Goal: Task Accomplishment & Management: Manage account settings

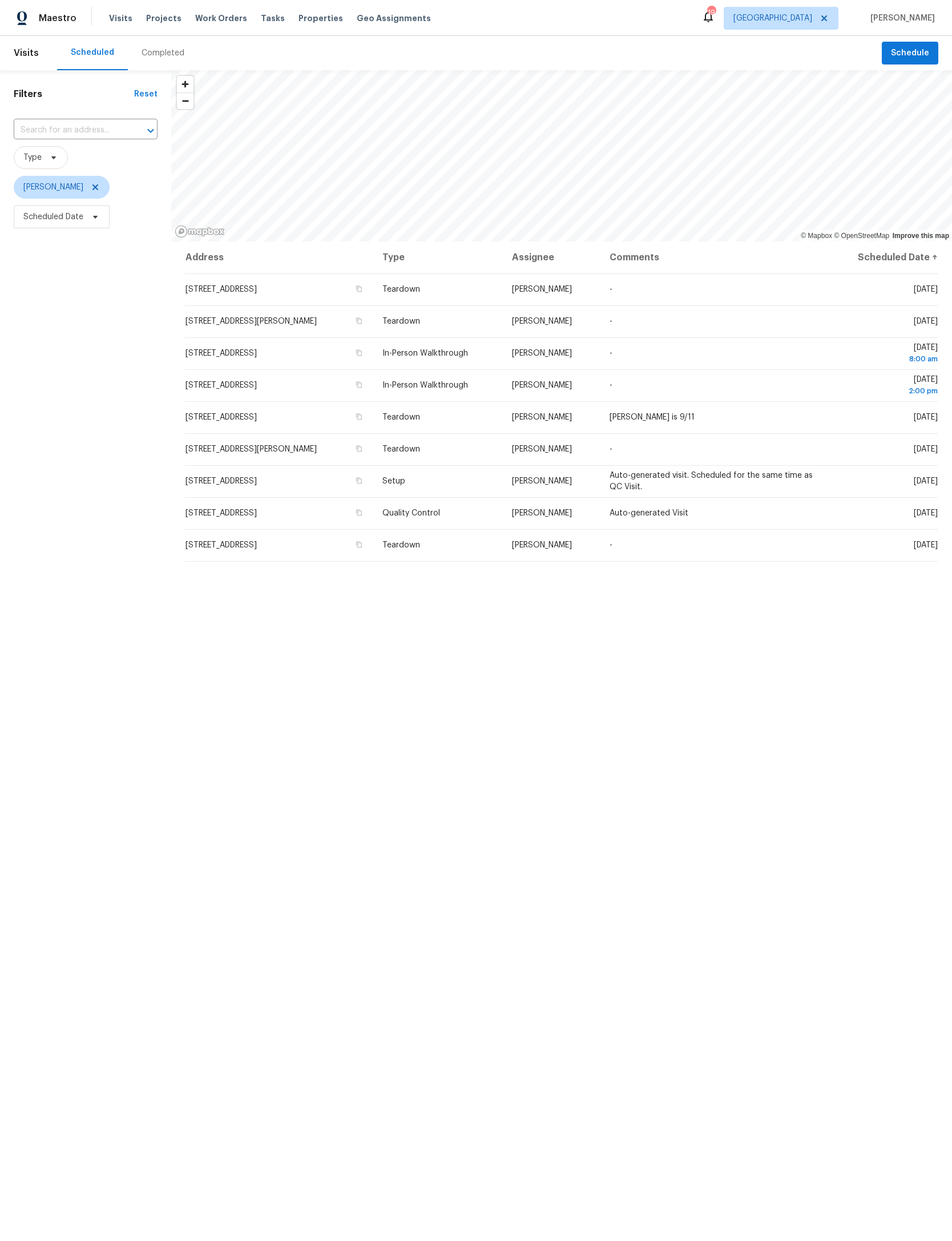
scroll to position [13, 101]
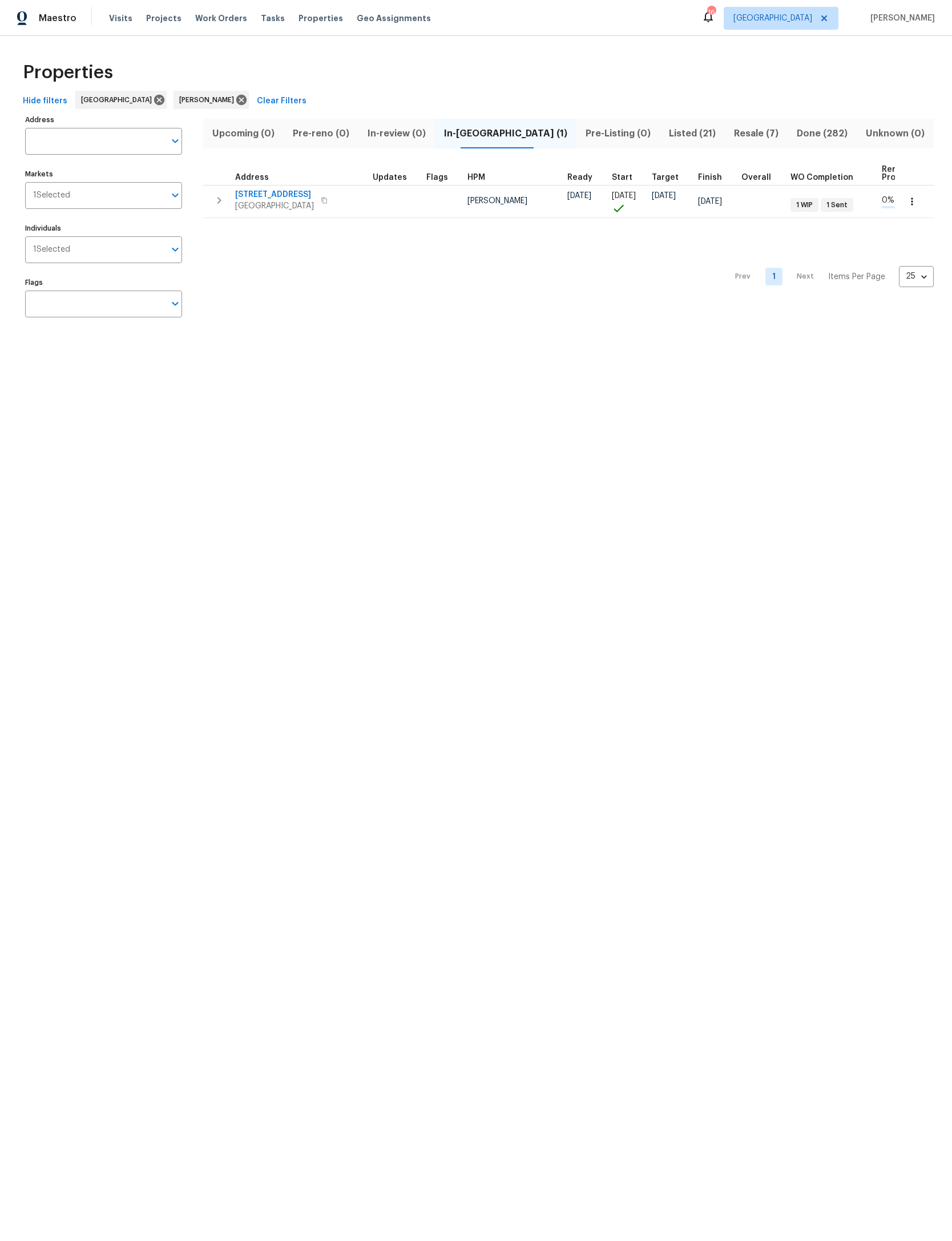
scroll to position [23, 101]
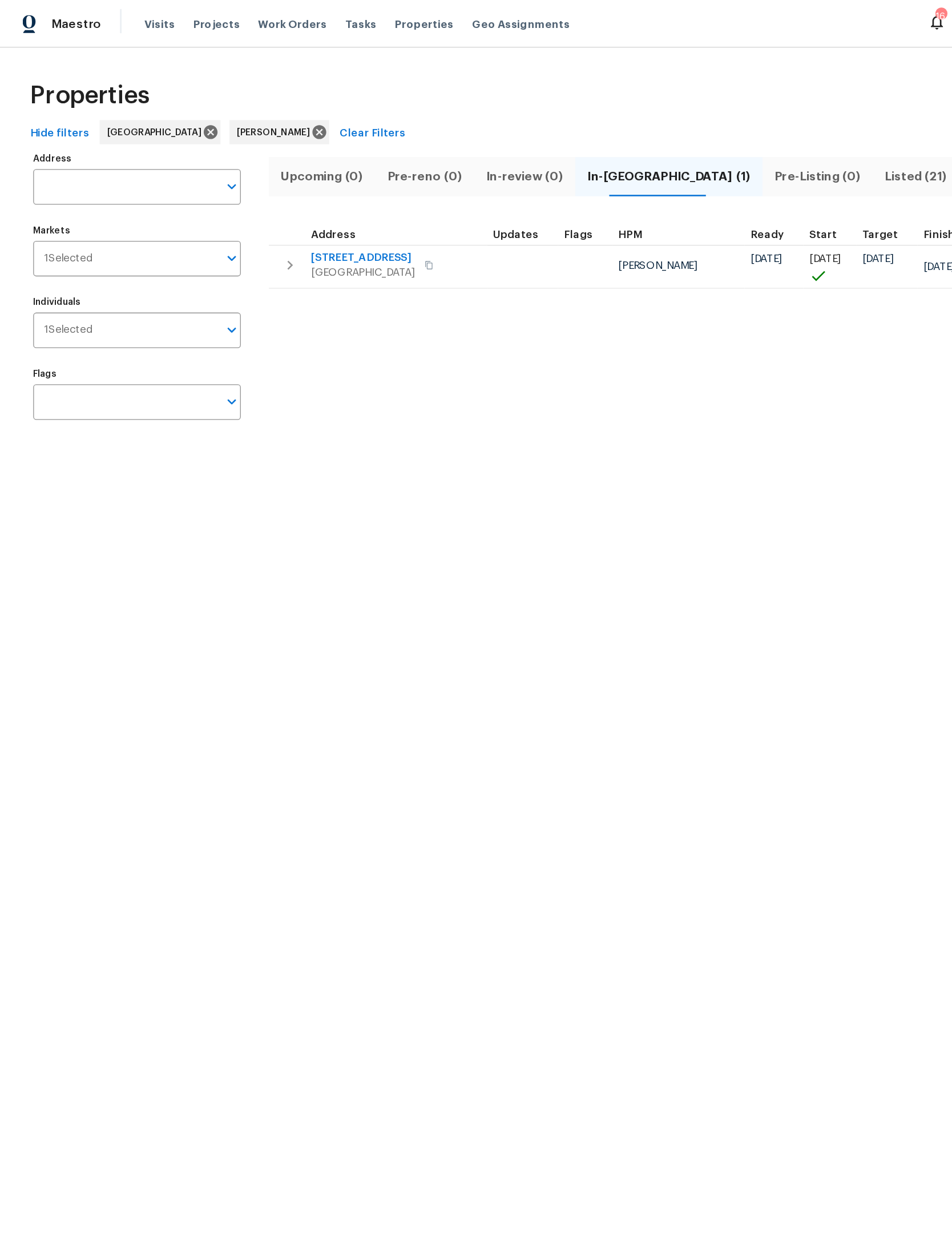
click at [117, 142] on input "Address" at bounding box center [95, 141] width 140 height 27
type input "Wilson neck"
click at [89, 177] on li "85735 Wilson Neck Rd Yulee FL 32097" at bounding box center [103, 180] width 157 height 31
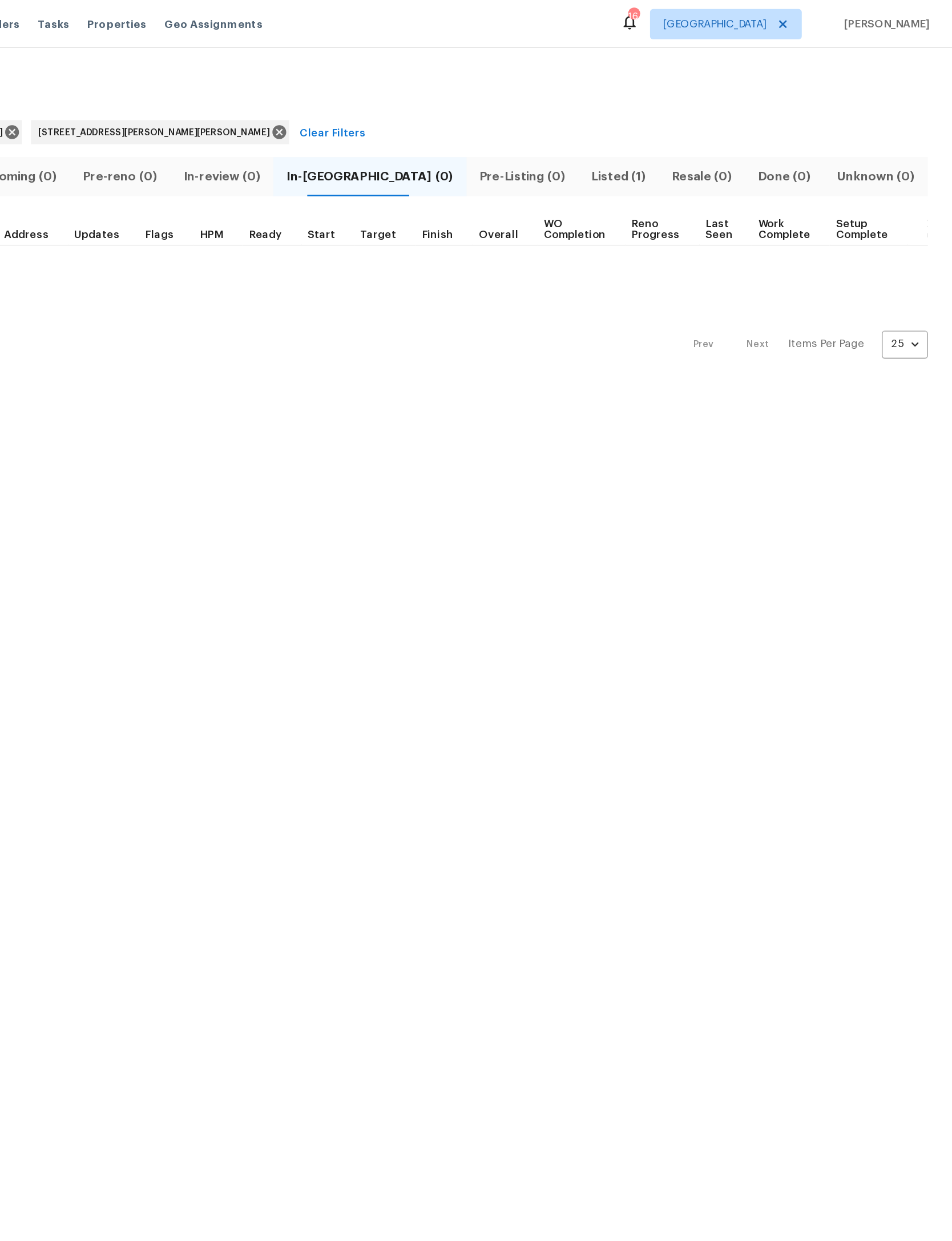
click at [676, 131] on span "Listed (1)" at bounding box center [699, 133] width 47 height 16
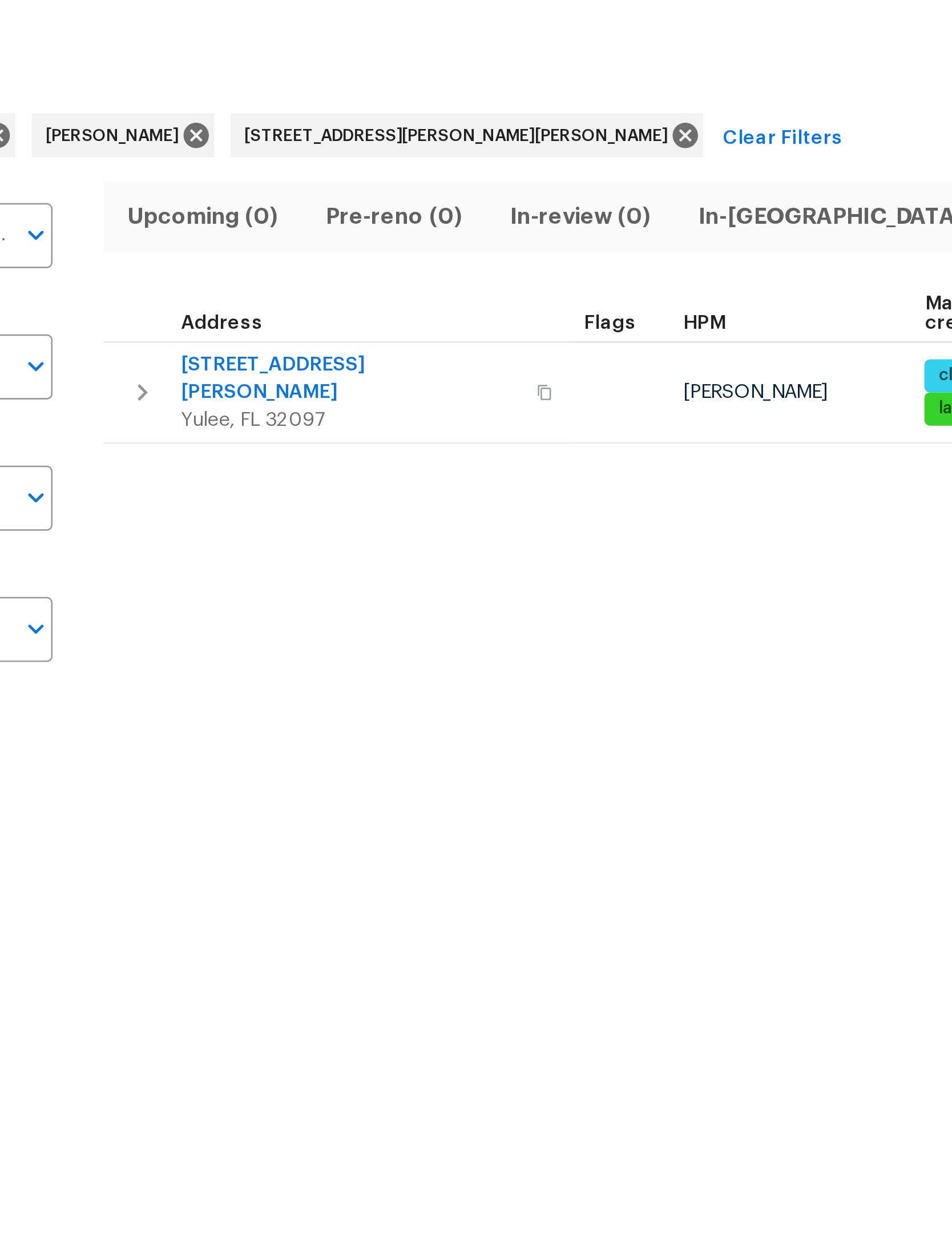
click at [378, 192] on button "button" at bounding box center [385, 206] width 13 height 28
click at [235, 189] on span "[STREET_ADDRESS][PERSON_NAME]" at bounding box center [305, 201] width 140 height 23
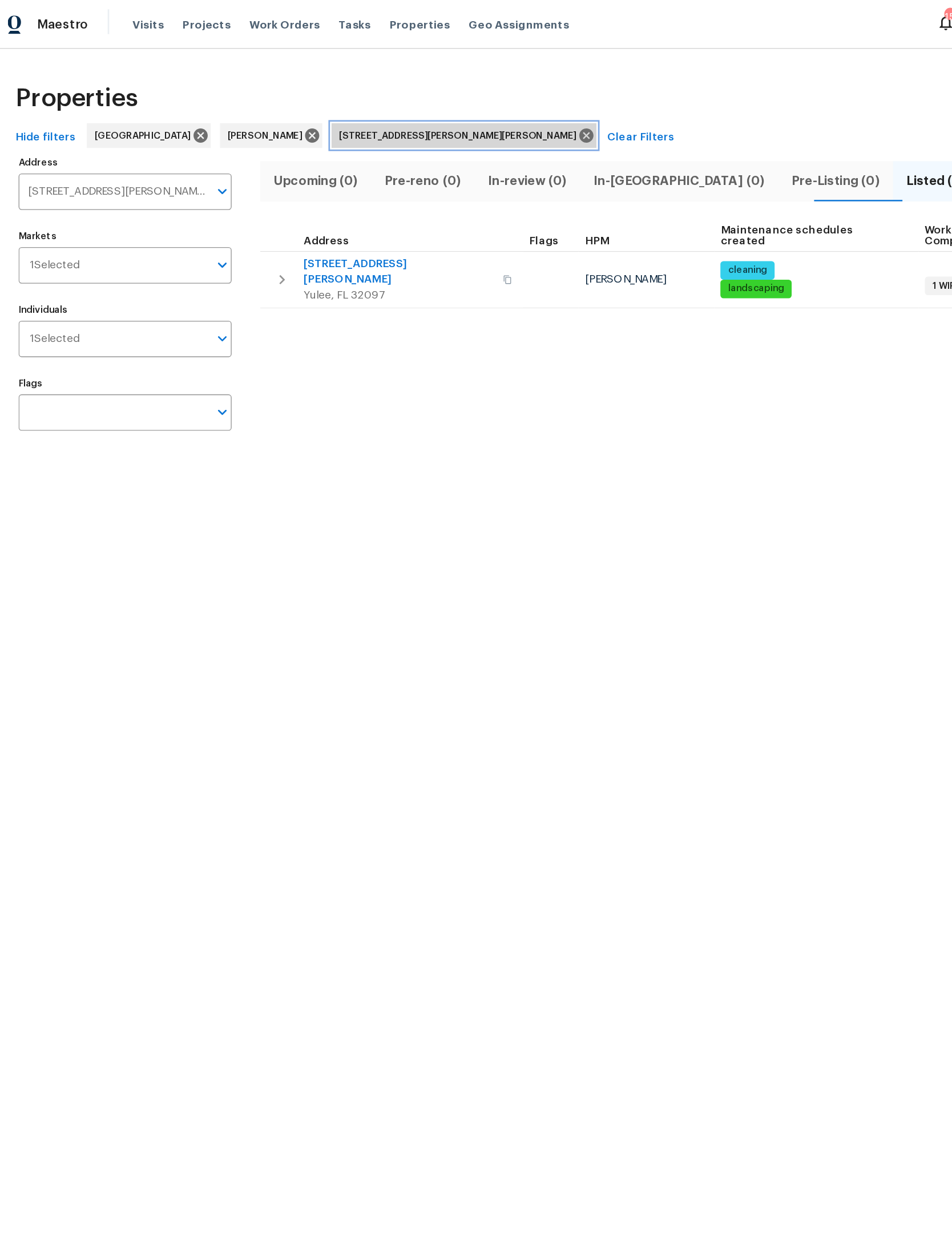
click at [450, 96] on icon at bounding box center [444, 100] width 13 height 13
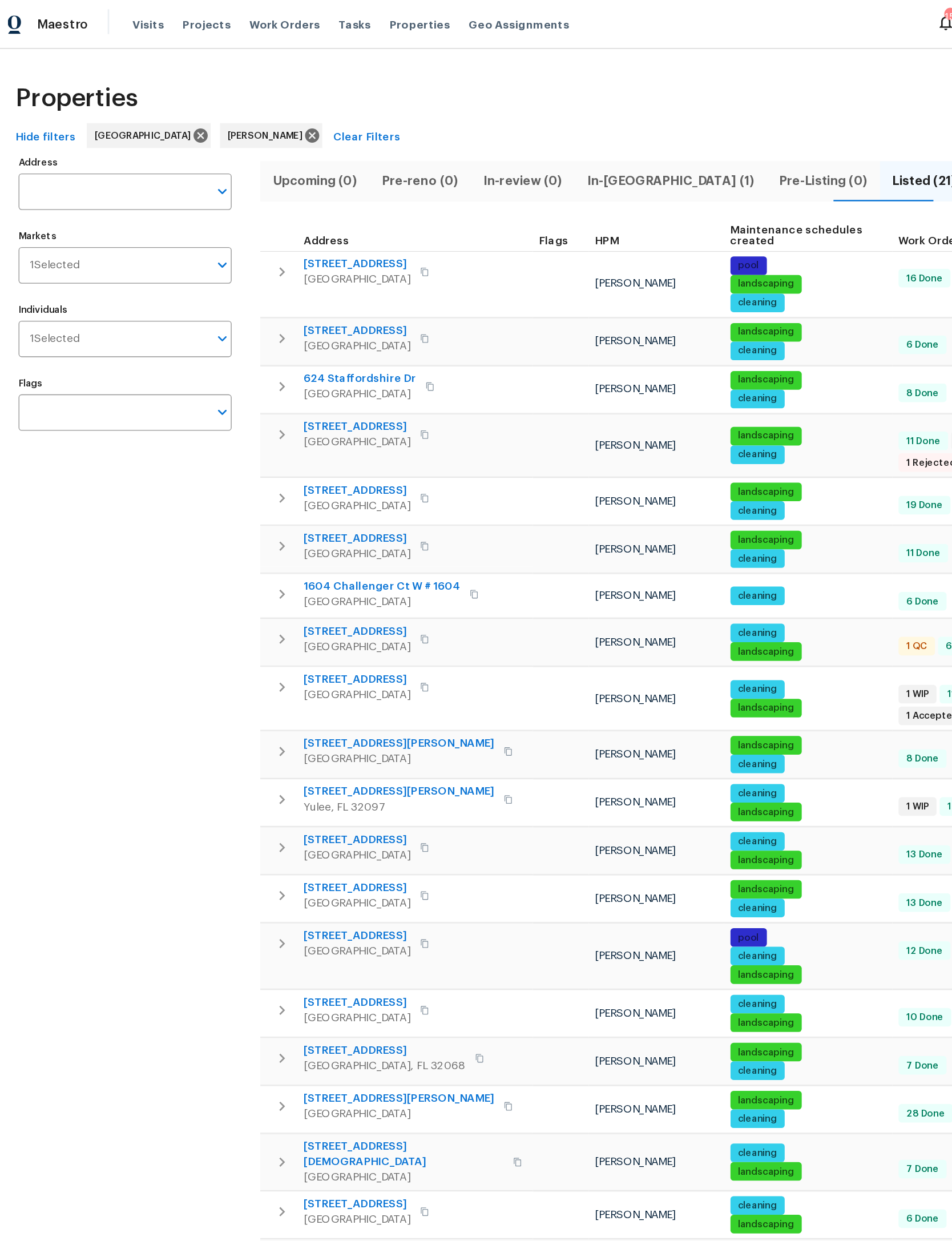
click at [483, 134] on span "In-reno (1)" at bounding box center [505, 133] width 128 height 16
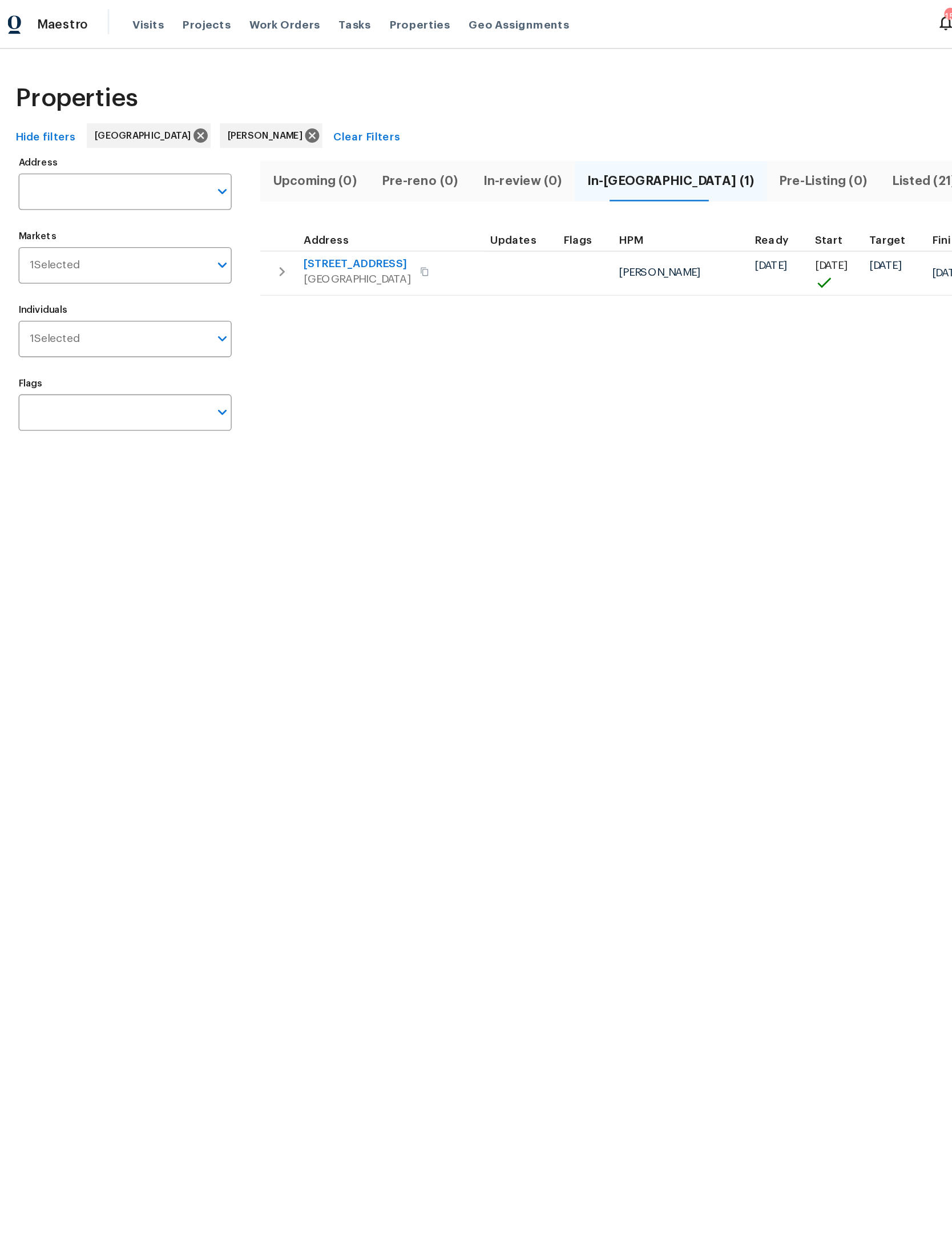
click at [208, 196] on button "button" at bounding box center [219, 201] width 23 height 23
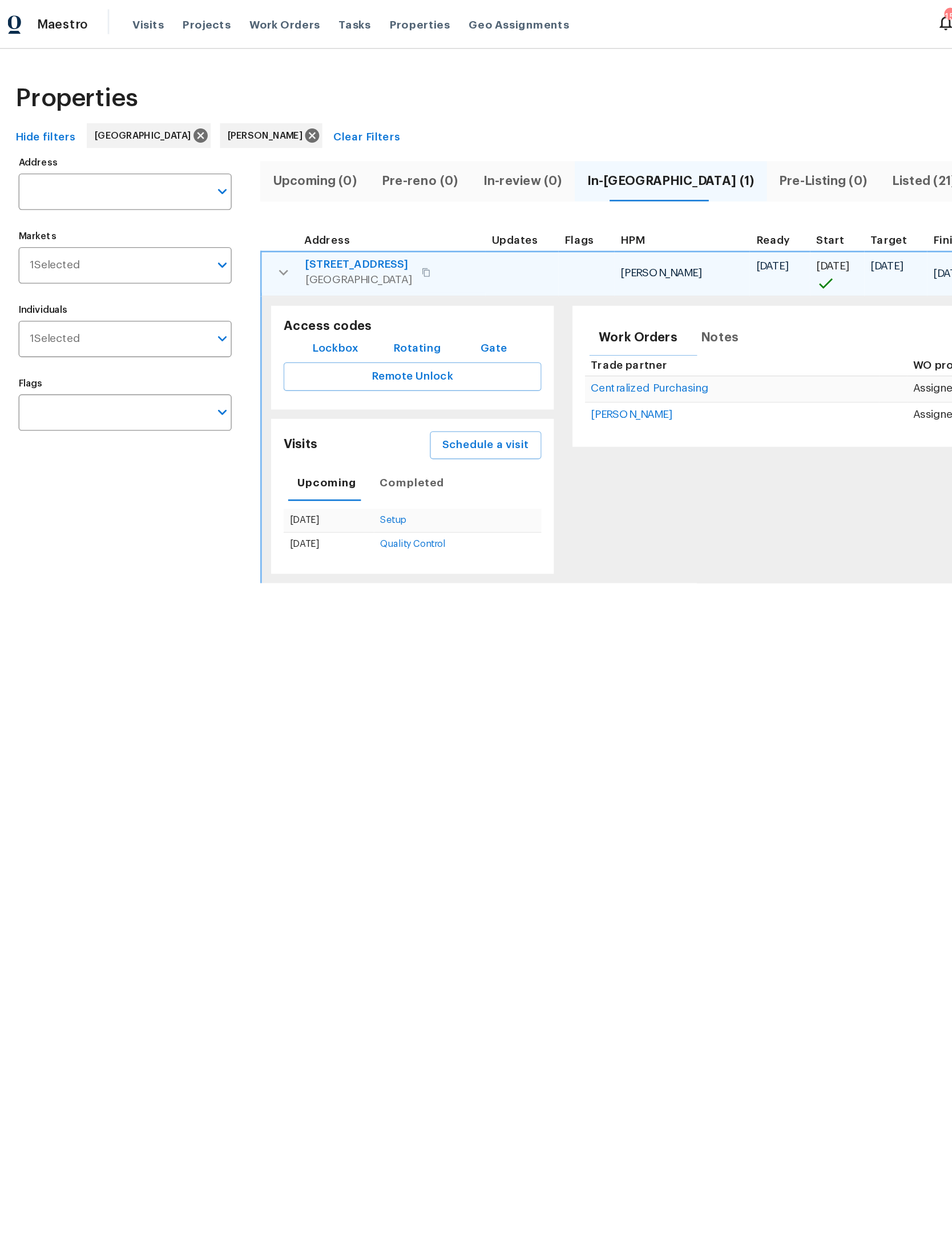
click at [380, 330] on span "Schedule a visit" at bounding box center [369, 328] width 64 height 14
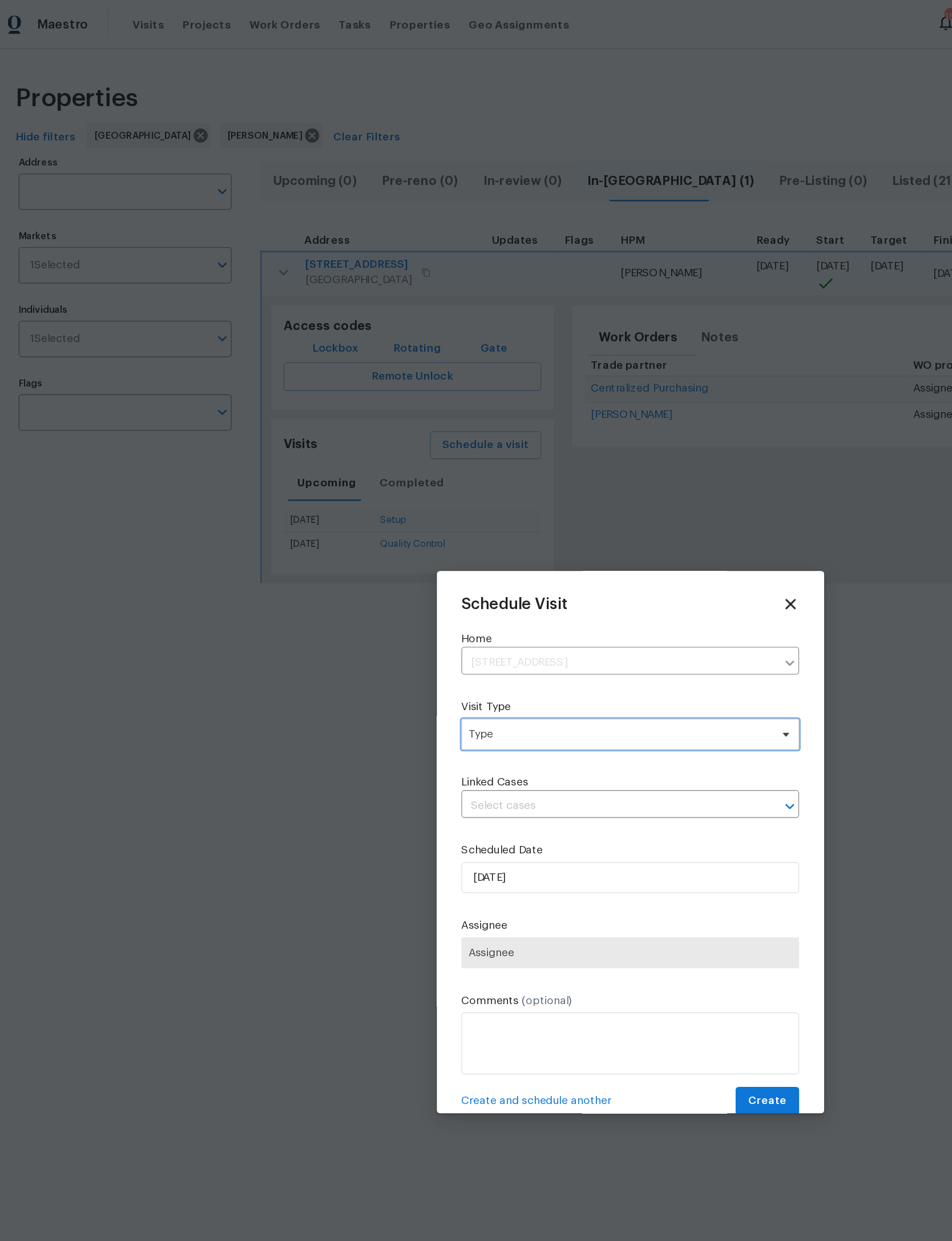
click at [490, 547] on span "Type" at bounding box center [467, 541] width 222 height 12
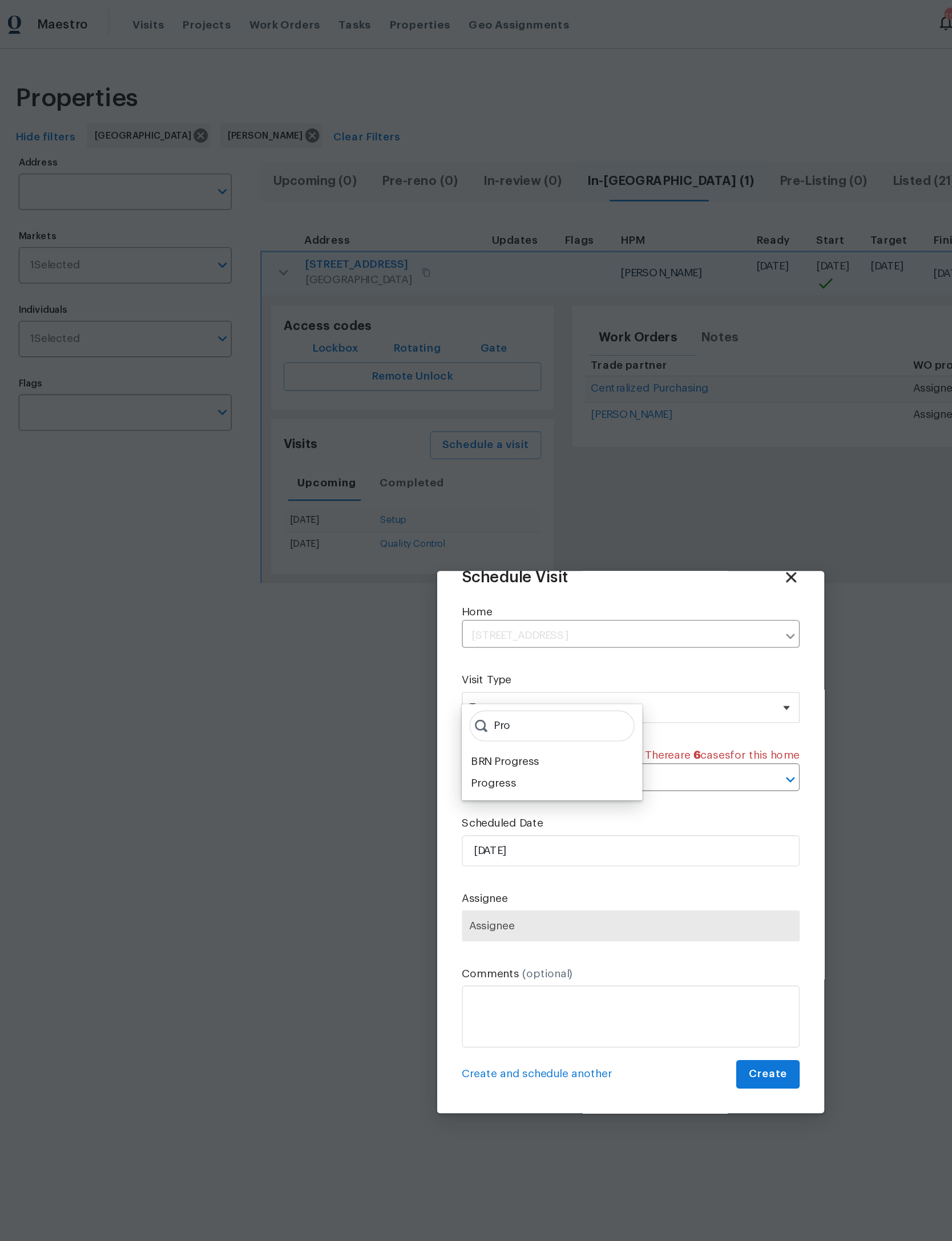
scroll to position [38, 0]
type input "Pro"
click at [365, 578] on div "Progress" at bounding box center [375, 578] width 33 height 12
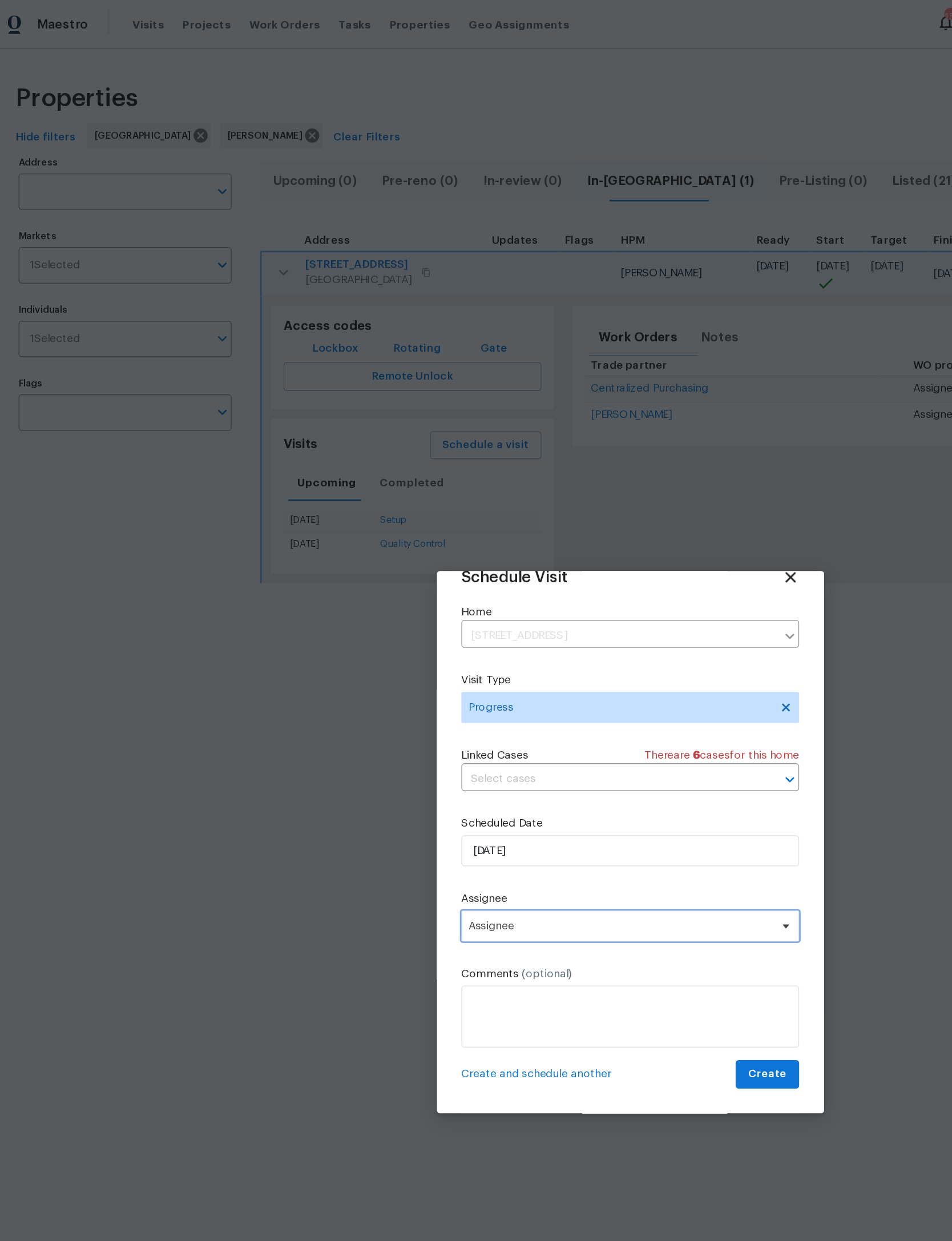
click at [481, 678] on span "Assignee" at bounding box center [468, 682] width 224 height 9
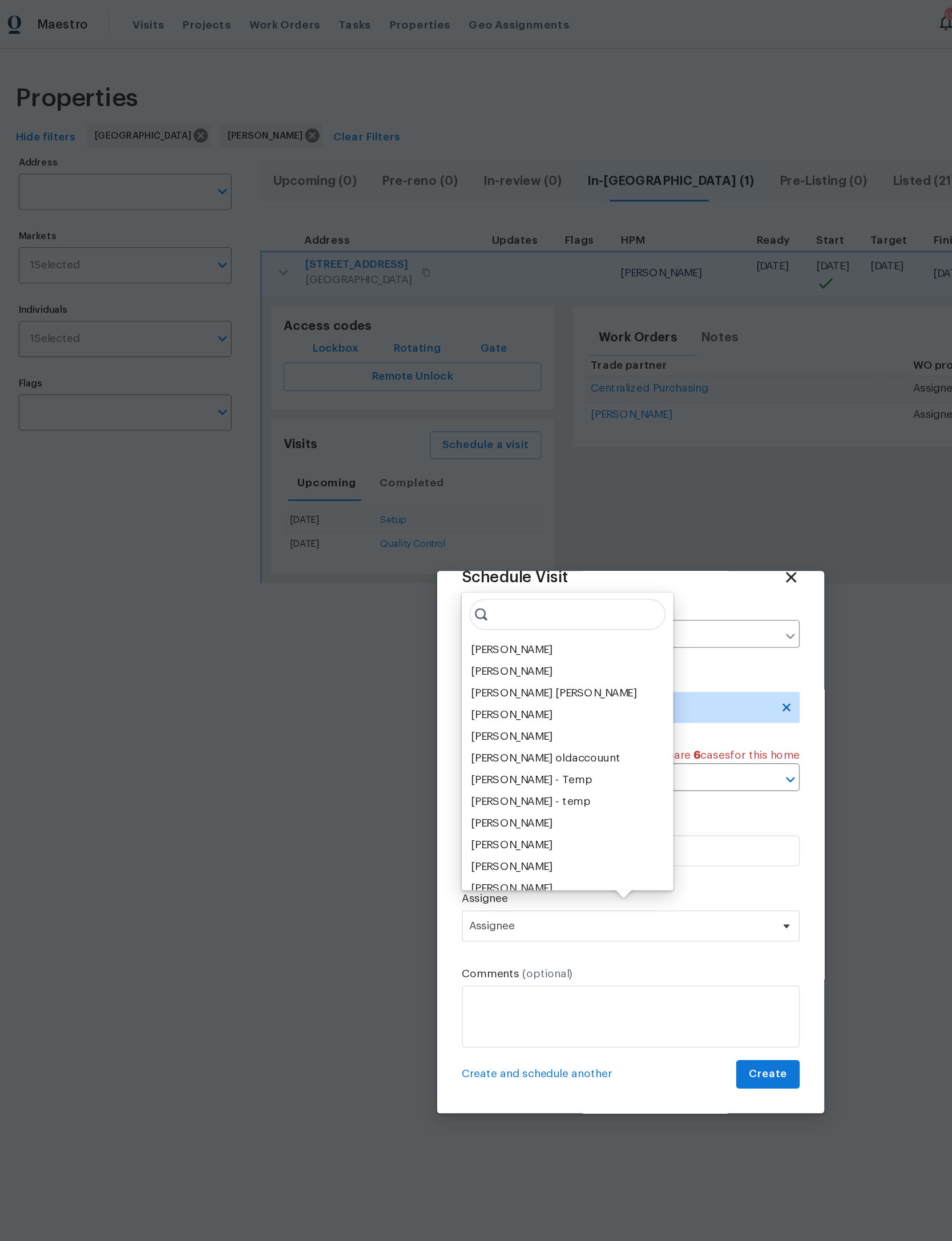
click at [398, 476] on div "[PERSON_NAME]" at bounding box center [388, 479] width 60 height 12
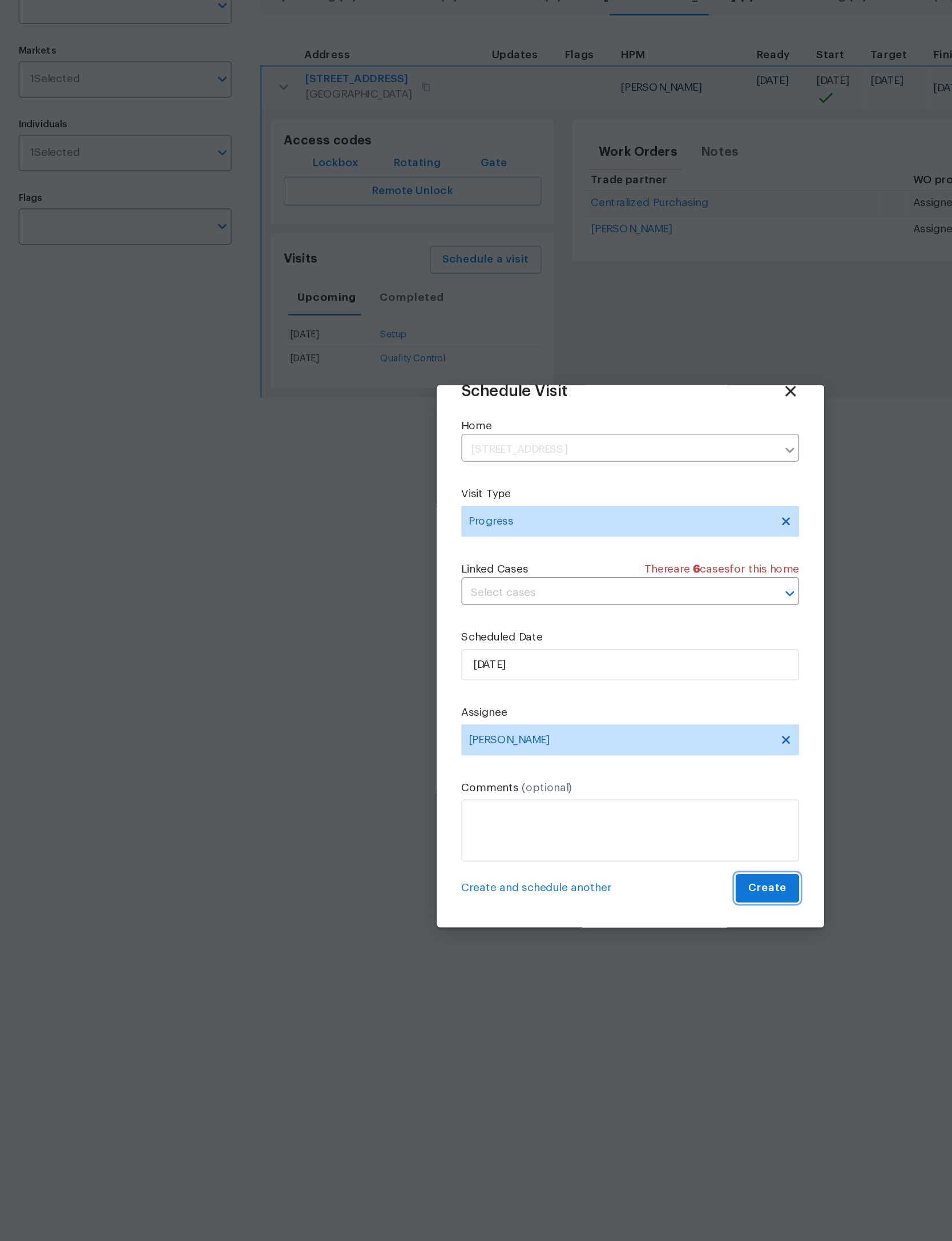
click at [563, 784] on span "Create" at bounding box center [577, 791] width 29 height 14
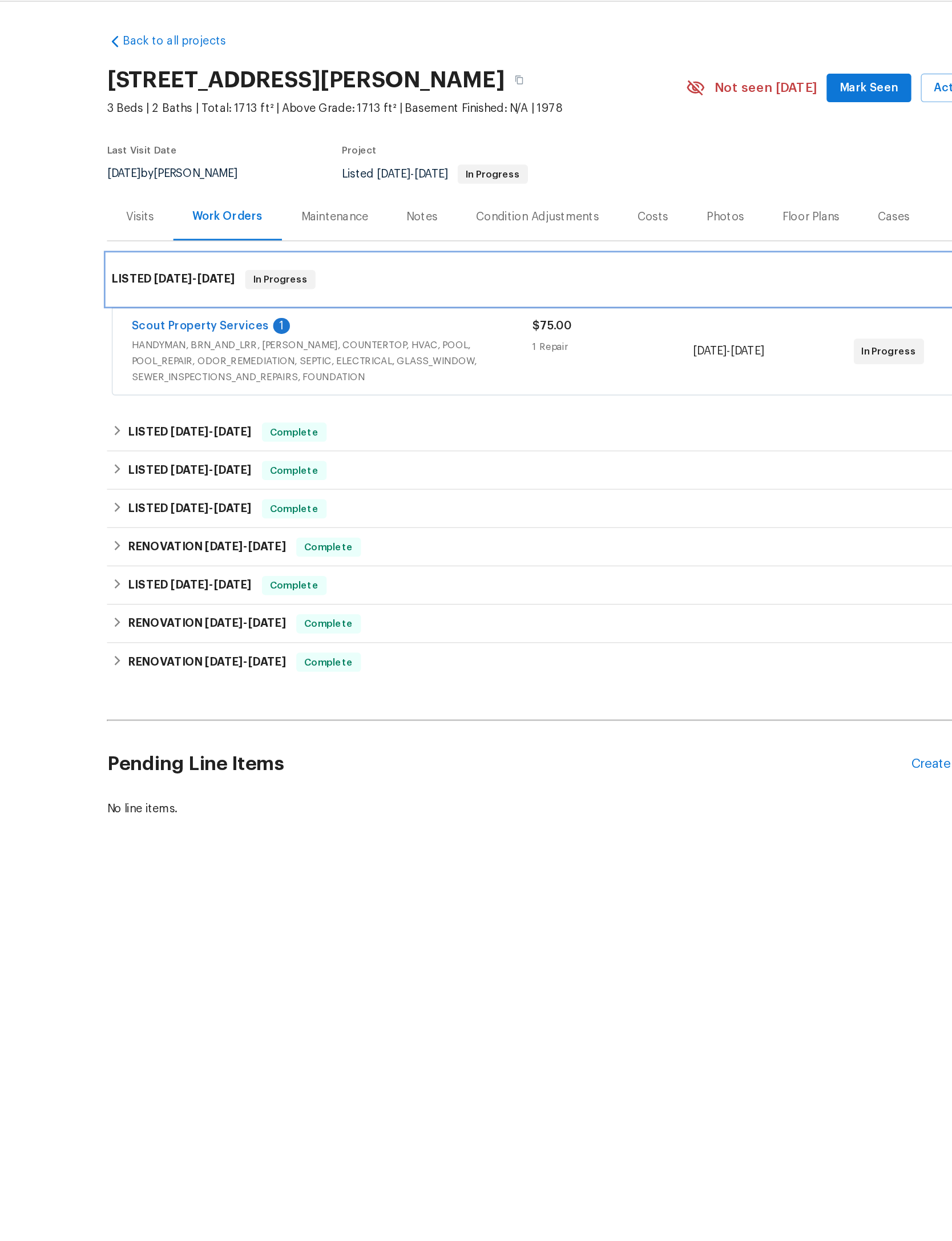
click at [197, 249] on div "LISTED 8/25/25 - 8/27/25 In Progress" at bounding box center [476, 234] width 645 height 37
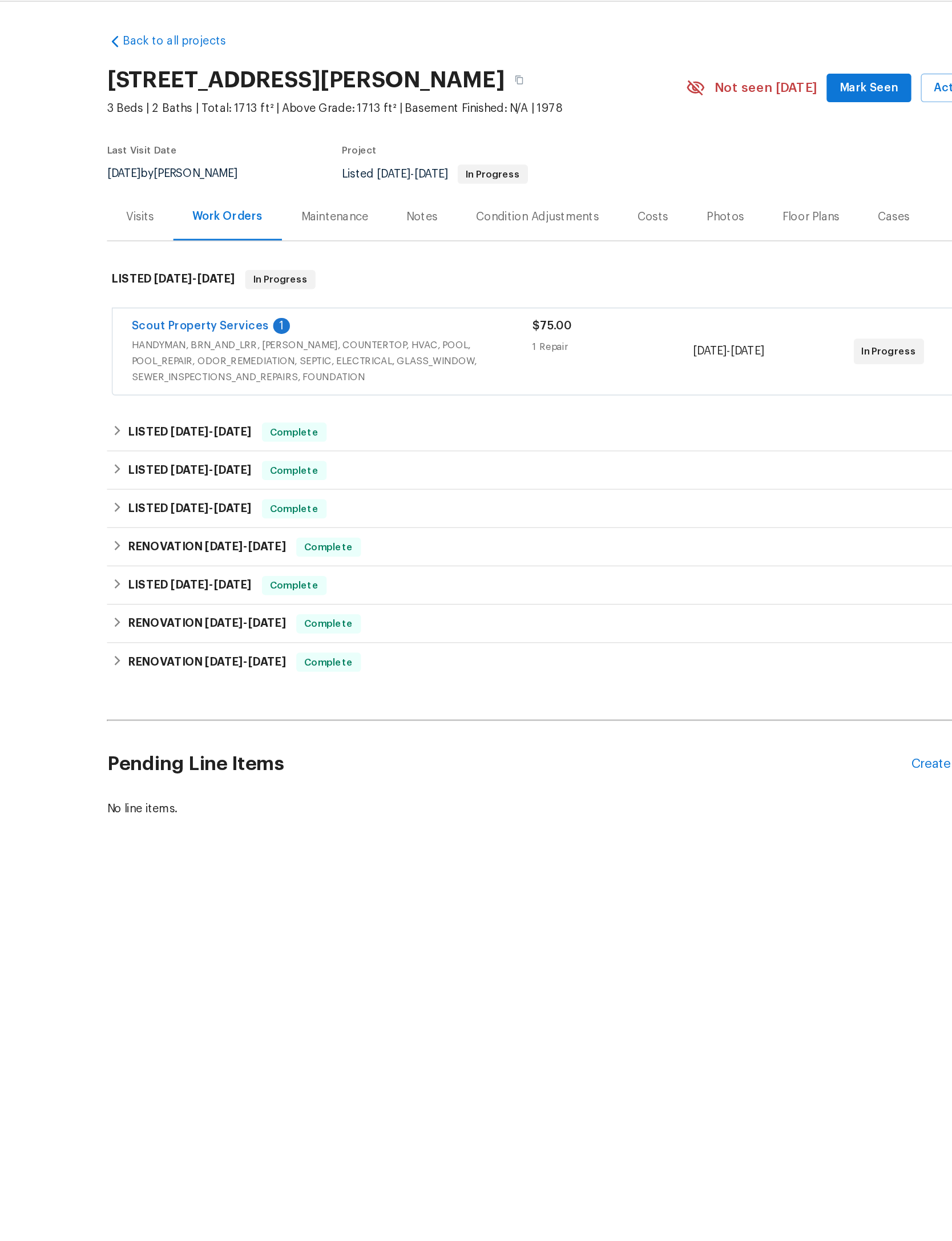
click at [204, 265] on link "Scout Property Services" at bounding box center [220, 267] width 98 height 8
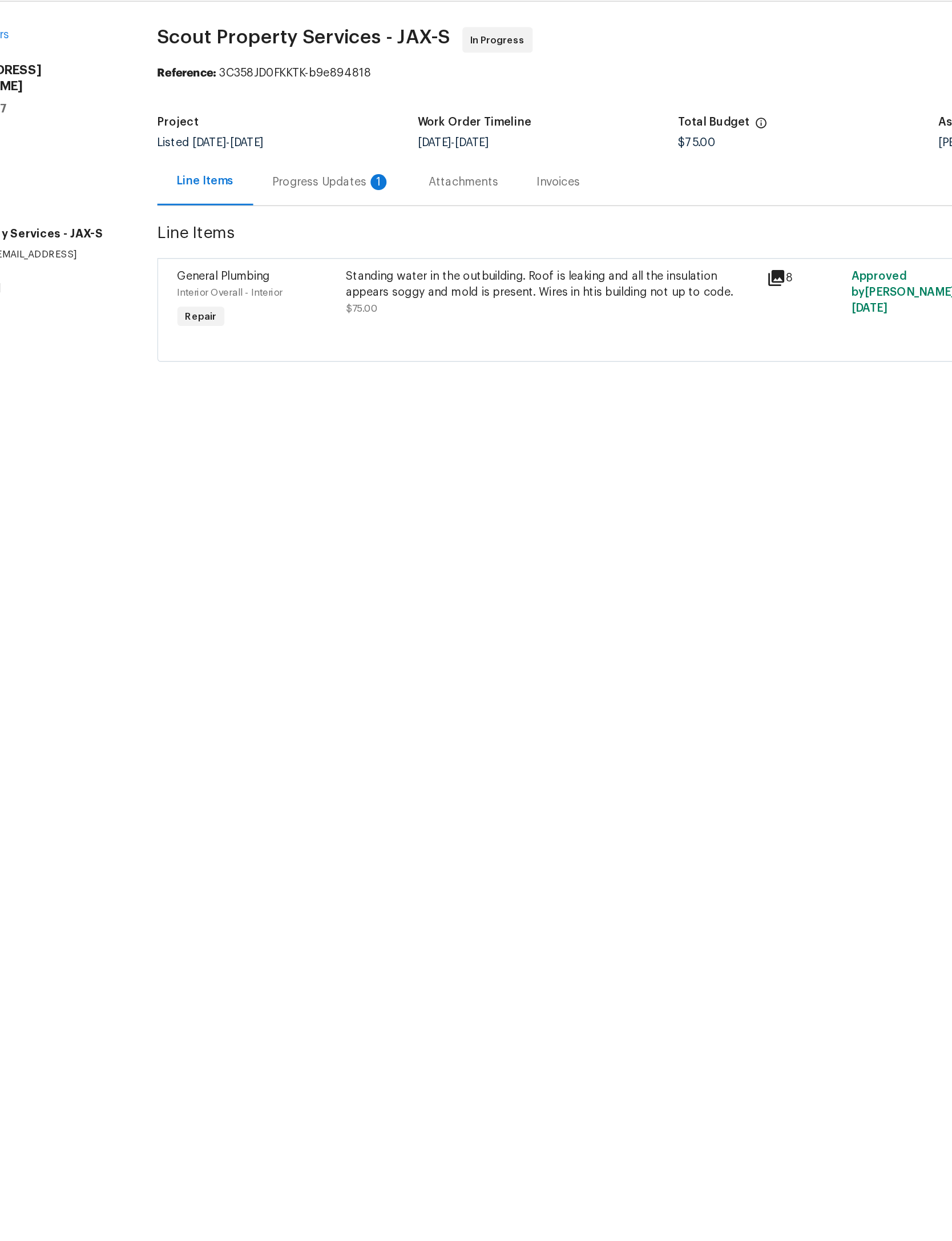
click at [272, 159] on div "Progress Updates 1" at bounding box center [314, 165] width 85 height 12
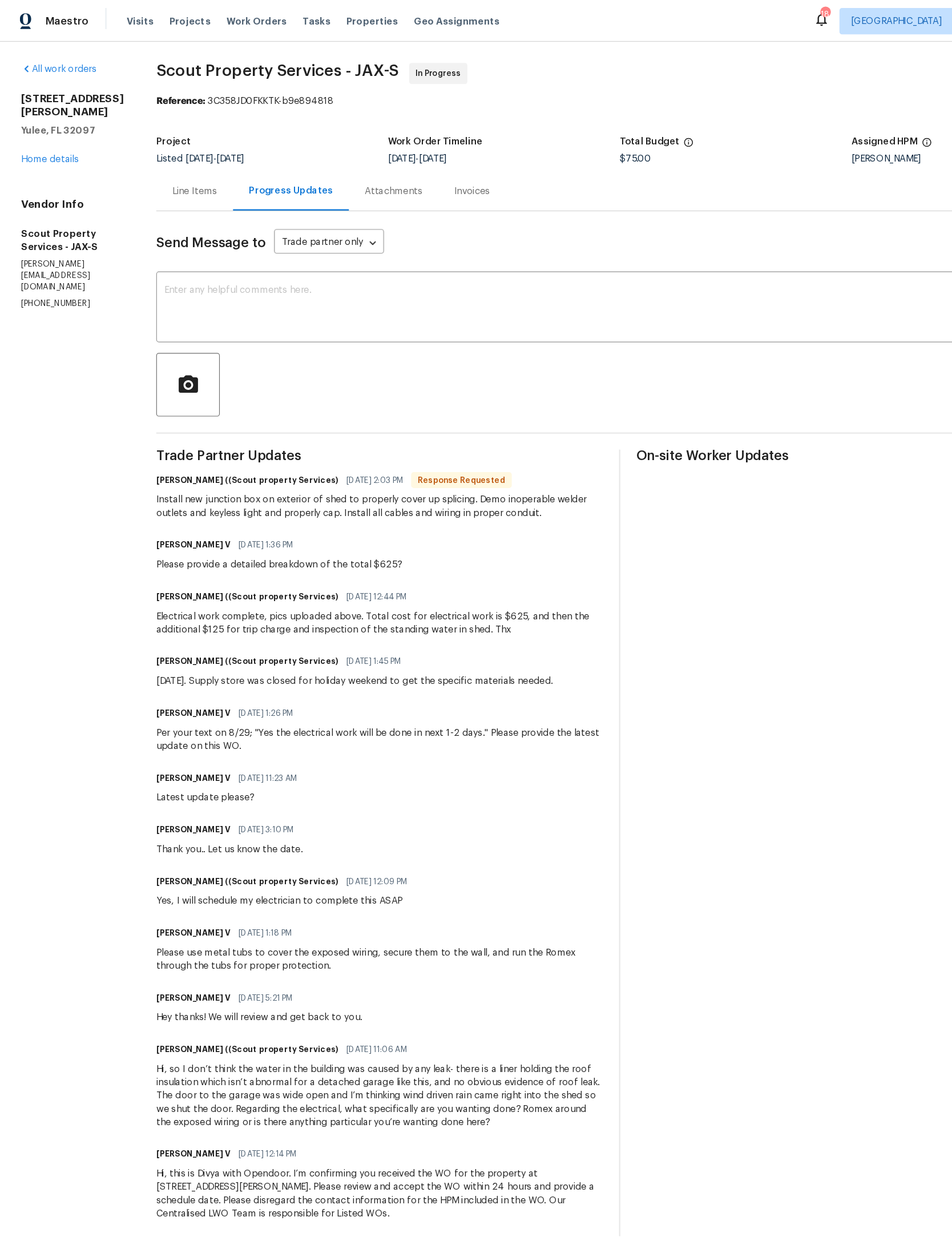
click at [144, 150] on div "Line Items" at bounding box center [167, 165] width 66 height 34
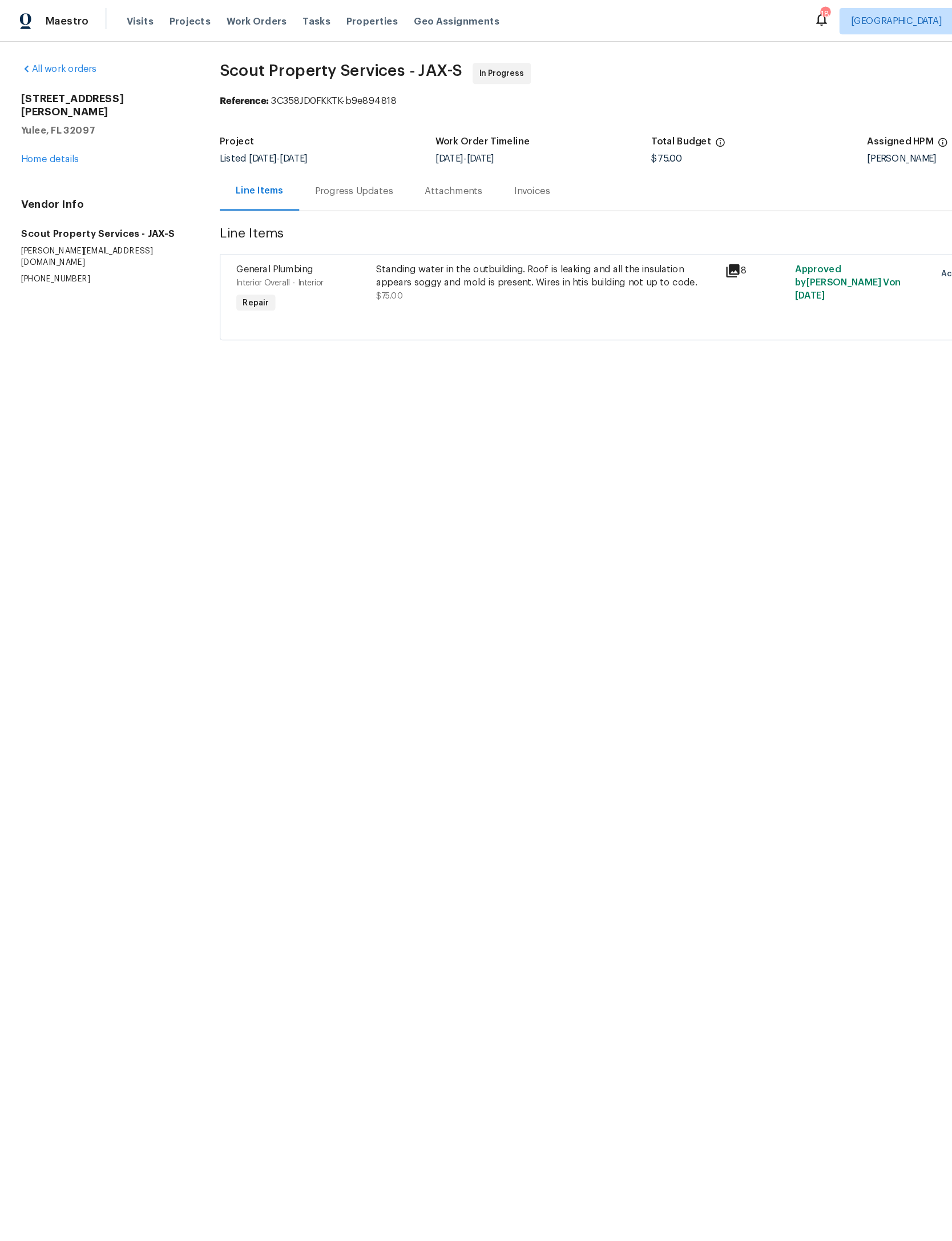
click at [44, 133] on link "Home details" at bounding box center [42, 137] width 49 height 8
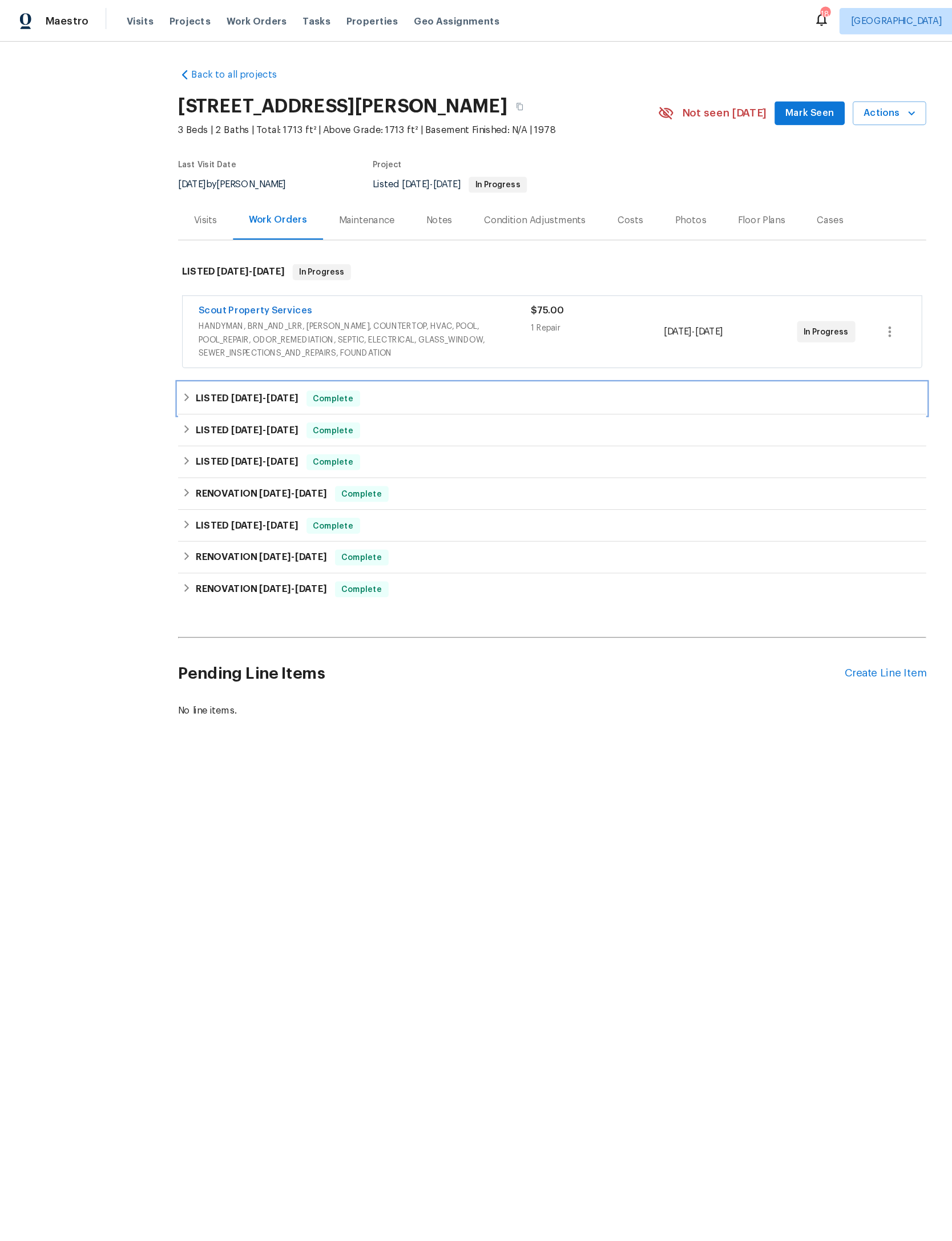
click at [173, 351] on h6 "LISTED 7/28/25 - 8/14/25" at bounding box center [213, 343] width 88 height 13
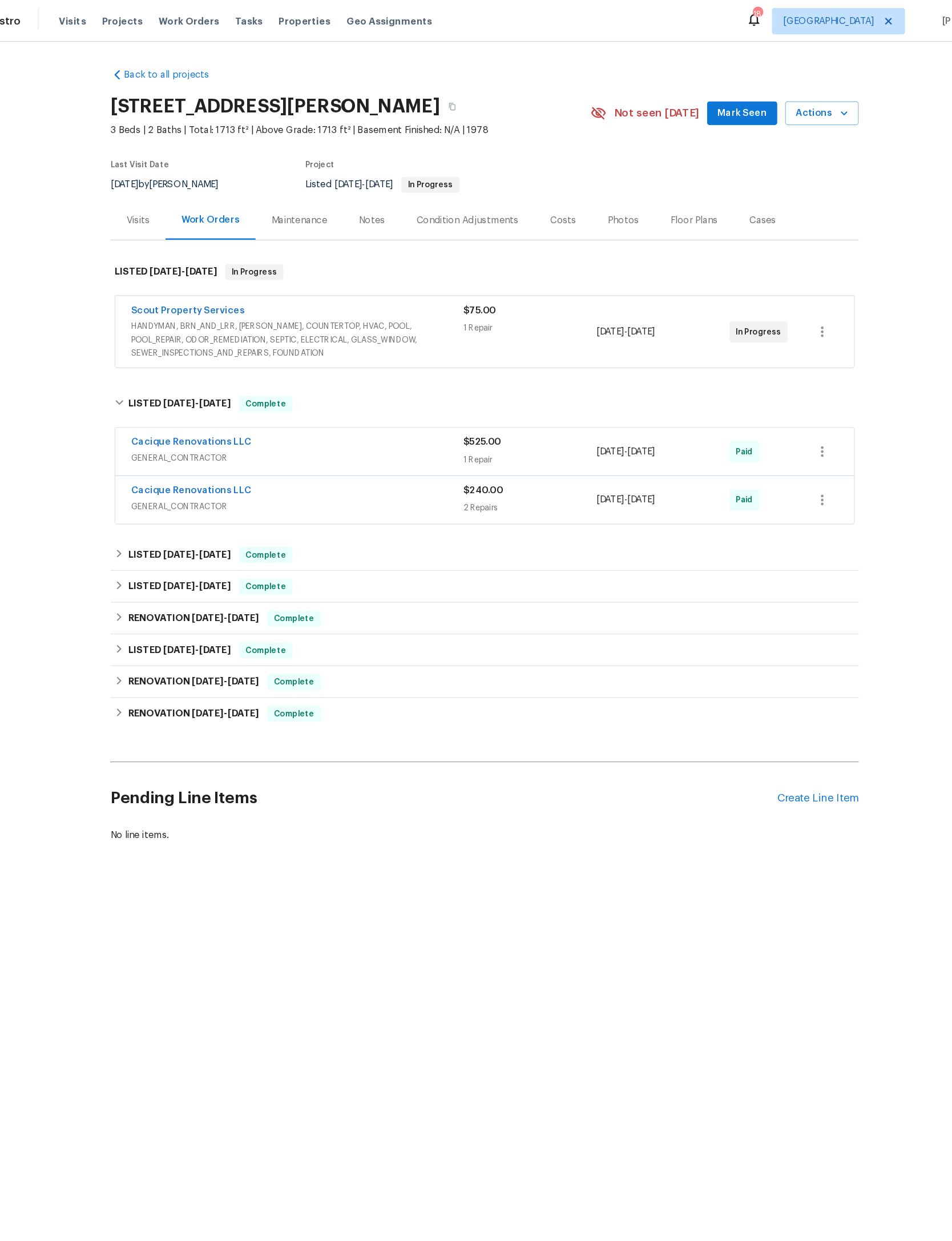
click at [330, 401] on span "GENERAL_CONTRACTOR" at bounding box center [314, 395] width 287 height 12
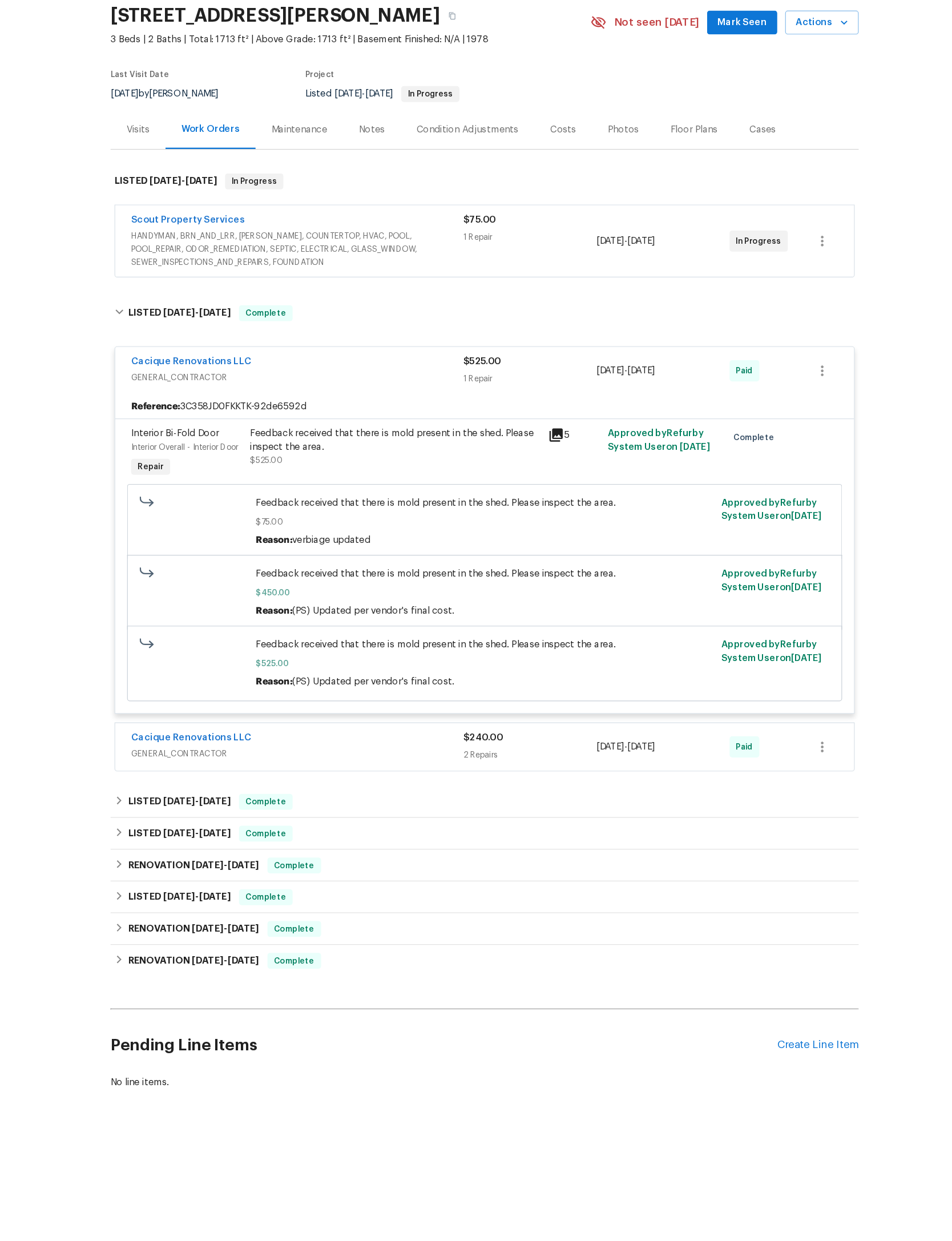
click at [493, 720] on div "$240.00" at bounding box center [515, 714] width 115 height 12
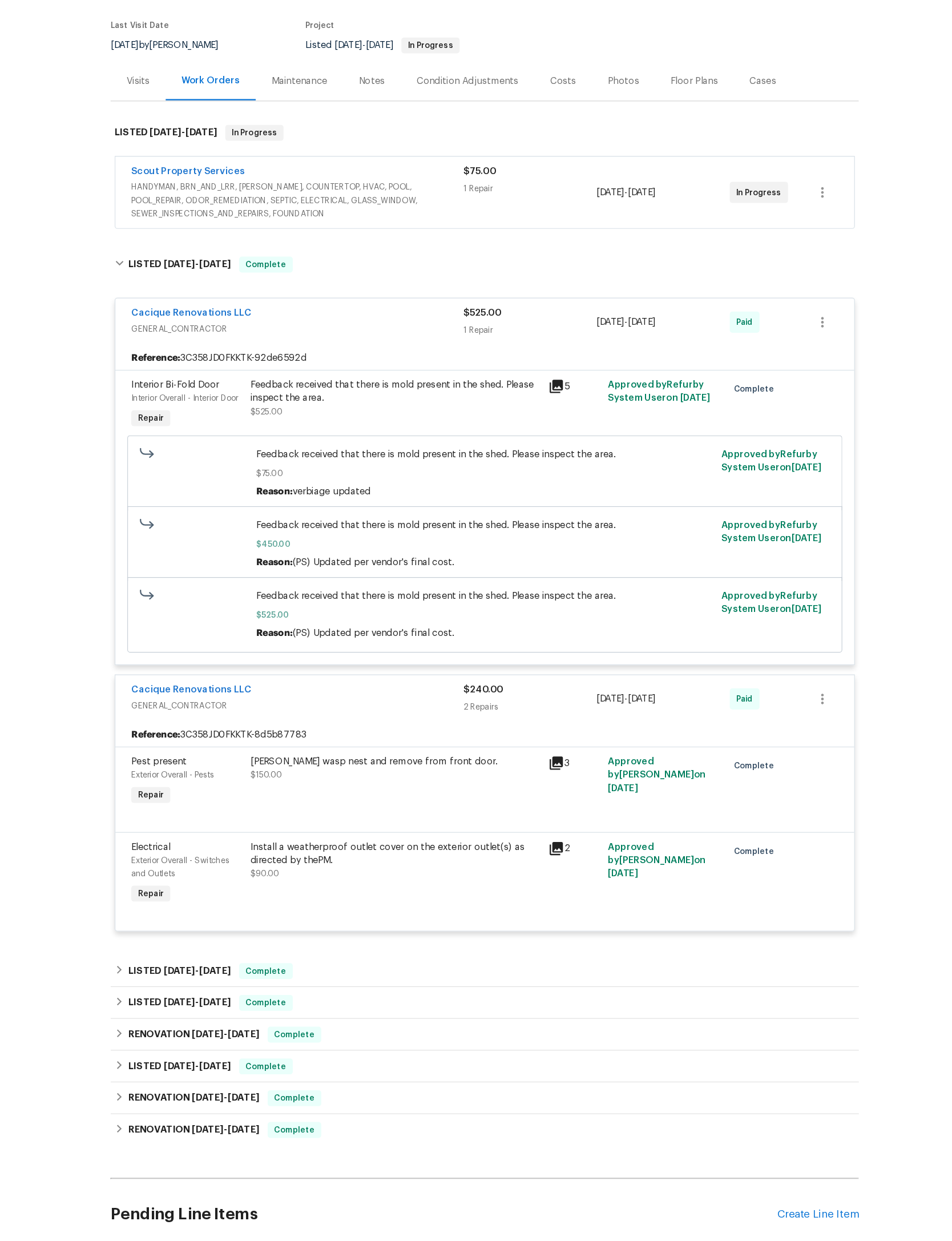
scroll to position [66, 0]
click at [503, 679] on div "$240.00" at bounding box center [515, 673] width 115 height 12
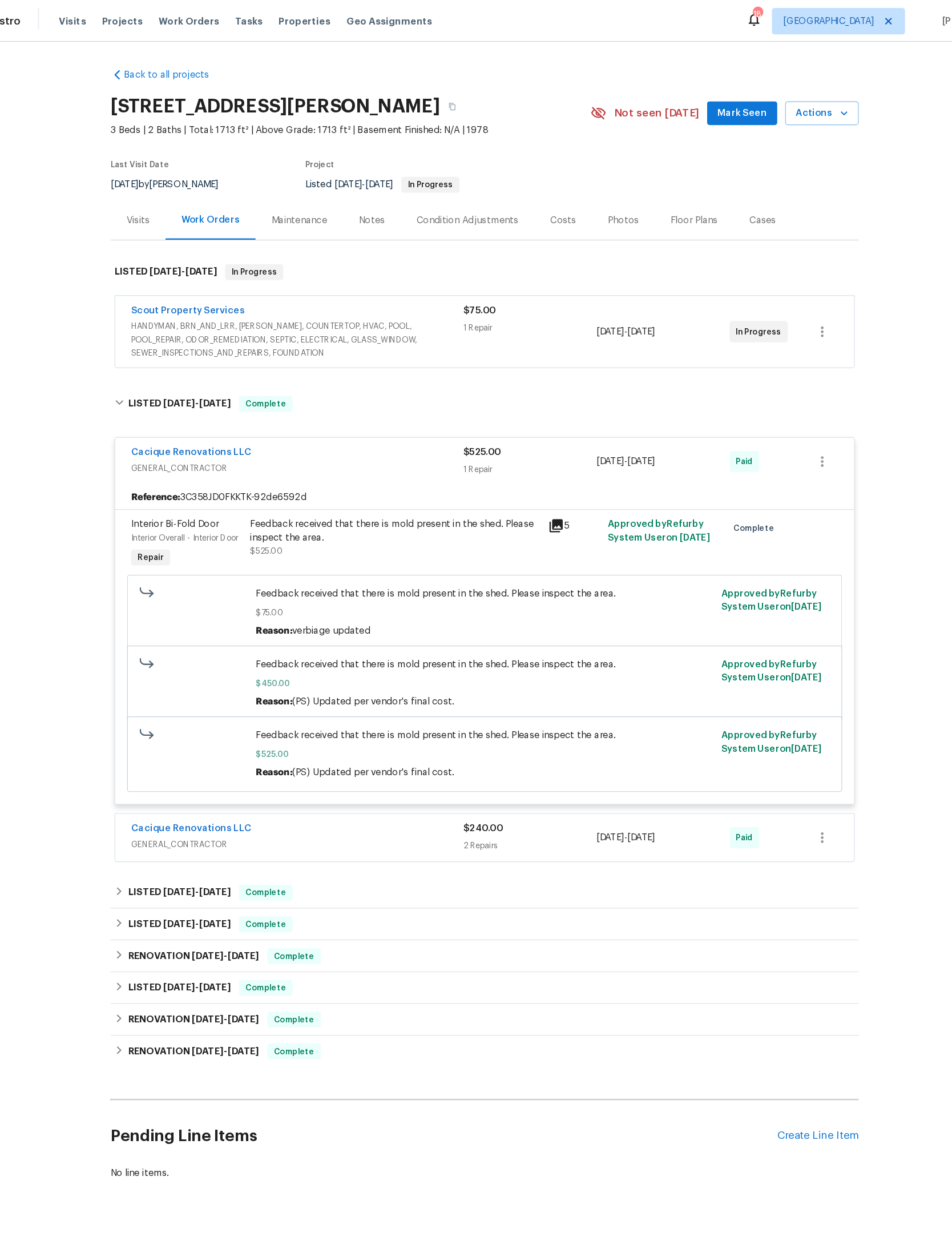
click at [146, 13] on span "Projects" at bounding box center [163, 19] width 35 height 12
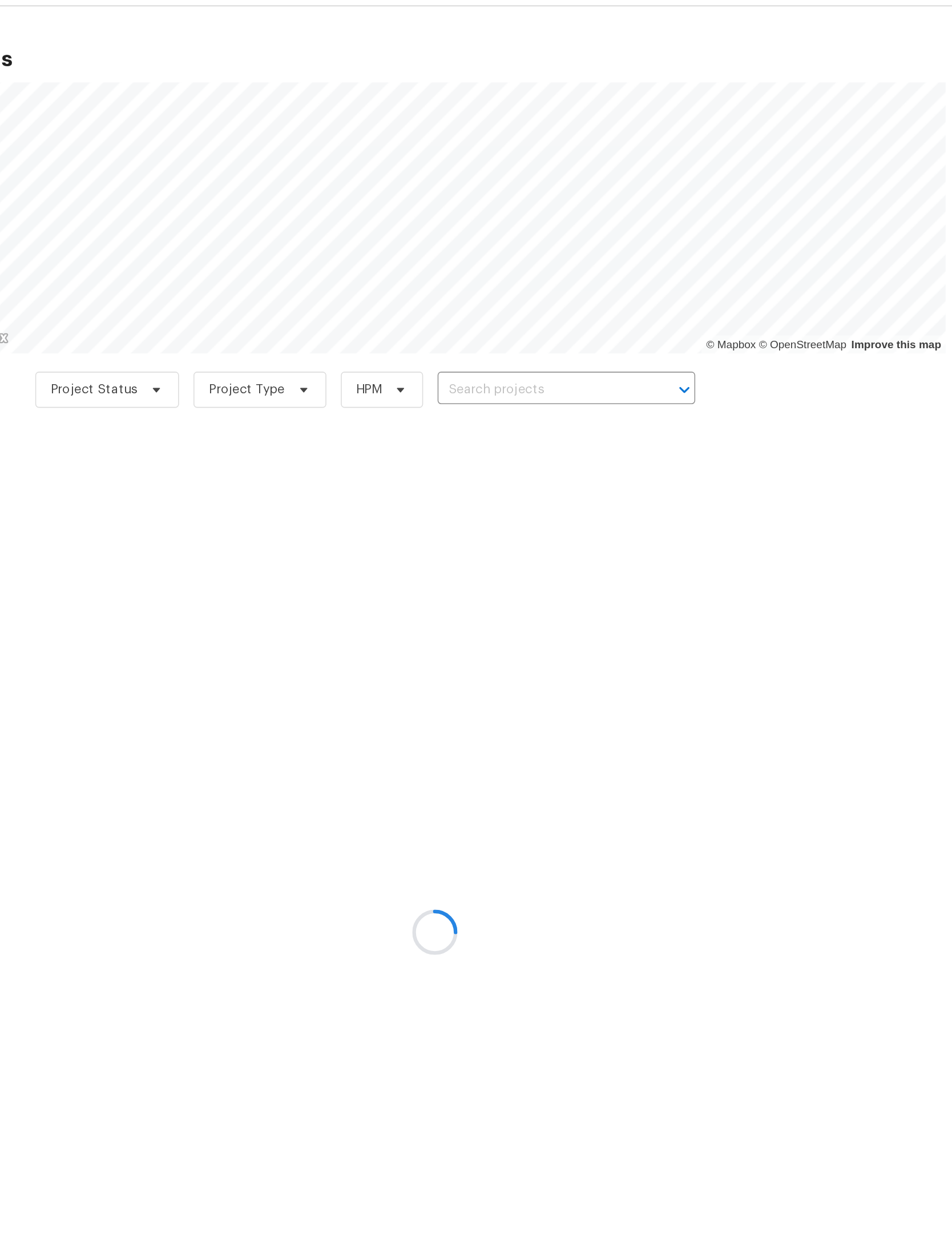
click at [384, 242] on div at bounding box center [476, 620] width 952 height 1241
click at [399, 239] on div at bounding box center [476, 620] width 952 height 1241
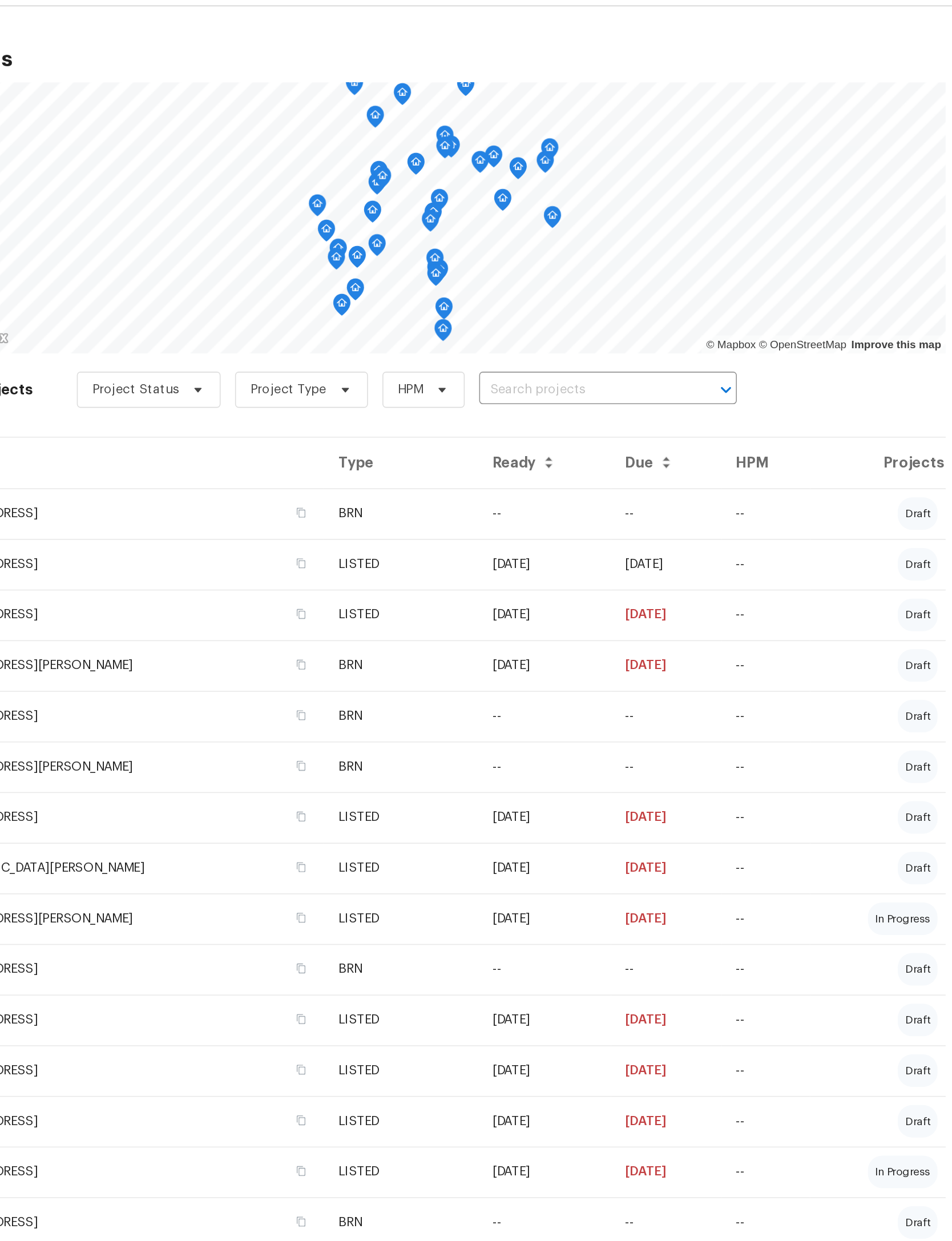
click at [504, 269] on input "text" at bounding box center [569, 278] width 131 height 18
type input "pleasant"
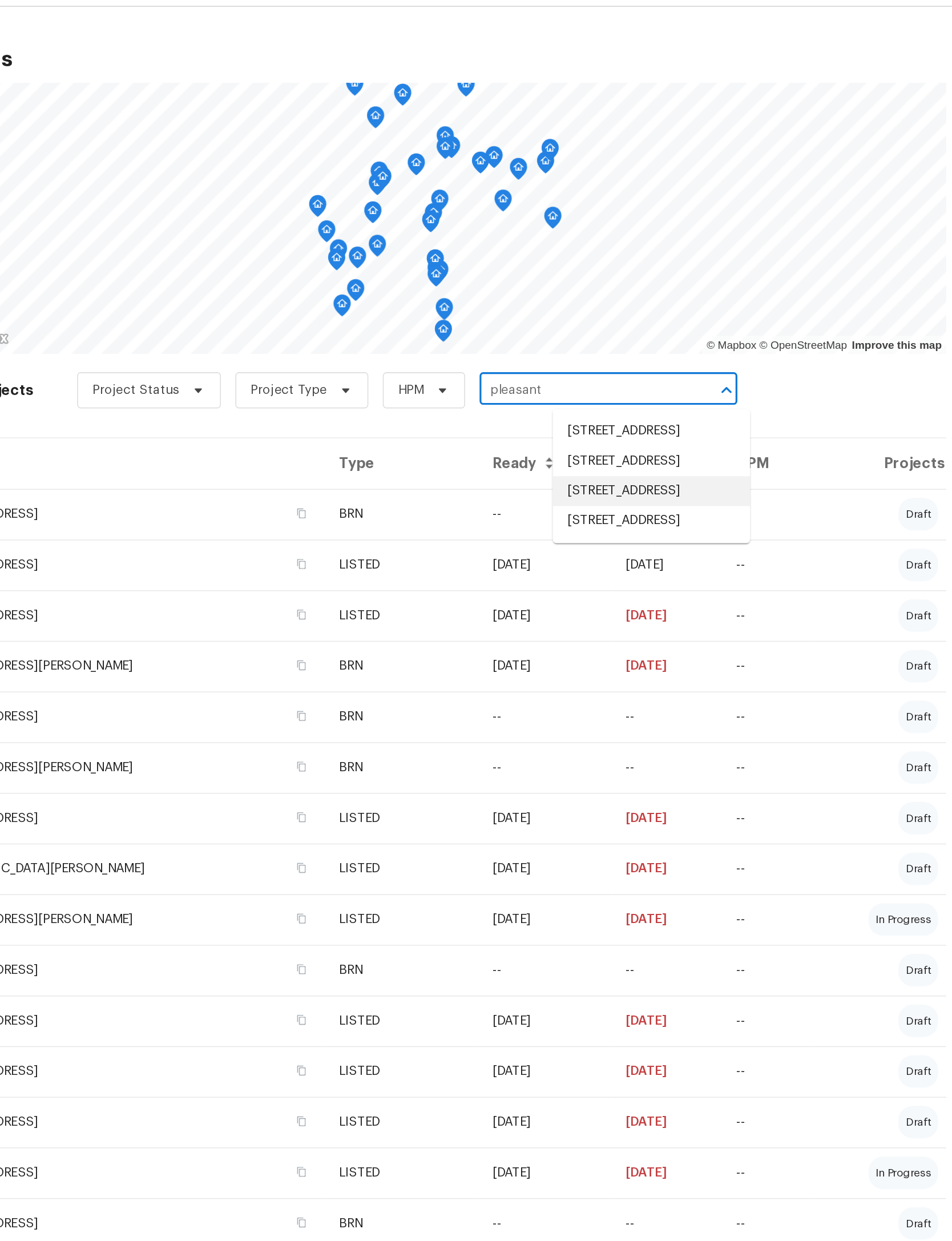
click at [550, 351] on li "14112 Pleasant Point Ln, Jacksonville, FL 32225" at bounding box center [612, 341] width 124 height 19
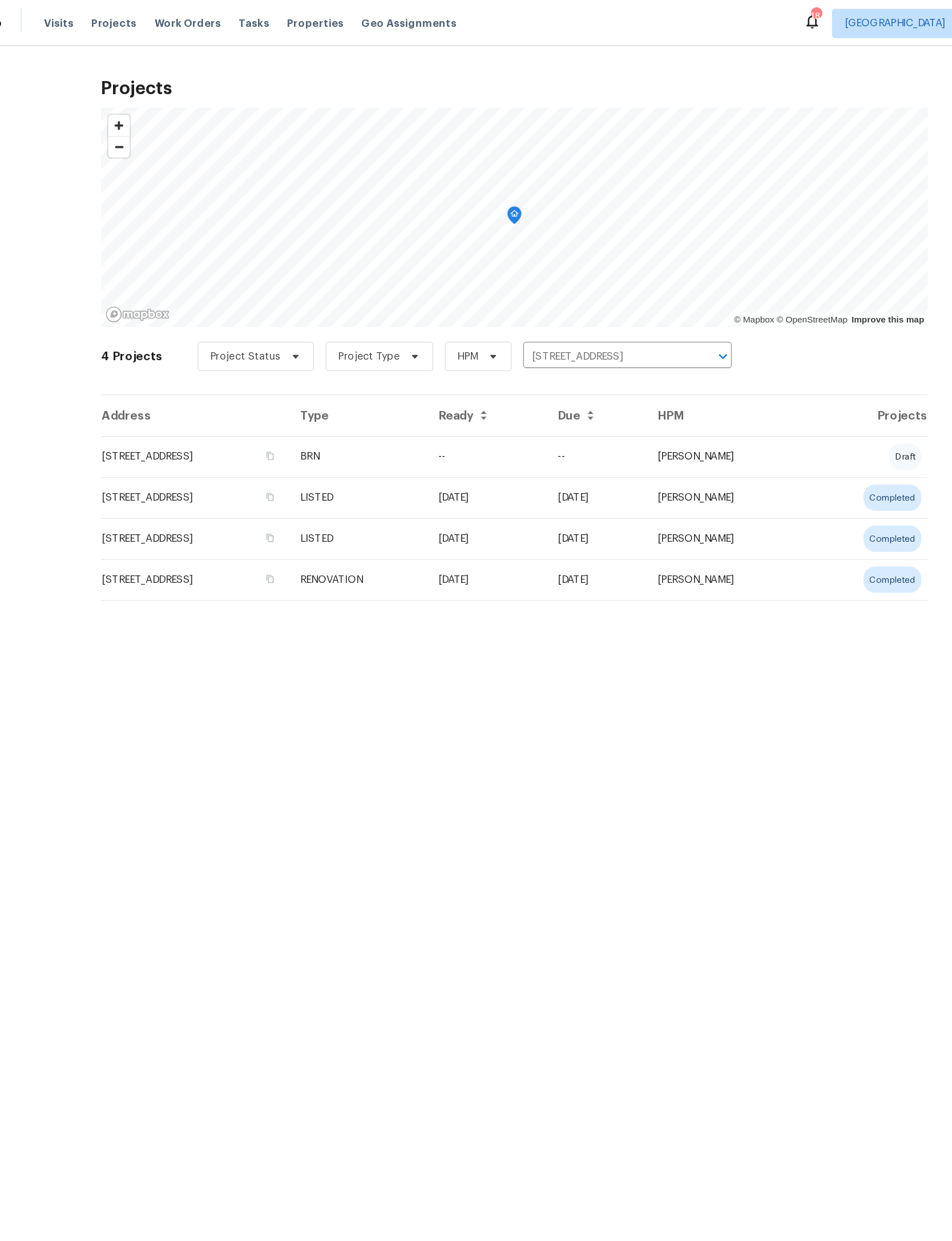
click at [188, 355] on td "14112 Pleasant Point Ln, Jacksonville, FL 32225" at bounding box center [227, 356] width 146 height 32
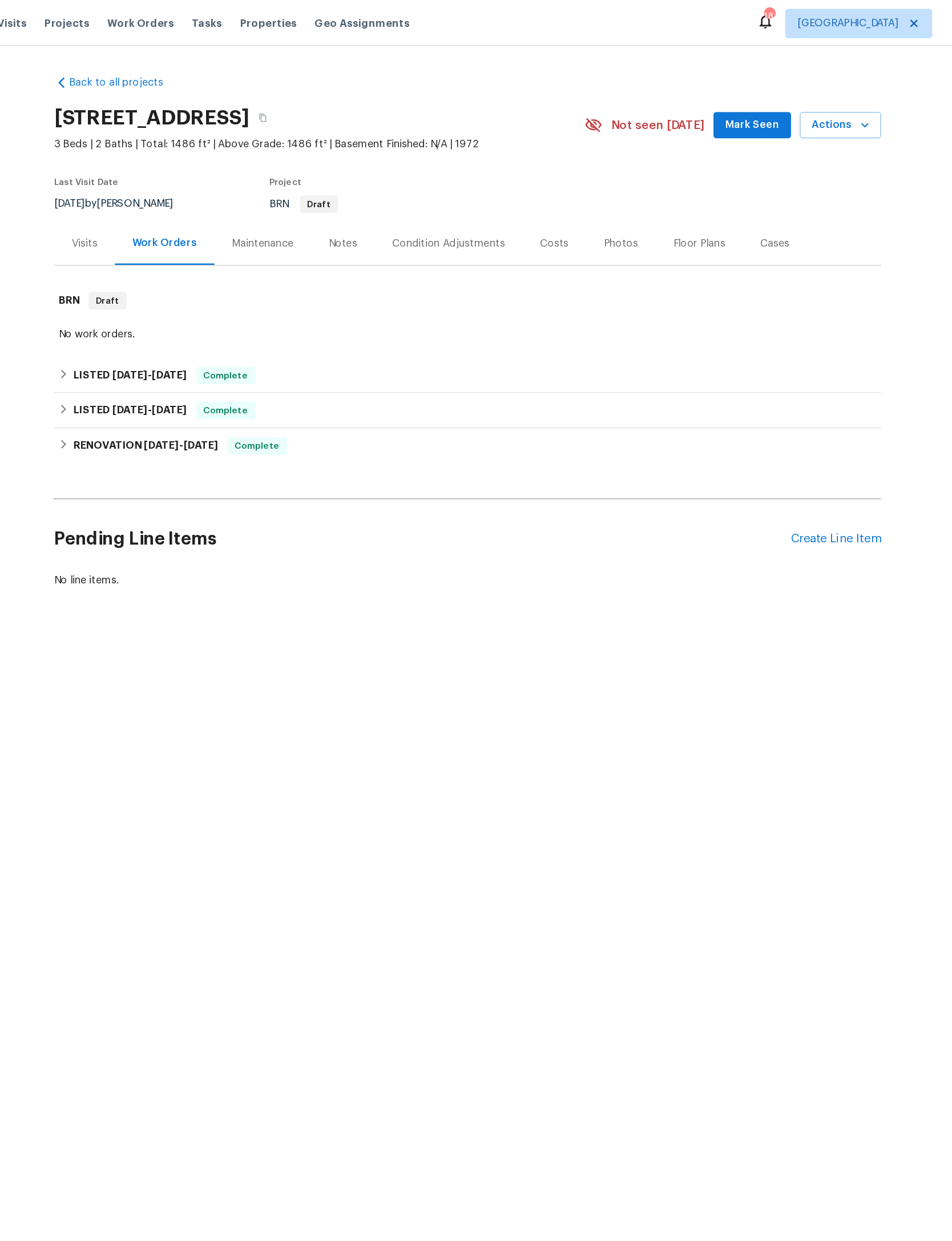
click at [728, 426] on div "Create Line Item" at bounding box center [764, 420] width 71 height 11
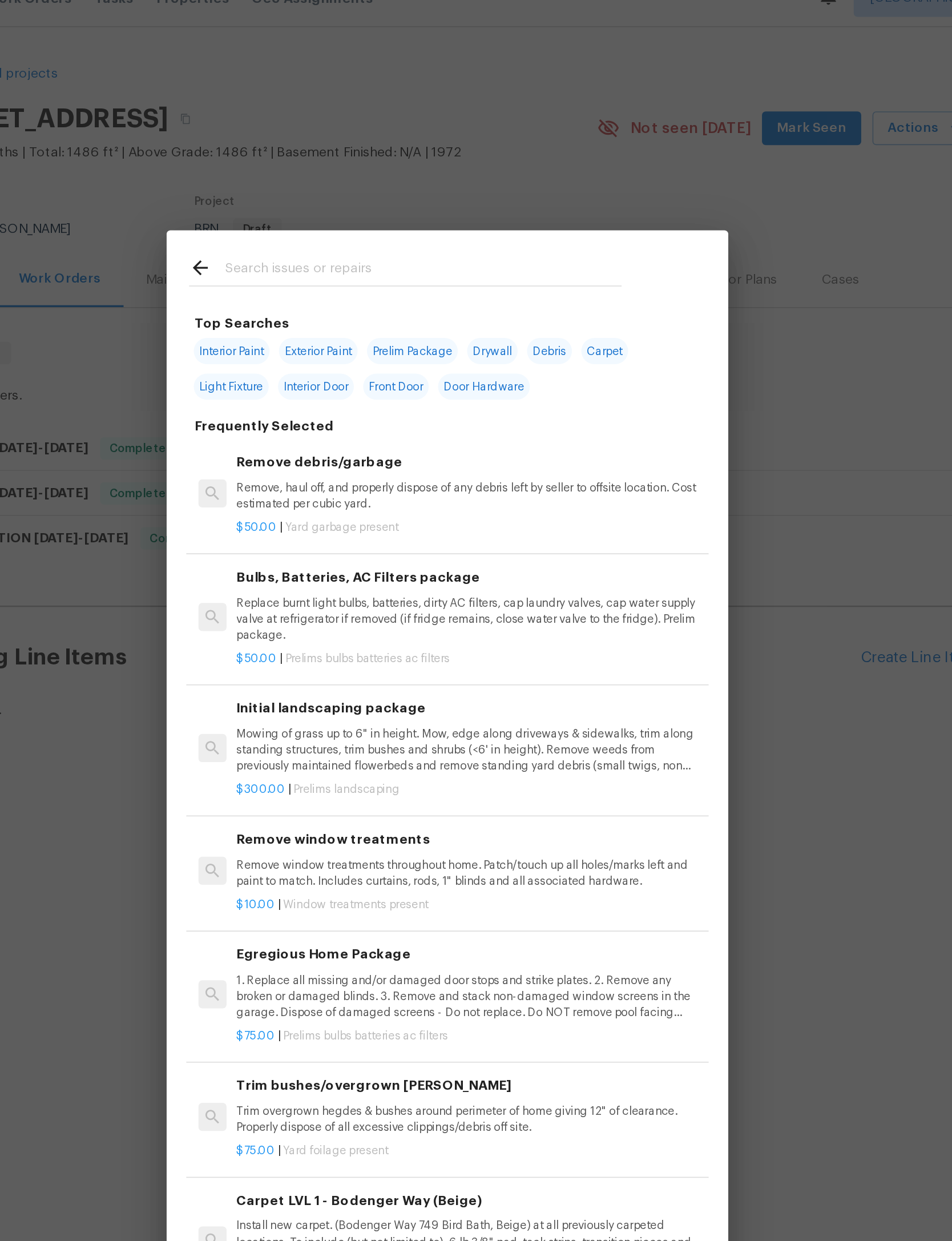
click at [340, 176] on input "text" at bounding box center [462, 184] width 242 height 17
type input "Landscaping"
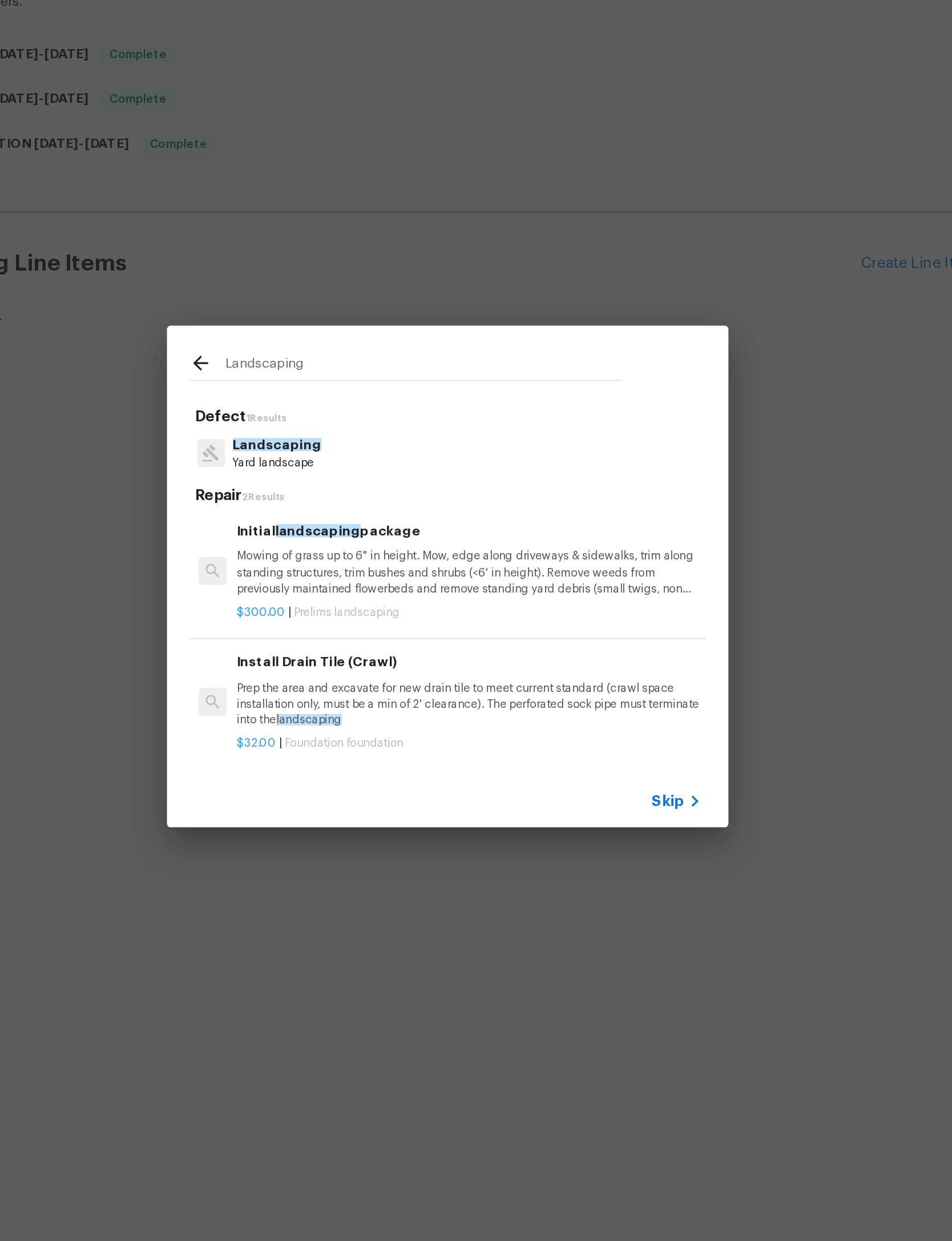
click at [345, 525] on p "Landscaping" at bounding box center [372, 531] width 54 height 12
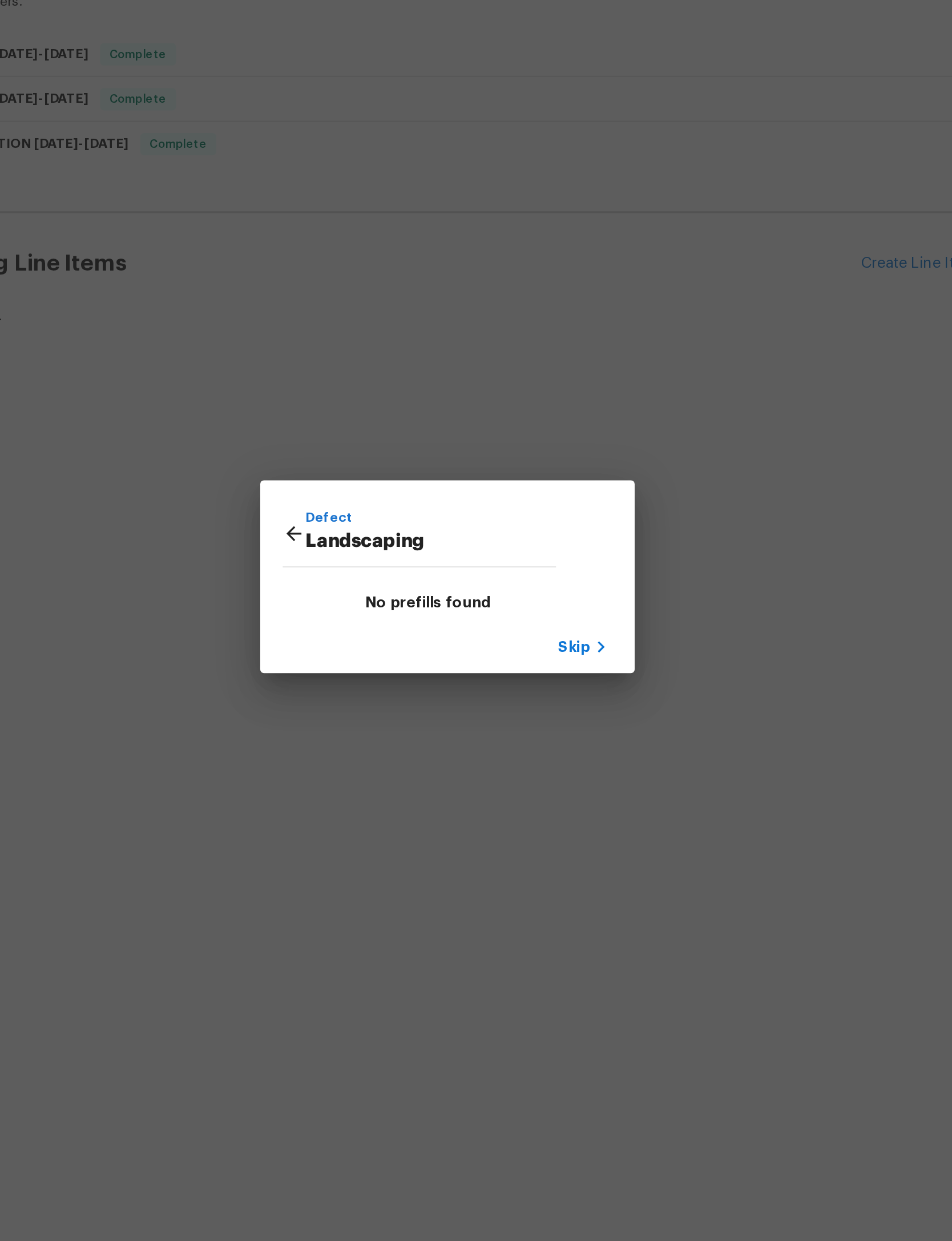
click at [376, 578] on icon at bounding box center [382, 585] width 13 height 13
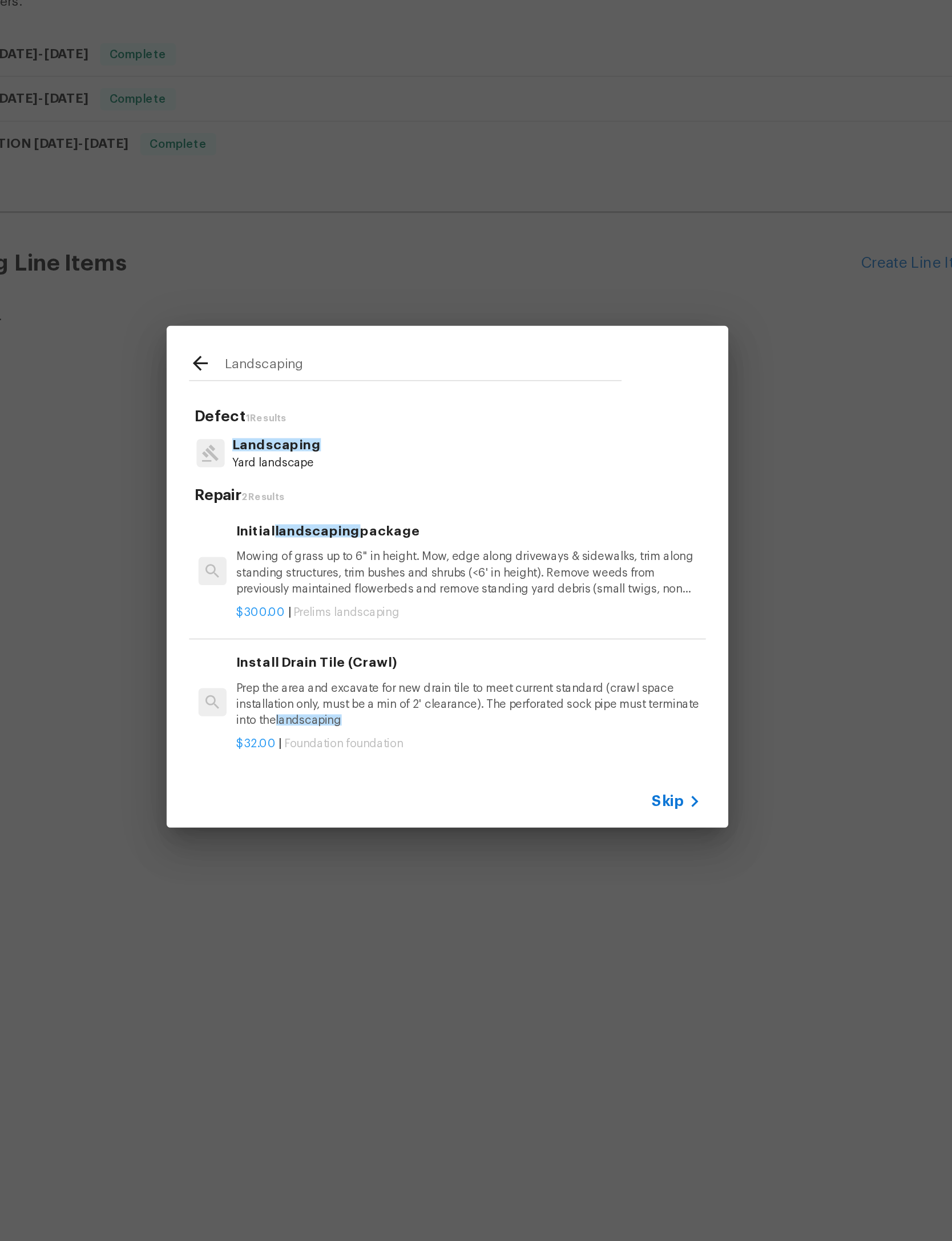
click at [319, 474] on icon at bounding box center [325, 481] width 13 height 13
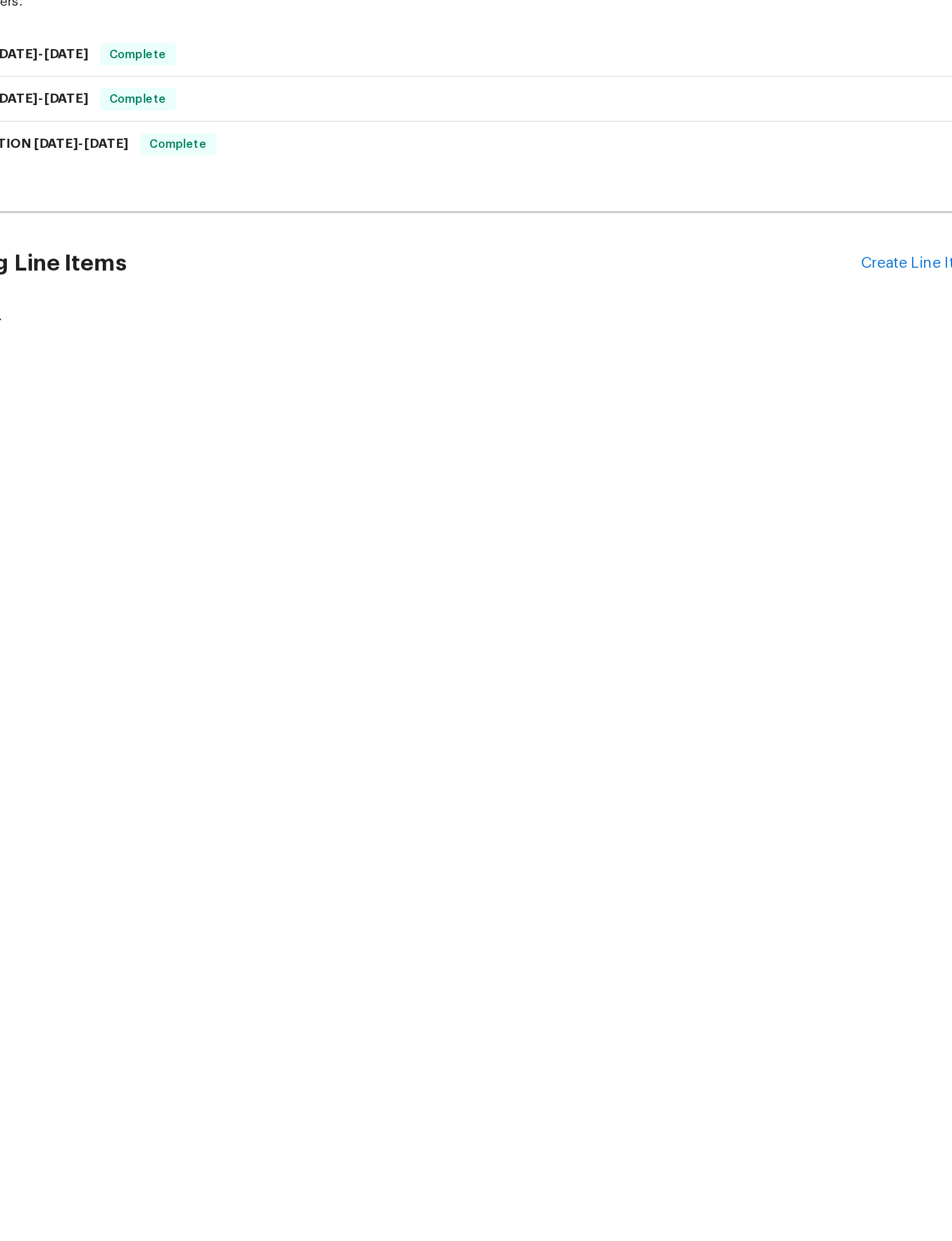
click at [728, 415] on div "Create Line Item" at bounding box center [764, 420] width 71 height 11
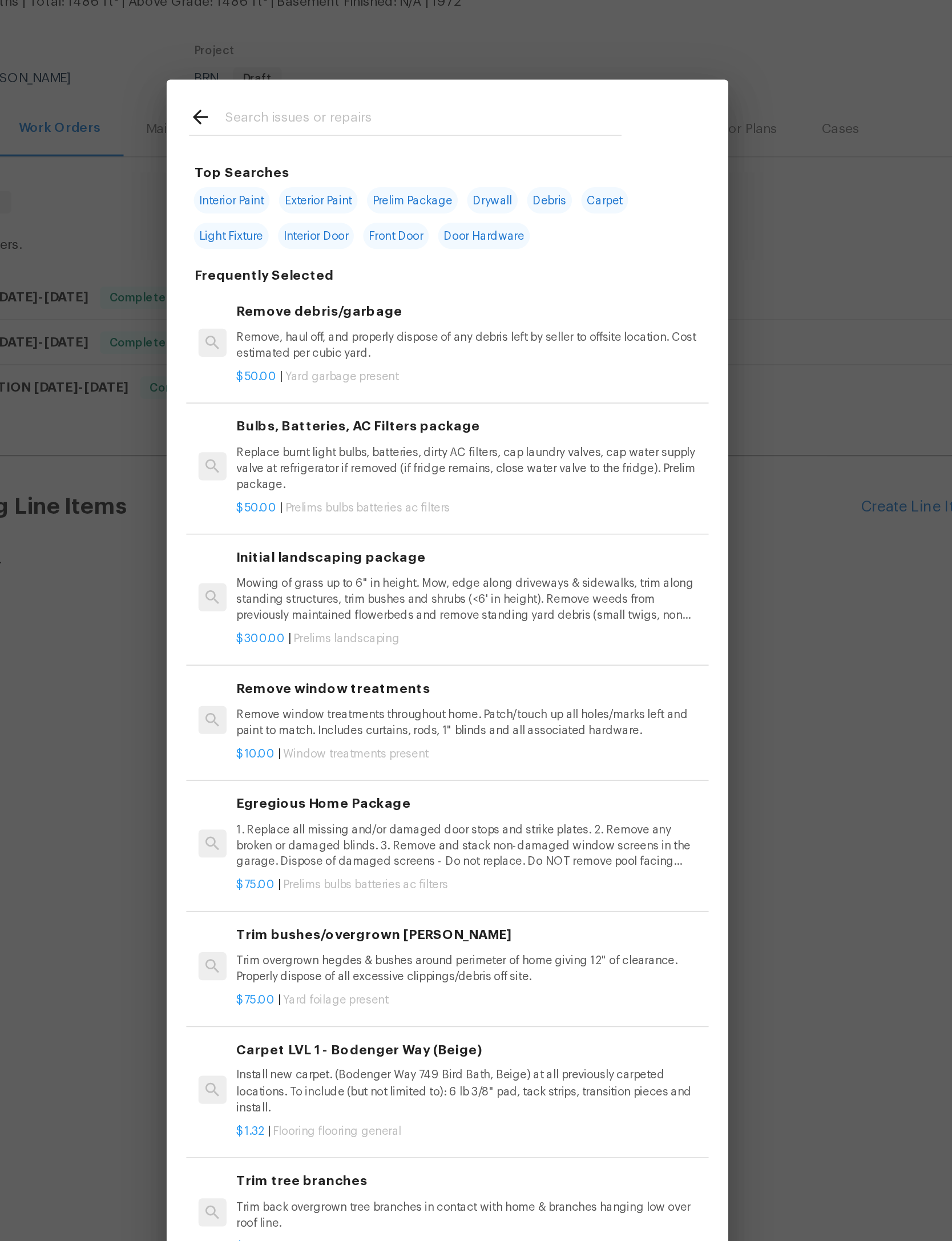
click at [340, 176] on input "text" at bounding box center [462, 184] width 242 height 17
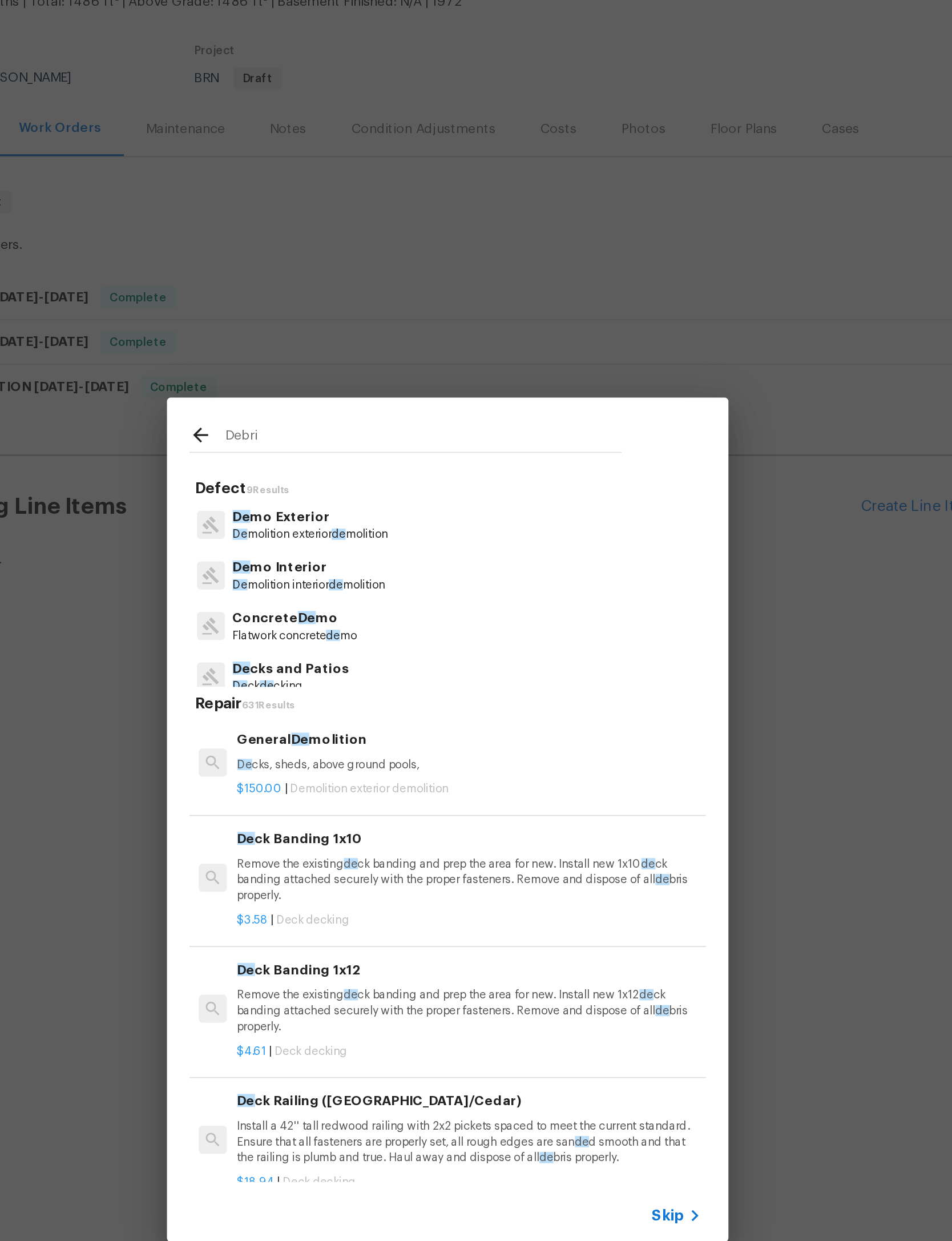
type input "Debris"
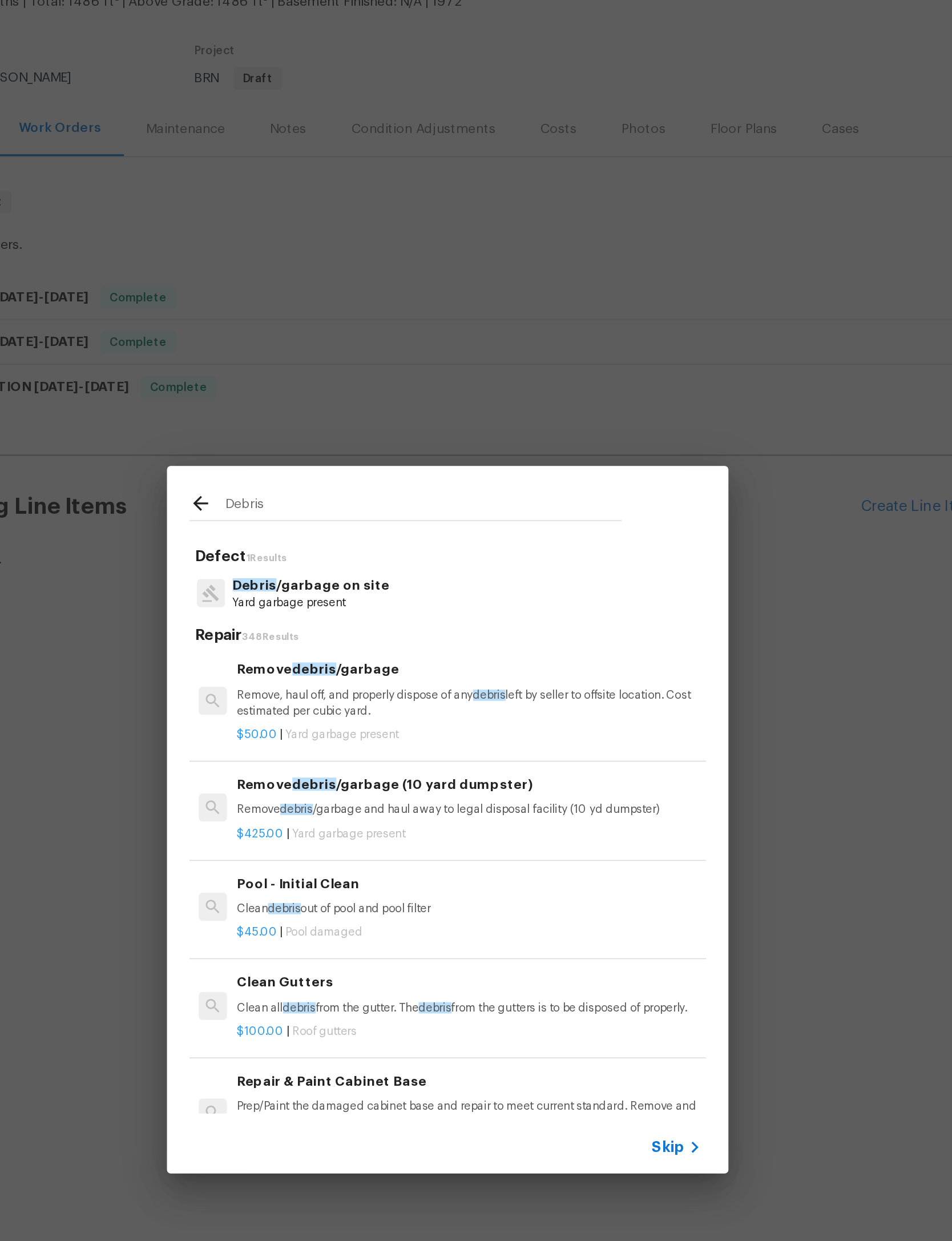
scroll to position [1, 0]
click at [347, 531] on p "Remove, haul off, and properly dispose of any debris left by seller to offsite …" at bounding box center [489, 541] width 283 height 19
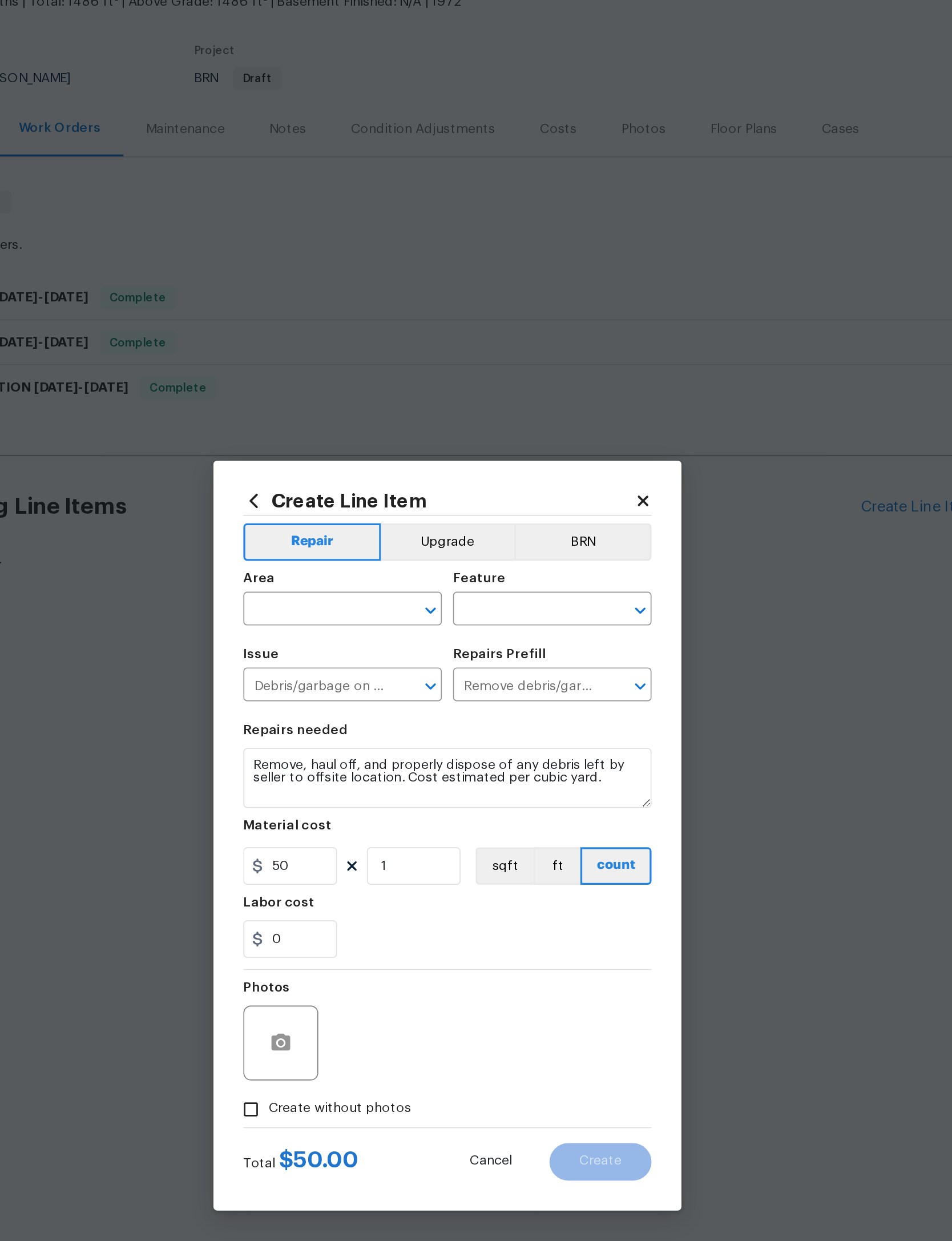
click at [351, 499] on div "Issue Debris/garbage on site ​ Repairs Prefill Remove debris/garbage $50.00 ​" at bounding box center [476, 522] width 249 height 46
click at [351, 475] on input "text" at bounding box center [396, 484] width 89 height 18
click at [351, 506] on li "Exterior Overall" at bounding box center [412, 515] width 121 height 19
type input "Exterior Overall"
click at [480, 475] on input "text" at bounding box center [524, 484] width 89 height 18
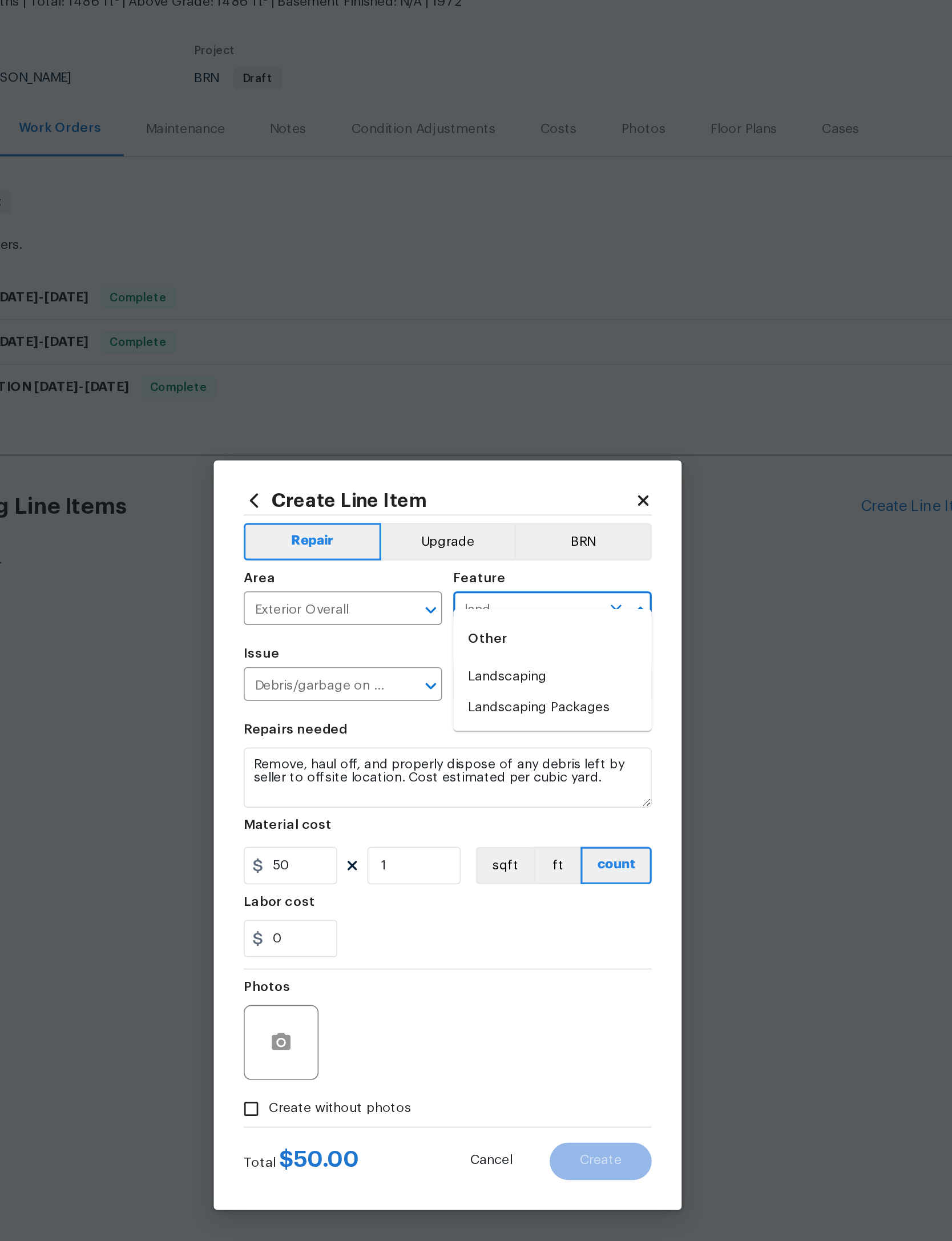
click at [480, 515] on li "Landscaping" at bounding box center [540, 524] width 121 height 19
type input "Landscaping"
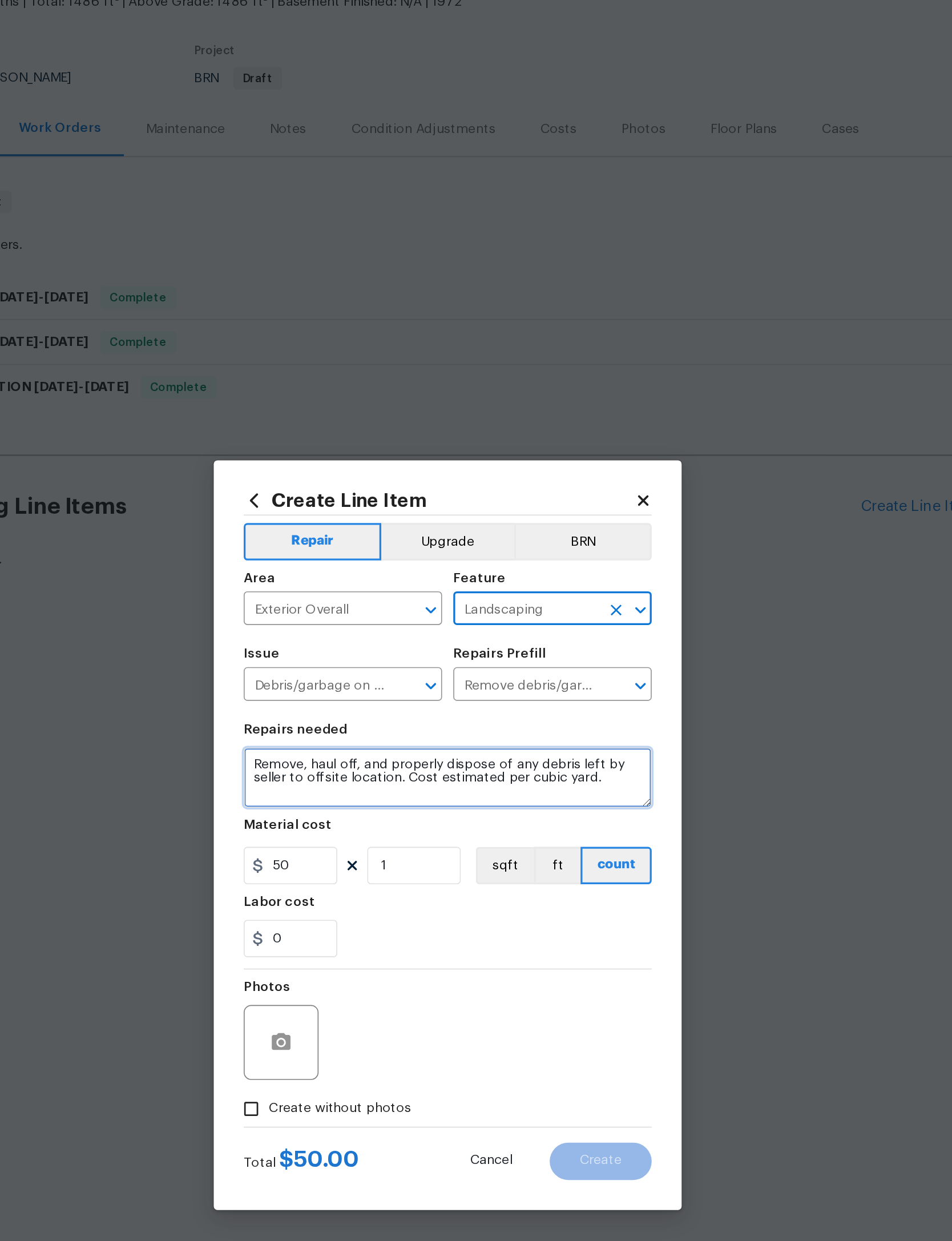
click at [351, 567] on textarea "Remove, haul off, and properly dispose of any debris left by seller to offsite …" at bounding box center [476, 585] width 249 height 37
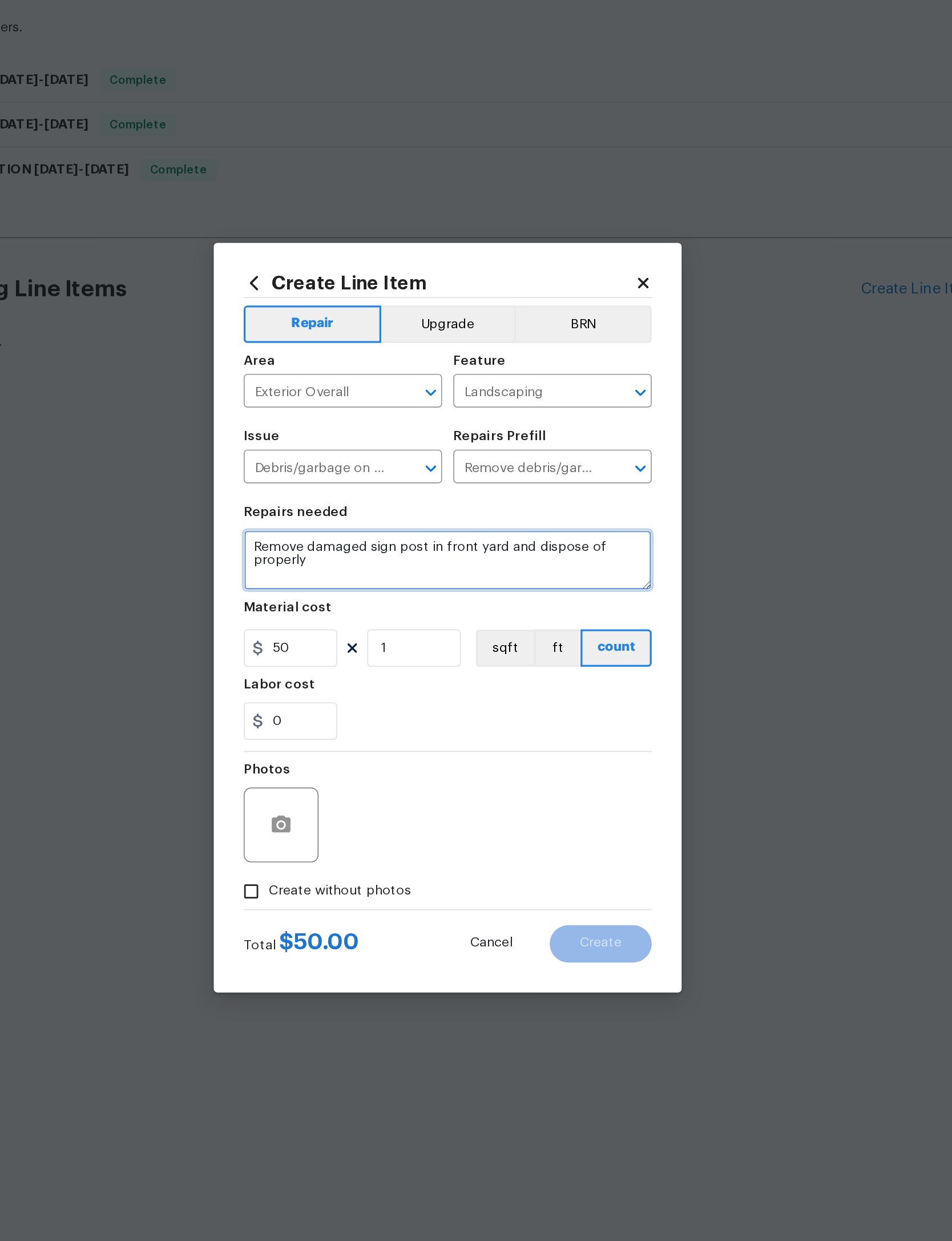
type textarea "Remove damaged sign post in front yard and dispose of properly"
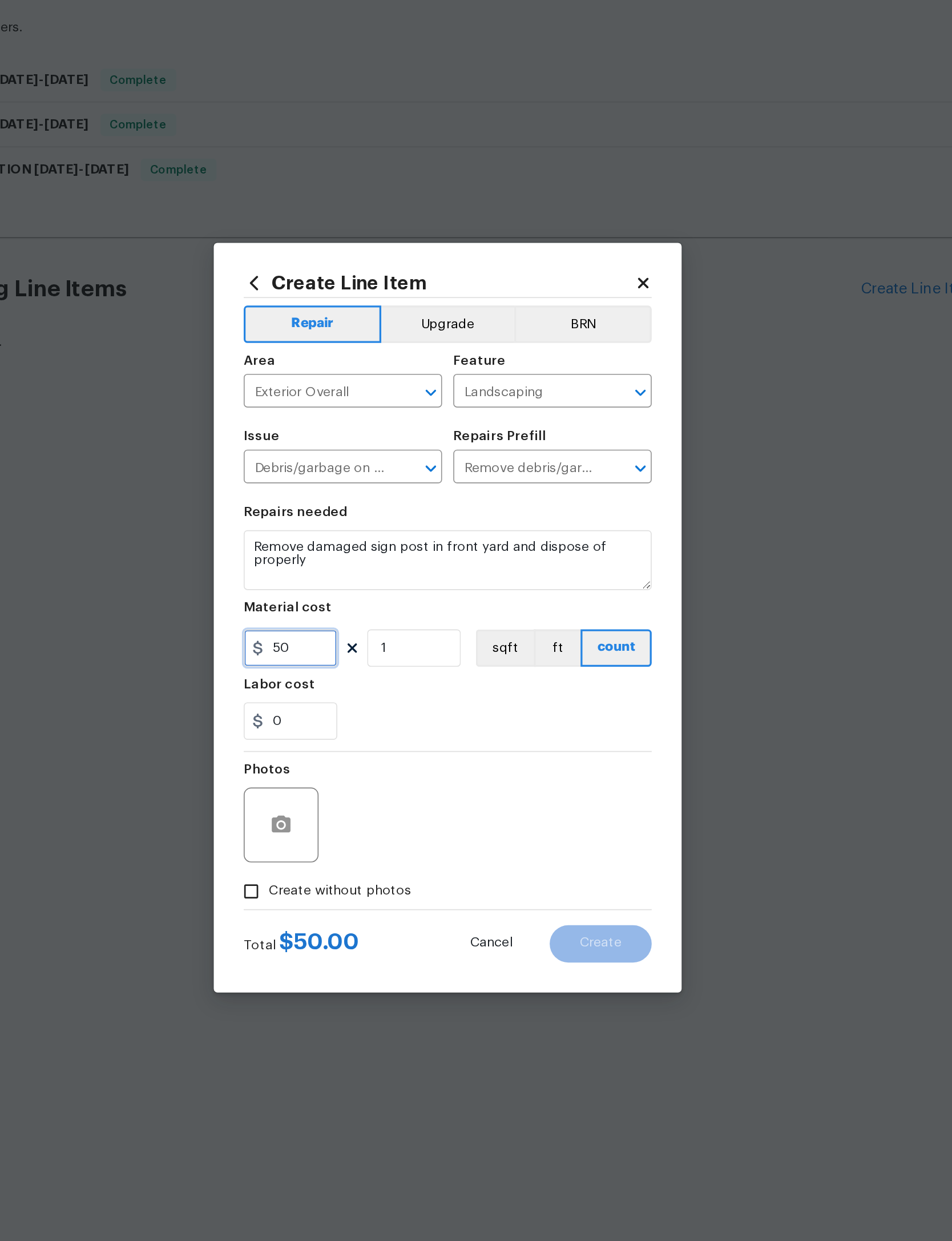
click at [351, 628] on input "50" at bounding box center [380, 639] width 57 height 23
type input "125"
click at [351, 672] on div "0" at bounding box center [476, 684] width 249 height 23
click at [369, 742] on icon "button" at bounding box center [374, 747] width 12 height 10
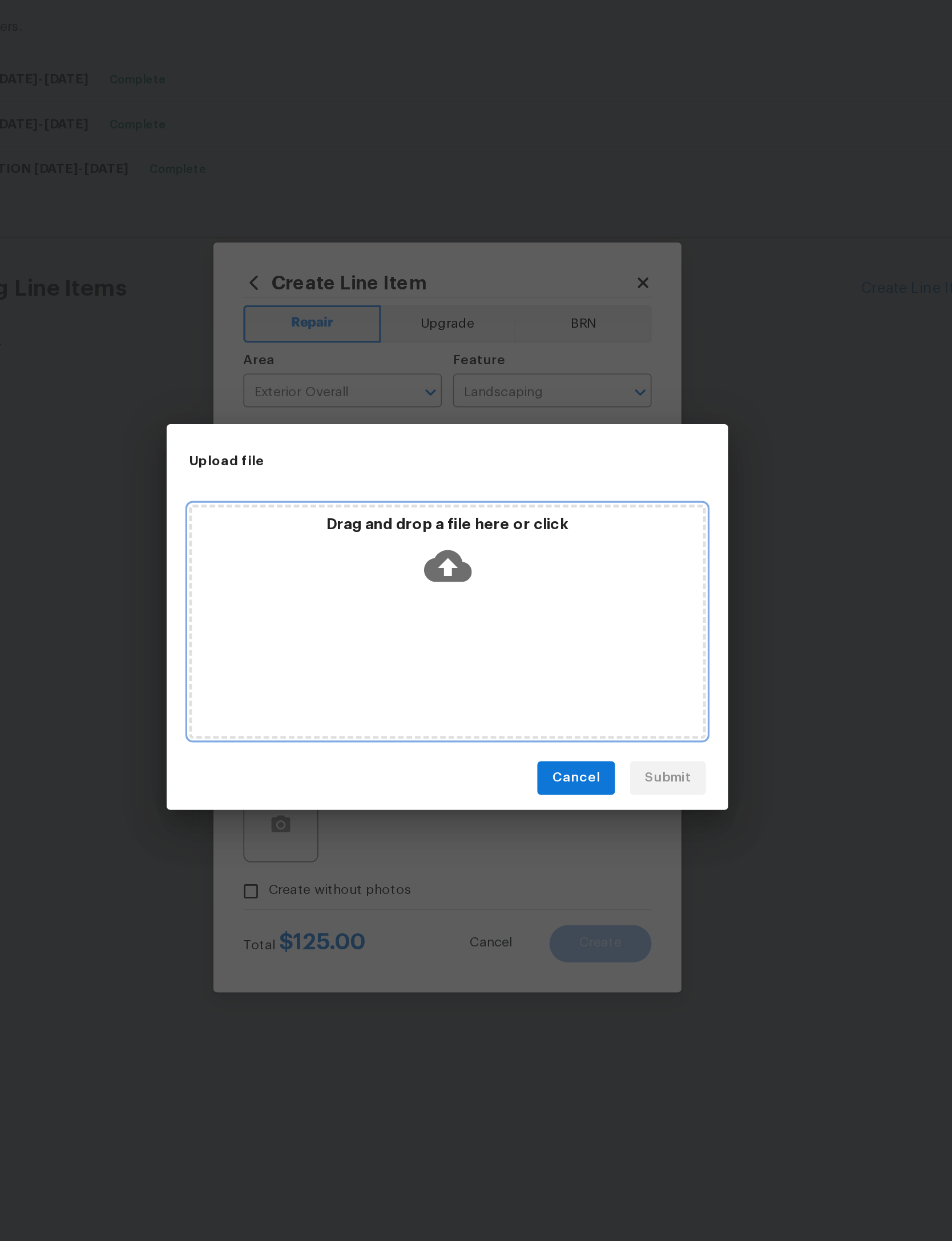
click at [462, 575] on icon at bounding box center [476, 589] width 29 height 29
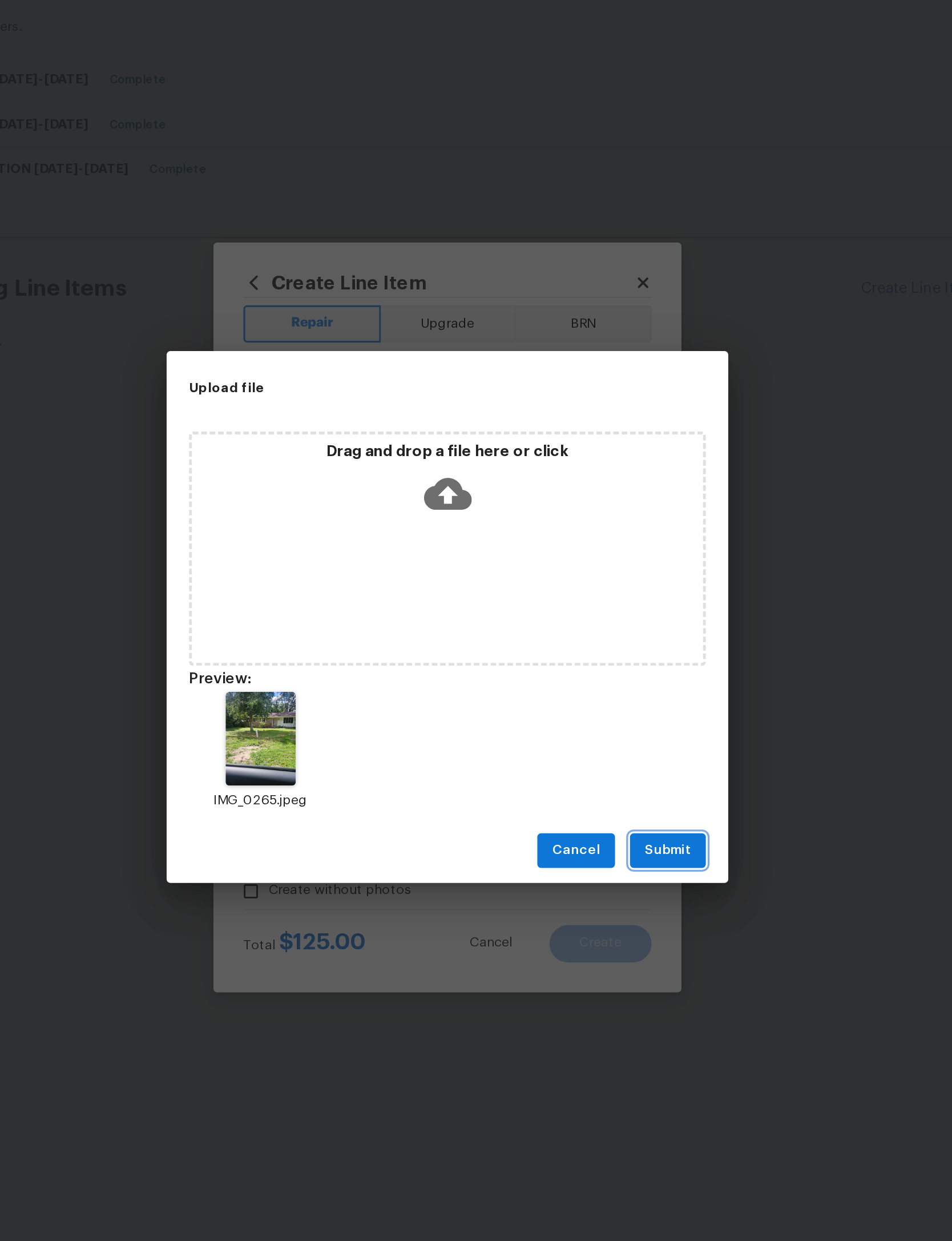
click at [587, 753] on button "Submit" at bounding box center [610, 763] width 46 height 21
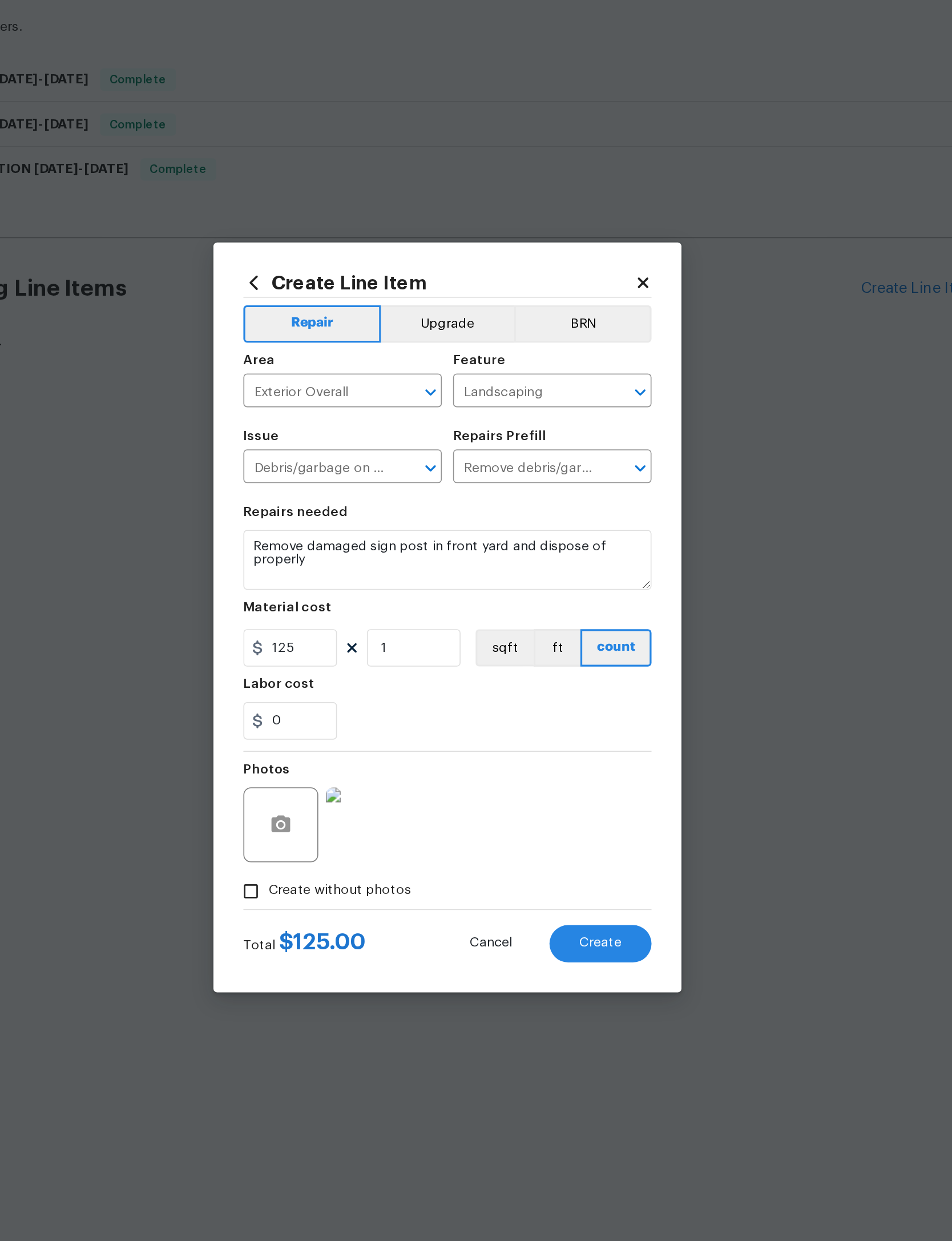
click at [556, 815] on span "Create" at bounding box center [569, 819] width 26 height 8
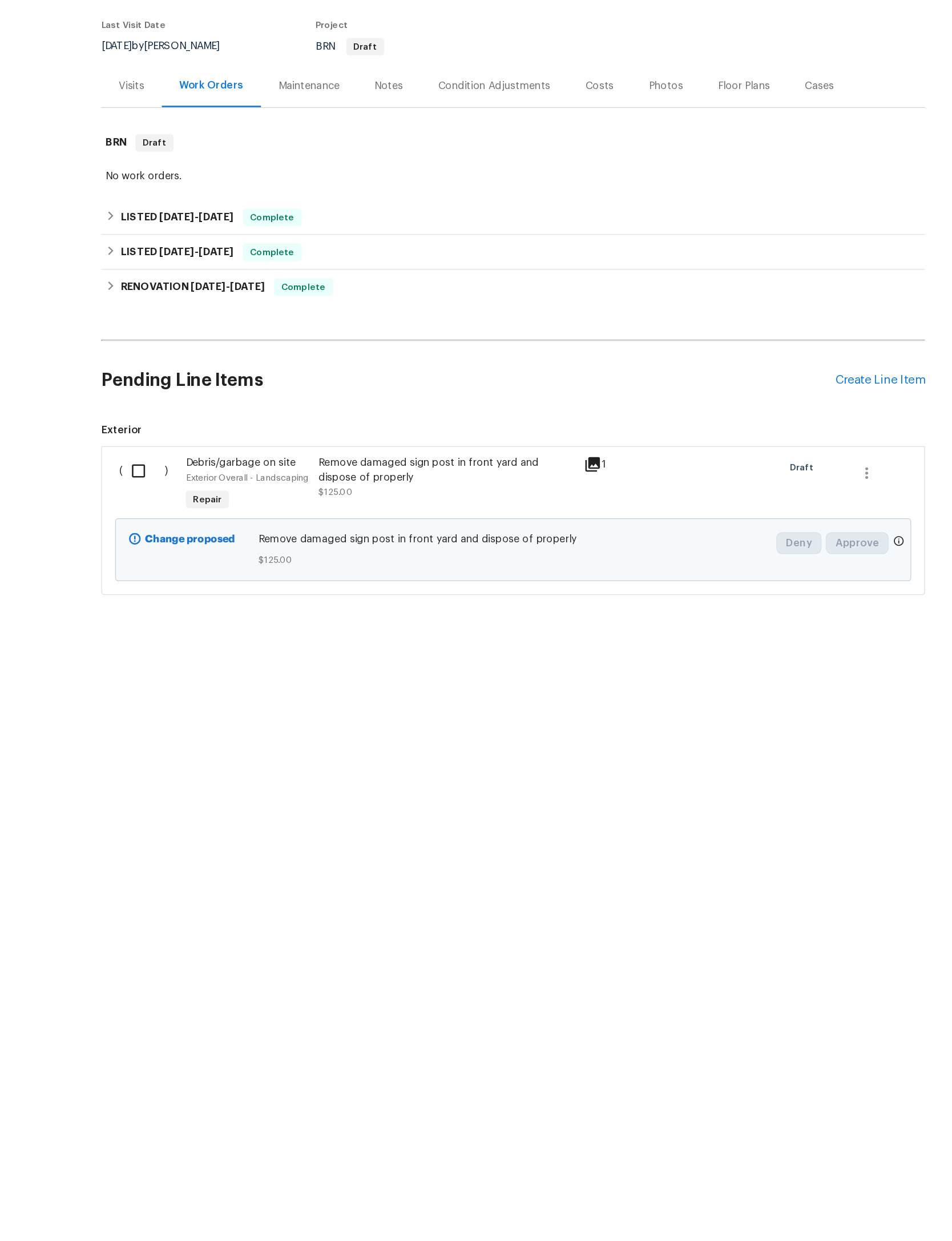
click at [154, 472] on div "( ) Debris/garbage on site Exterior Overall - Landscaping Repair Remove damaged…" at bounding box center [476, 530] width 645 height 117
click at [171, 479] on input "checkbox" at bounding box center [187, 491] width 33 height 24
checkbox input "true"
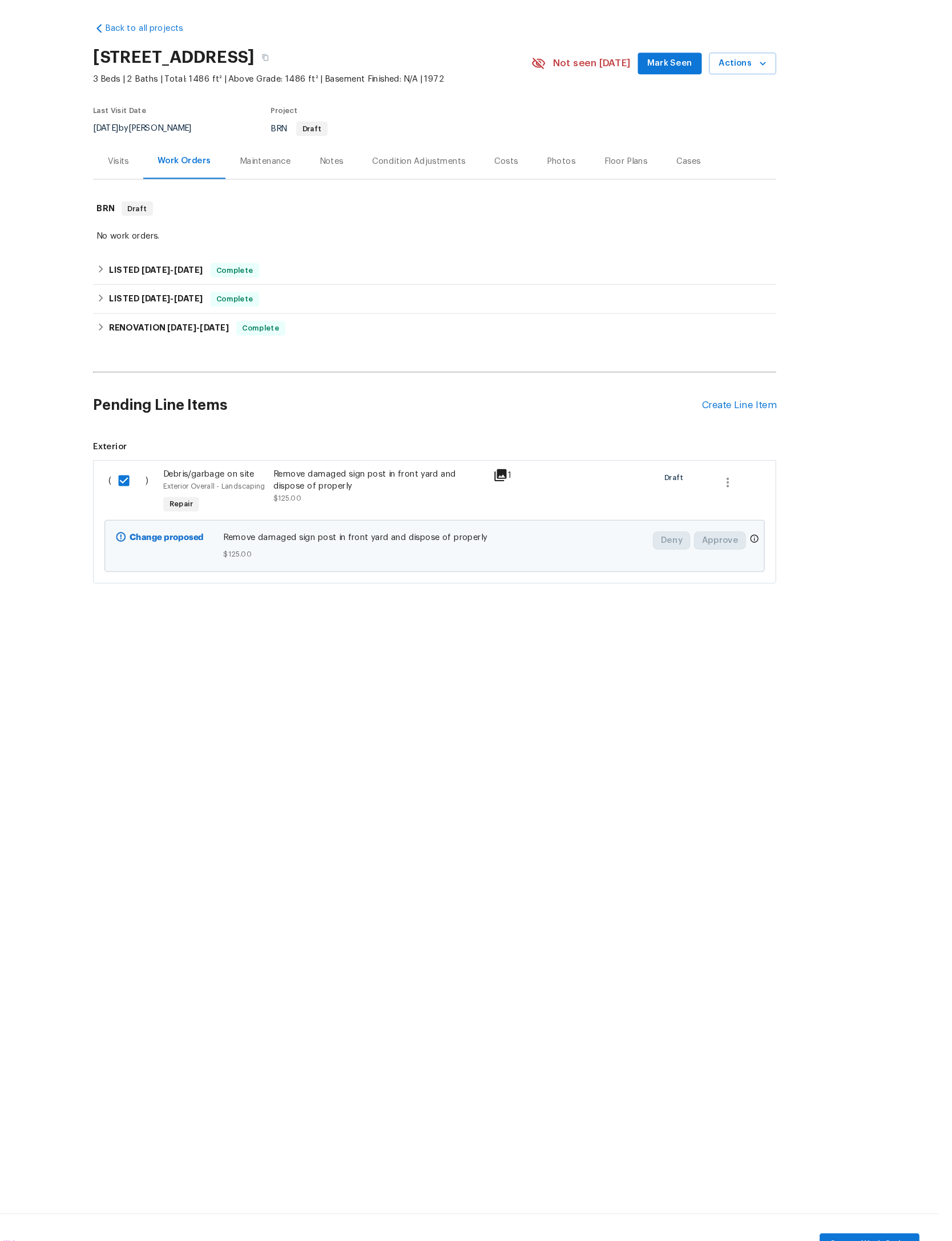
scroll to position [0, 0]
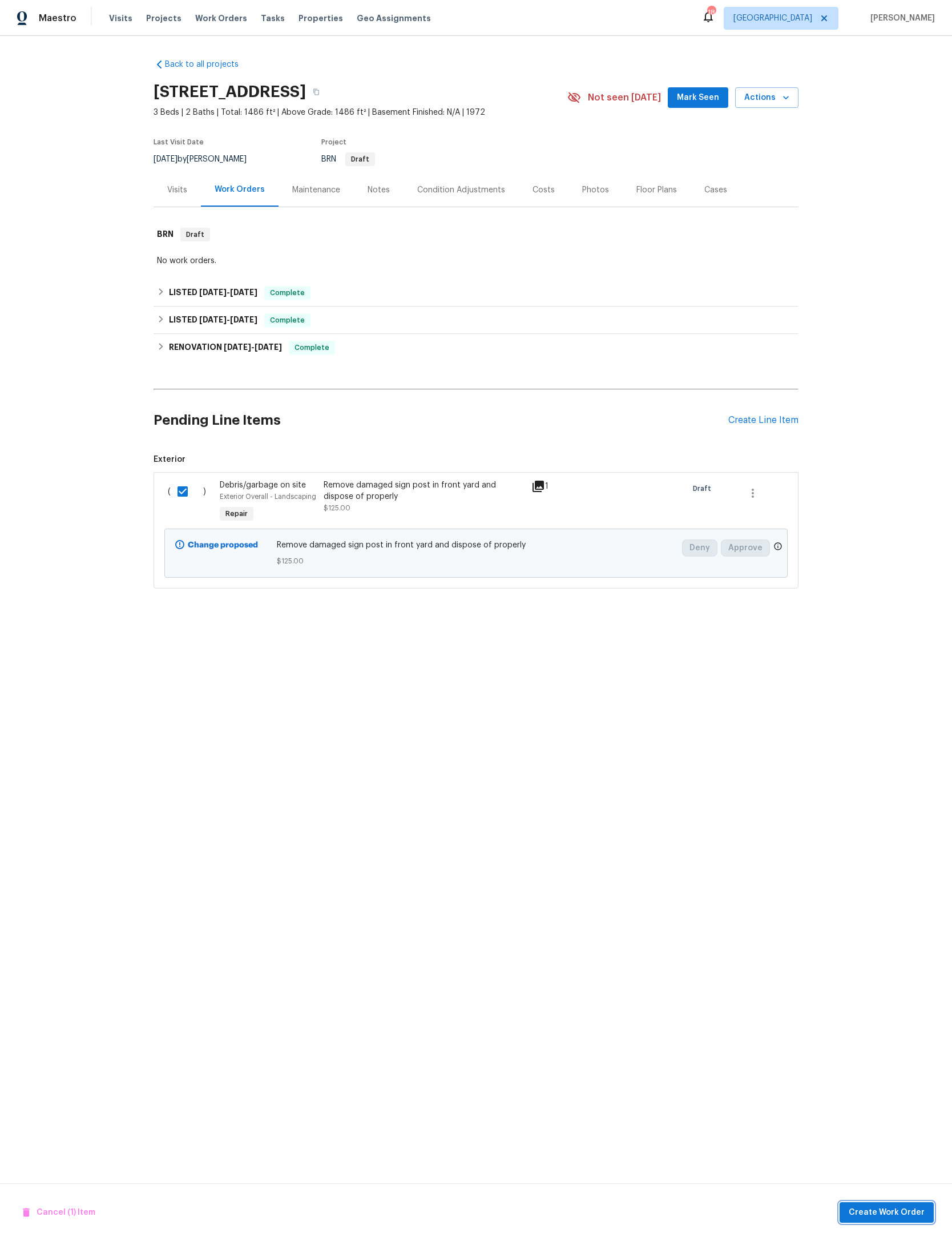
click at [892, 1208] on span "Create Work Order" at bounding box center [887, 1212] width 76 height 14
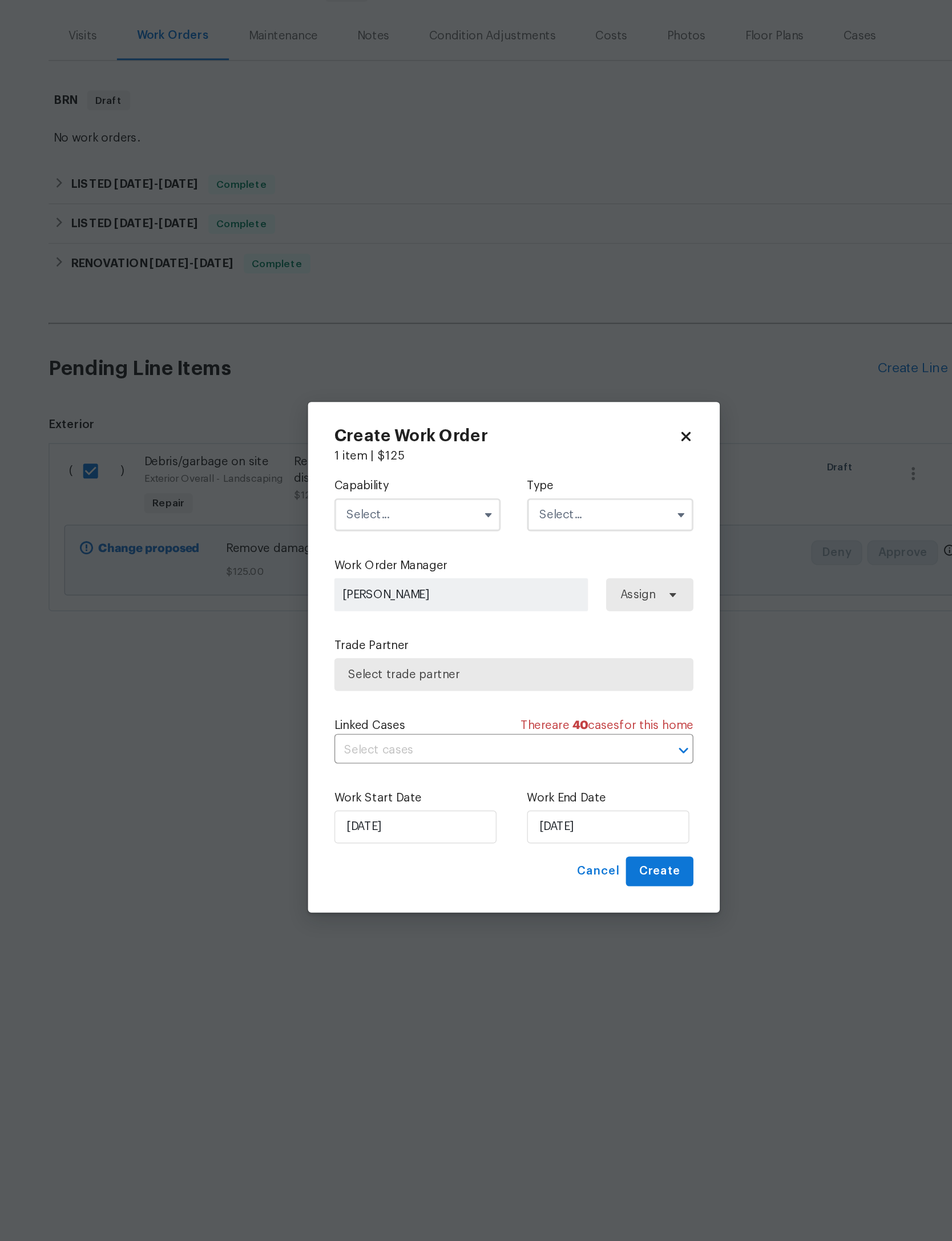
click at [351, 510] on input "text" at bounding box center [409, 522] width 115 height 23
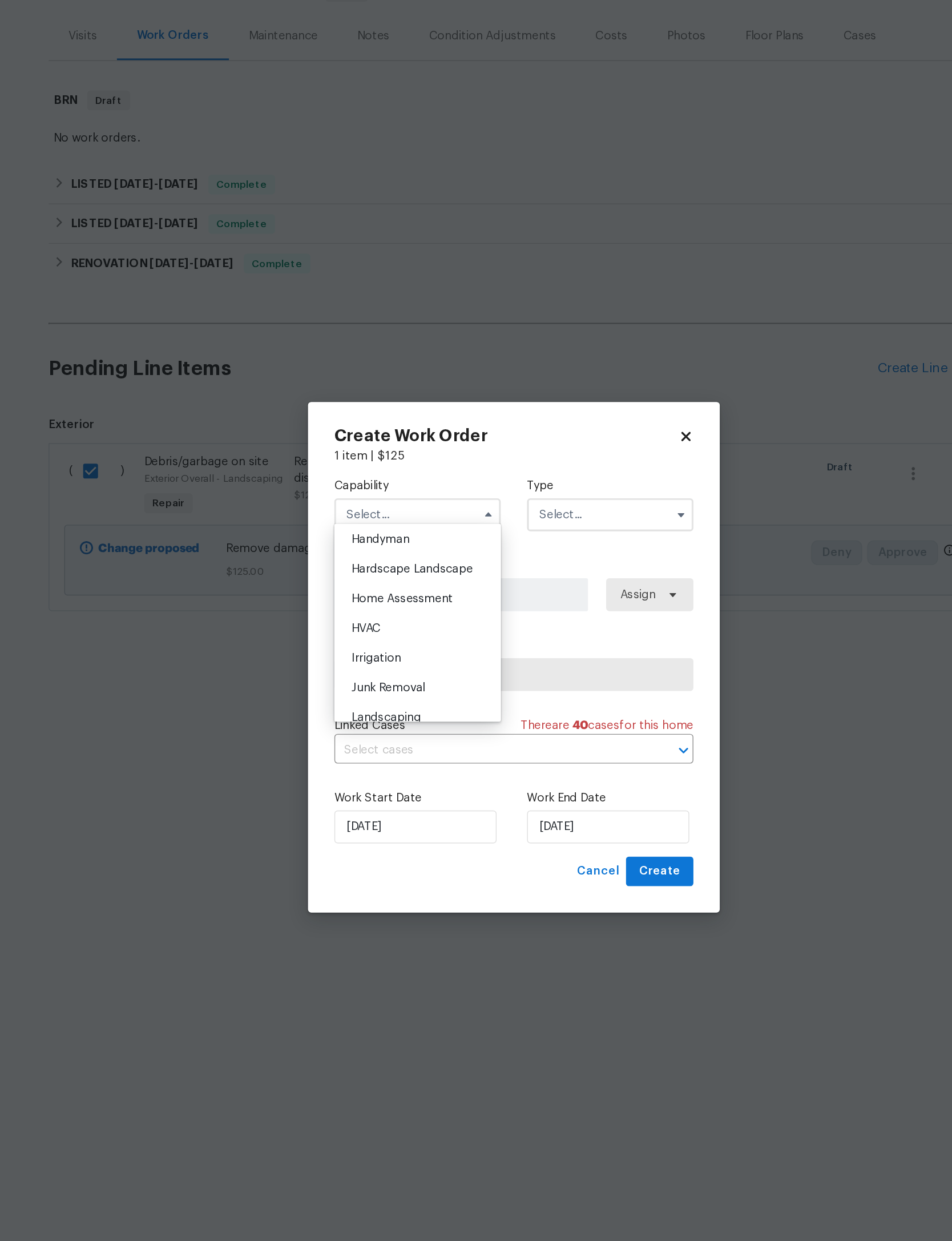
scroll to position [631, 0]
click at [355, 446] on div "General Contractor" at bounding box center [409, 456] width 110 height 21
type input "General Contractor"
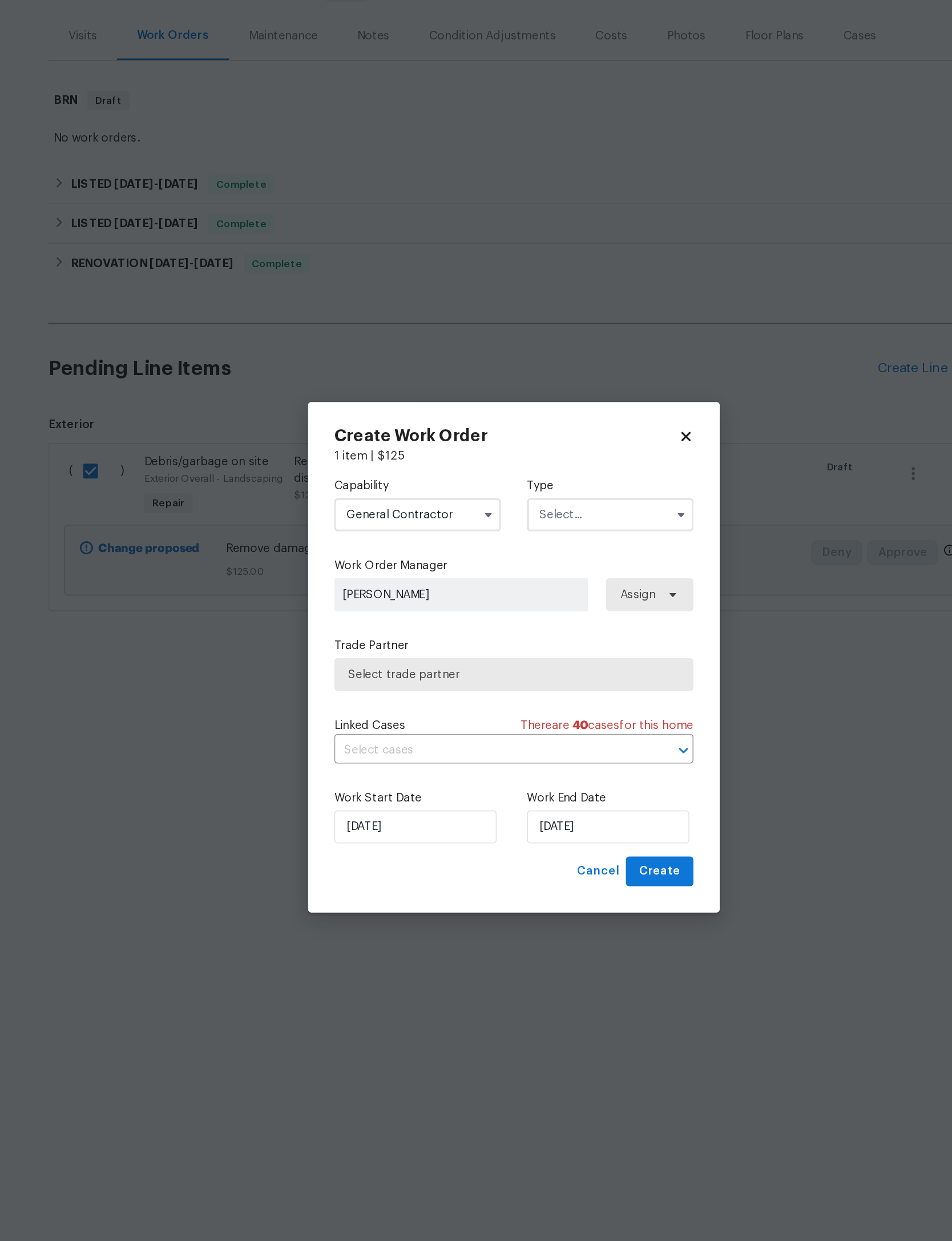
click at [485, 510] on input "text" at bounding box center [543, 522] width 115 height 23
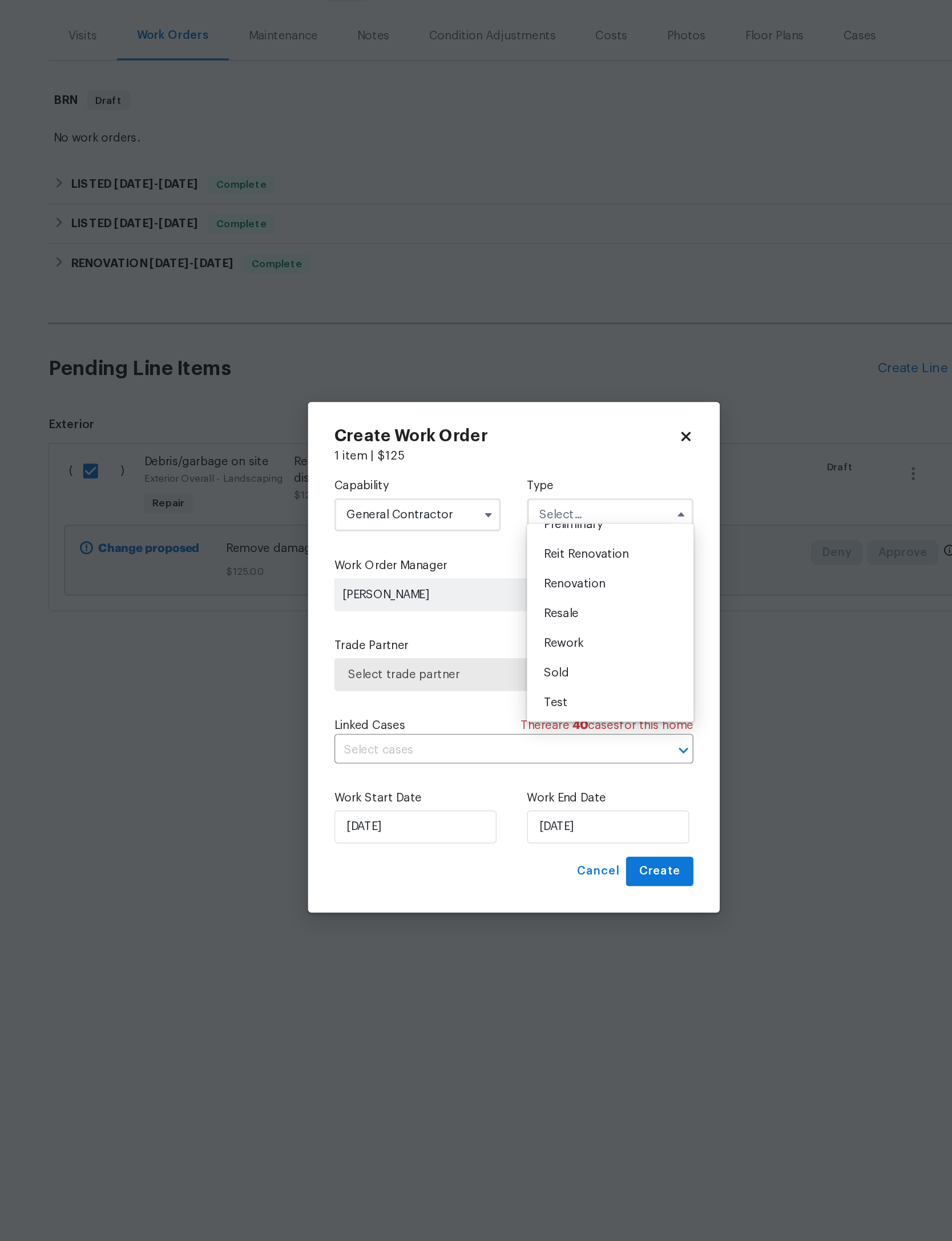
scroll to position [271, 0]
click at [488, 580] on div "Resale" at bounding box center [542, 590] width 110 height 21
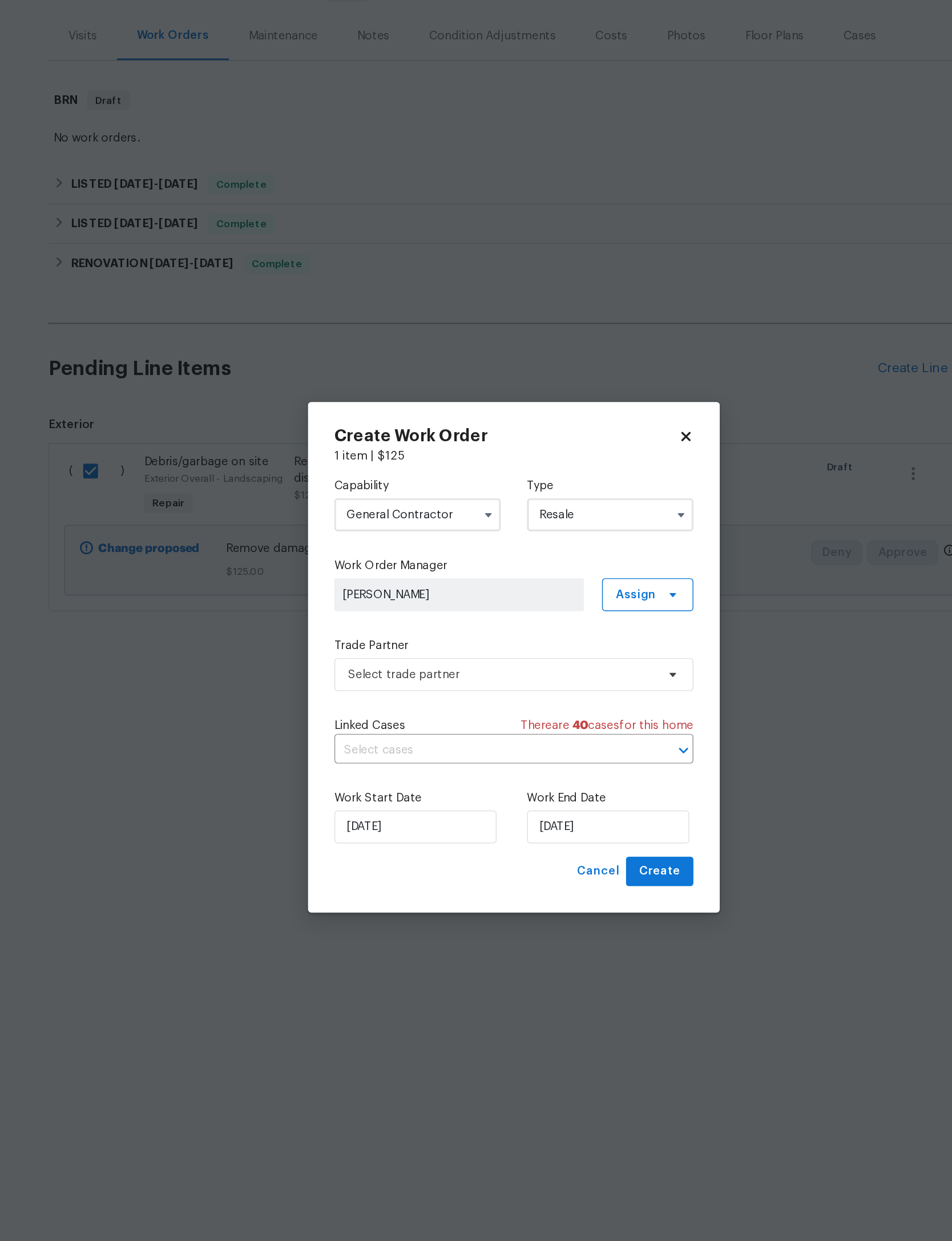
type input "Resale"
click at [395, 627] on span "Select trade partner" at bounding box center [468, 633] width 213 height 12
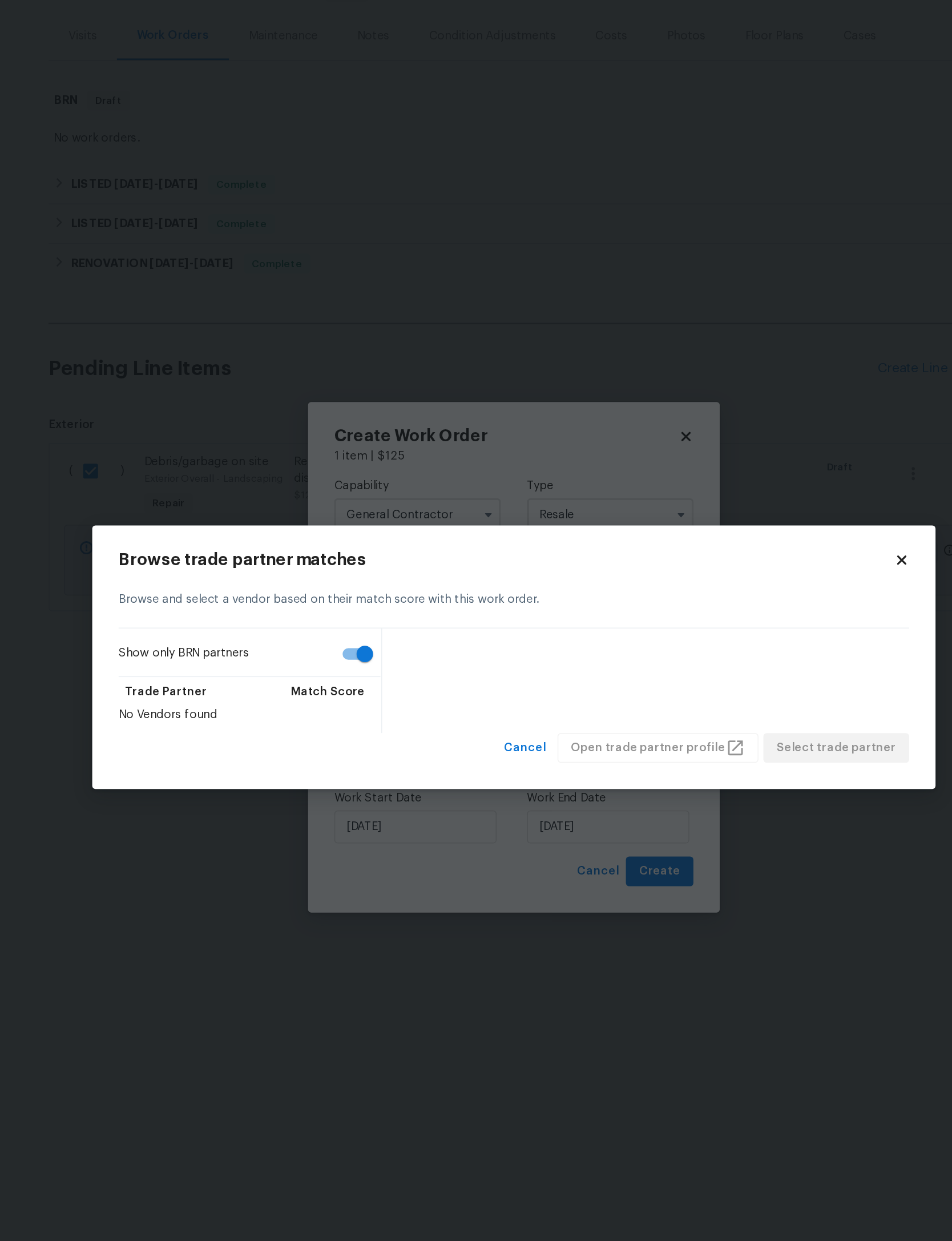
click at [340, 607] on input "Show only BRN partners" at bounding box center [373, 618] width 65 height 22
checkbox input "false"
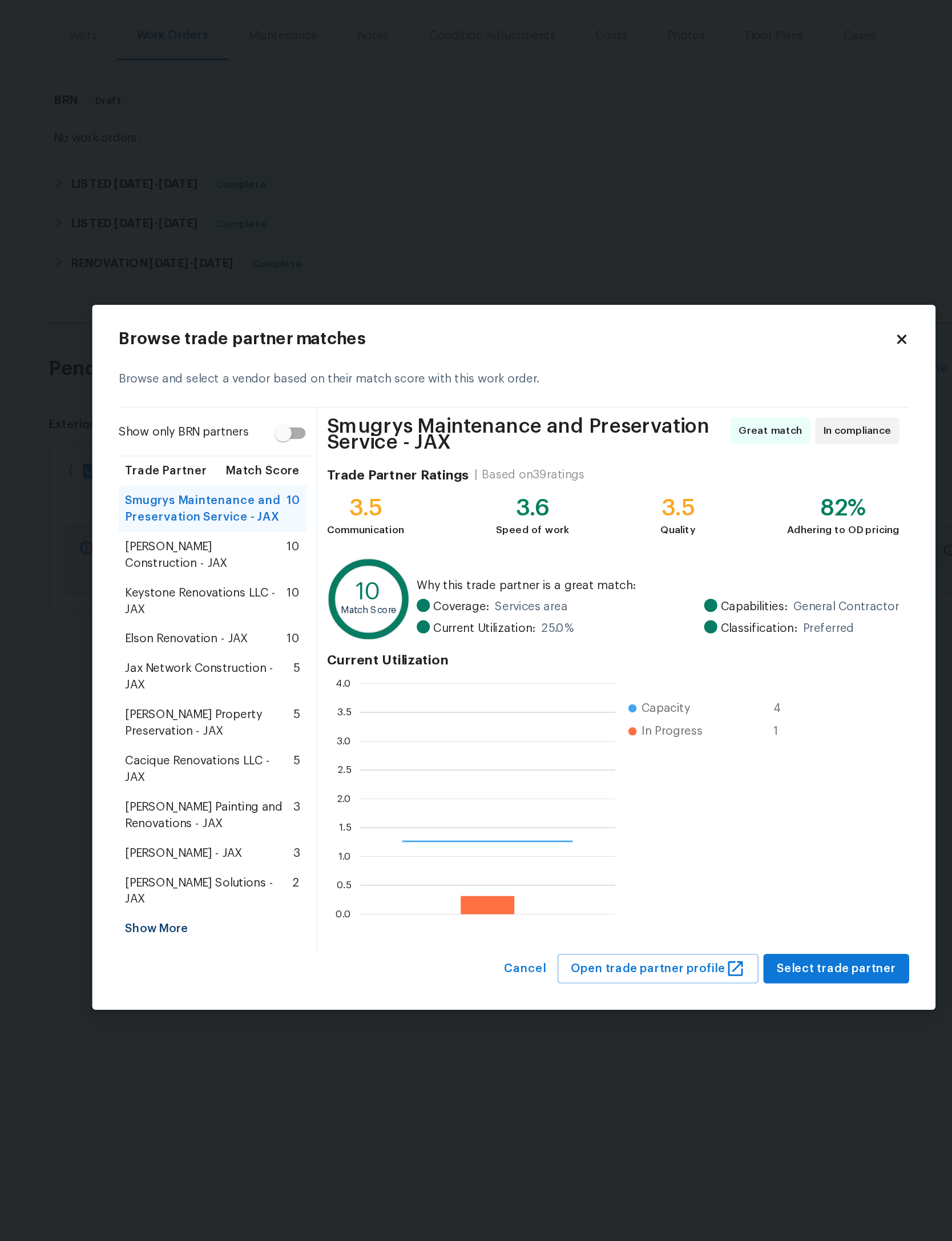
scroll to position [160, 177]
click at [206, 751] on span "Eric Hernandez - JAX" at bounding box center [247, 756] width 81 height 12
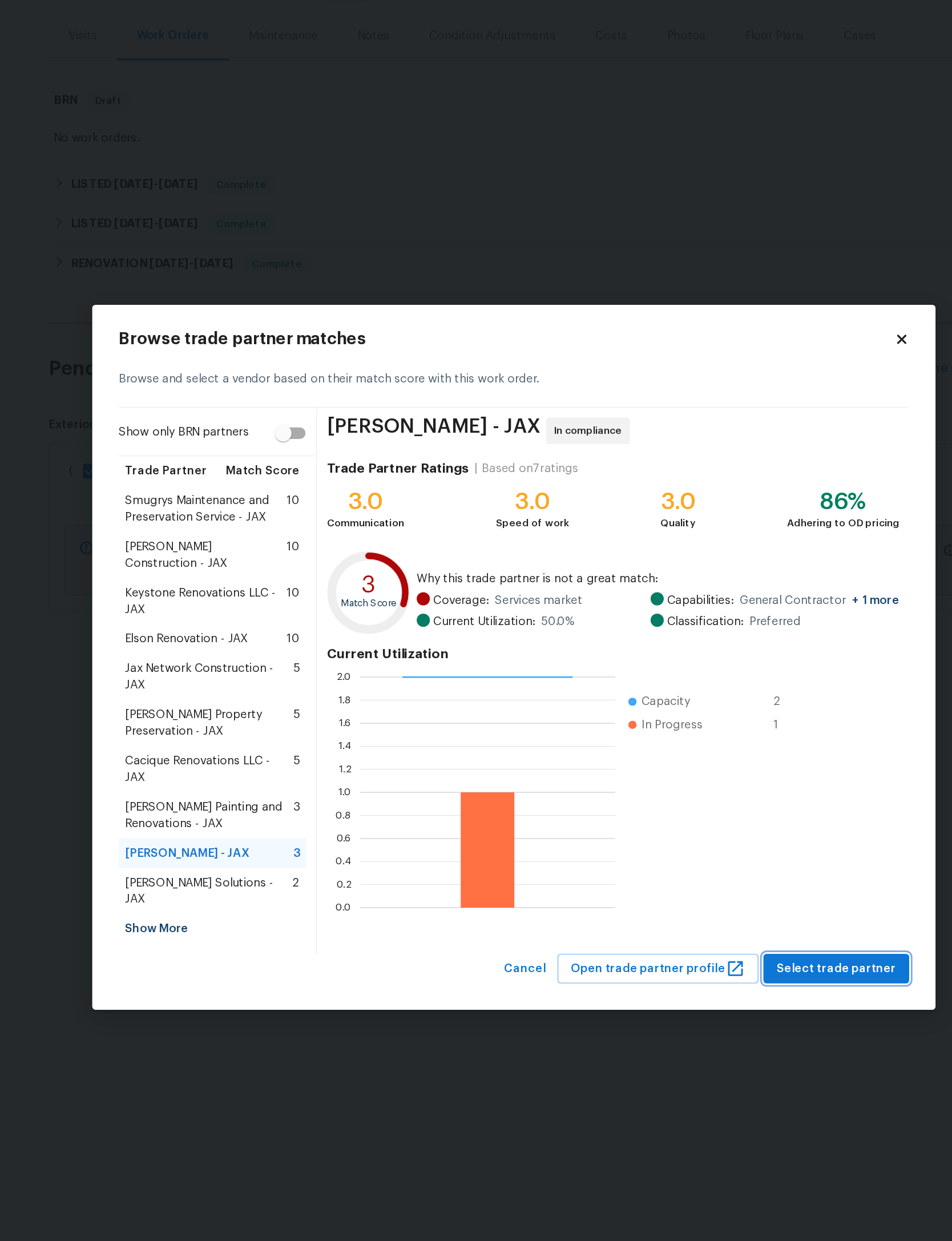
click at [658, 829] on span "Select trade partner" at bounding box center [699, 837] width 83 height 14
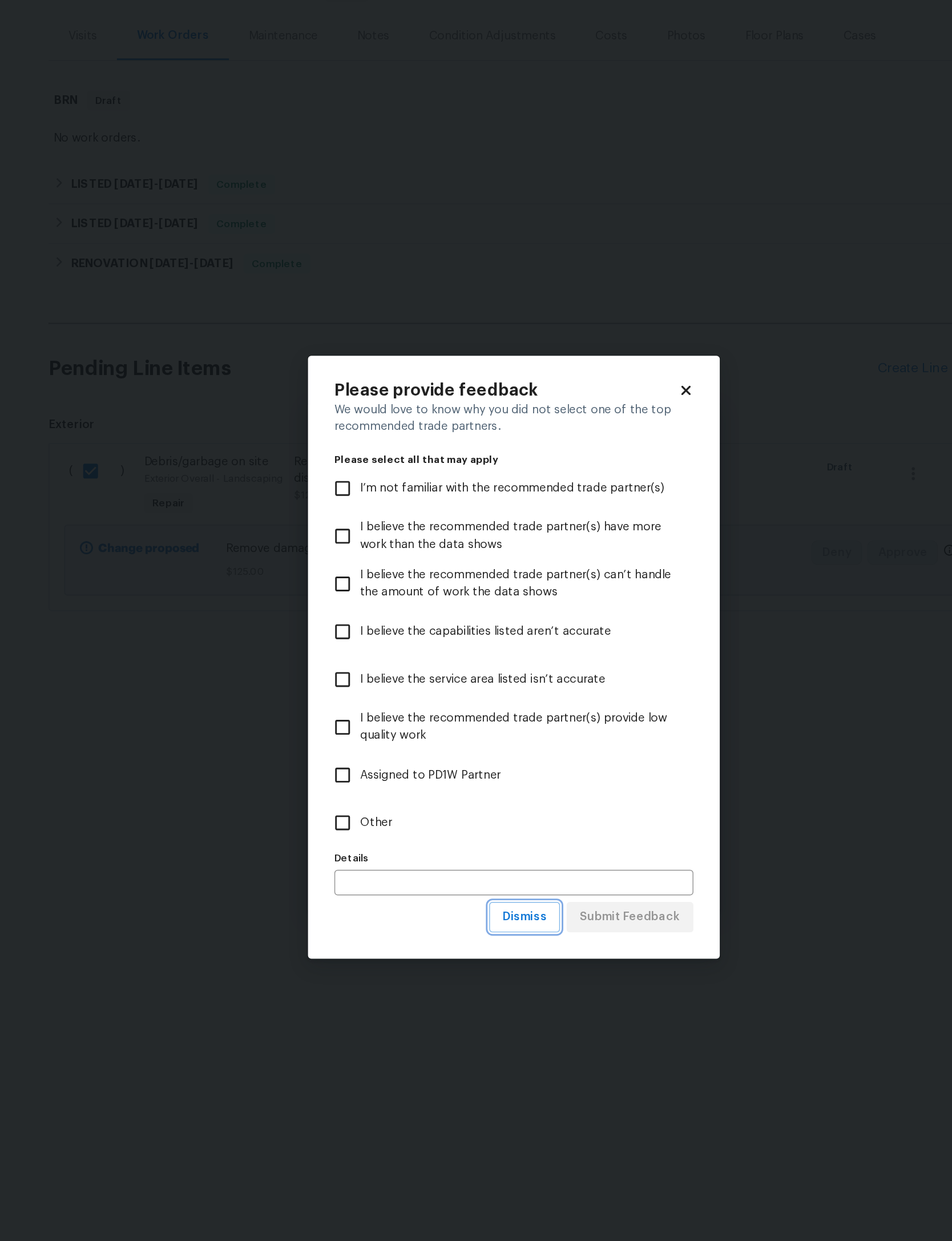
click at [468, 794] on span "Dismiss" at bounding box center [483, 801] width 31 height 14
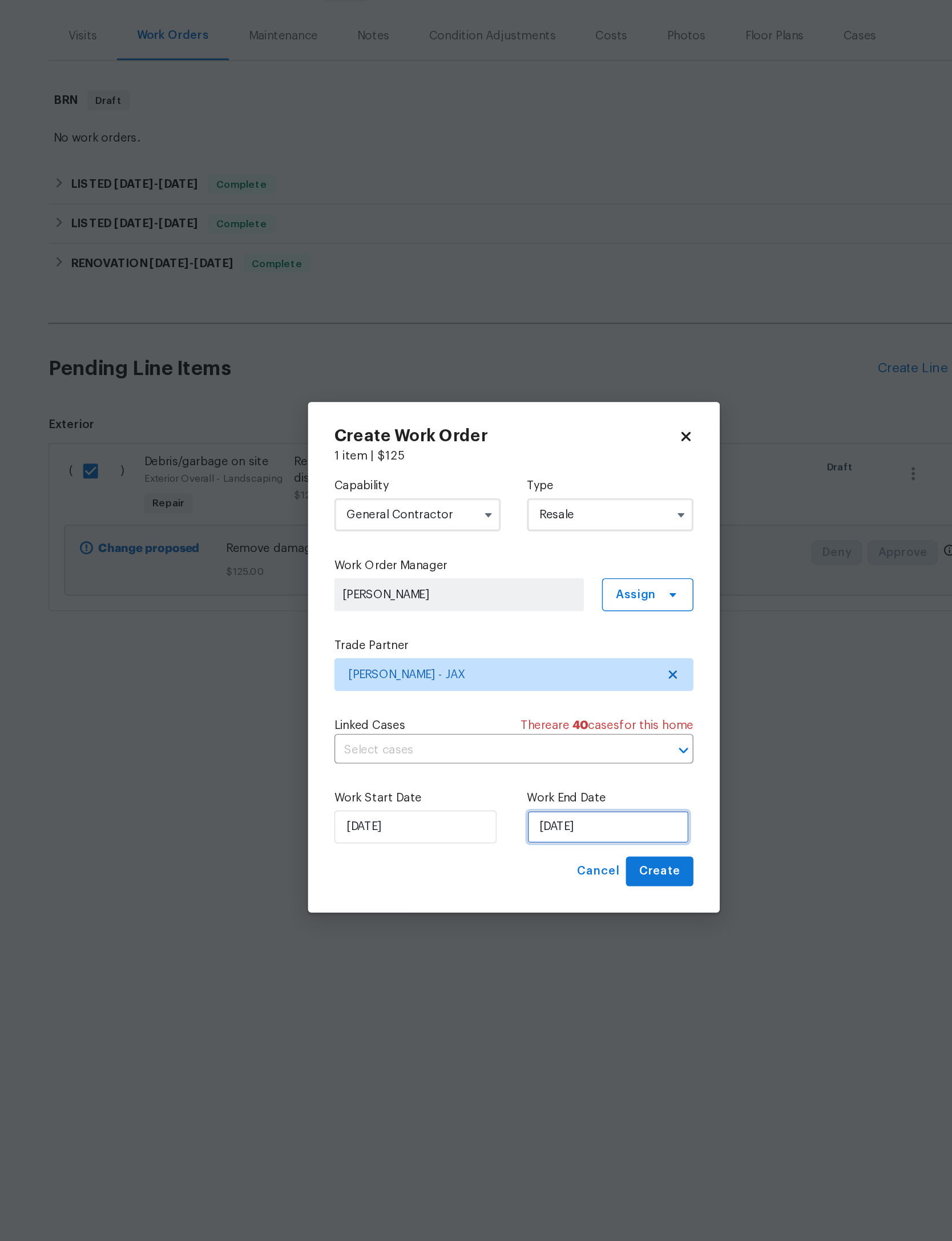
click at [485, 726] on input "[DATE]" at bounding box center [541, 738] width 112 height 23
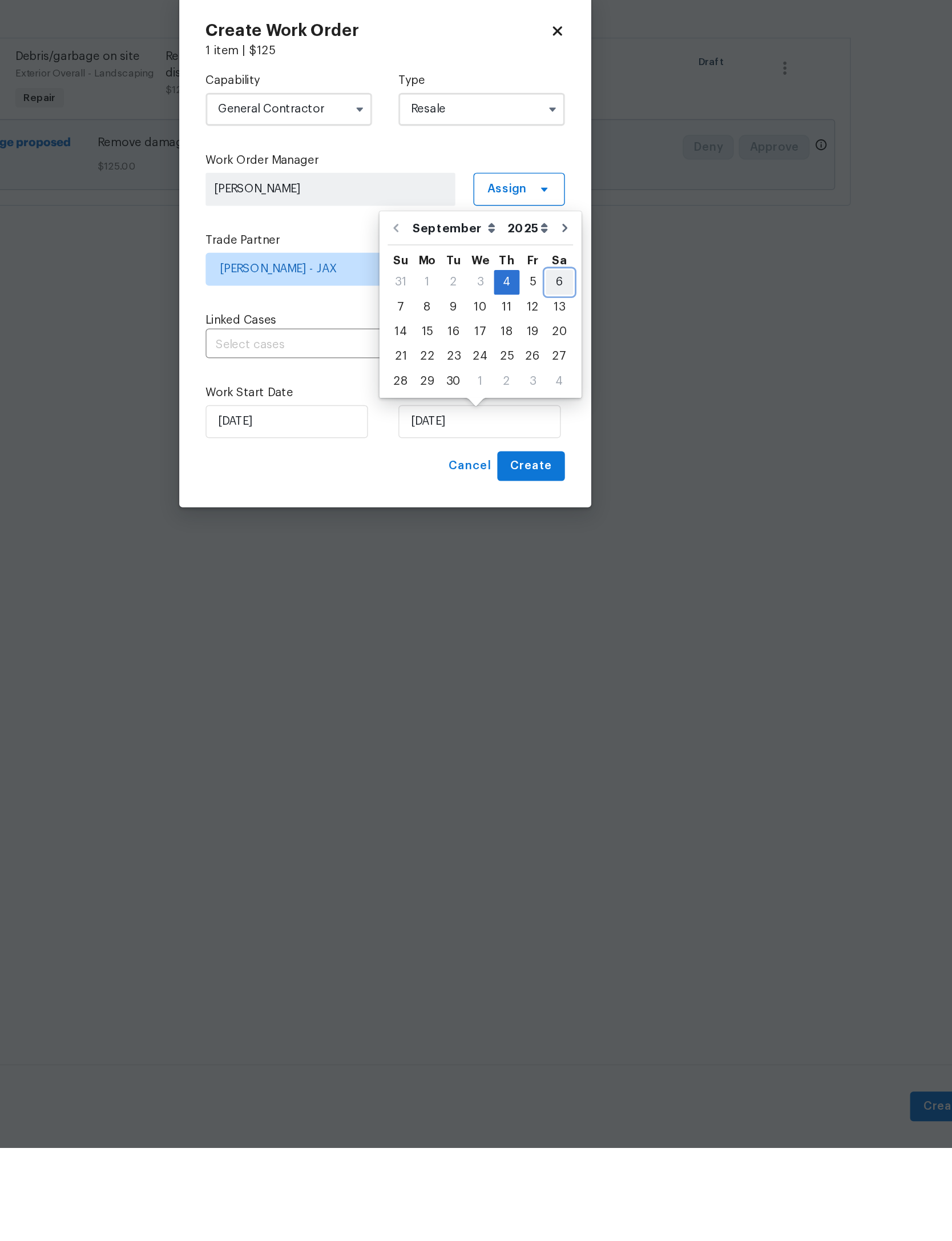
click at [587, 633] on div "6" at bounding box center [596, 641] width 19 height 16
type input "9/6/2025"
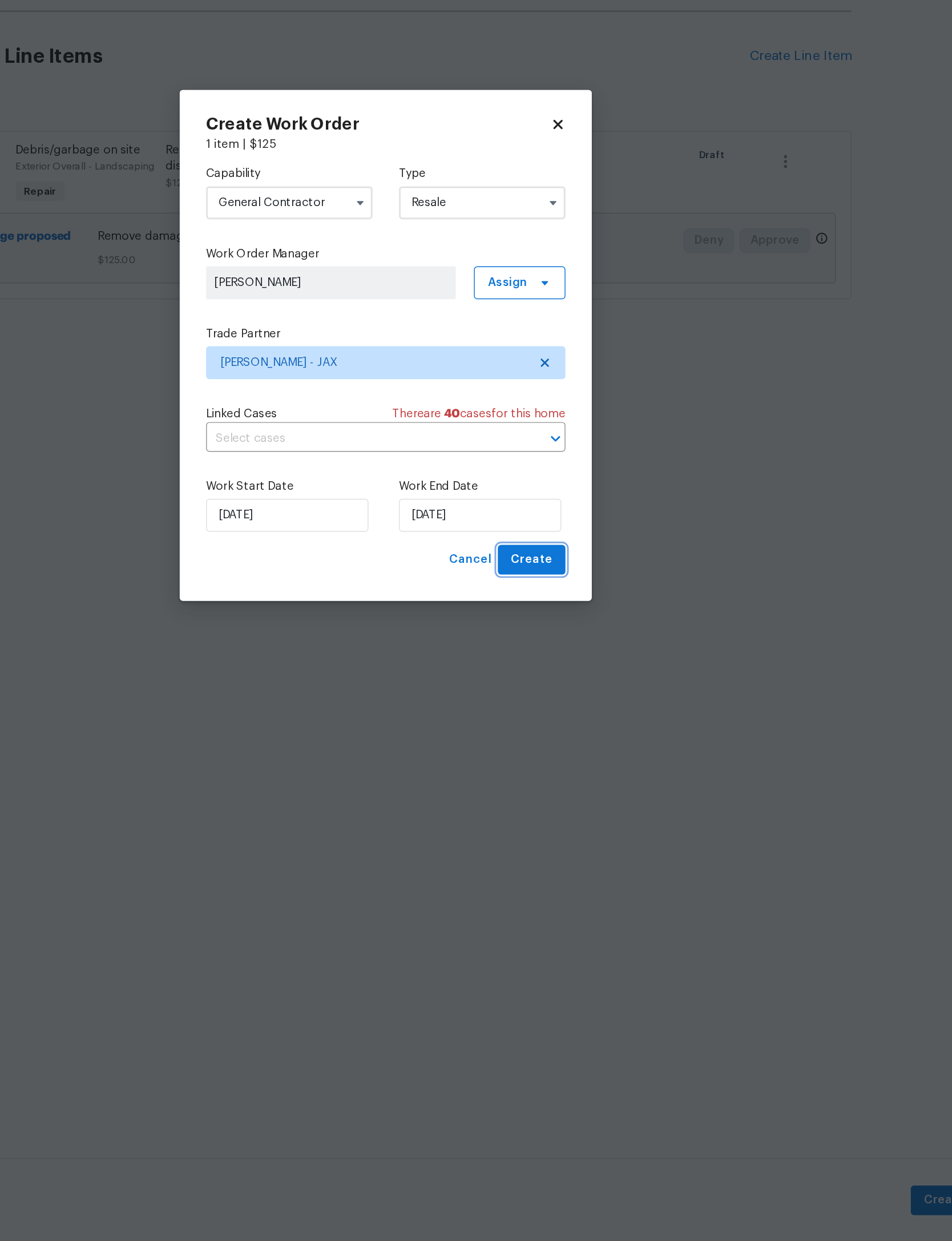
click at [563, 762] on span "Create" at bounding box center [577, 769] width 29 height 14
checkbox input "false"
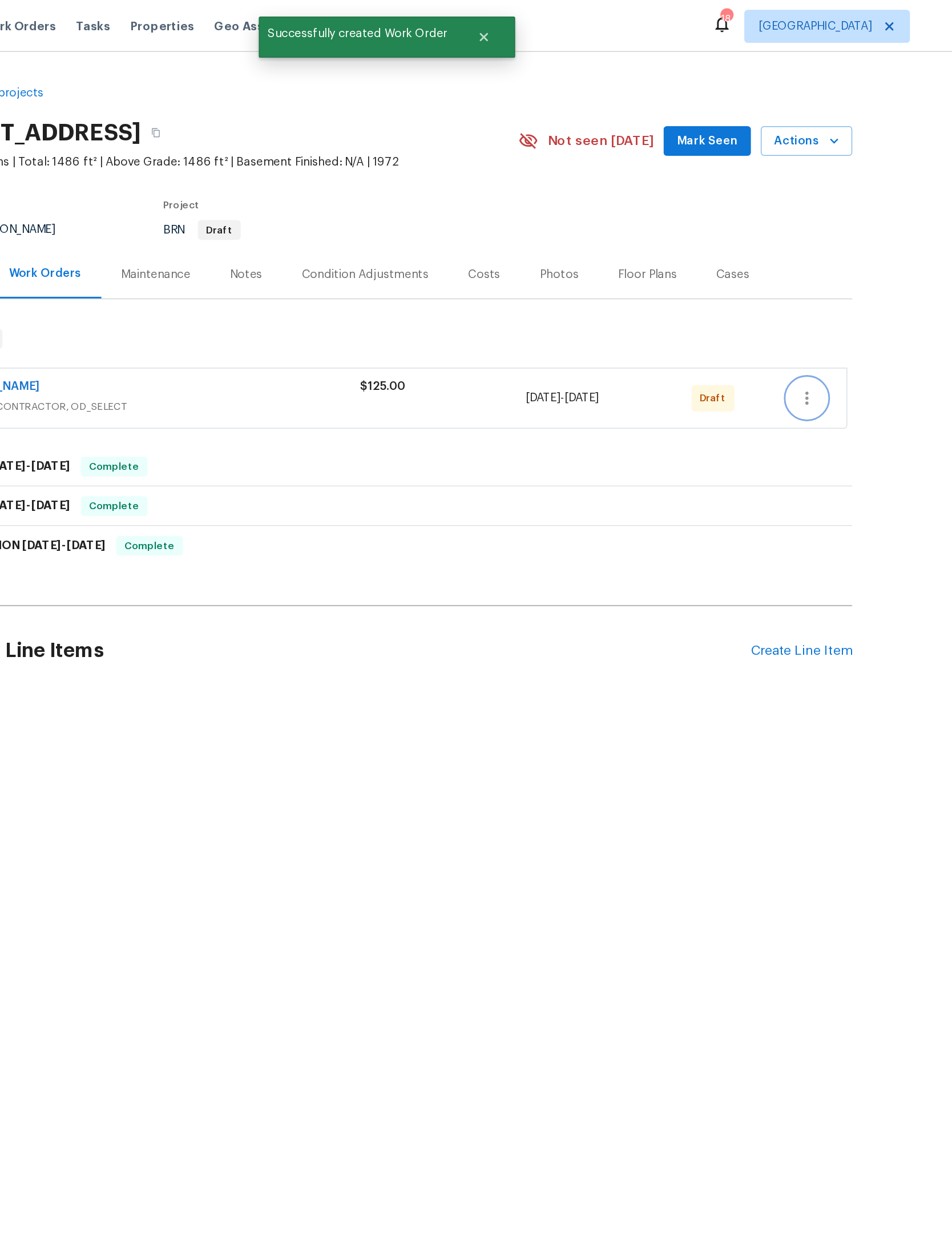
click at [760, 283] on icon "button" at bounding box center [767, 275] width 13 height 13
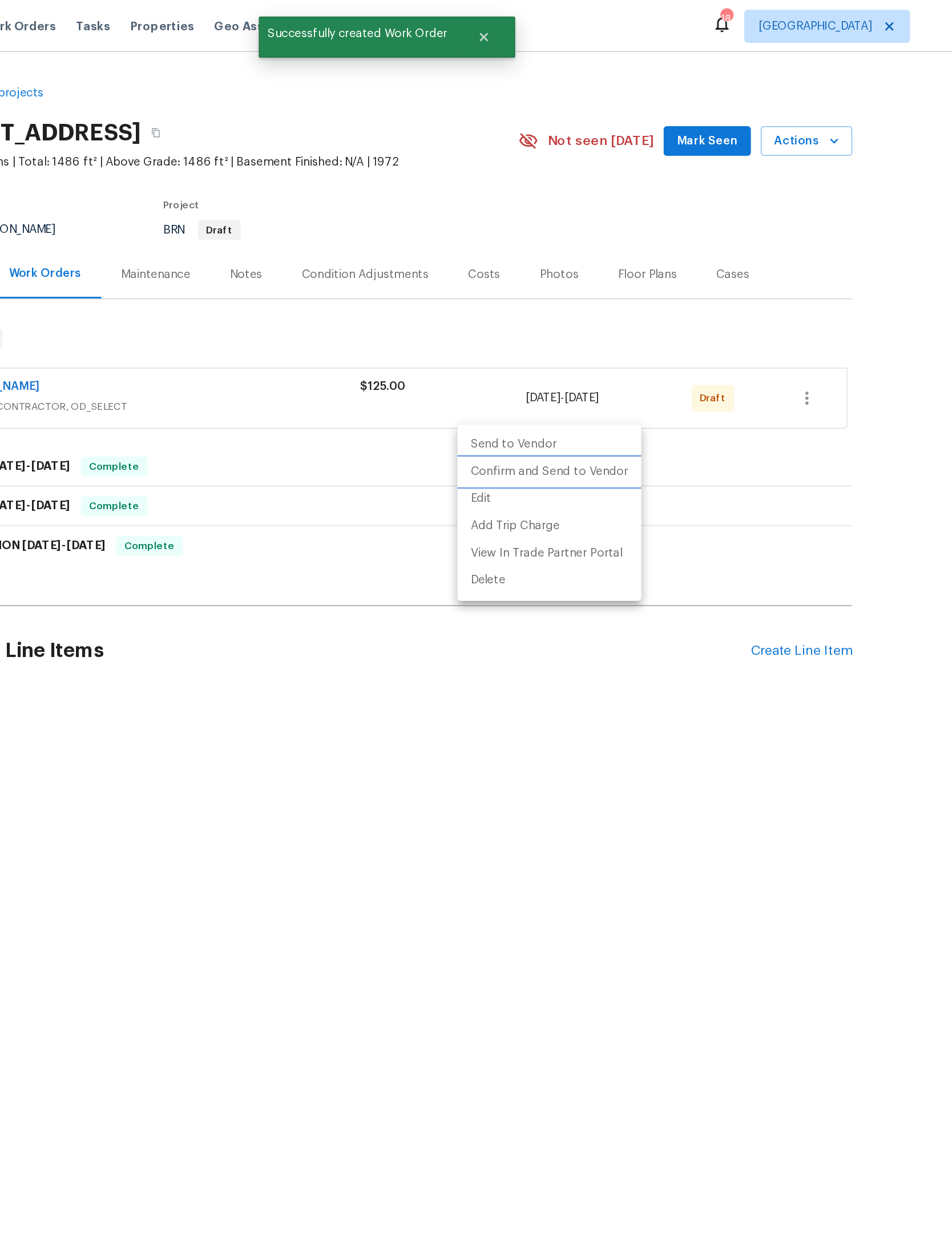
click at [525, 324] on li "Confirm and Send to Vendor" at bounding box center [589, 326] width 128 height 19
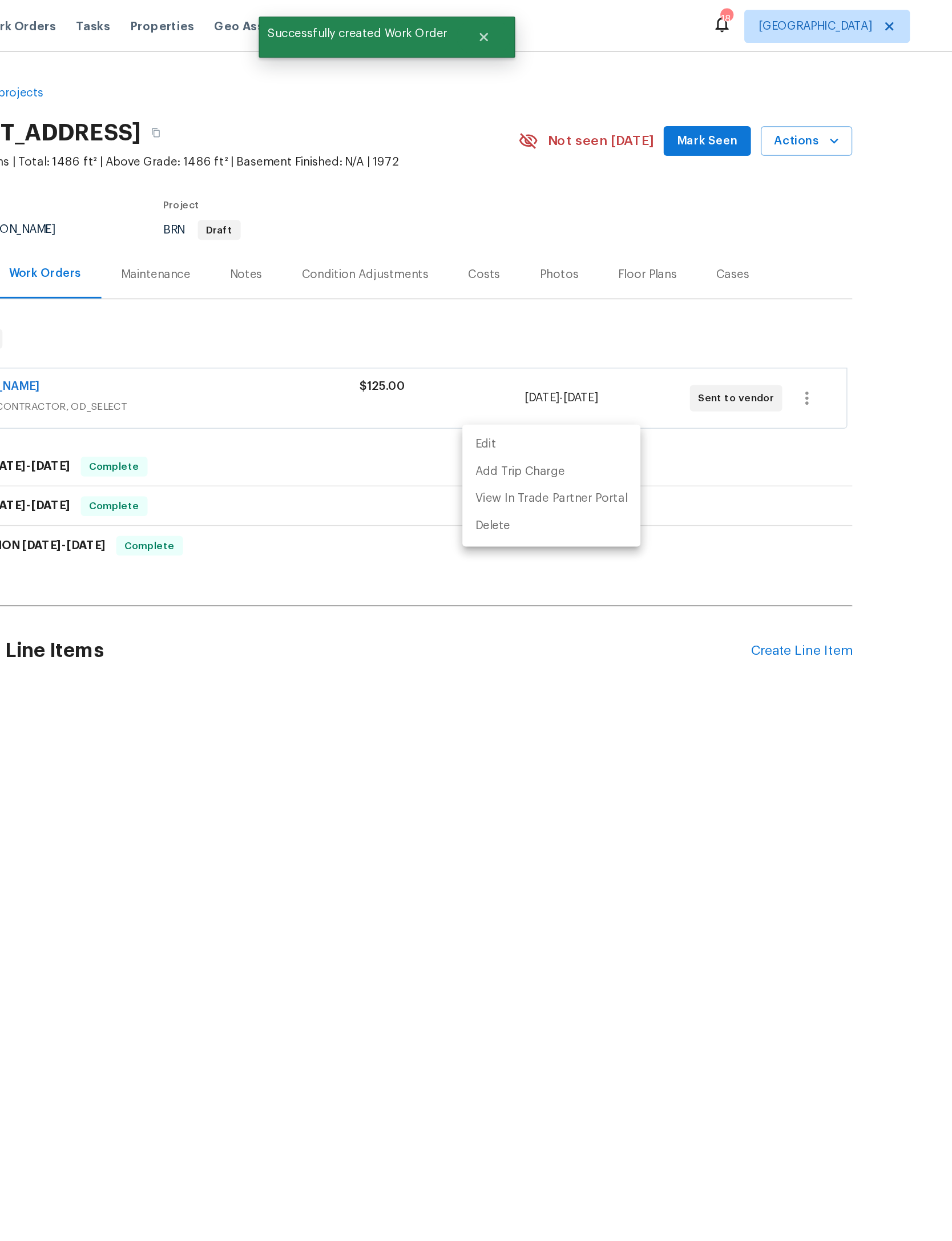
click at [592, 178] on div at bounding box center [476, 620] width 952 height 1241
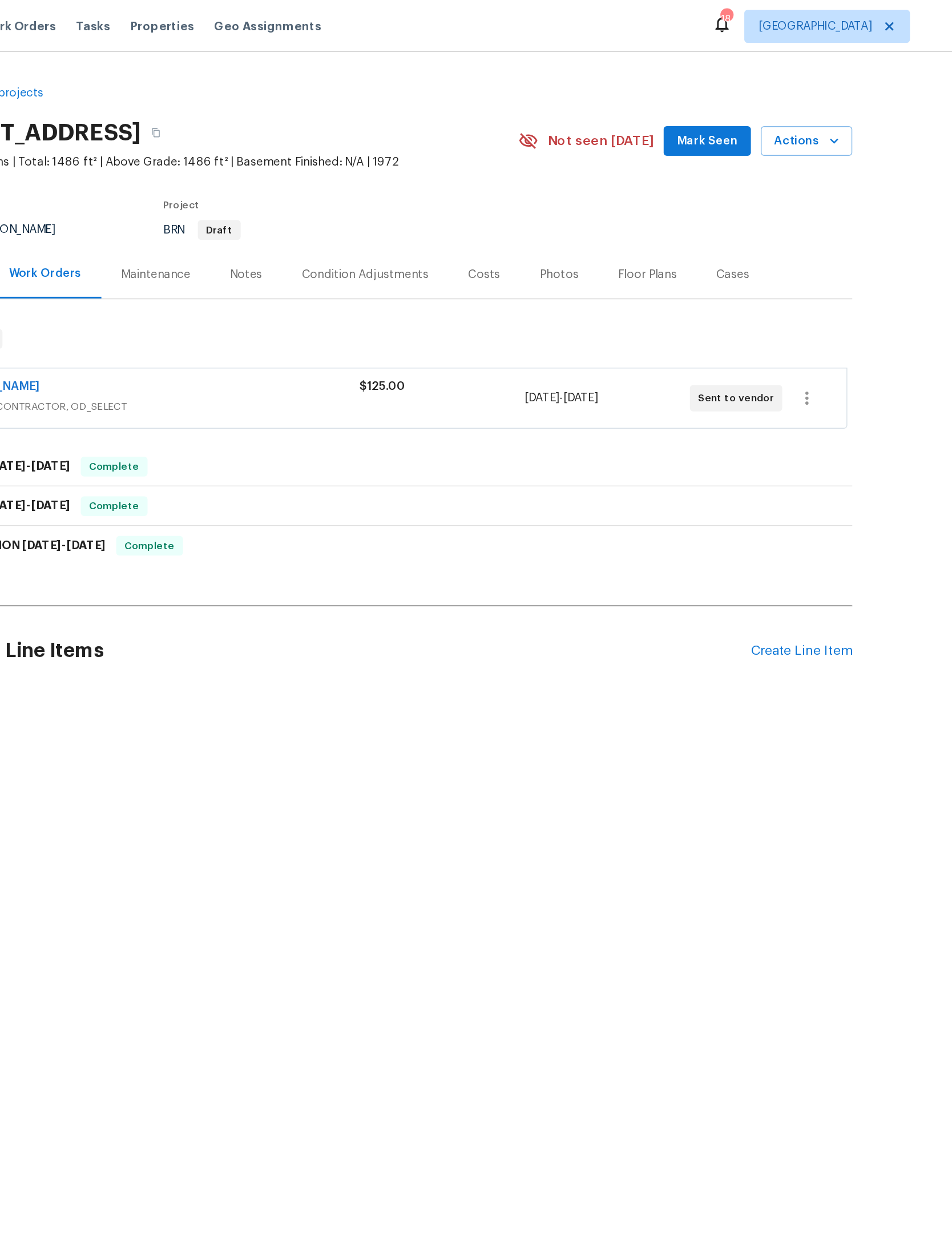
click at [677, 96] on span "Mark Seen" at bounding box center [698, 98] width 42 height 14
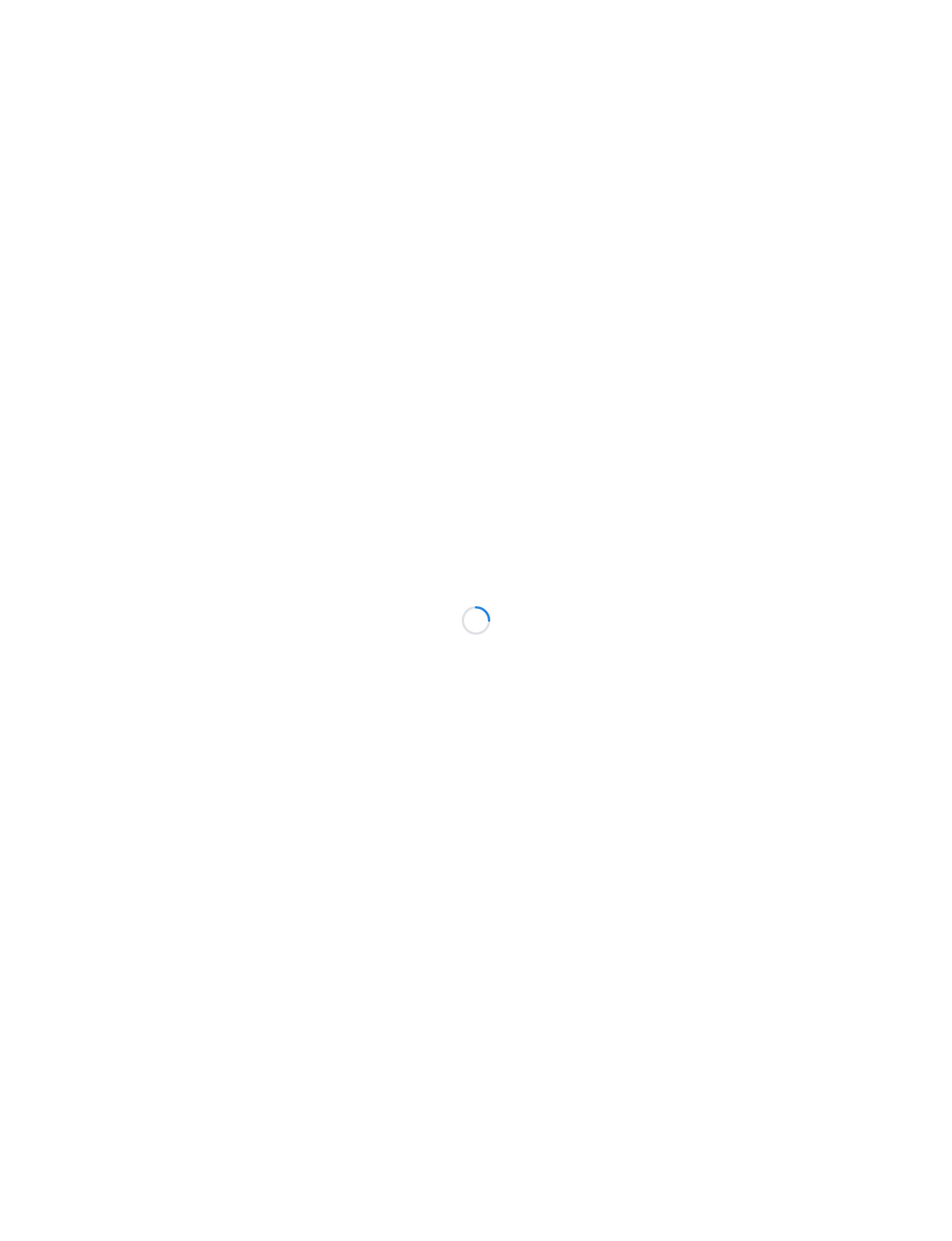
scroll to position [0, 208]
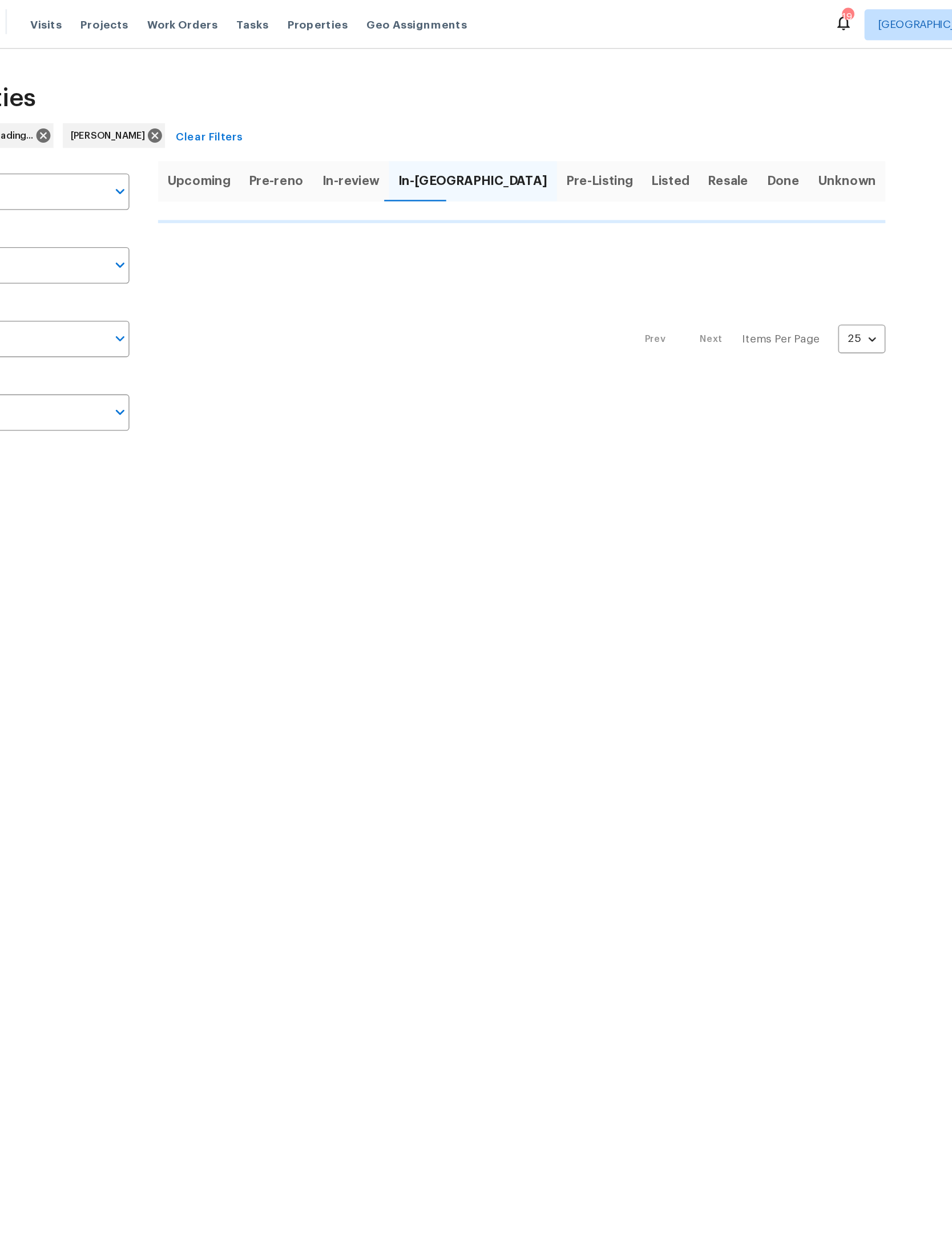
scroll to position [0, 87]
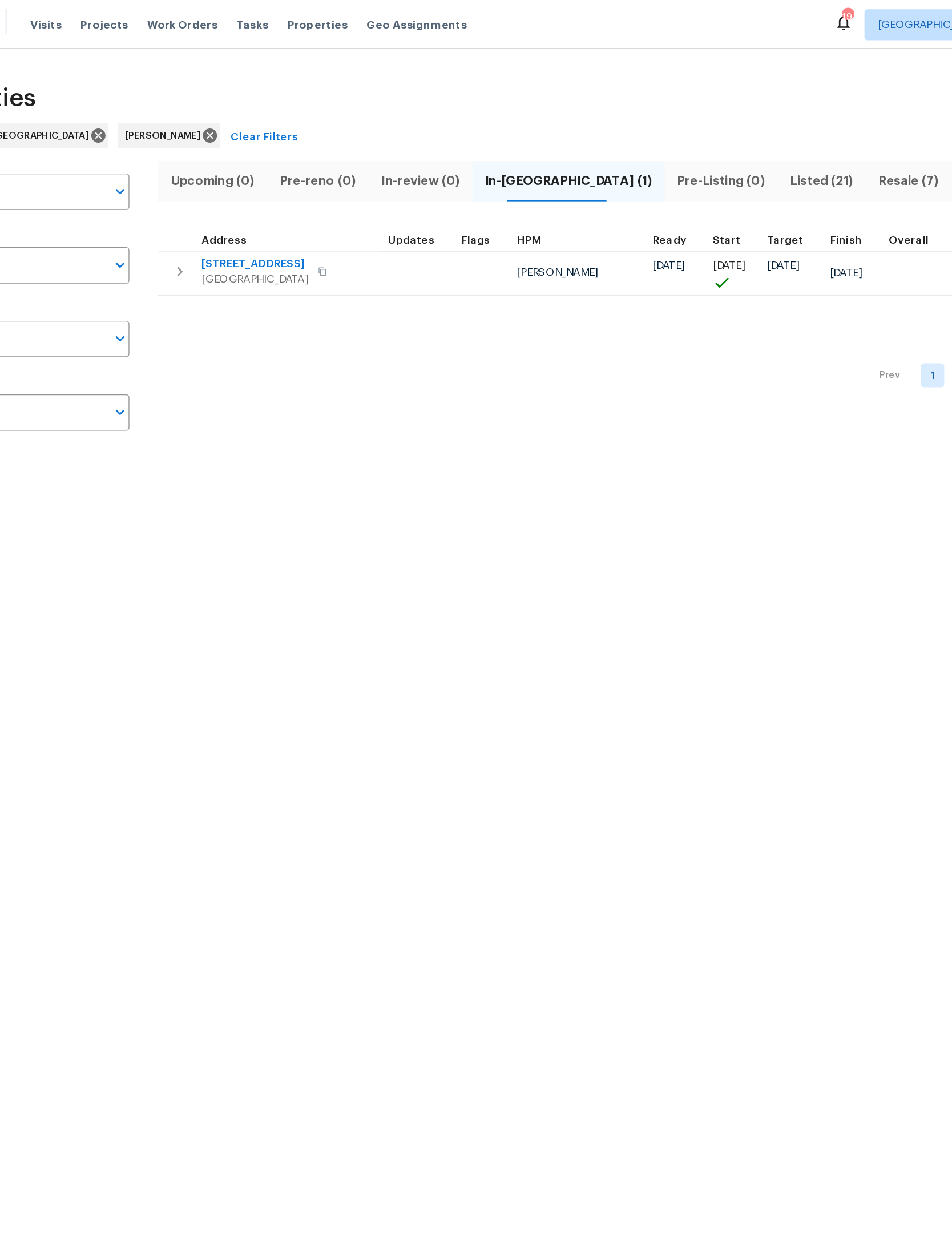
click at [667, 135] on span "Listed (21)" at bounding box center [692, 133] width 51 height 16
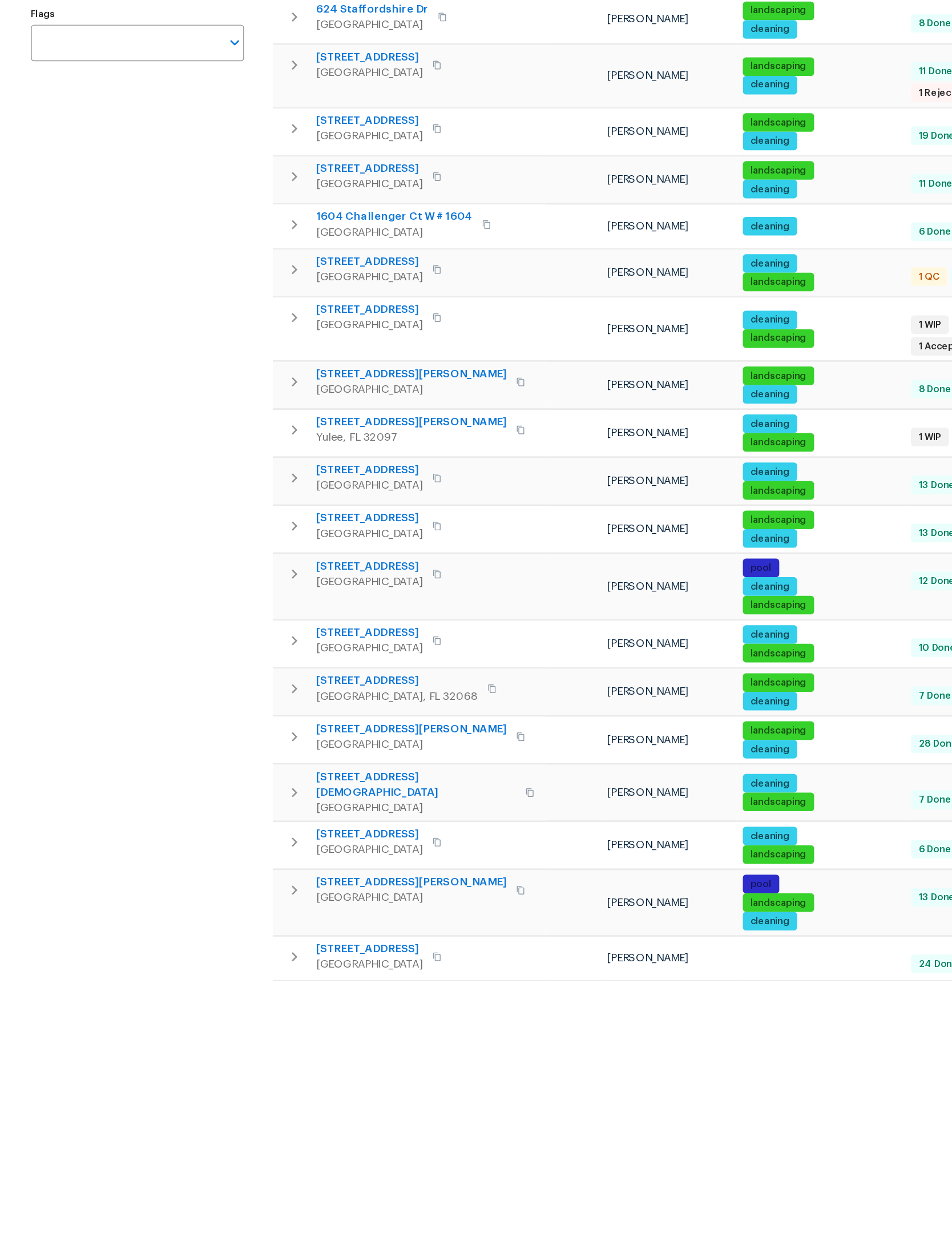
click at [209, 768] on button "button" at bounding box center [219, 779] width 23 height 23
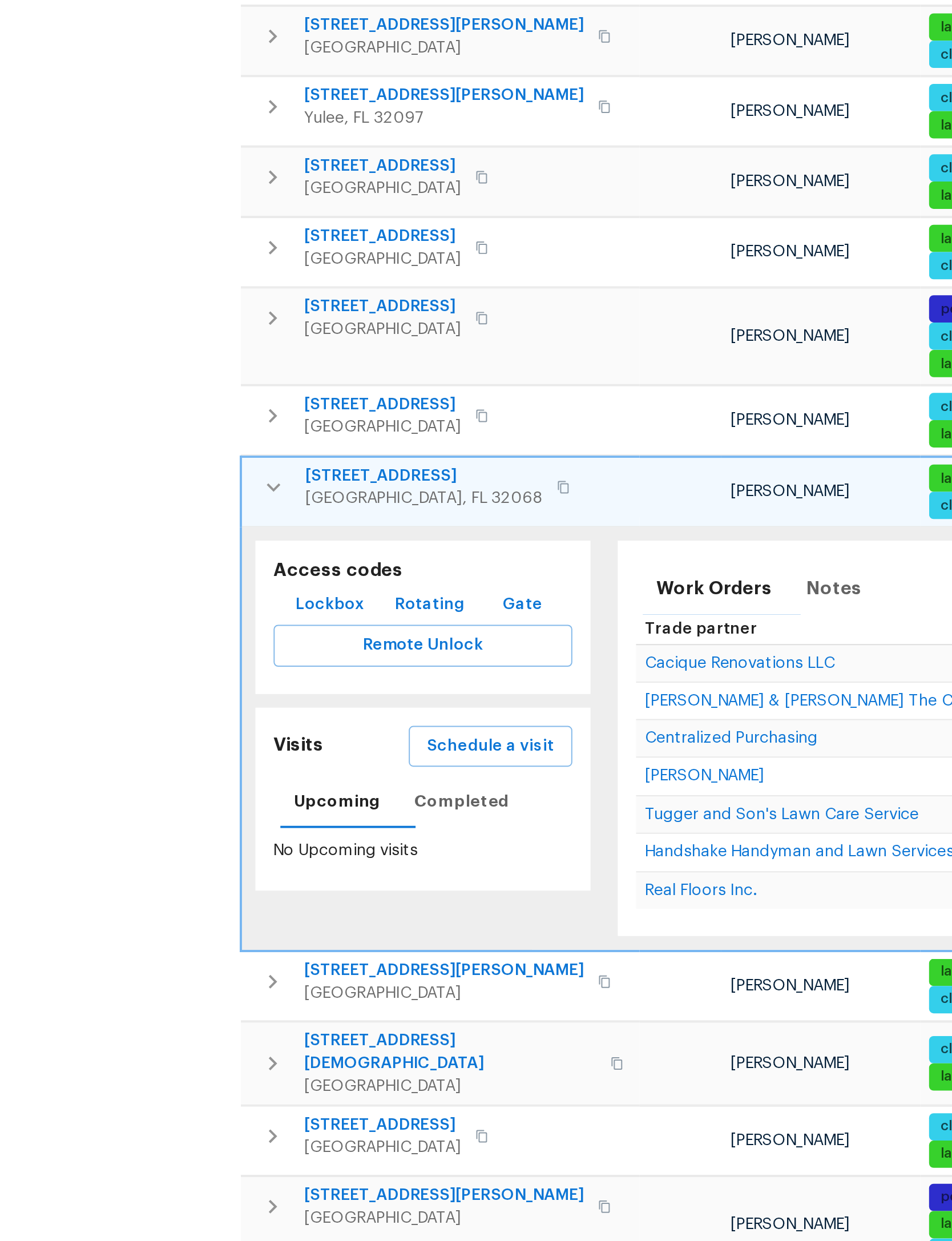
click at [297, 903] on span "Schedule a visit" at bounding box center [330, 910] width 64 height 14
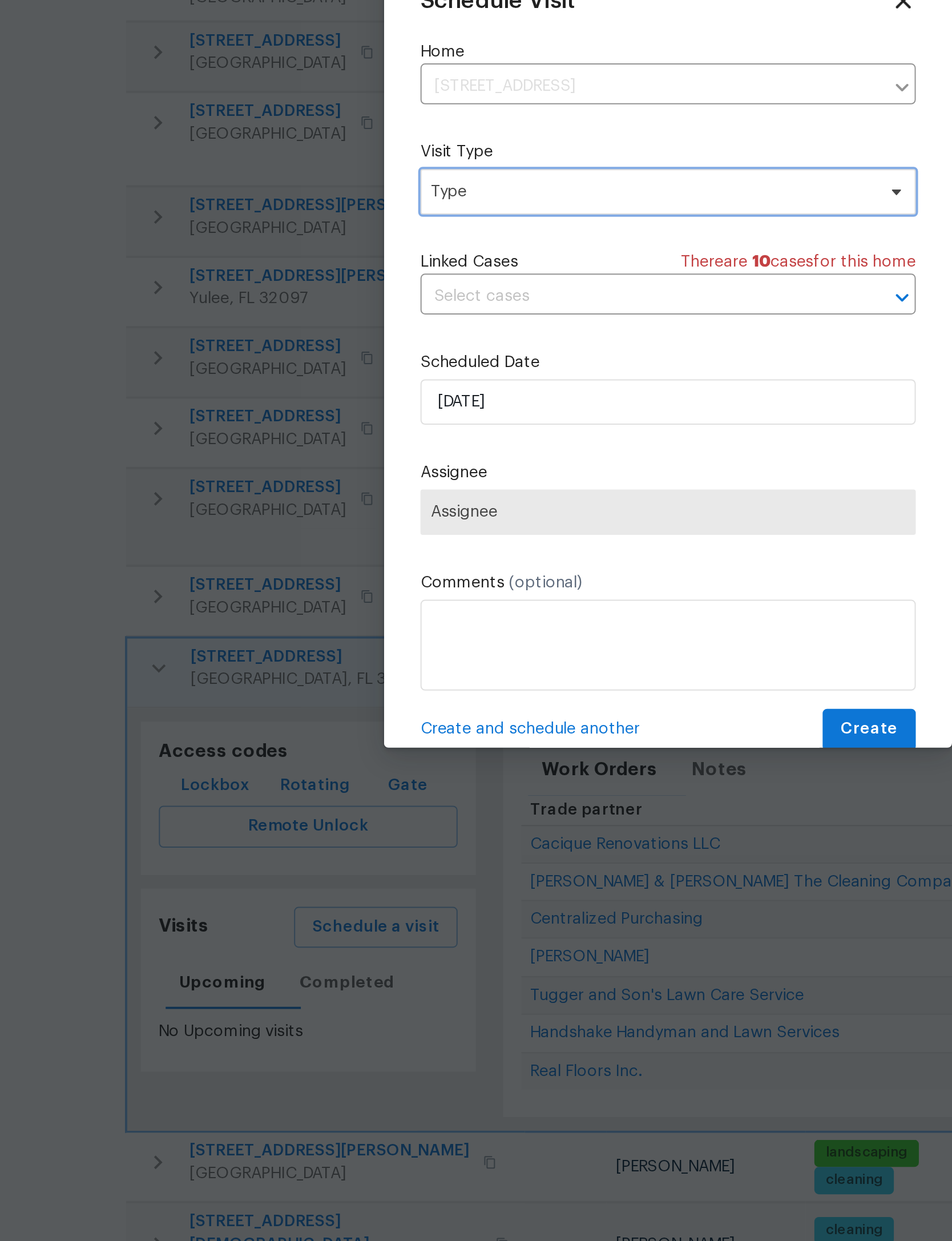
click at [356, 535] on span "Type" at bounding box center [467, 541] width 222 height 12
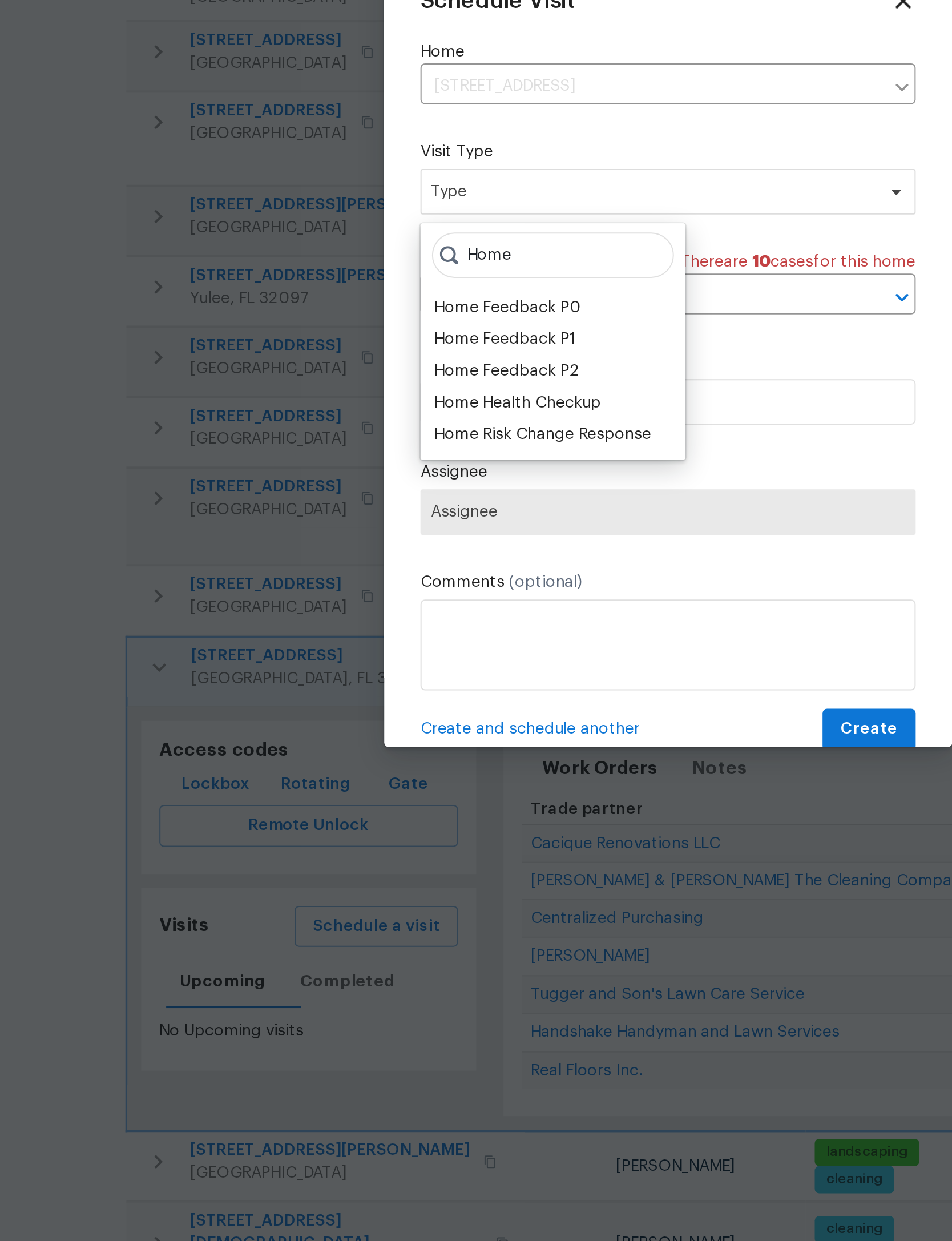
type input "Home"
click at [358, 642] on div "Home Health Checkup" at bounding box center [400, 647] width 84 height 12
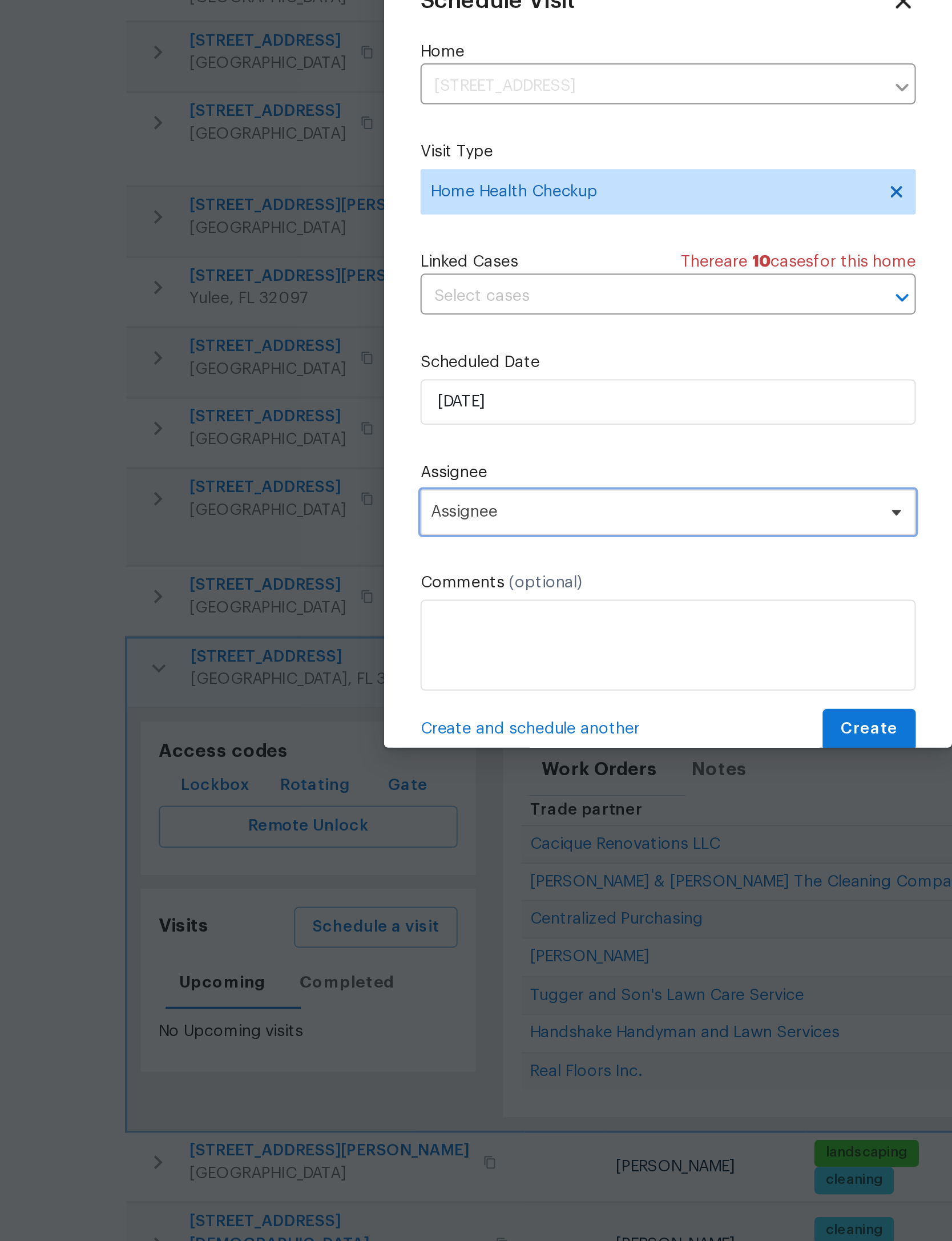
click at [360, 697] on span "Assignee" at bounding box center [468, 702] width 224 height 9
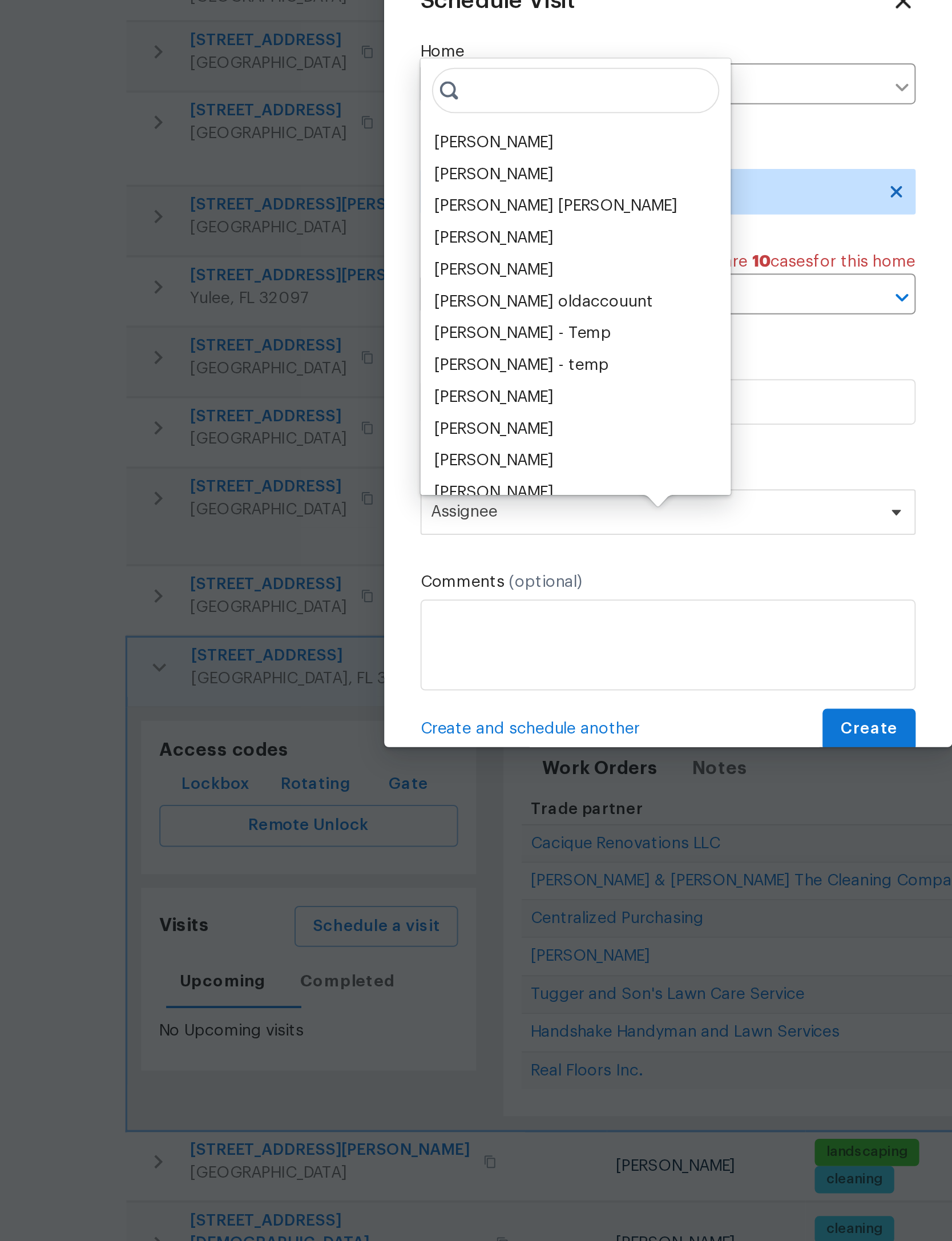
click at [358, 511] on div "[PERSON_NAME]" at bounding box center [388, 517] width 60 height 12
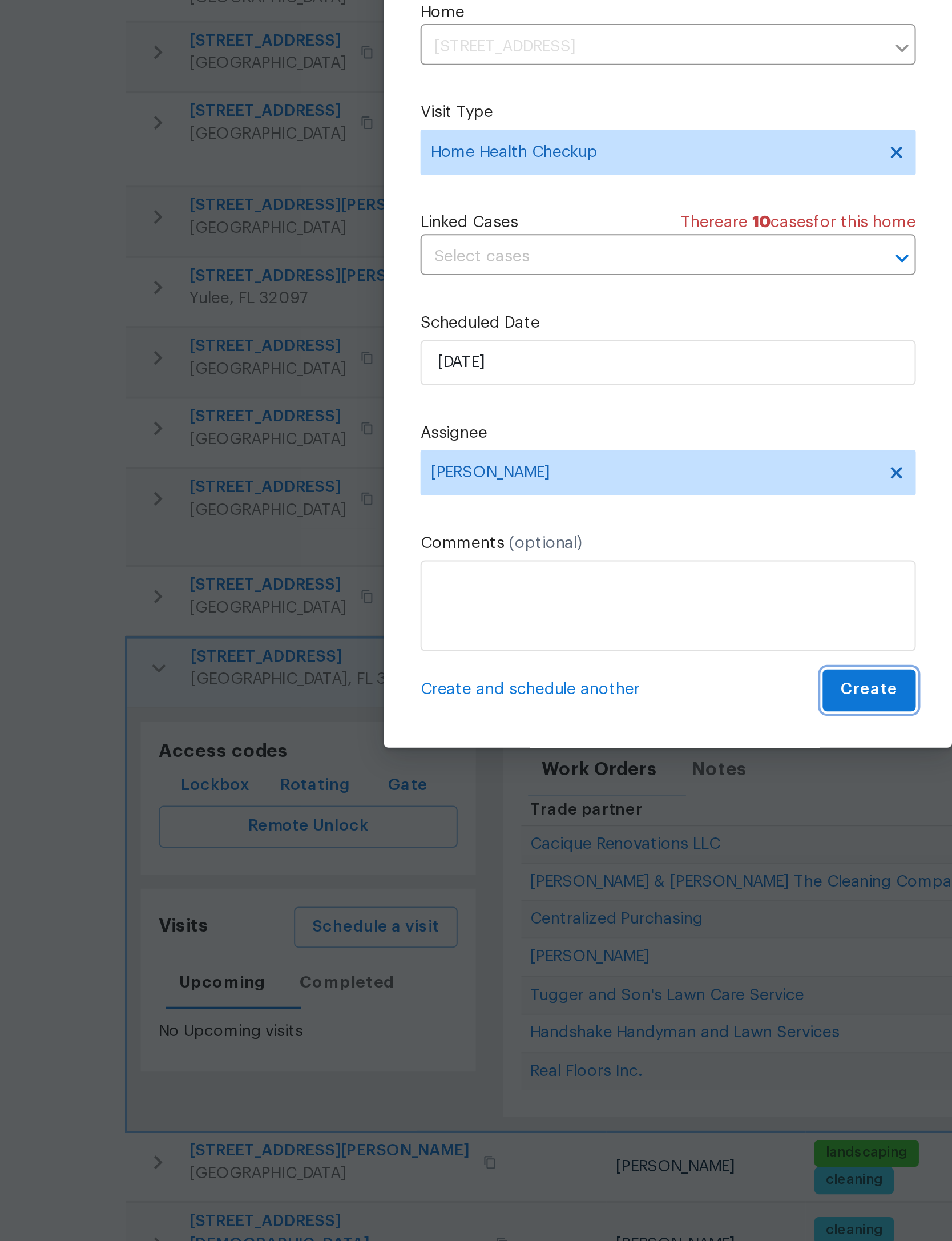
click at [563, 784] on span "Create" at bounding box center [577, 791] width 29 height 14
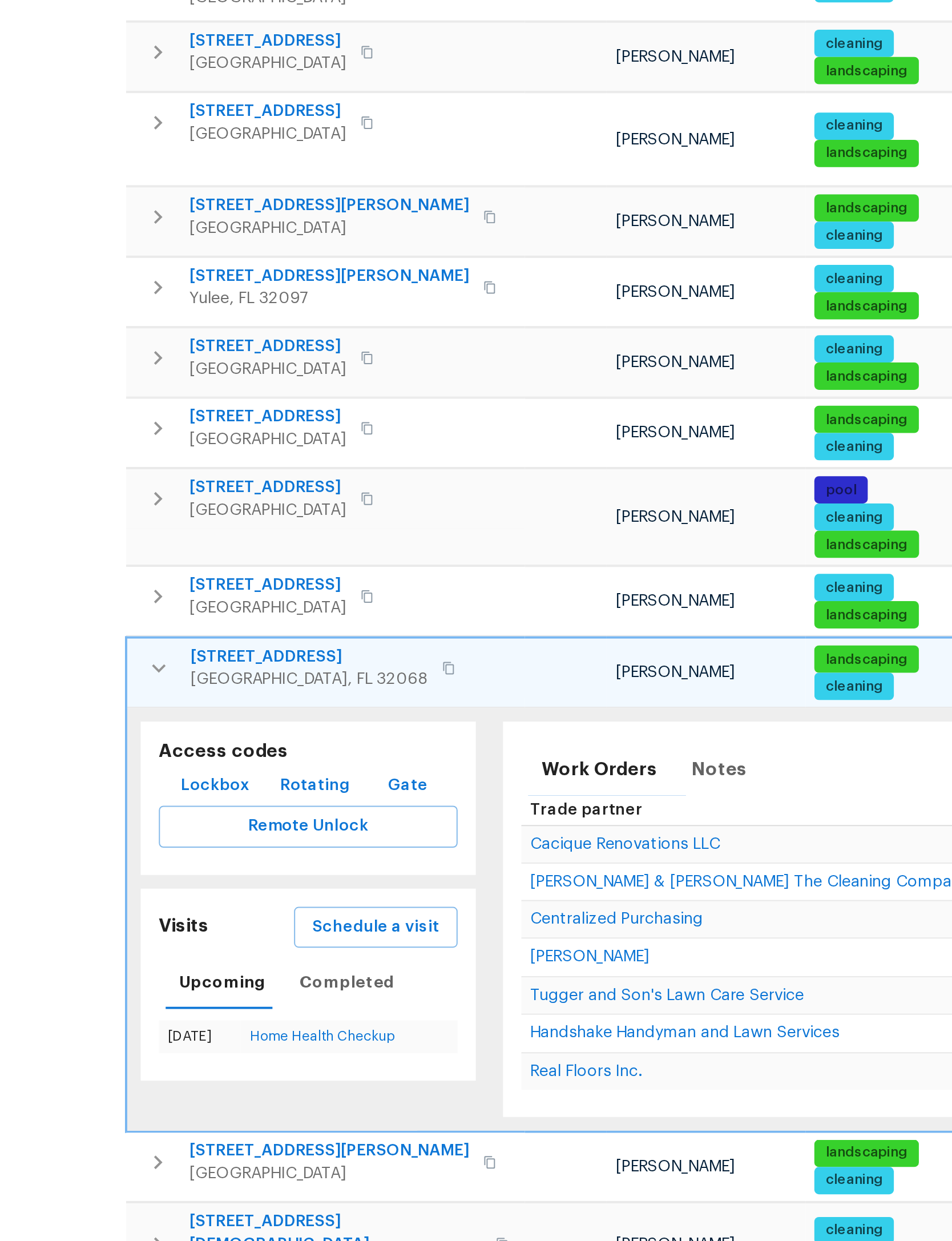
click at [209, 769] on button "button" at bounding box center [221, 780] width 23 height 23
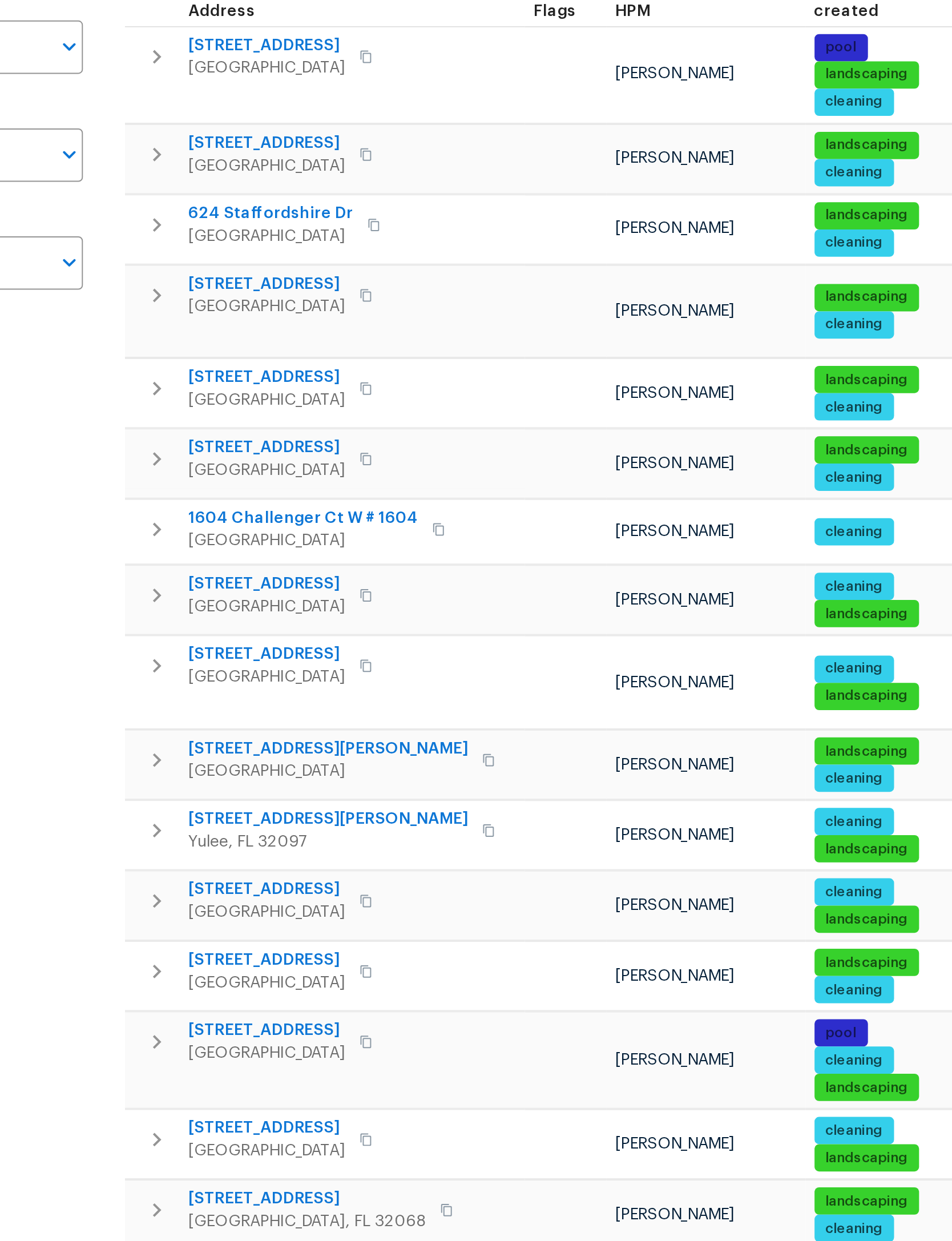
click at [208, 460] on button "button" at bounding box center [219, 471] width 23 height 23
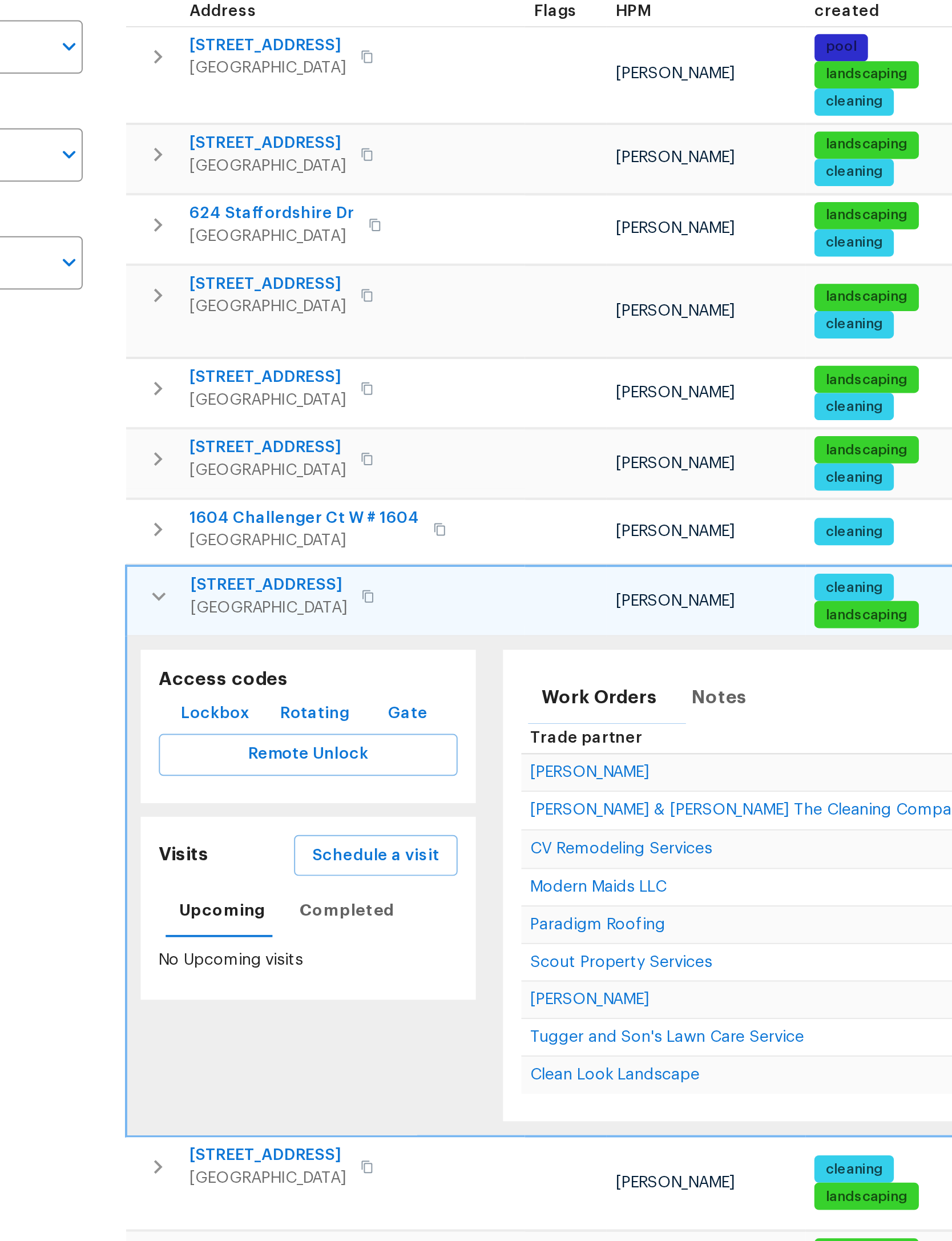
click at [297, 595] on span "Schedule a visit" at bounding box center [330, 602] width 64 height 14
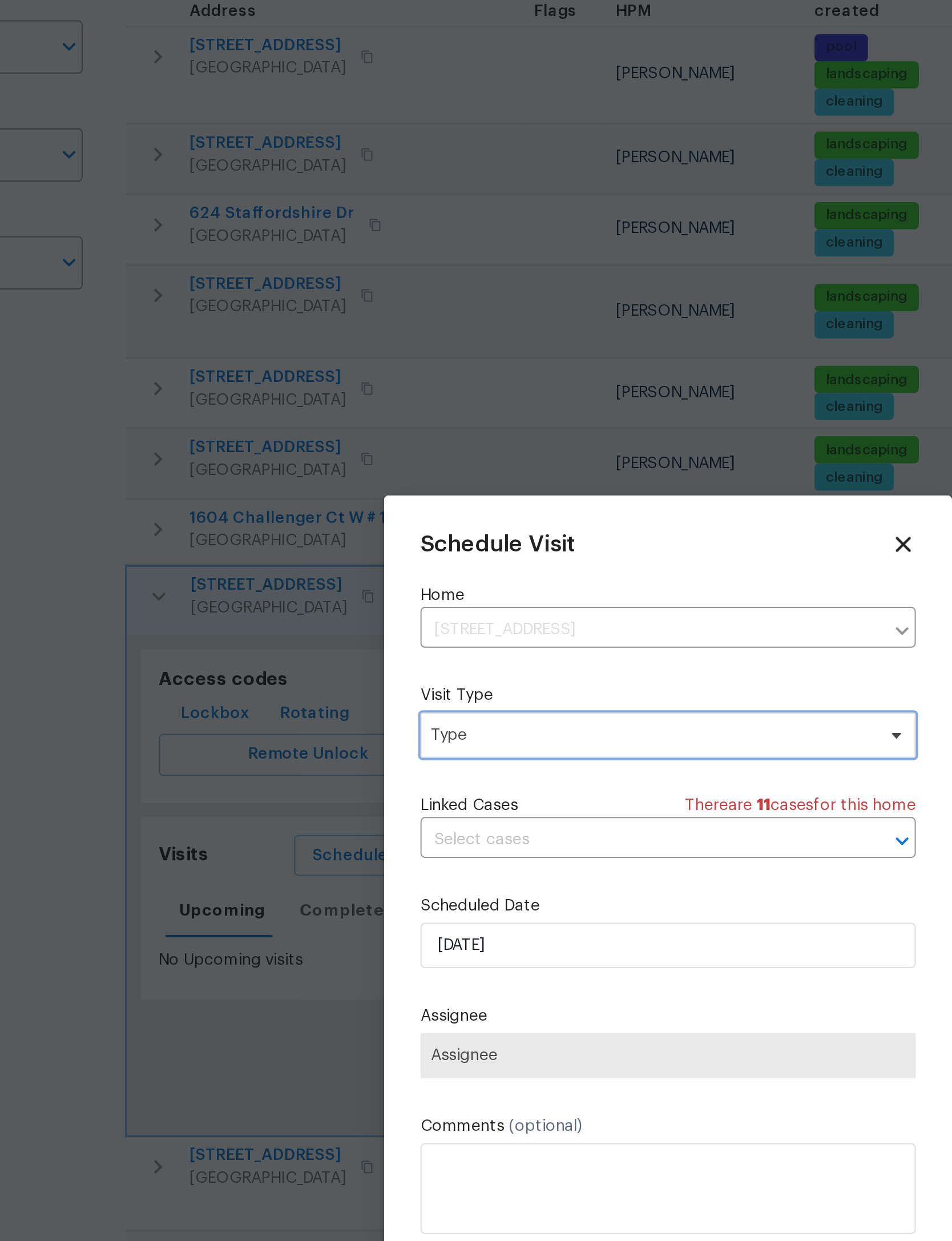
click at [371, 535] on span "Type" at bounding box center [467, 541] width 222 height 12
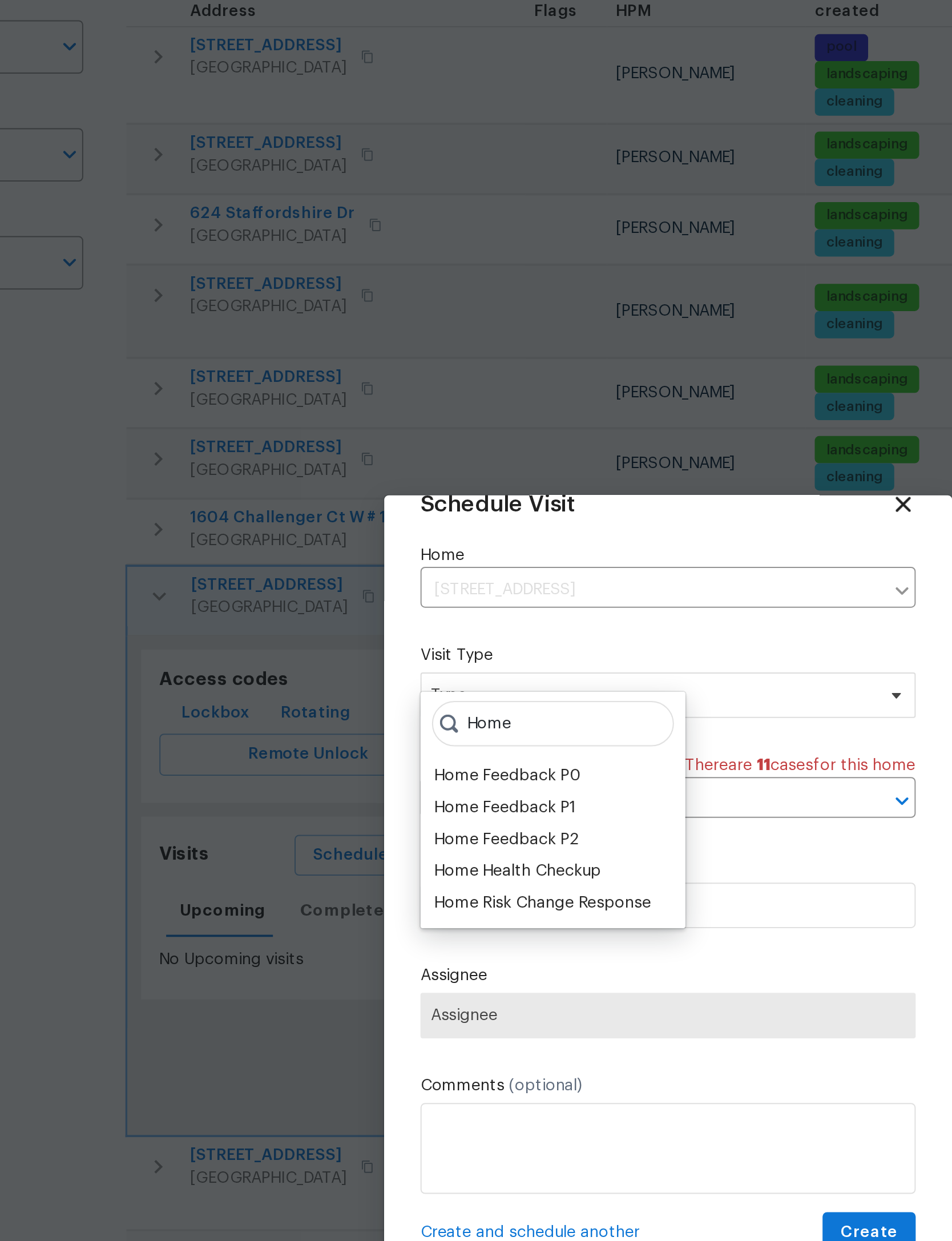
type input "Home"
click at [358, 604] on div "Home Health Checkup" at bounding box center [400, 610] width 84 height 12
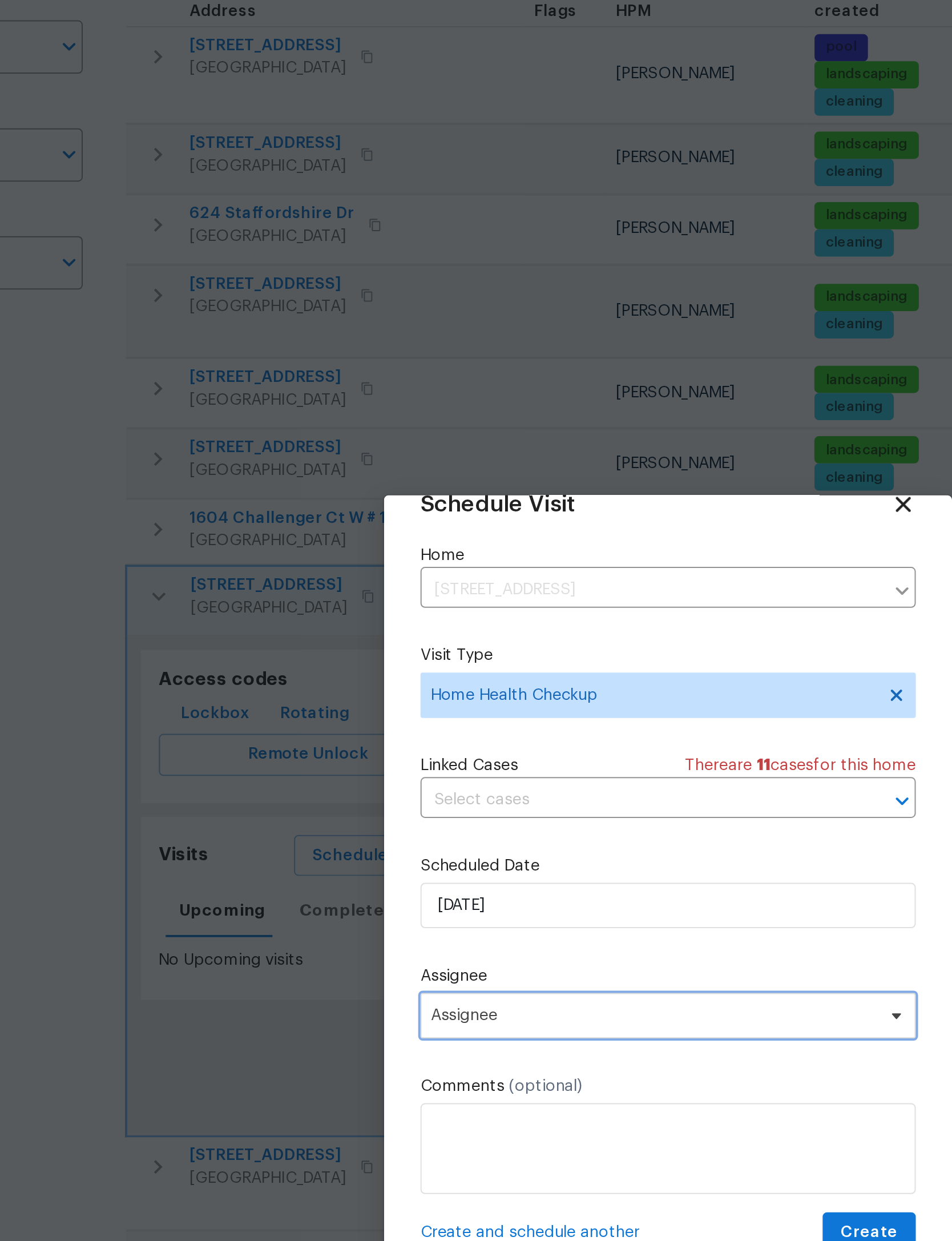
click at [367, 678] on span "Assignee" at bounding box center [468, 682] width 224 height 9
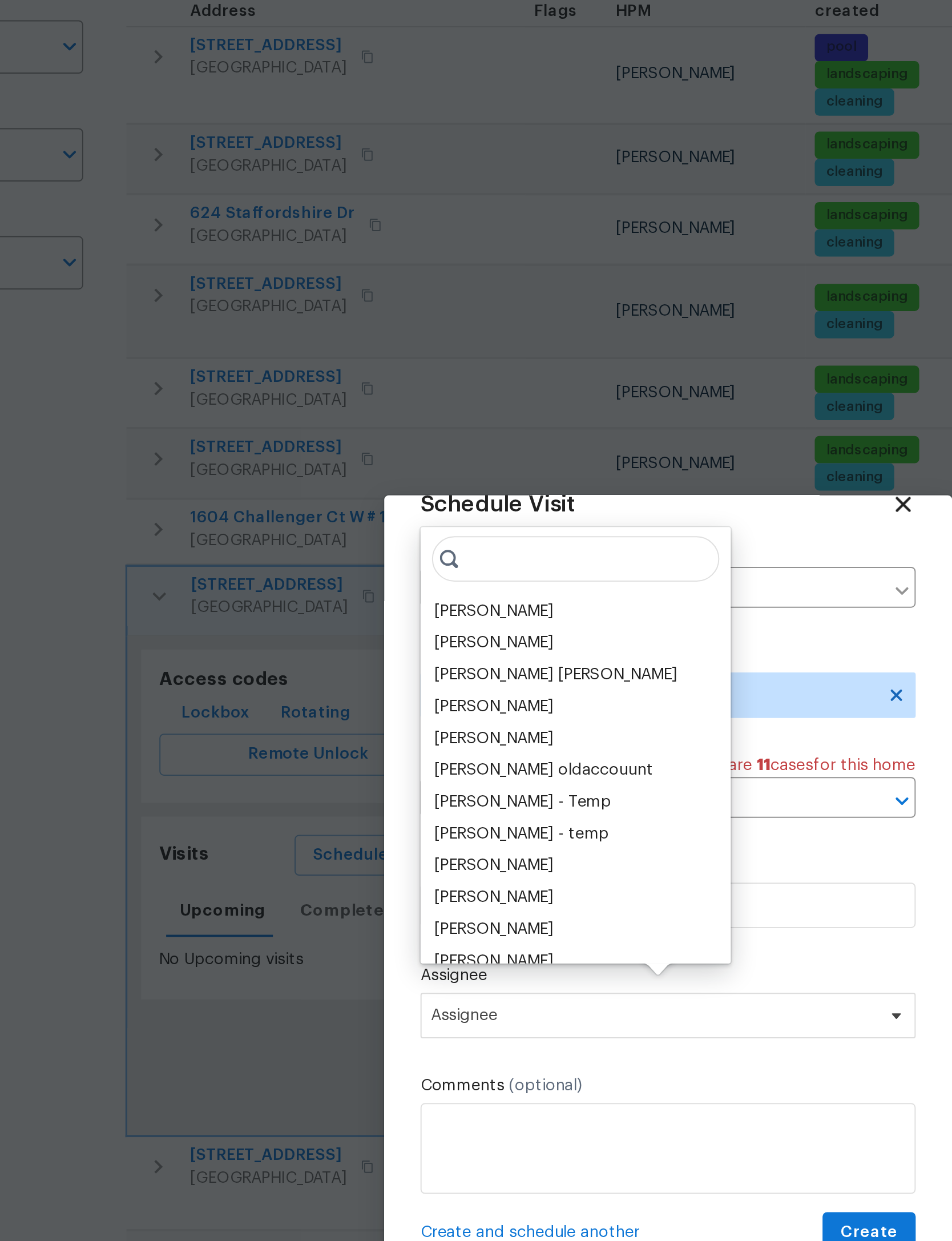
click at [358, 473] on div "[PERSON_NAME]" at bounding box center [388, 479] width 60 height 12
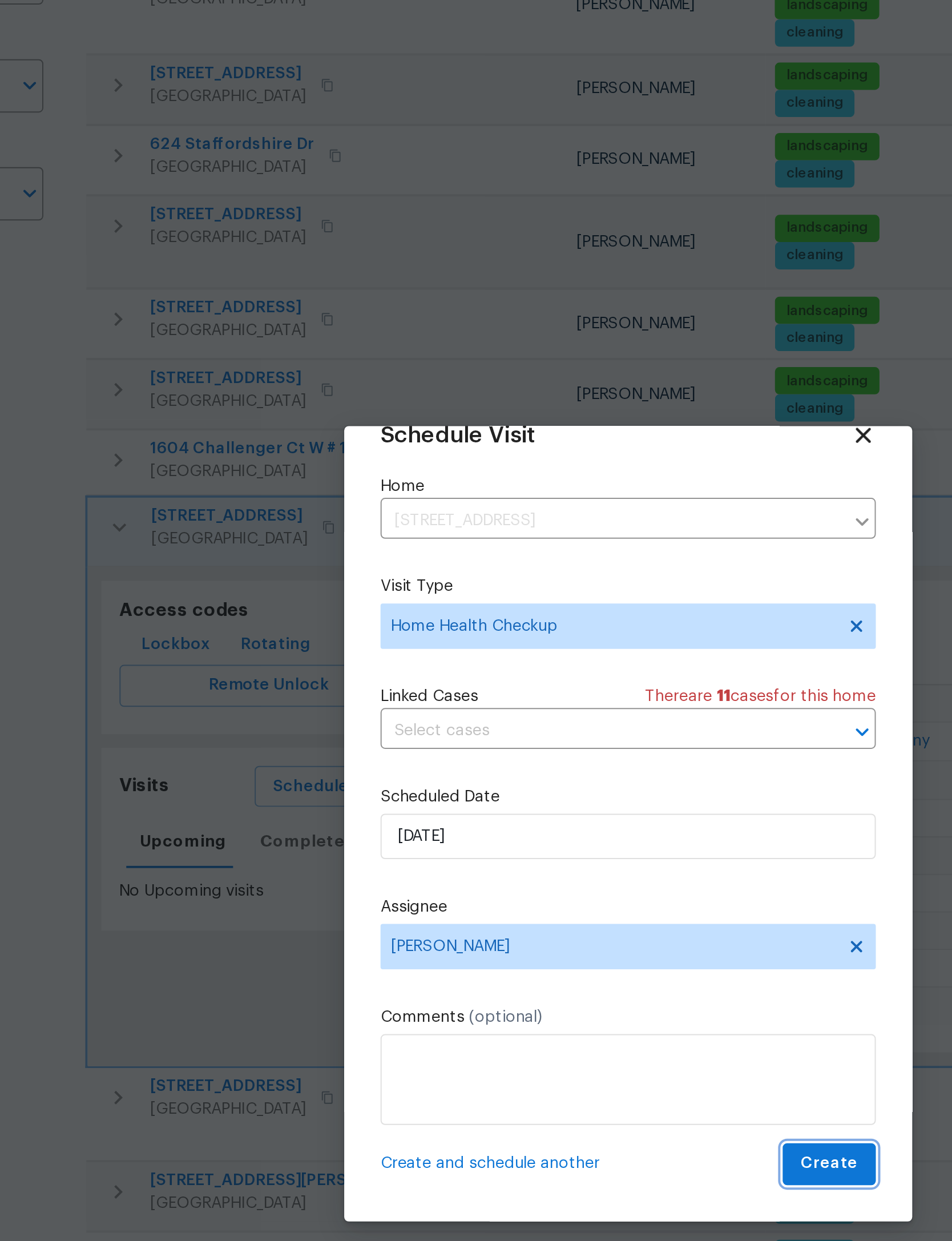
click at [563, 784] on span "Create" at bounding box center [577, 791] width 29 height 14
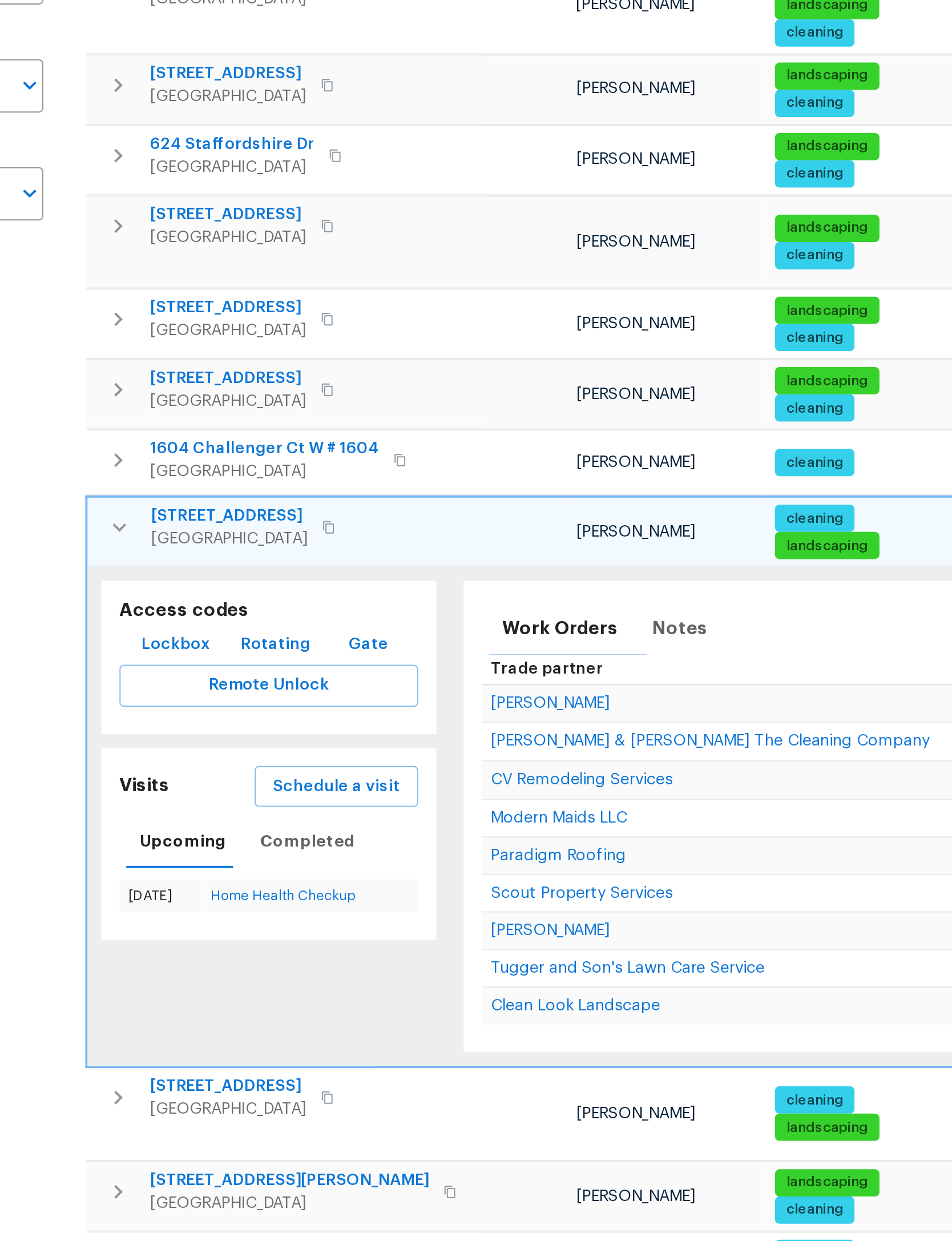
click at [205, 456] on td "3058 Waters View Cir Orange Park, FL 32073" at bounding box center [305, 471] width 200 height 29
click at [209, 460] on button "button" at bounding box center [221, 472] width 23 height 23
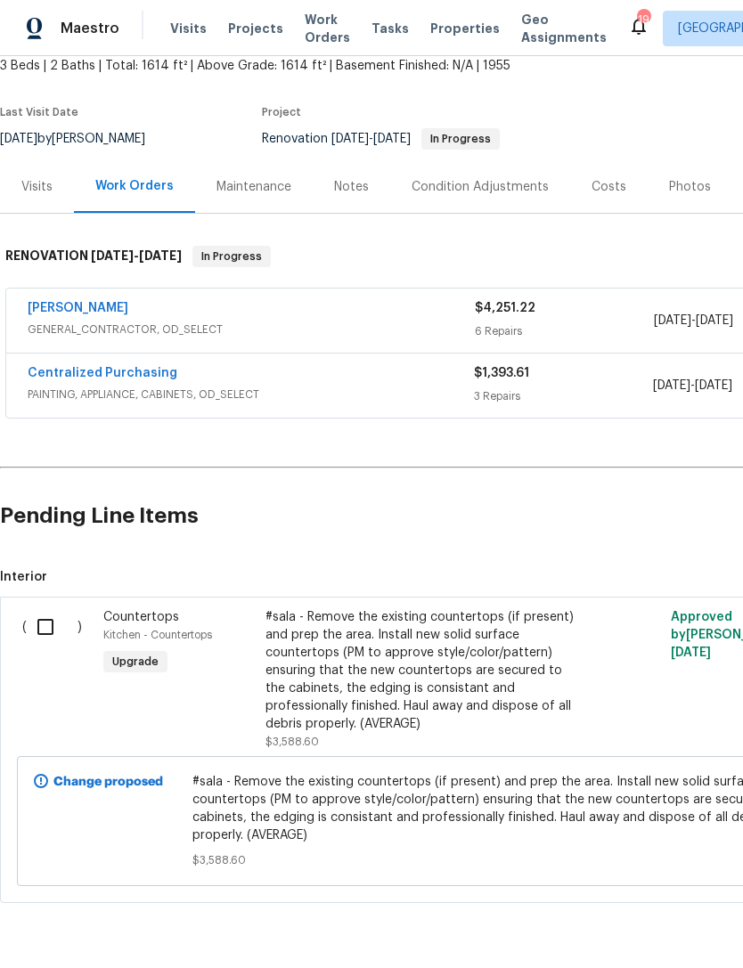
scroll to position [109, 0]
click at [34, 632] on input "checkbox" at bounding box center [52, 627] width 51 height 37
checkbox input "true"
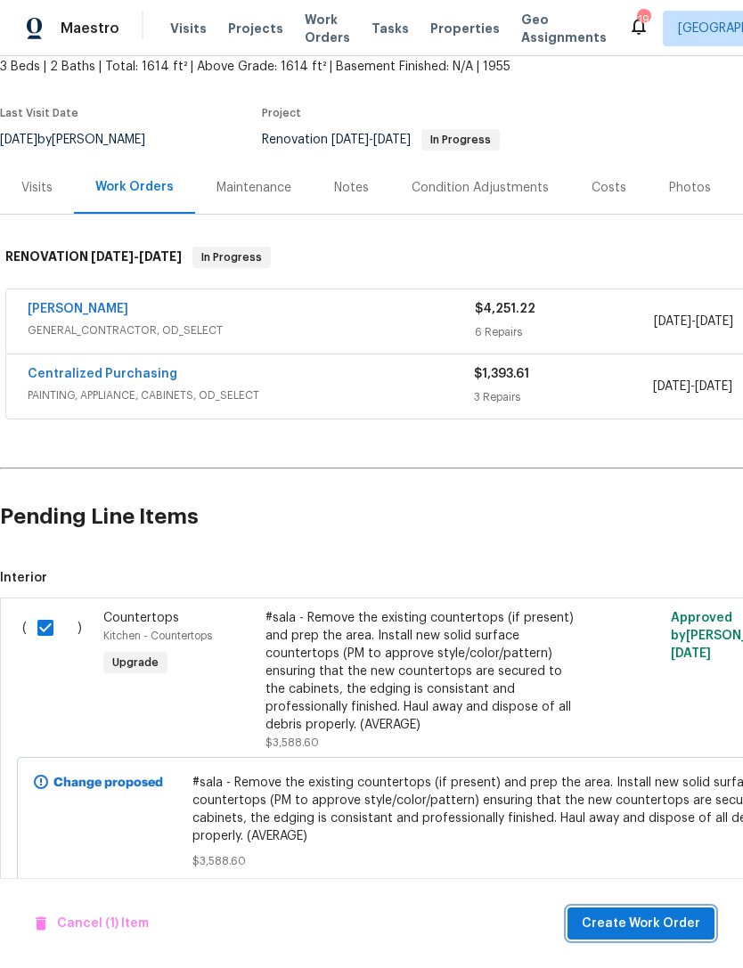
click at [675, 928] on span "Create Work Order" at bounding box center [640, 924] width 118 height 22
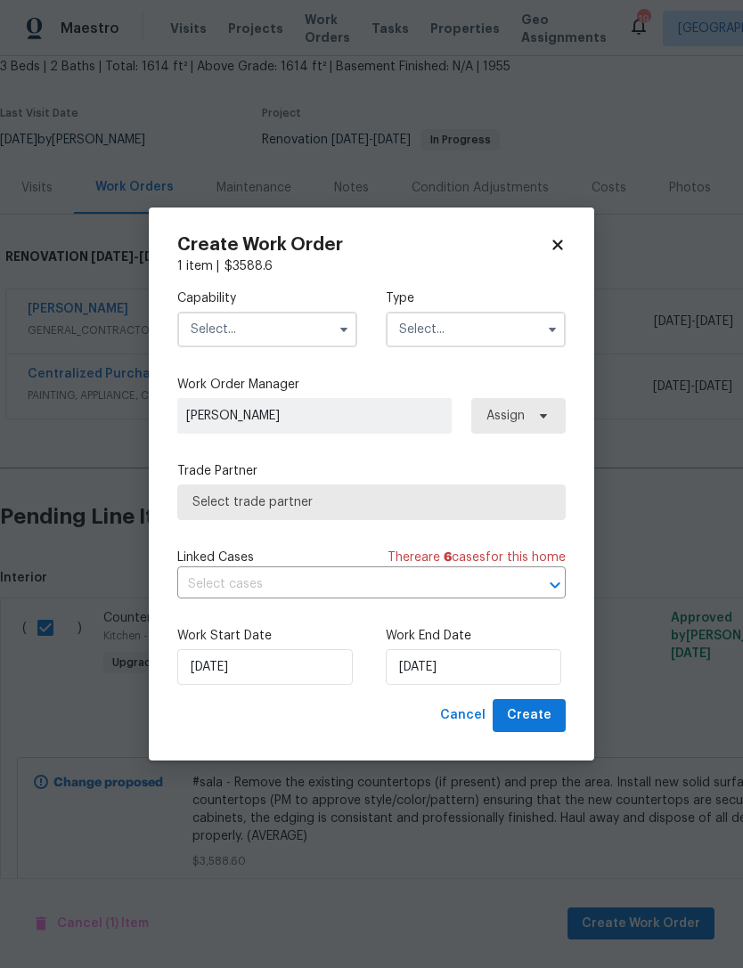
click at [322, 332] on input "text" at bounding box center [267, 330] width 180 height 36
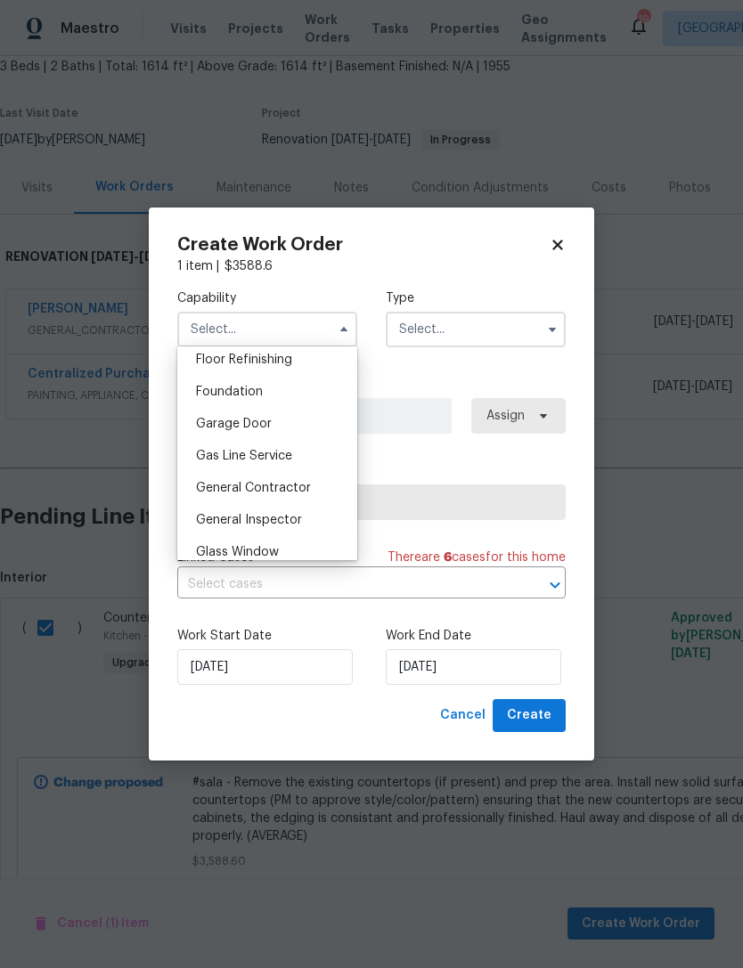
scroll to position [733, 0]
click at [274, 479] on span "General Contractor" at bounding box center [253, 485] width 115 height 12
type input "General Contractor"
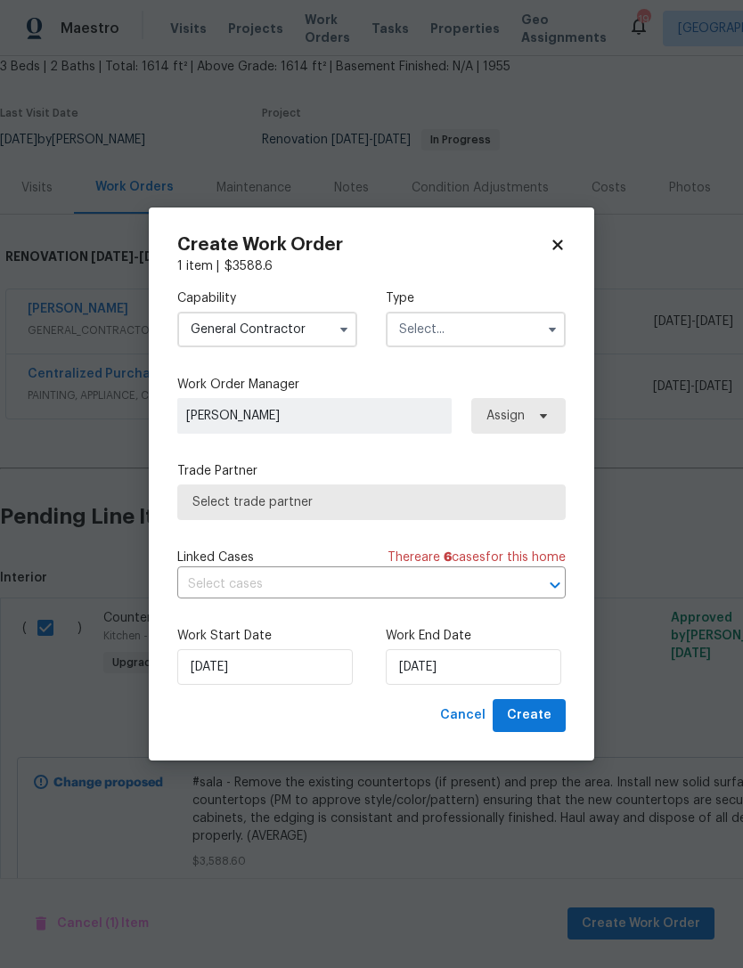
click at [499, 316] on input "text" at bounding box center [476, 330] width 180 height 36
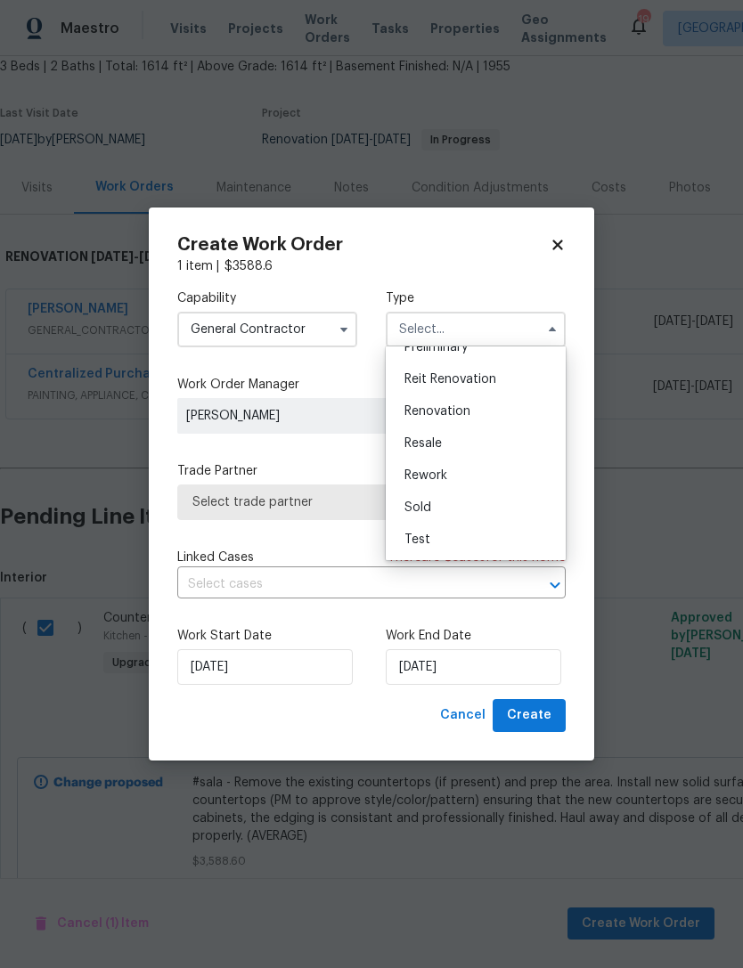
scroll to position [404, 0]
click at [466, 410] on span "Renovation" at bounding box center [437, 411] width 66 height 12
type input "Renovation"
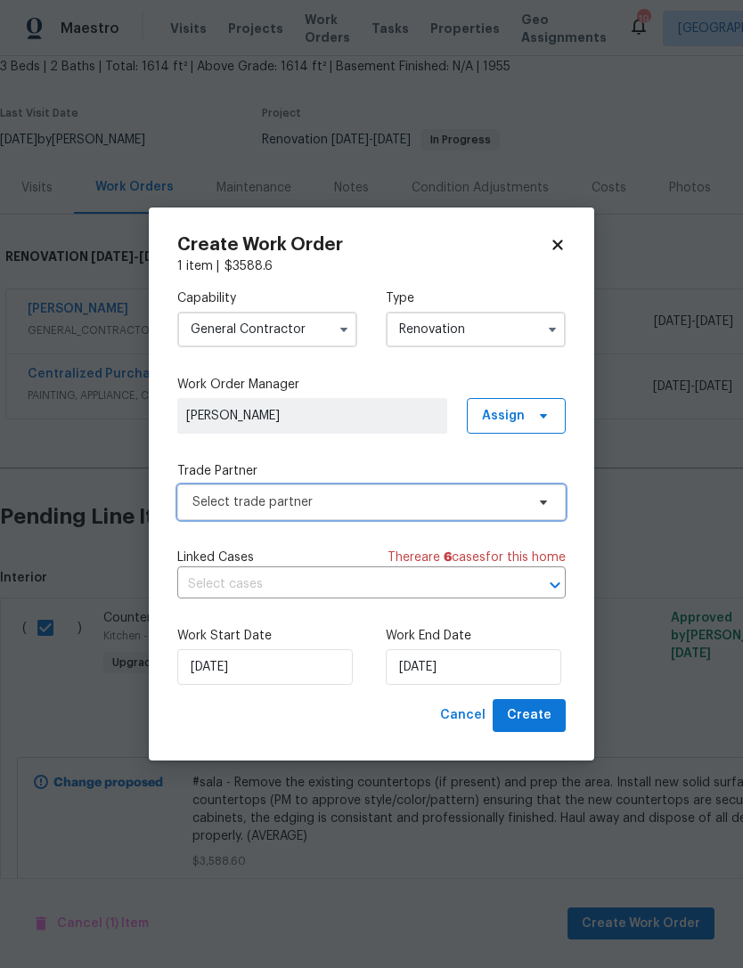
click at [404, 500] on span "Select trade partner" at bounding box center [358, 502] width 332 height 18
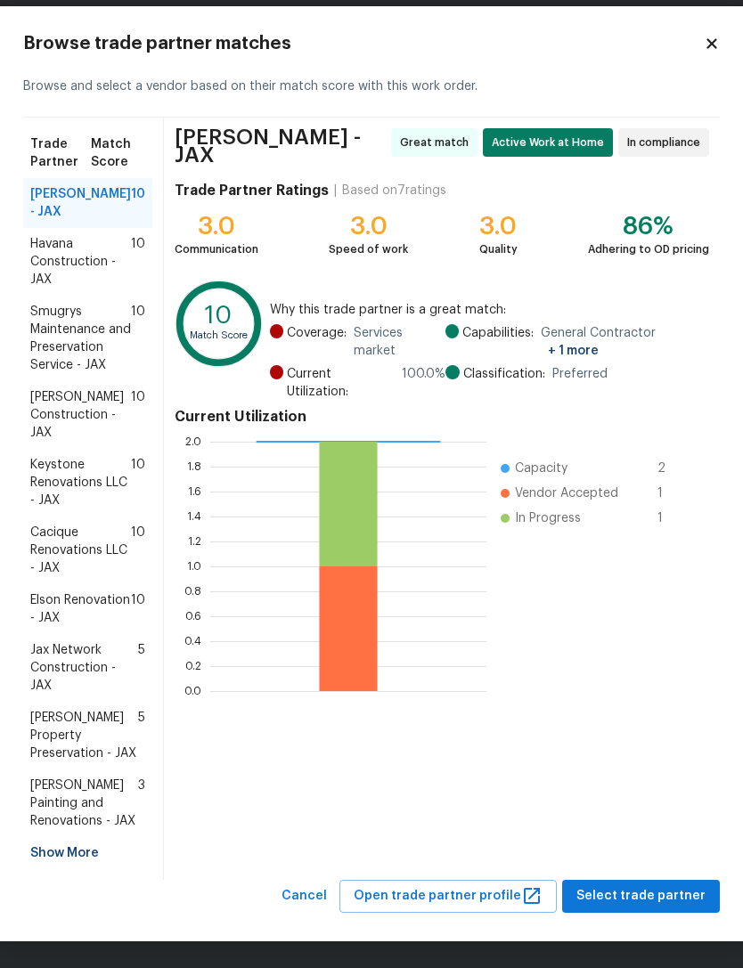
scroll to position [91, 0]
click at [665, 907] on button "Select trade partner" at bounding box center [641, 896] width 158 height 33
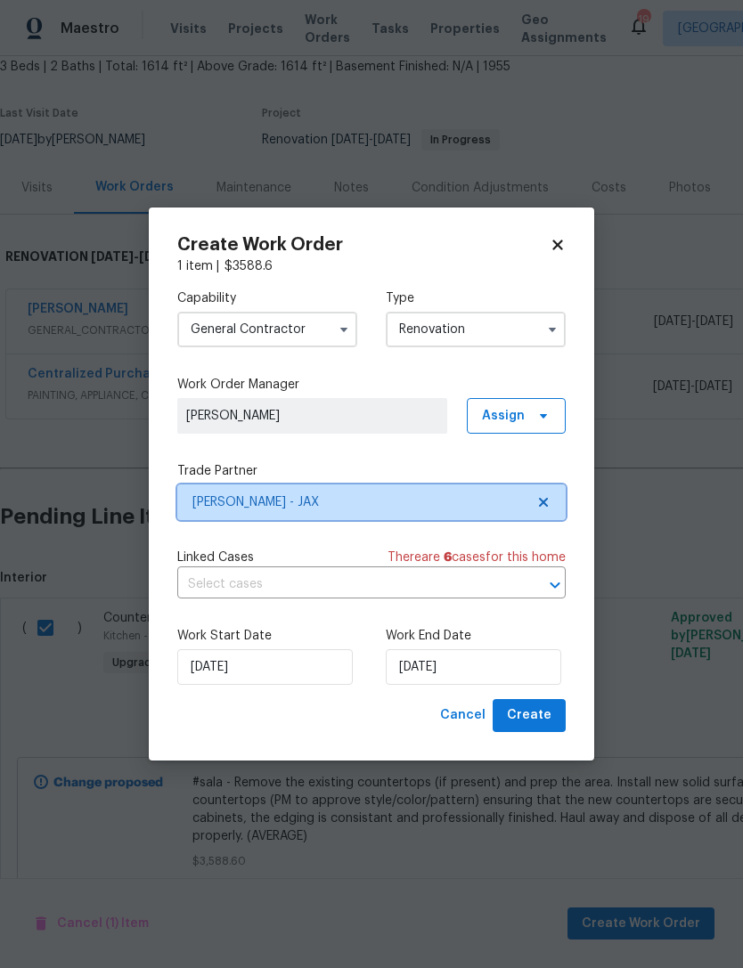
scroll to position [0, 0]
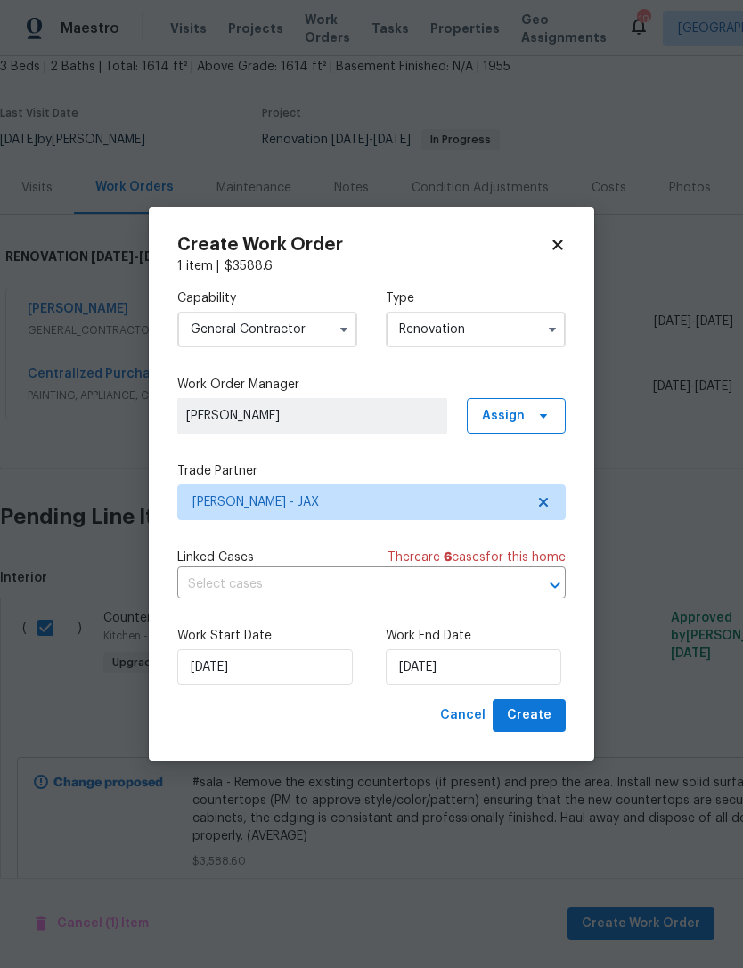
click at [496, 546] on div "Capability General Contractor Type Renovation Work Order Manager Melissa Mossbr…" at bounding box center [371, 487] width 388 height 424
click at [528, 666] on input "[DATE]" at bounding box center [473, 667] width 175 height 36
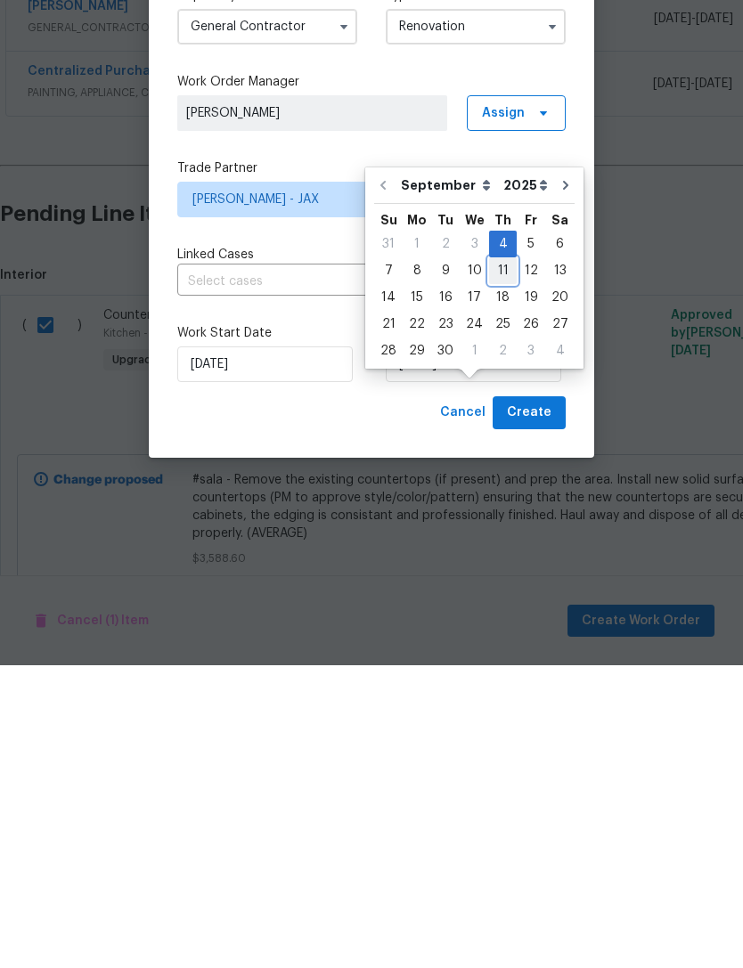
click at [494, 561] on div "11" at bounding box center [503, 573] width 28 height 25
type input "9/11/2025"
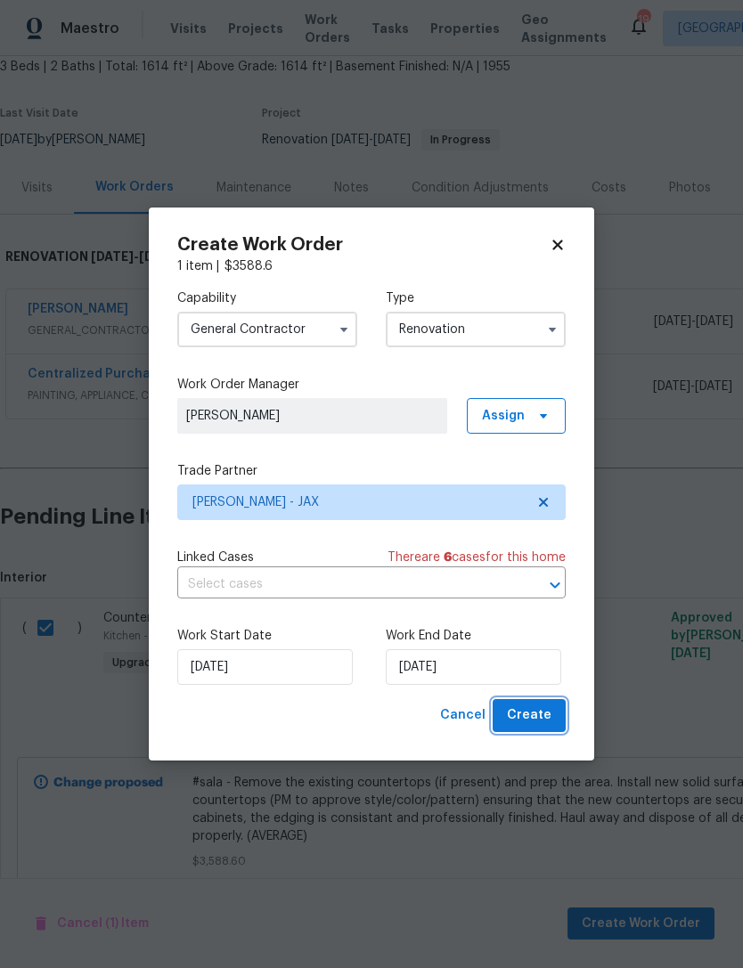
click at [540, 731] on button "Create" at bounding box center [528, 715] width 73 height 33
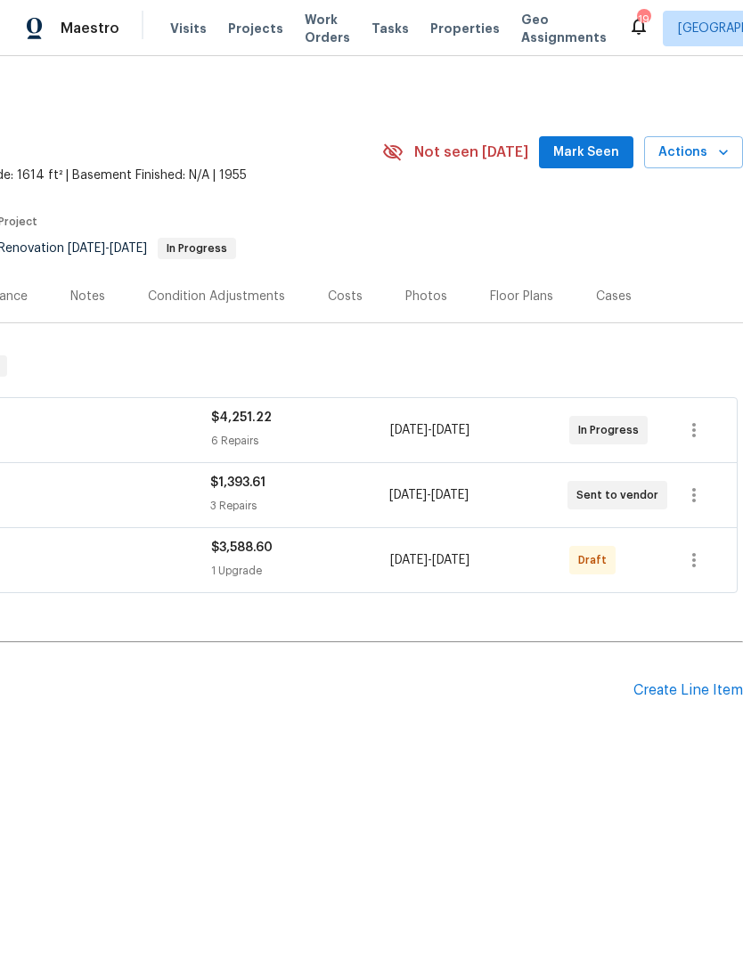
scroll to position [0, 264]
click at [703, 564] on icon "button" at bounding box center [693, 559] width 21 height 21
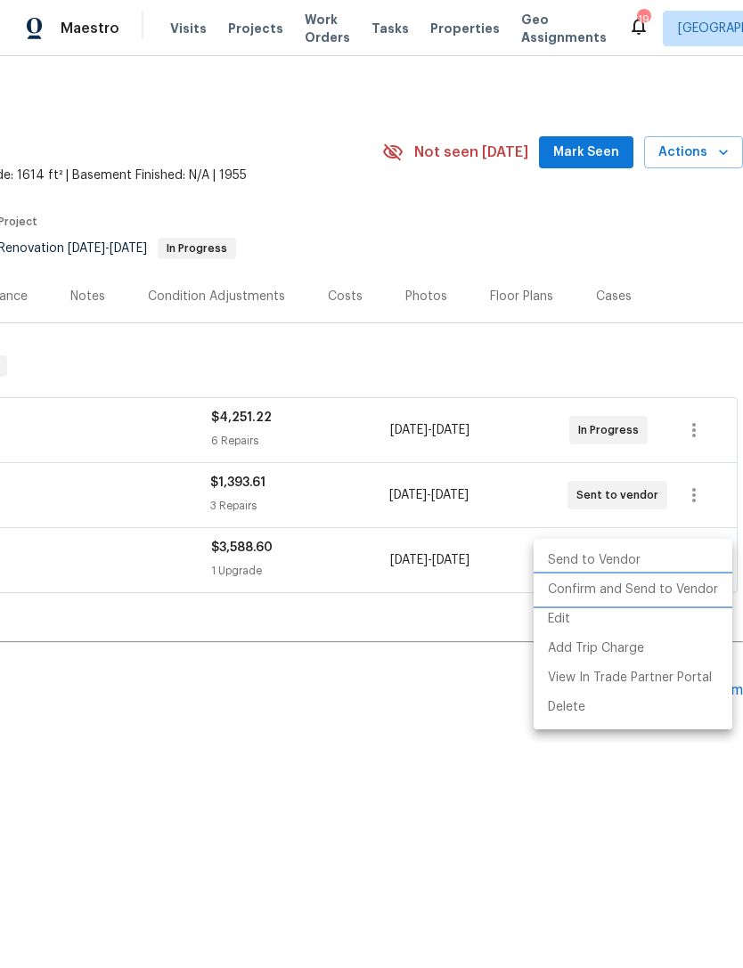
click at [704, 588] on li "Confirm and Send to Vendor" at bounding box center [632, 589] width 199 height 29
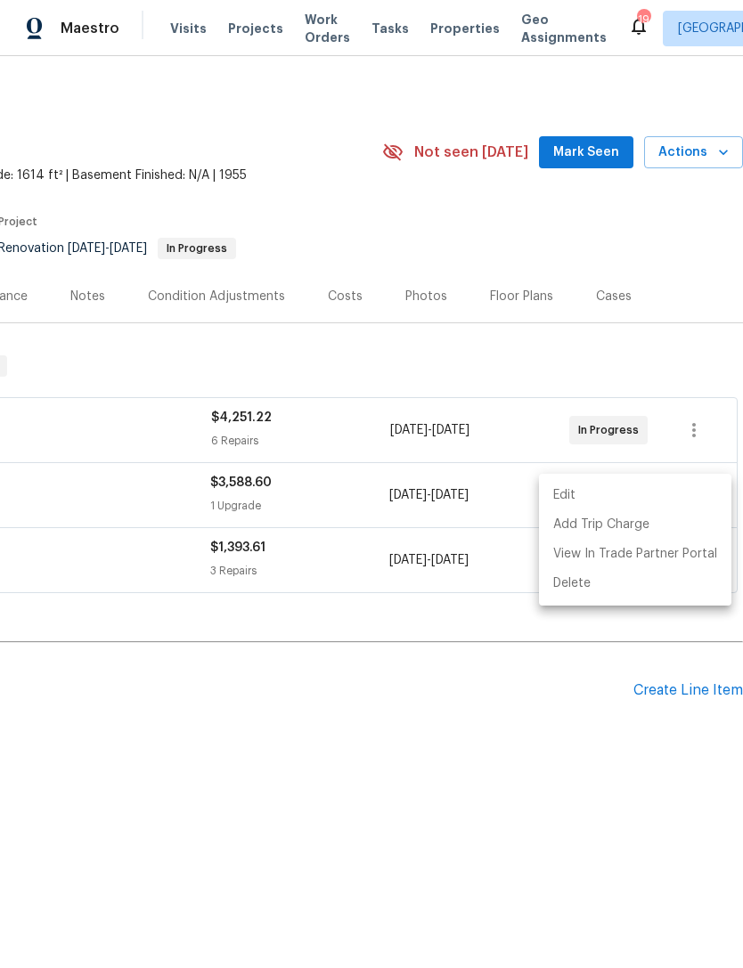
click at [535, 214] on div at bounding box center [371, 484] width 743 height 968
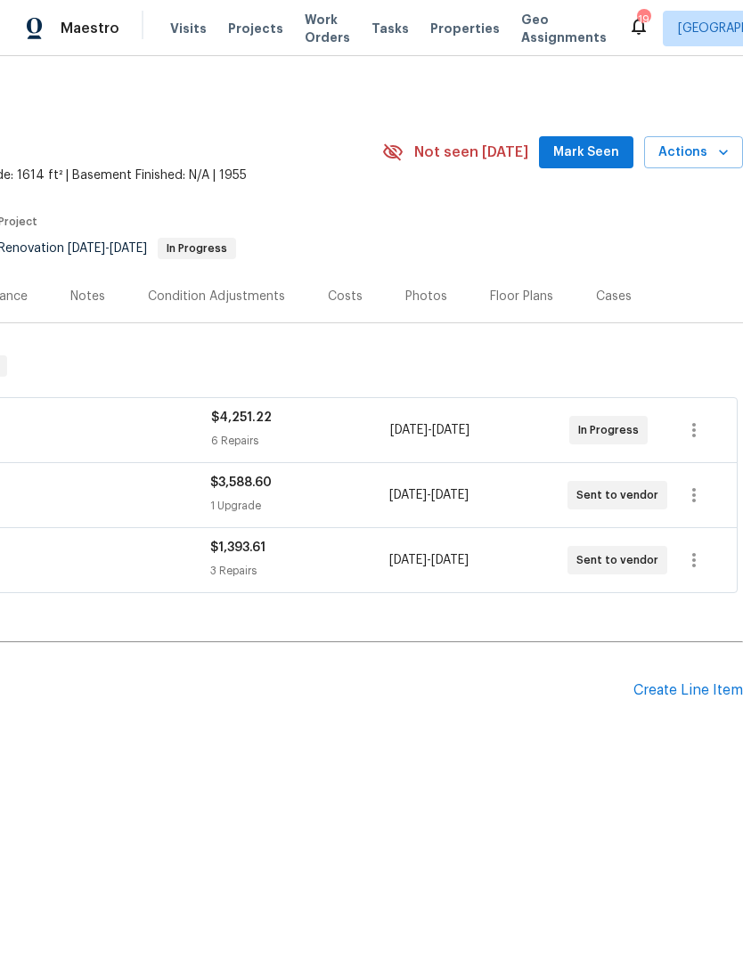
click at [595, 147] on span "Mark Seen" at bounding box center [586, 153] width 66 height 22
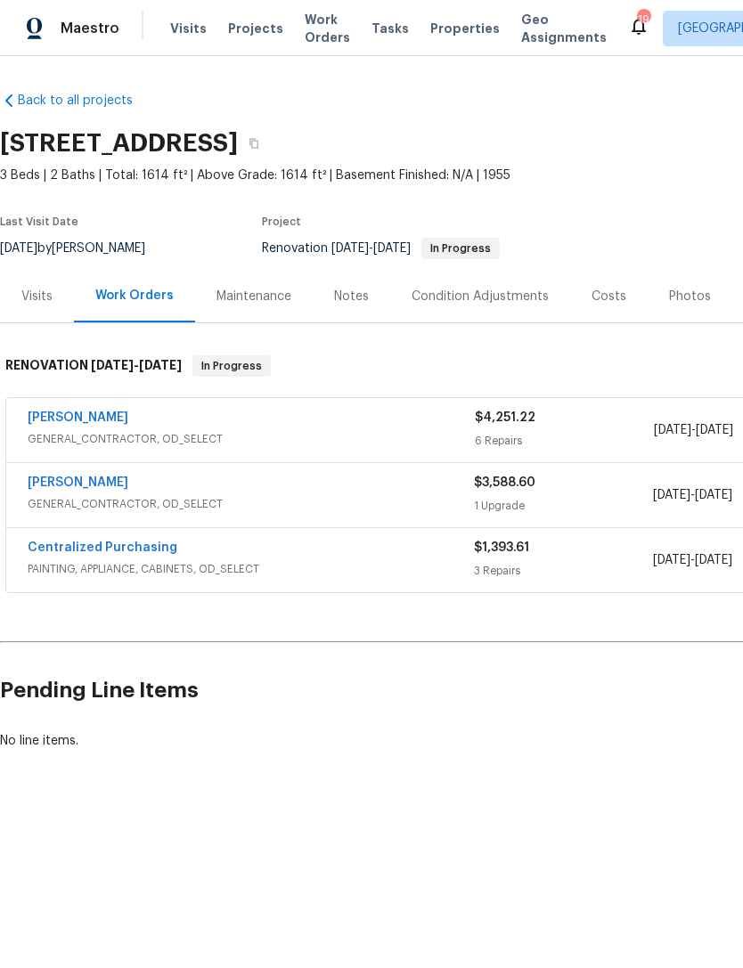
scroll to position [0, 0]
click at [356, 298] on div "Notes" at bounding box center [351, 297] width 35 height 18
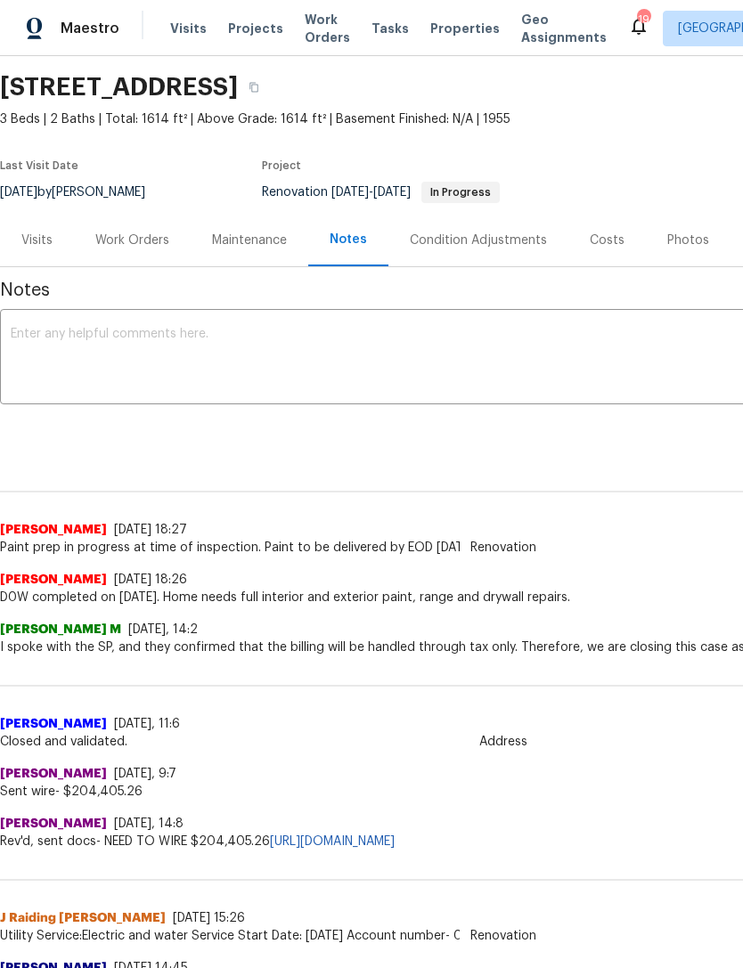
scroll to position [57, 0]
click at [607, 330] on textarea at bounding box center [503, 358] width 985 height 62
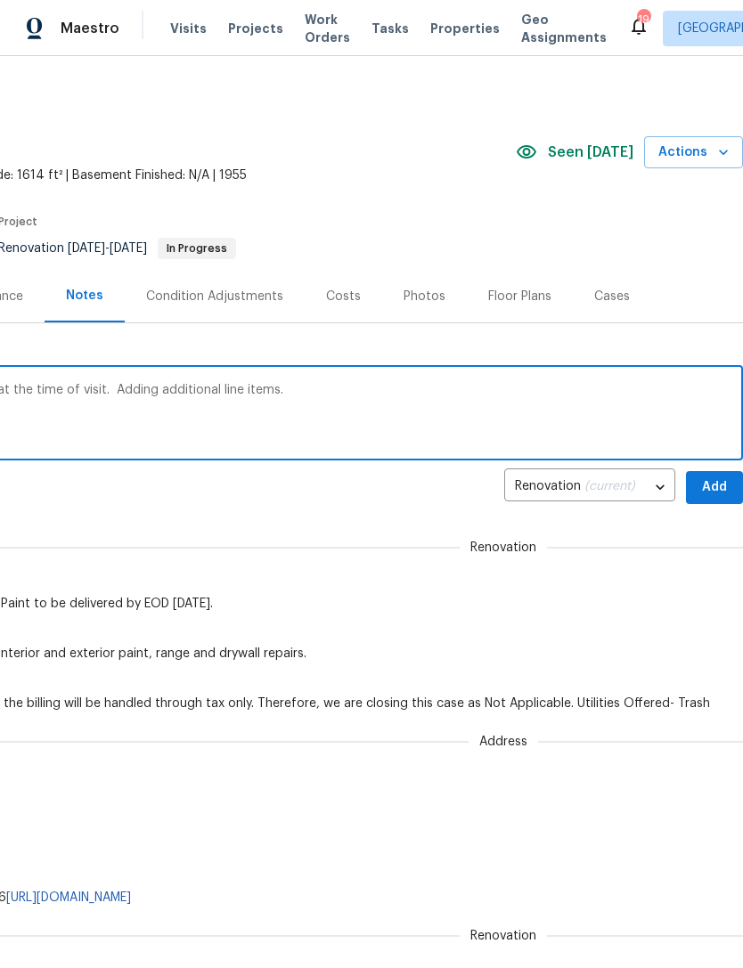
scroll to position [0, 264]
type textarea "Paint in progress, power wash in progress at the time of visit. Adding addition…"
click at [714, 483] on span "Add" at bounding box center [714, 487] width 28 height 22
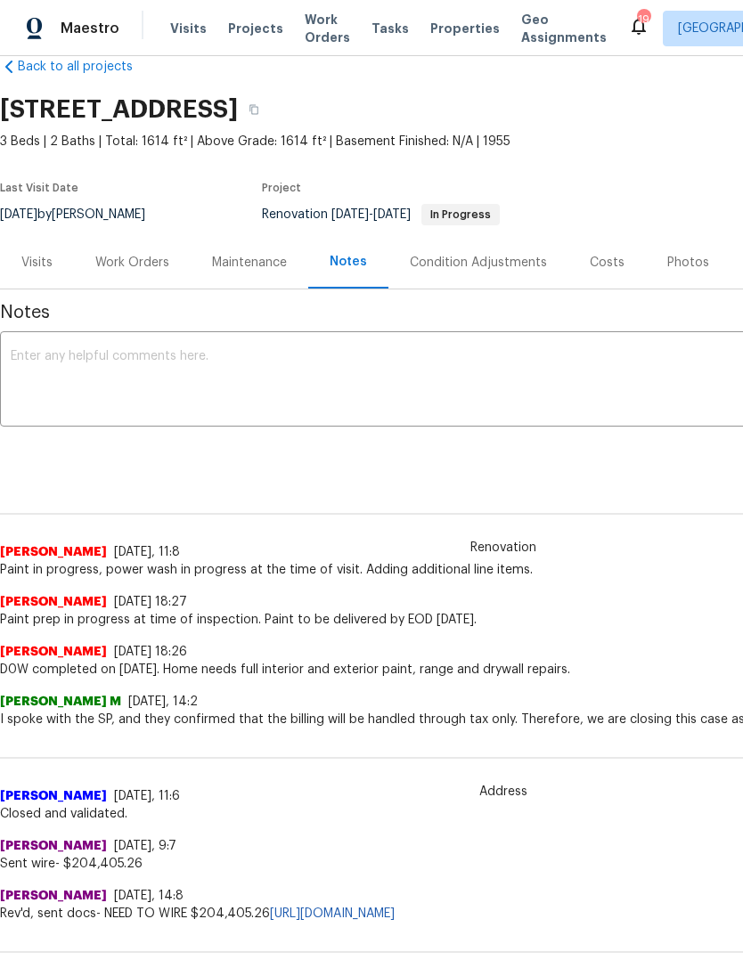
scroll to position [35, 0]
click at [125, 256] on div "Work Orders" at bounding box center [132, 262] width 74 height 18
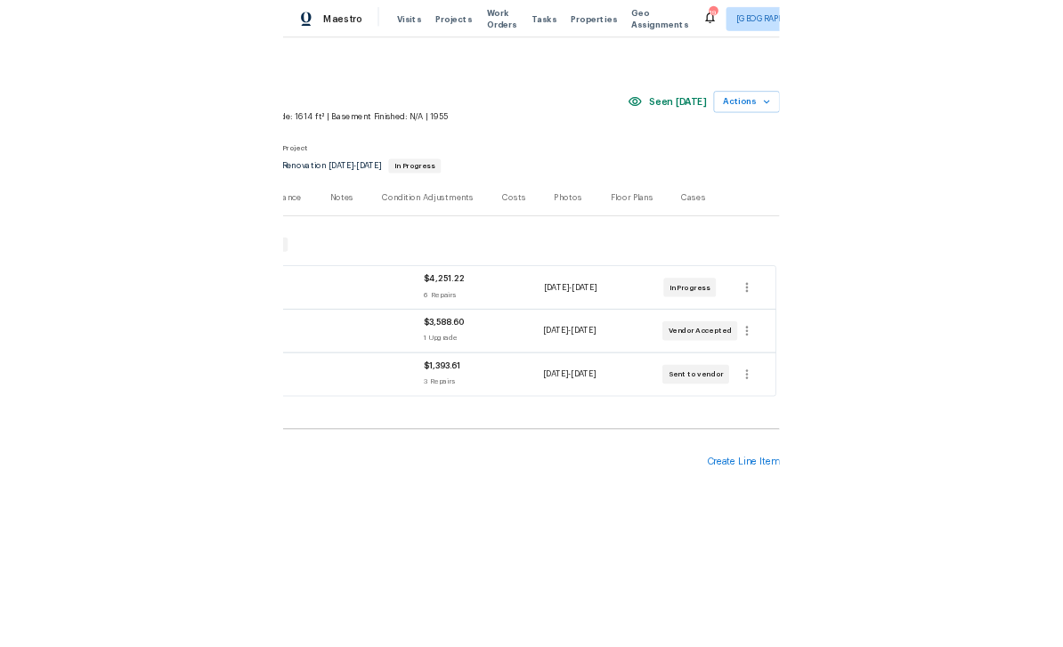
scroll to position [0, 264]
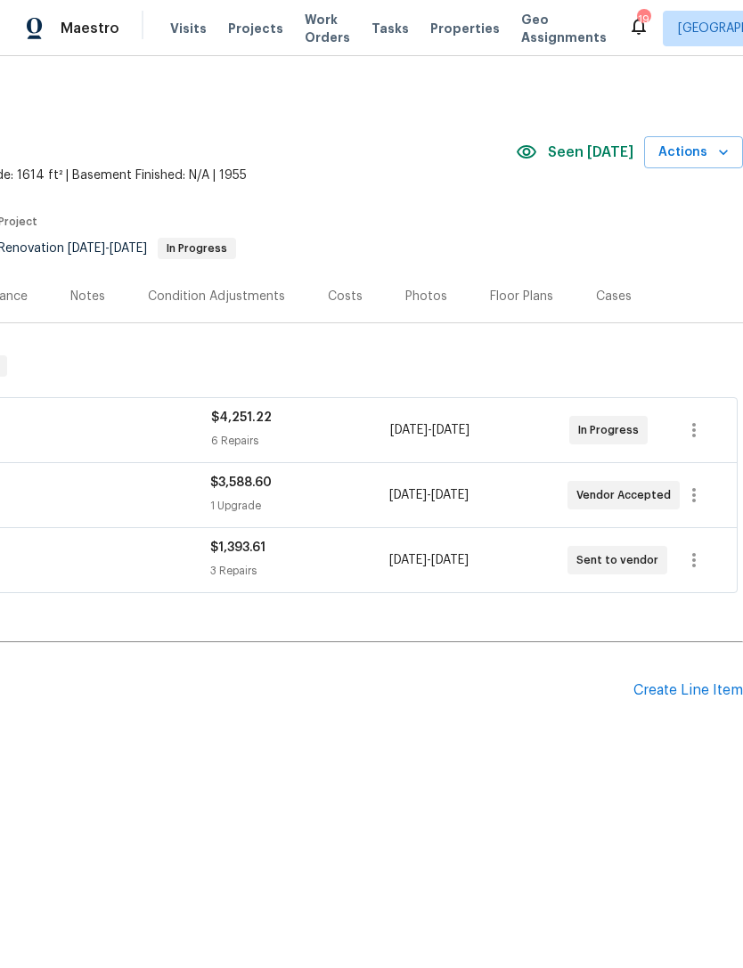
click at [687, 694] on div "Create Line Item" at bounding box center [688, 690] width 110 height 17
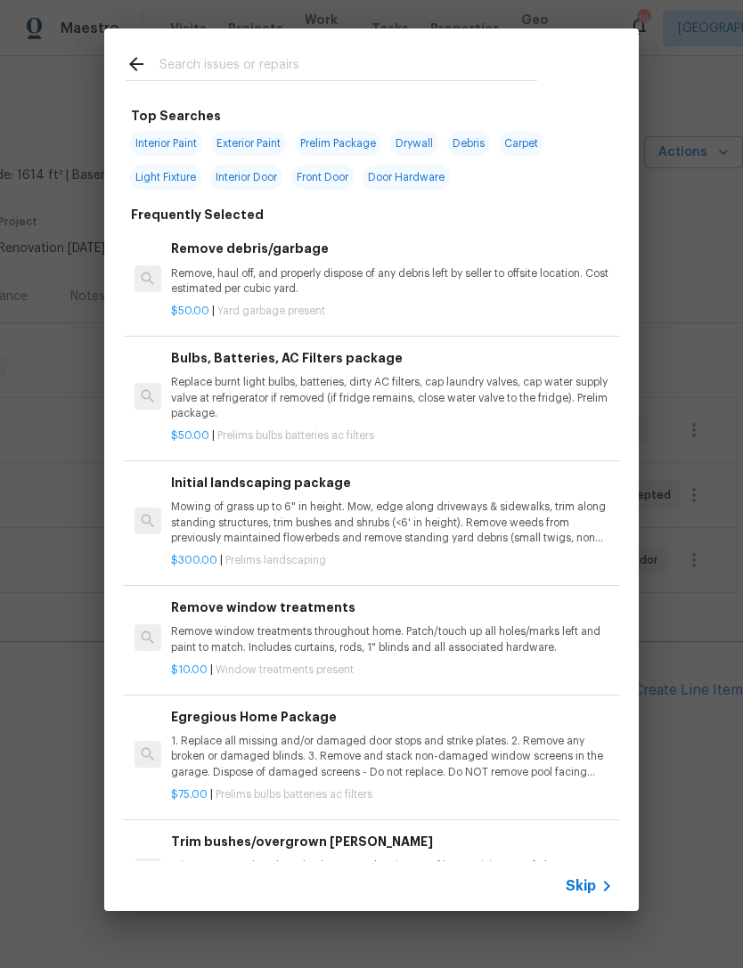
click at [349, 58] on input "text" at bounding box center [348, 66] width 378 height 27
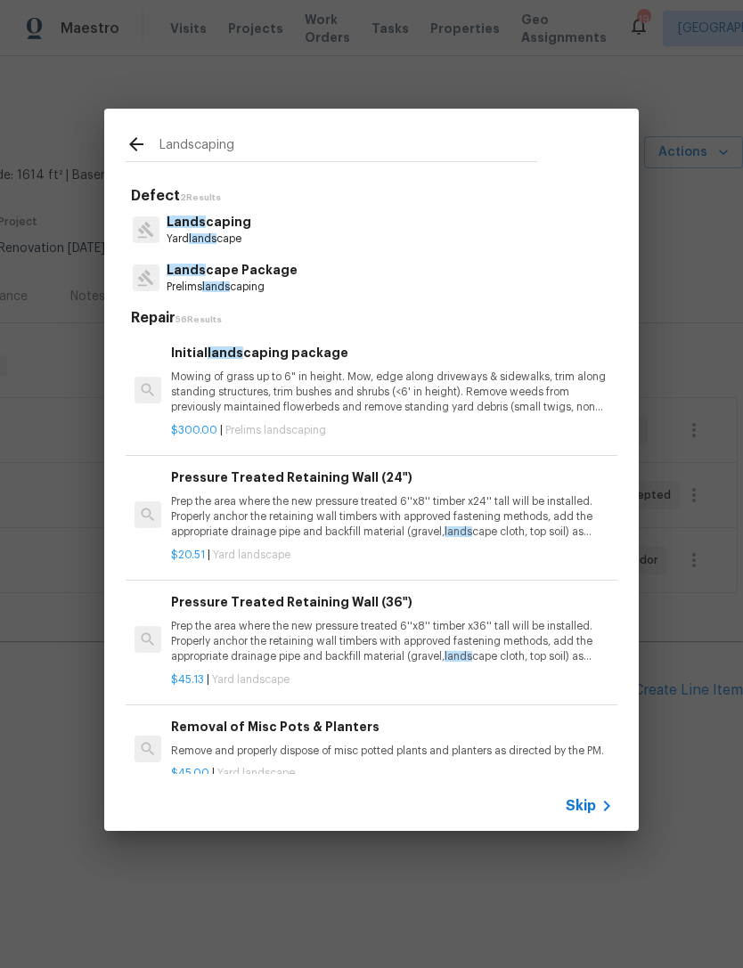
type input "Landscaping"
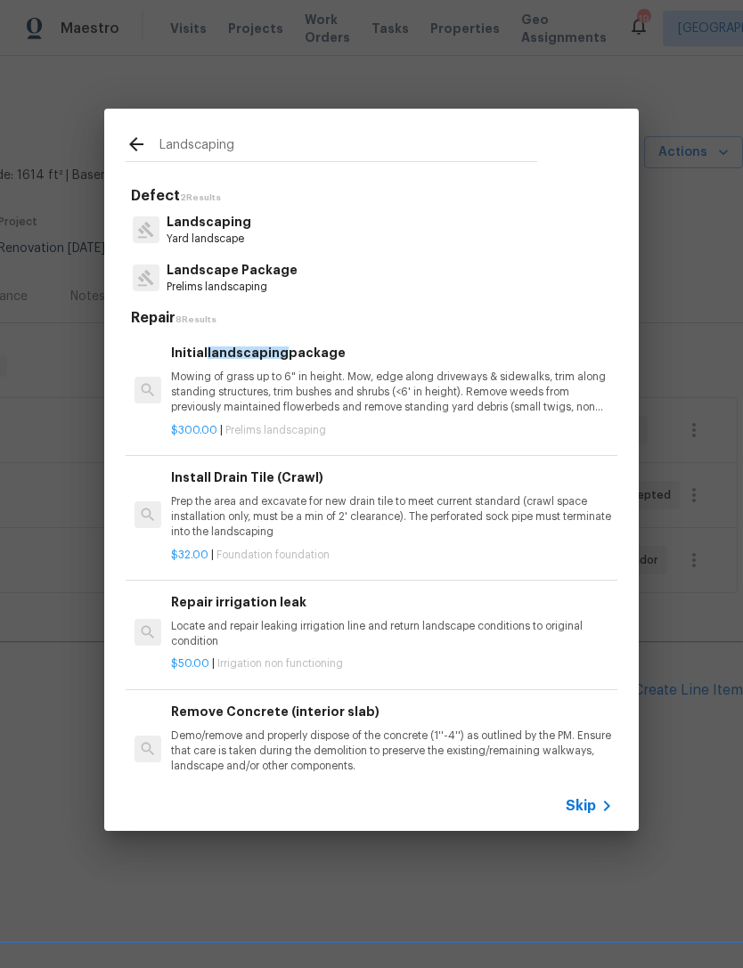
click at [249, 274] on p "Landscape Package" at bounding box center [231, 270] width 131 height 19
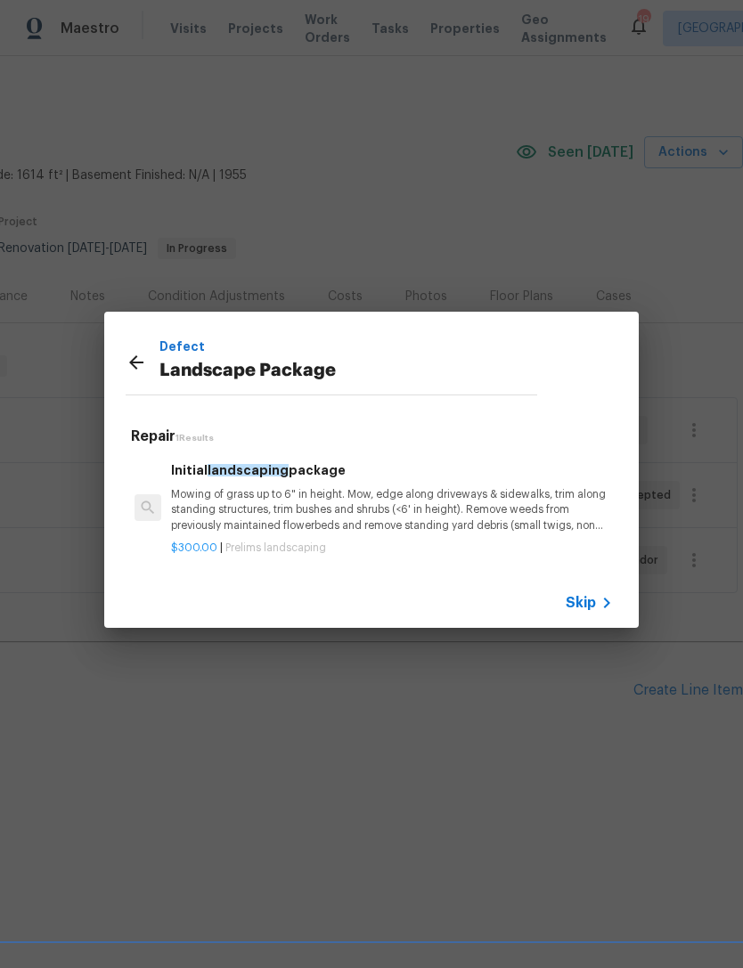
click at [454, 496] on p "Mowing of grass up to 6" in height. Mow, edge along driveways & sidewalks, trim…" at bounding box center [392, 509] width 442 height 45
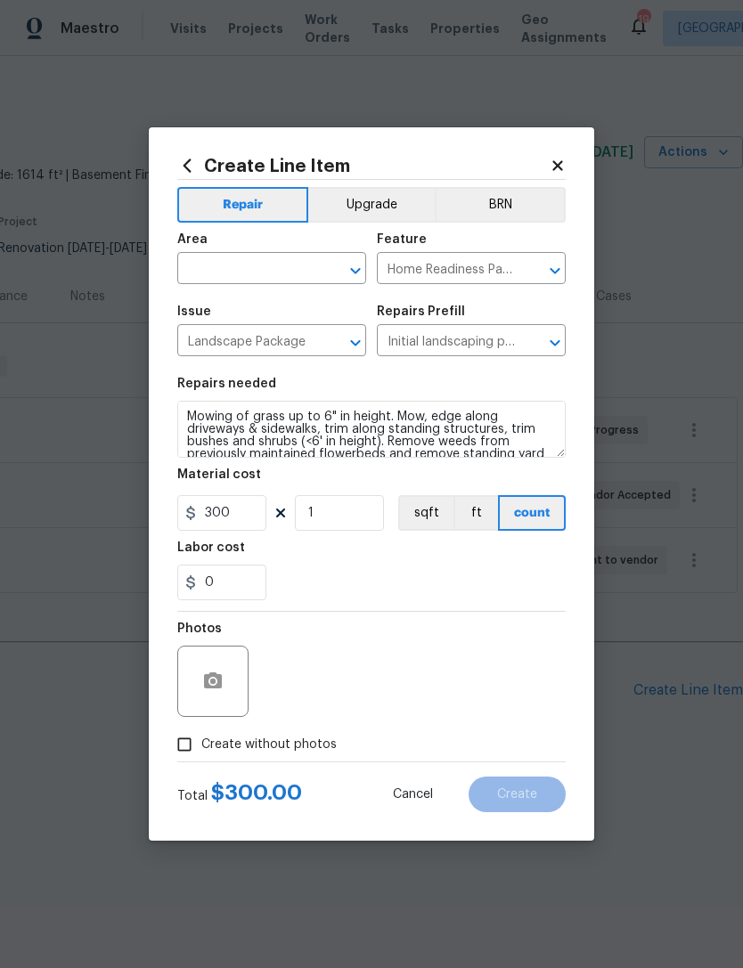
click at [268, 257] on input "text" at bounding box center [246, 270] width 139 height 28
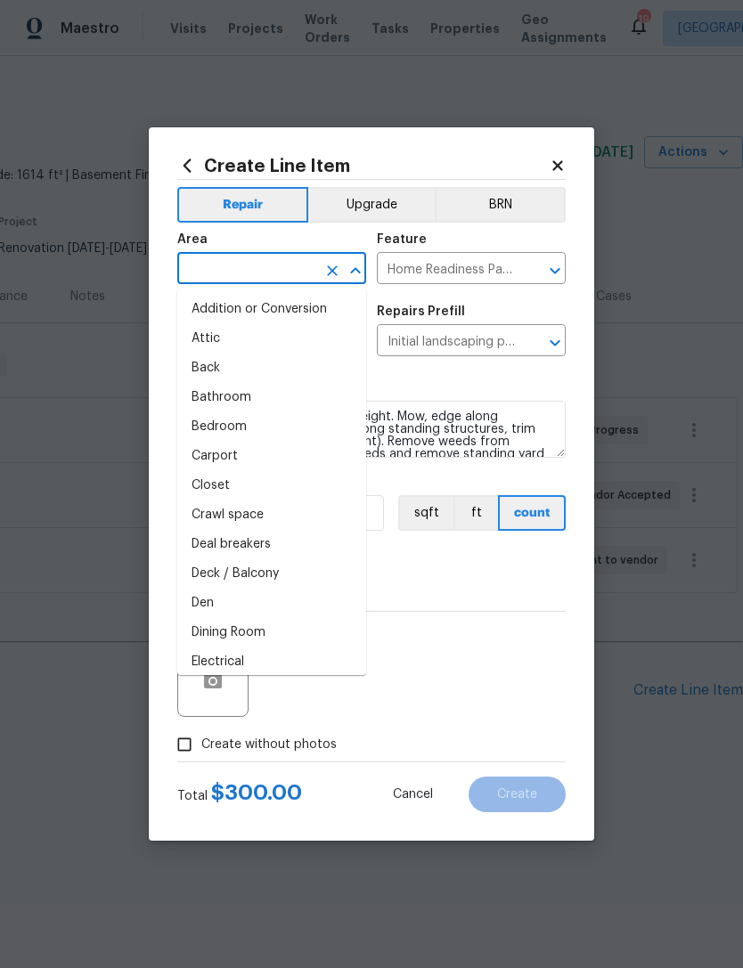
click at [560, 165] on icon at bounding box center [557, 165] width 10 height 10
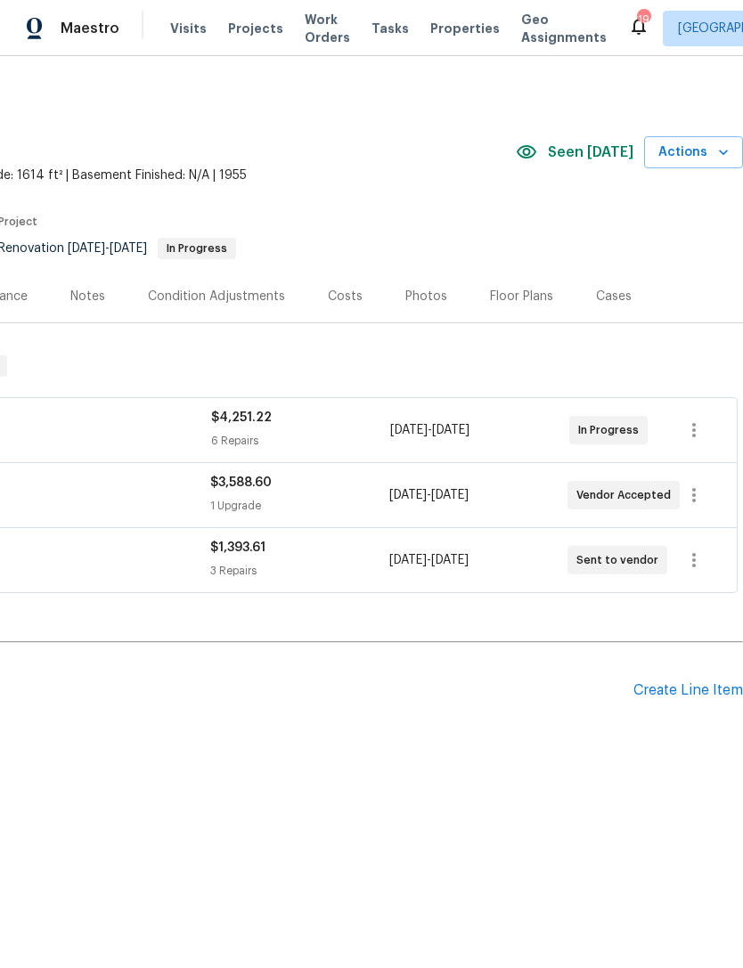
click at [691, 696] on div "Create Line Item" at bounding box center [688, 690] width 110 height 17
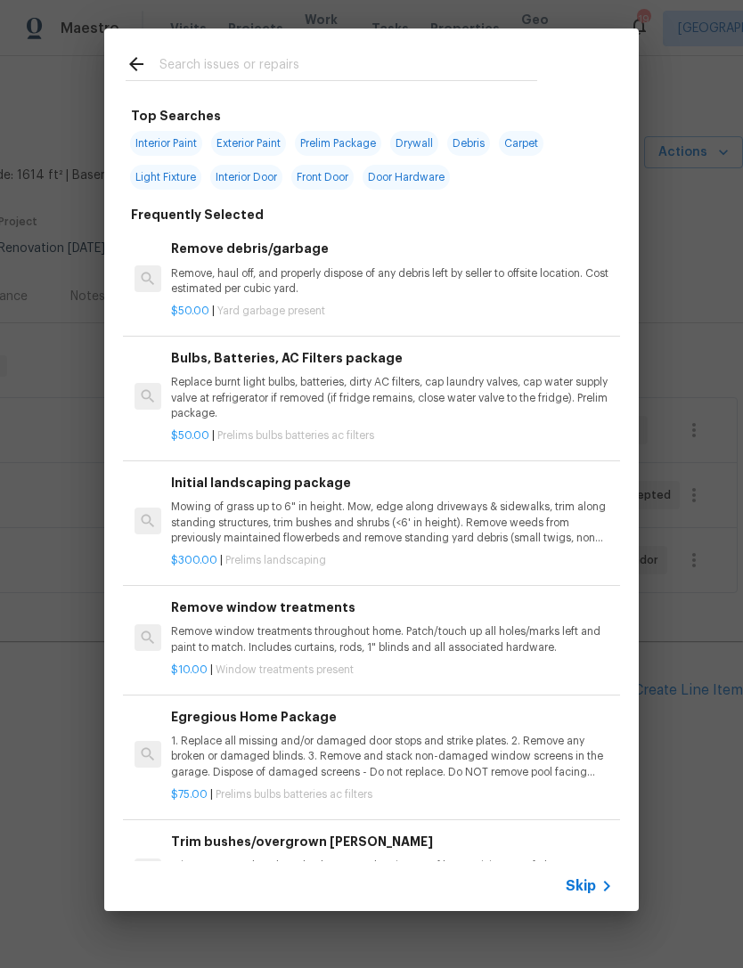
click at [408, 515] on p "Mowing of grass up to 6" in height. Mow, edge along driveways & sidewalks, trim…" at bounding box center [392, 521] width 442 height 45
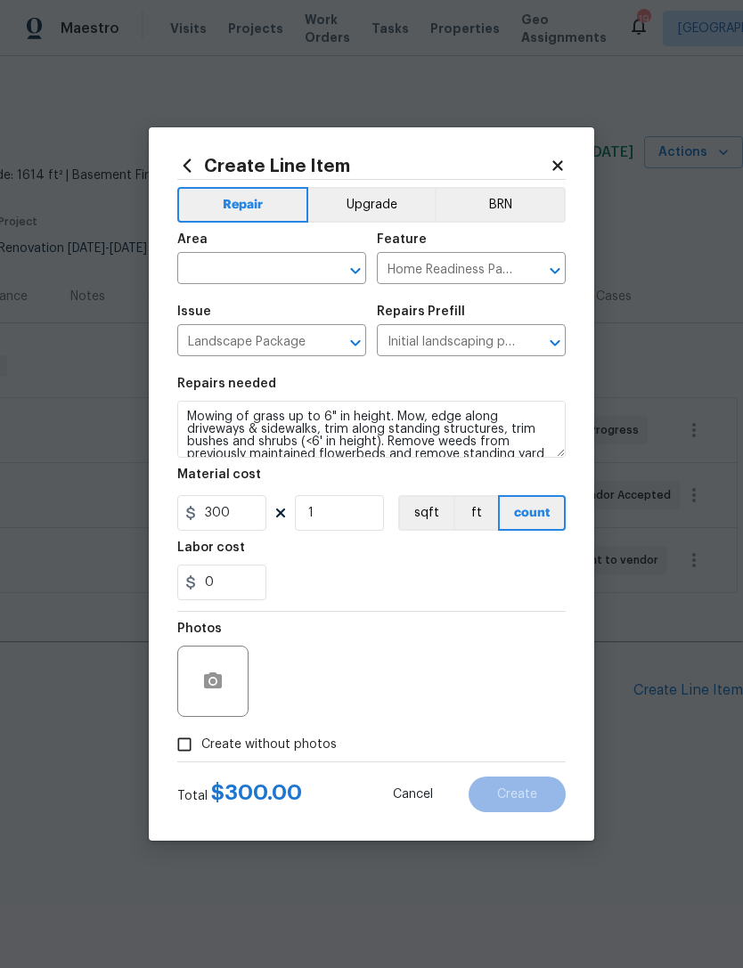
click at [292, 263] on input "text" at bounding box center [246, 270] width 139 height 28
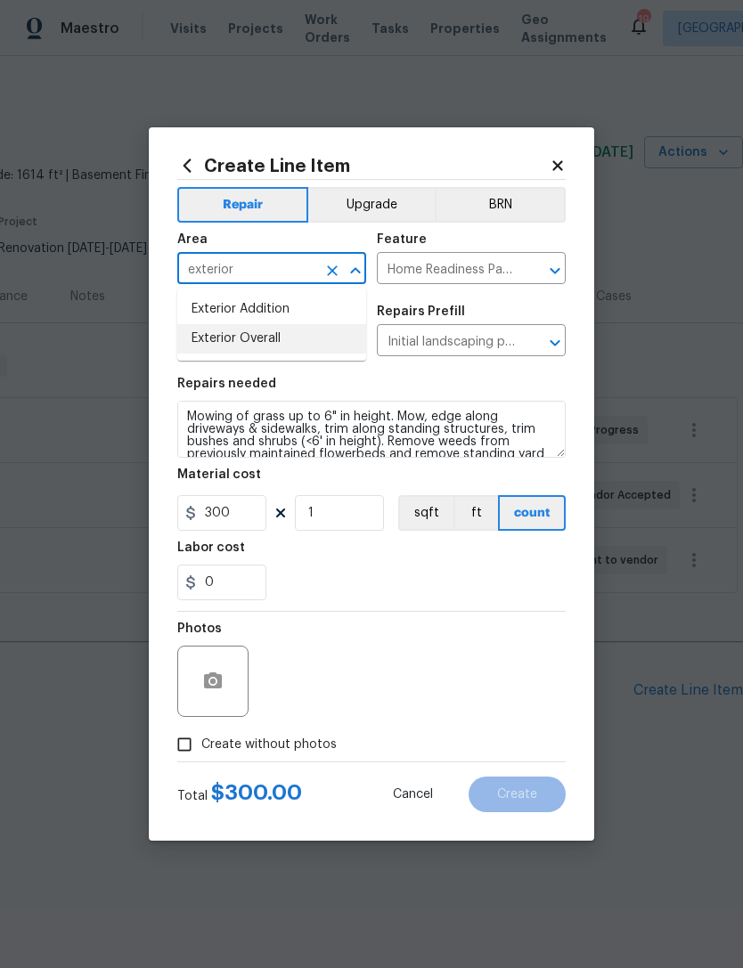
click at [252, 337] on li "Exterior Overall" at bounding box center [271, 338] width 189 height 29
type input "Exterior Overall"
click at [246, 522] on input "300" at bounding box center [221, 513] width 89 height 36
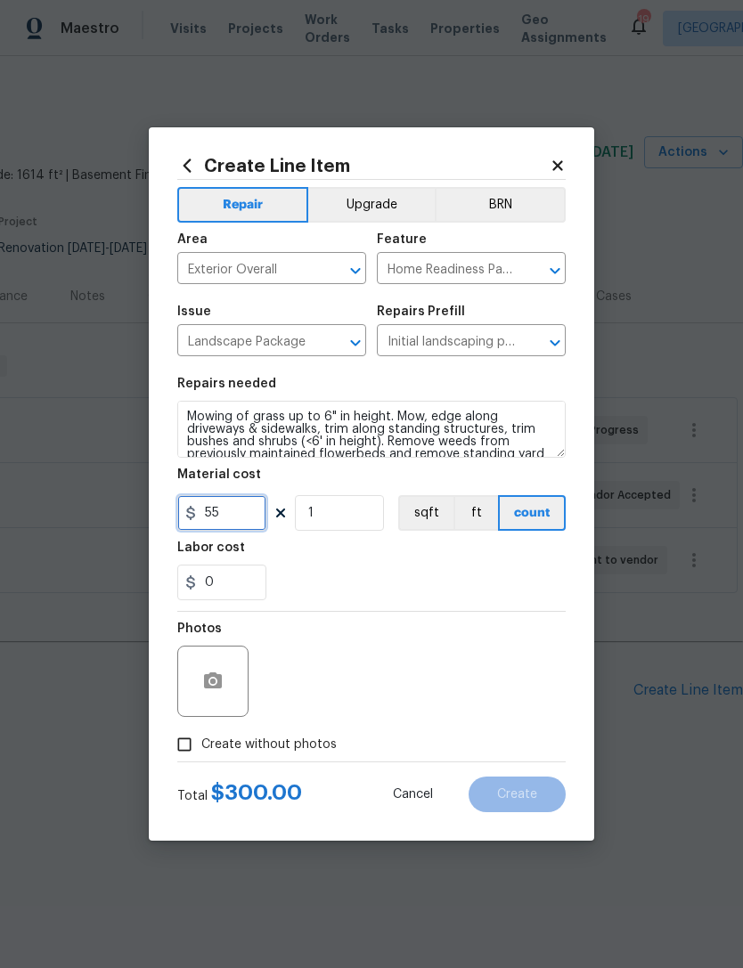
type input "55"
click at [348, 594] on div "0" at bounding box center [371, 582] width 388 height 36
click at [206, 681] on icon "button" at bounding box center [213, 680] width 18 height 16
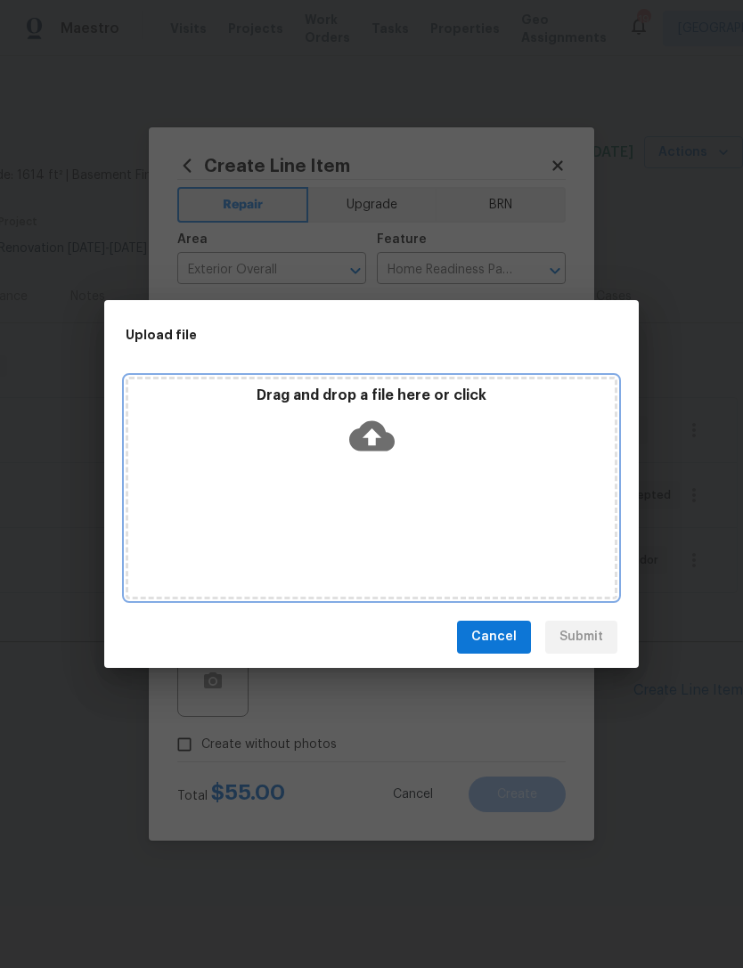
click at [380, 430] on icon at bounding box center [371, 435] width 45 height 30
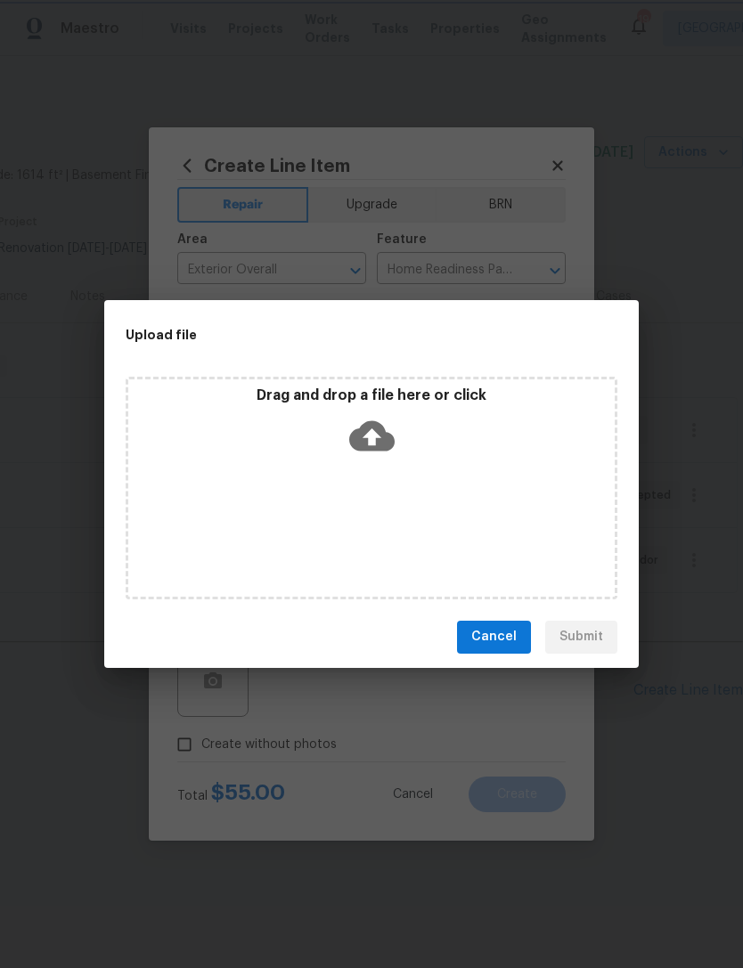
scroll to position [0, 0]
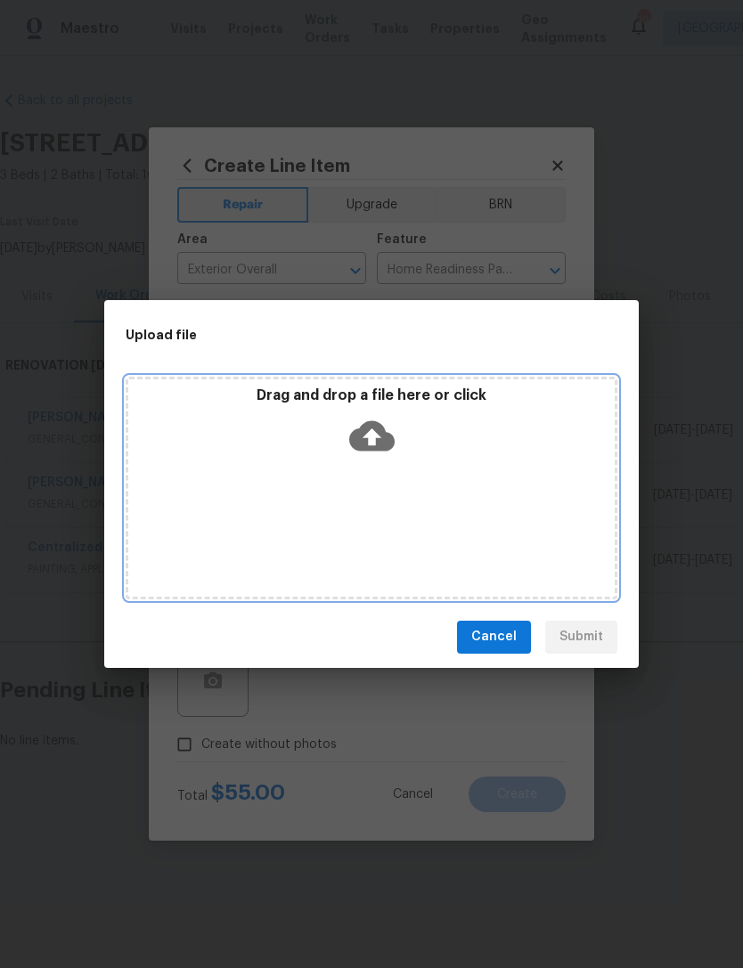
click at [369, 432] on icon at bounding box center [371, 435] width 45 height 45
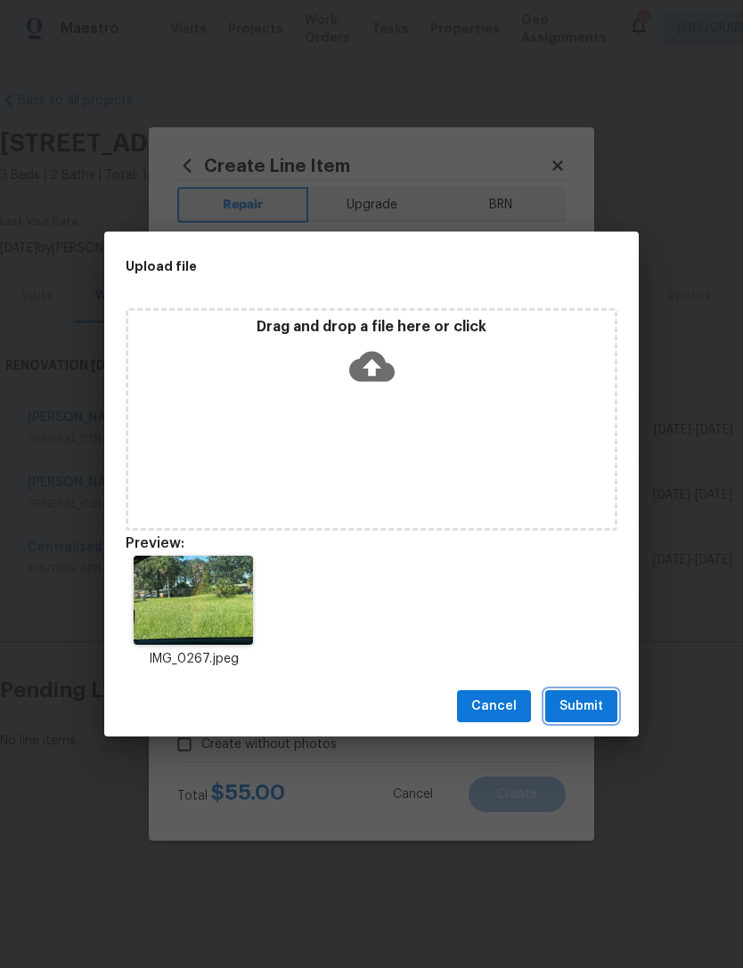
click at [600, 707] on span "Submit" at bounding box center [581, 706] width 44 height 22
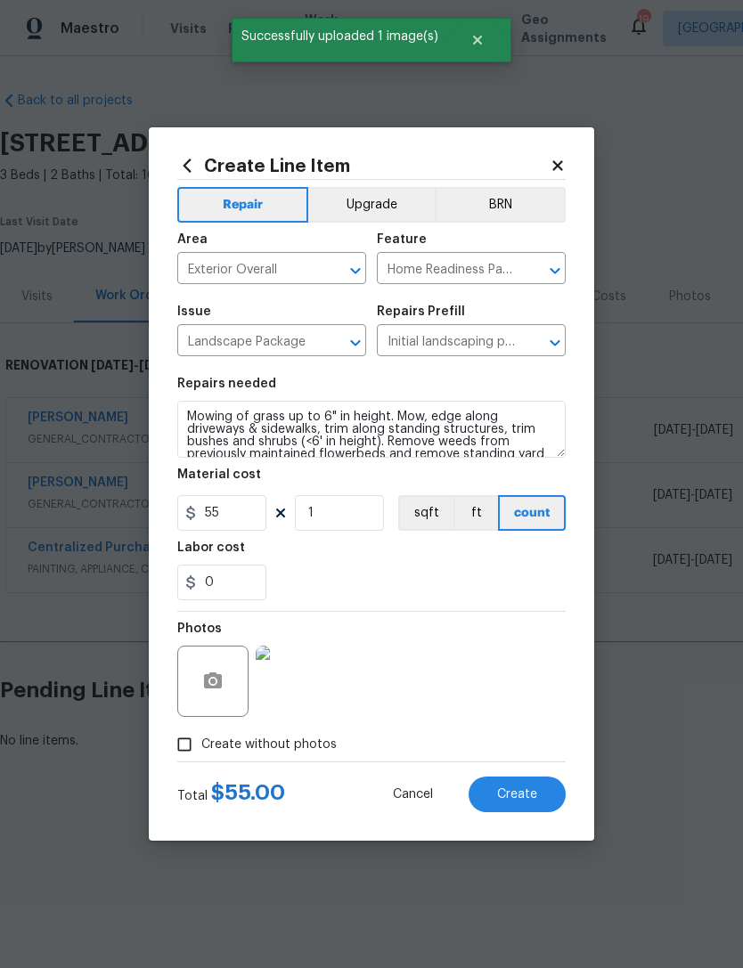
click at [521, 794] on span "Create" at bounding box center [517, 794] width 40 height 13
type input "0"
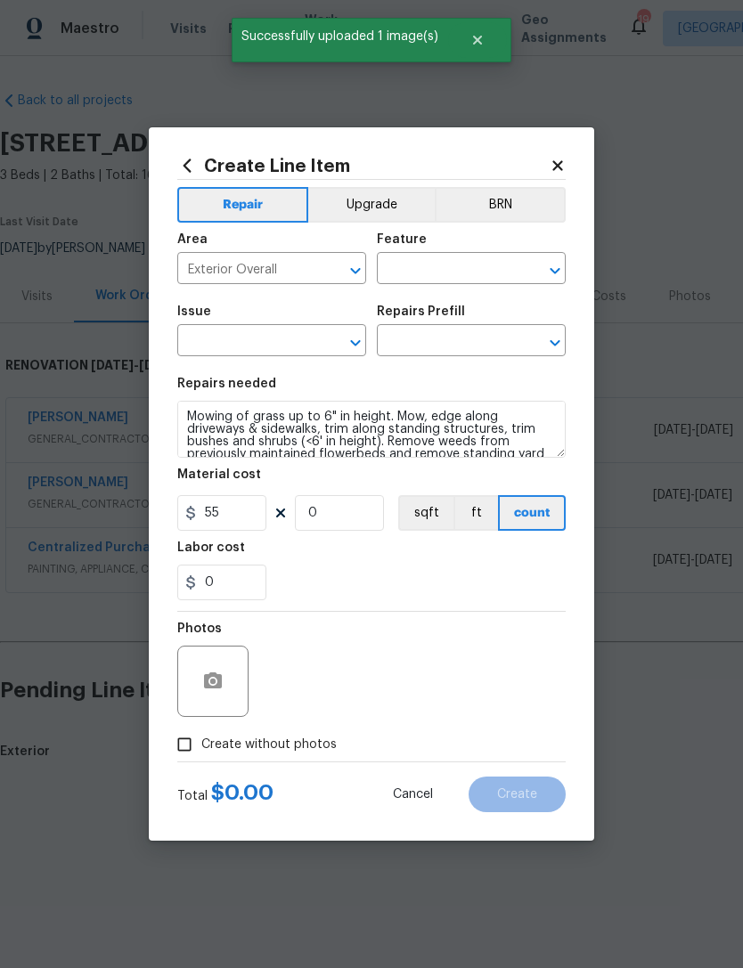
type input "0"
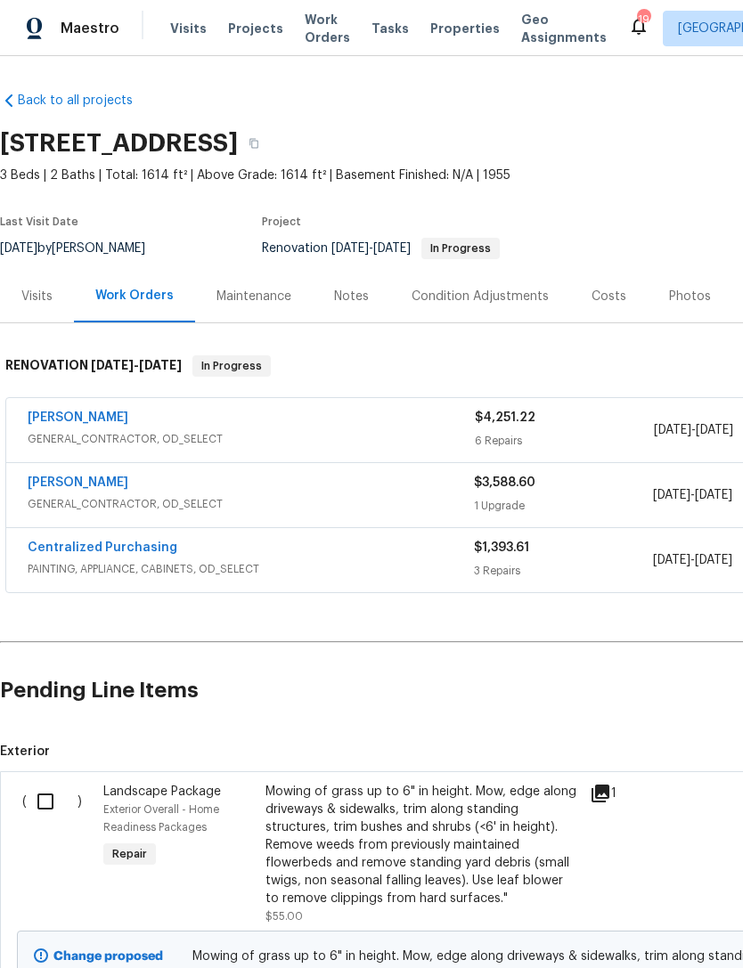
click at [32, 792] on input "checkbox" at bounding box center [52, 801] width 51 height 37
checkbox input "true"
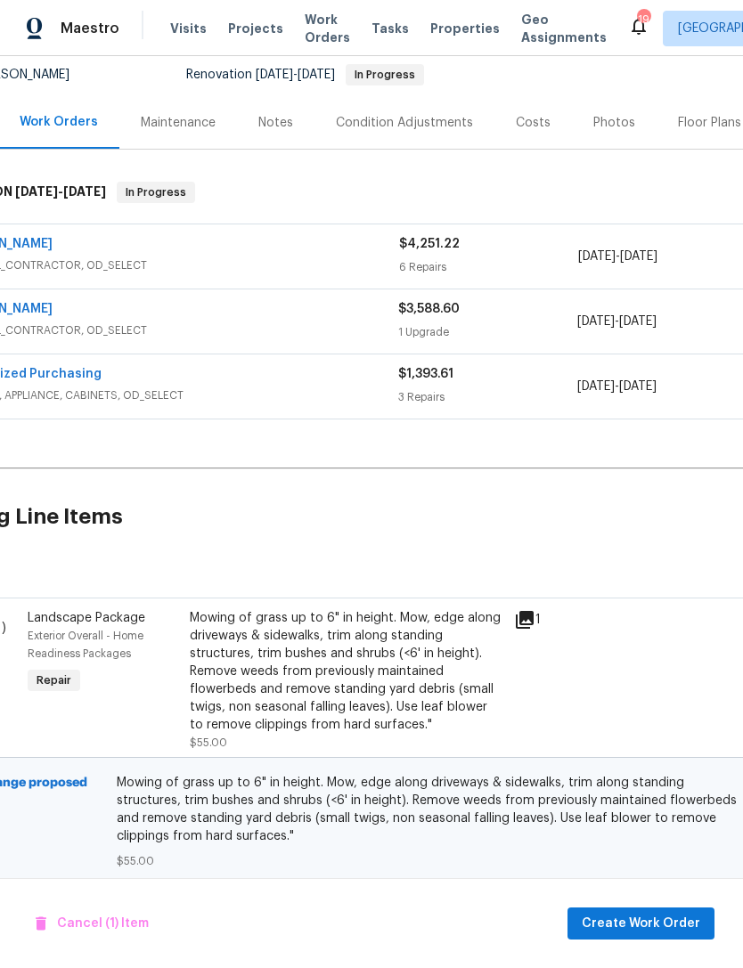
scroll to position [174, 77]
click at [661, 927] on span "Create Work Order" at bounding box center [640, 924] width 118 height 22
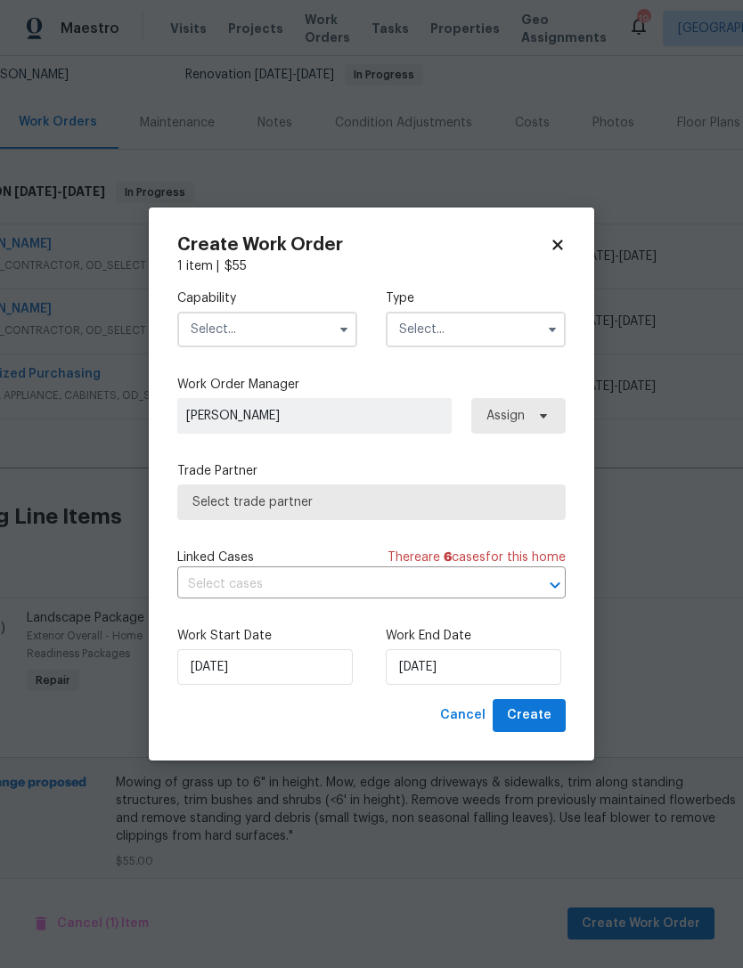
click at [277, 329] on input "text" at bounding box center [267, 330] width 180 height 36
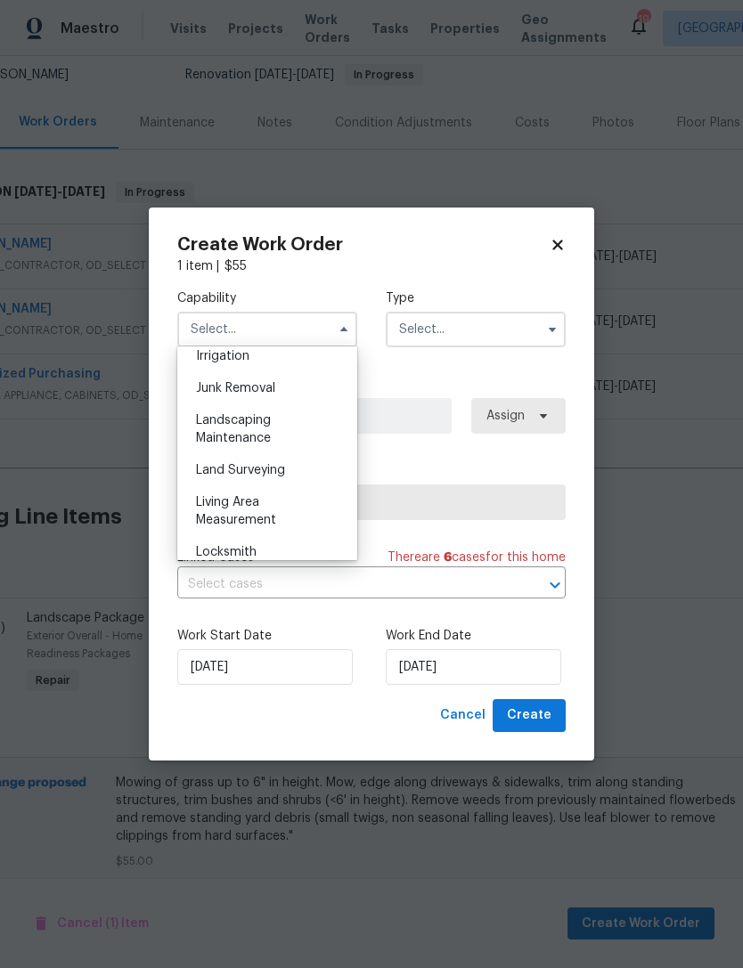
scroll to position [1123, 0]
click at [262, 418] on span "Landscaping Maintenance" at bounding box center [233, 425] width 75 height 30
type input "Landscaping Maintenance"
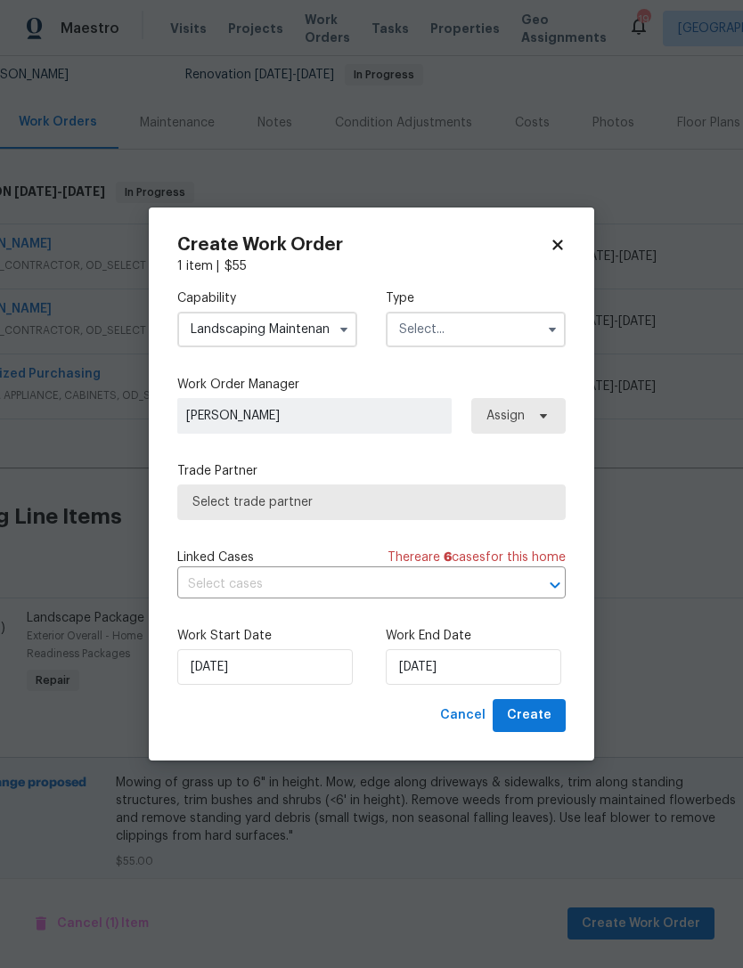
click at [486, 320] on input "text" at bounding box center [476, 330] width 180 height 36
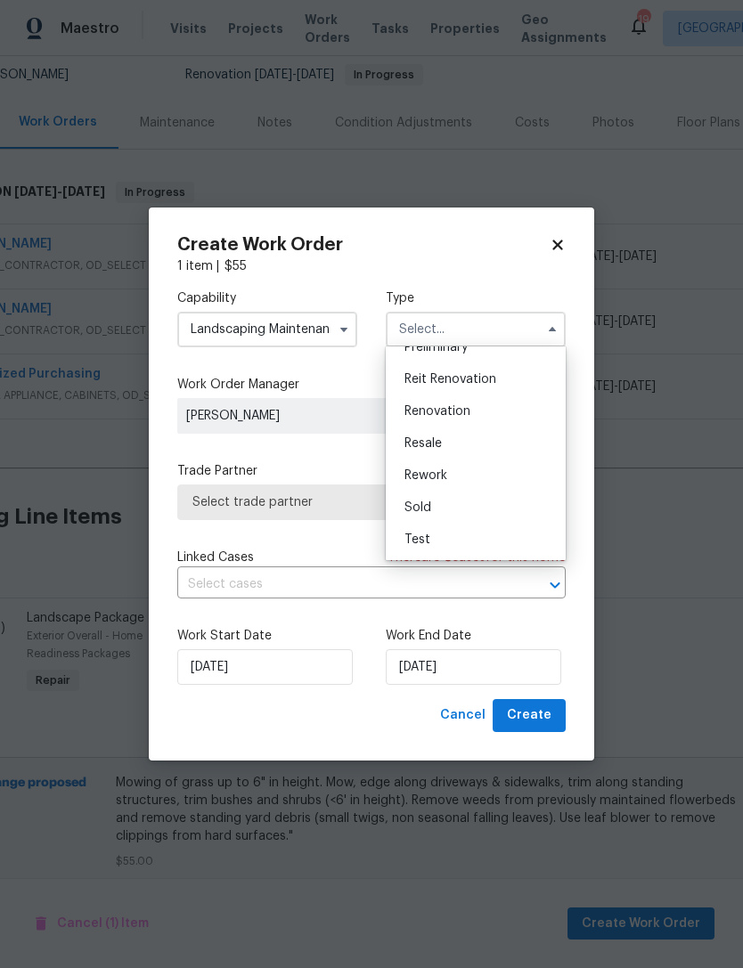
scroll to position [404, 0]
click at [462, 408] on span "Renovation" at bounding box center [437, 411] width 66 height 12
type input "Renovation"
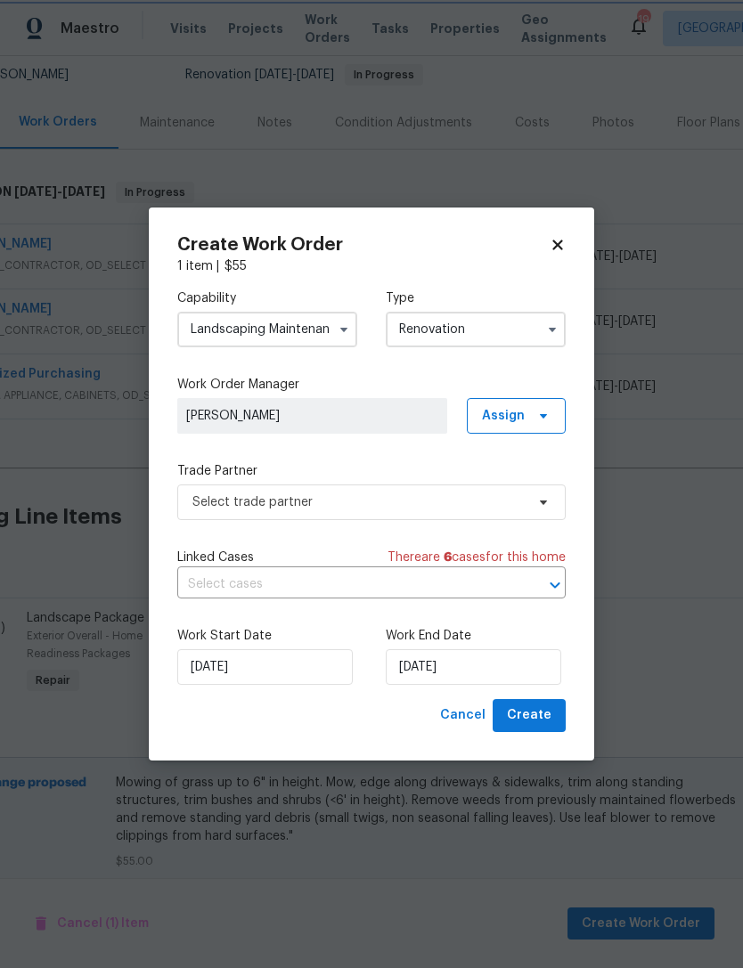
scroll to position [0, 0]
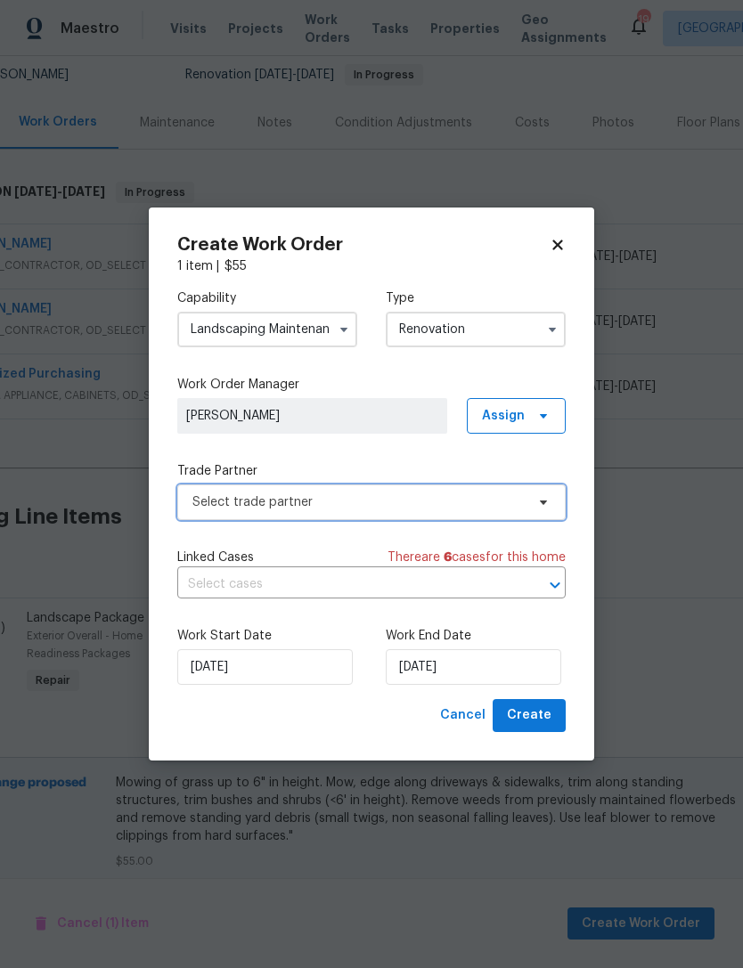
click at [435, 506] on span "Select trade partner" at bounding box center [358, 502] width 332 height 18
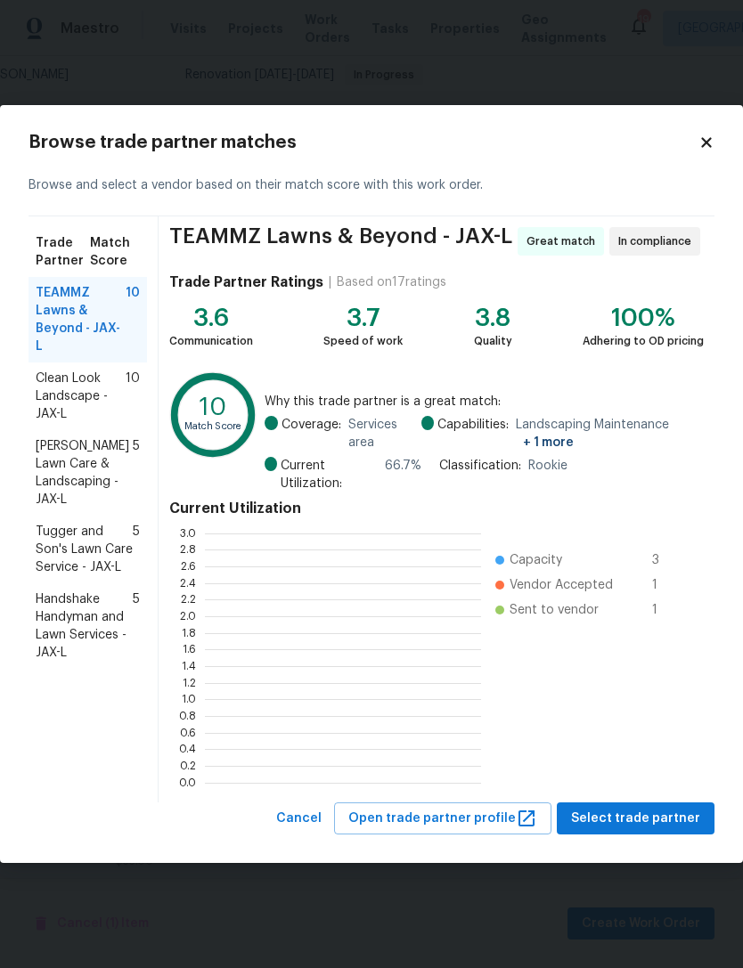
scroll to position [249, 276]
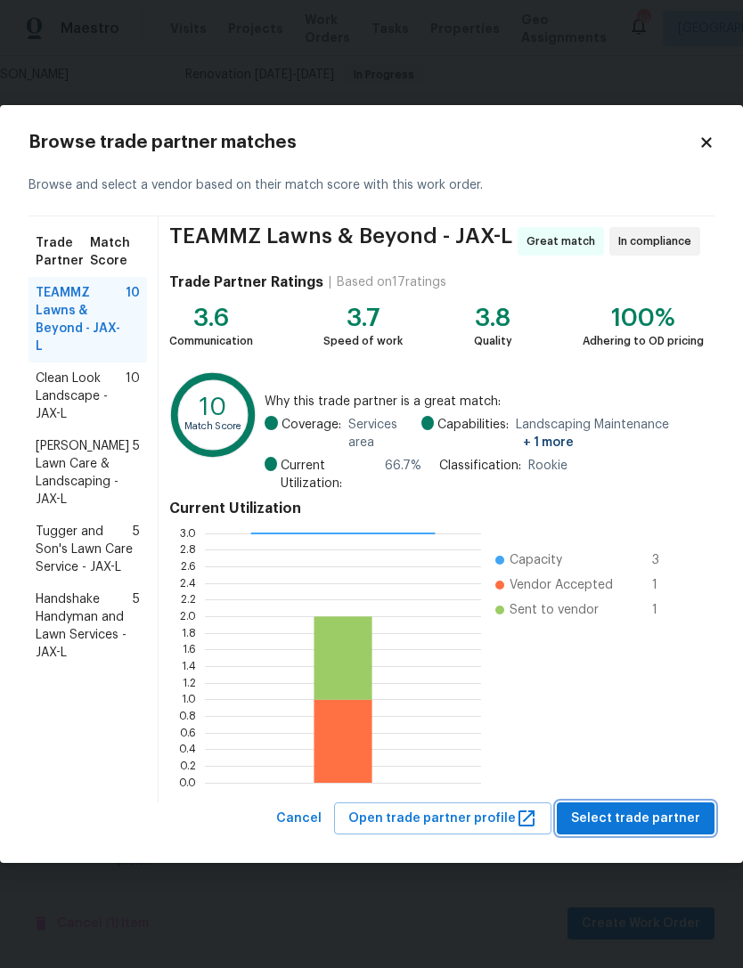
click at [652, 829] on button "Select trade partner" at bounding box center [635, 818] width 158 height 33
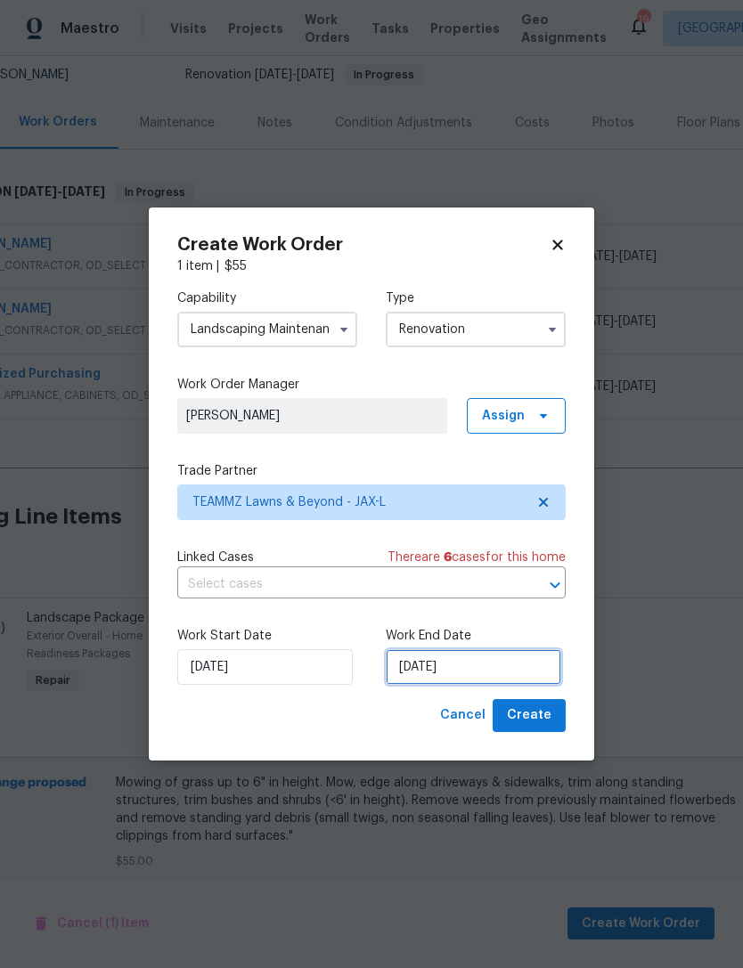
click at [514, 664] on input "[DATE]" at bounding box center [473, 667] width 175 height 36
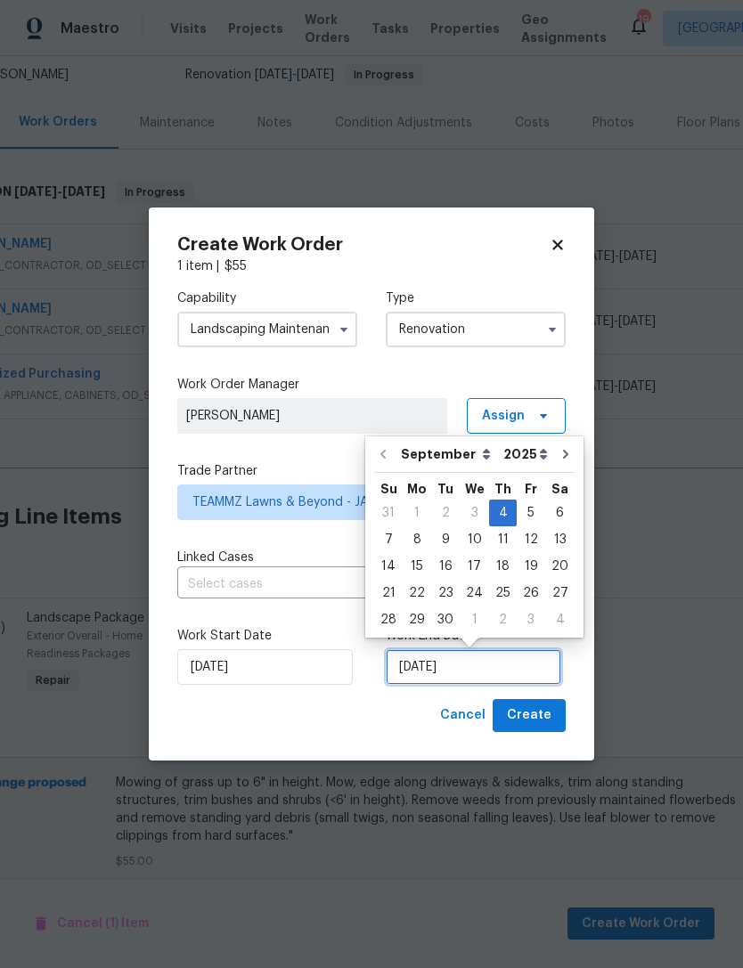
scroll to position [33, 0]
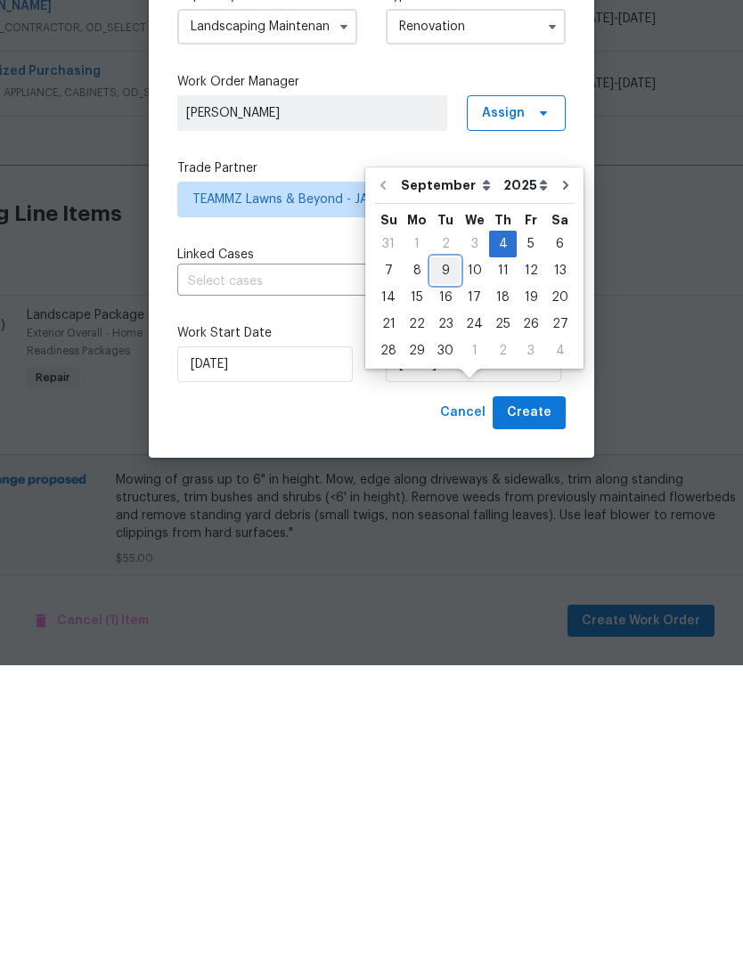
click at [435, 561] on div "9" at bounding box center [445, 573] width 28 height 25
type input "[DATE]"
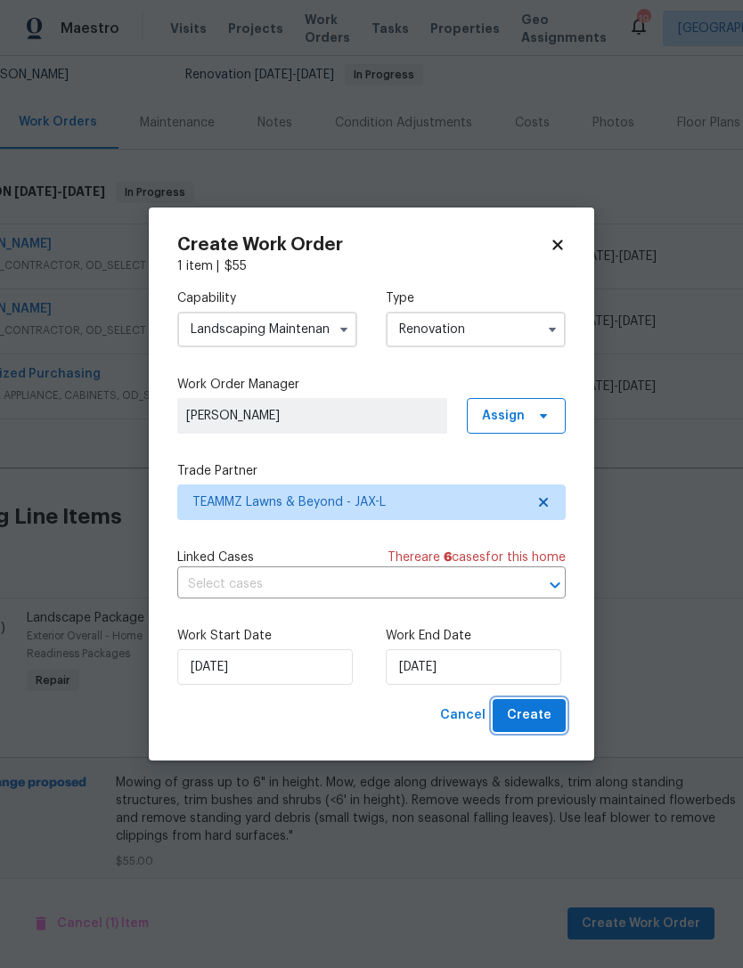
click at [542, 713] on span "Create" at bounding box center [529, 715] width 45 height 22
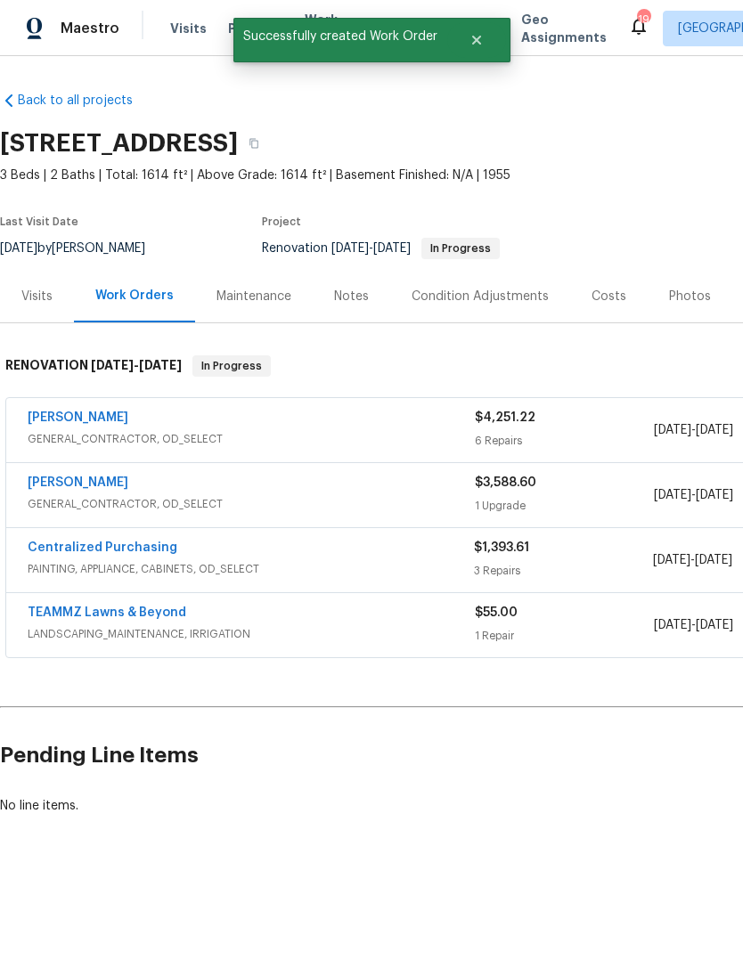
scroll to position [0, 0]
click at [130, 617] on link "TEAMMZ Lawns & Beyond" at bounding box center [107, 612] width 158 height 12
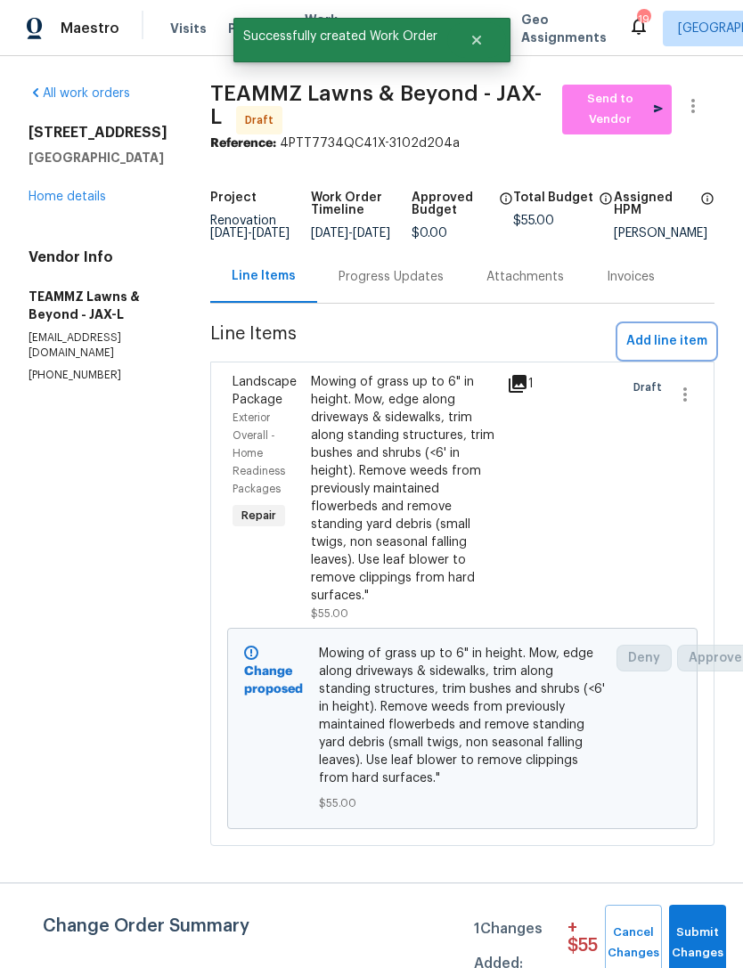
click at [670, 351] on span "Add line item" at bounding box center [666, 341] width 81 height 22
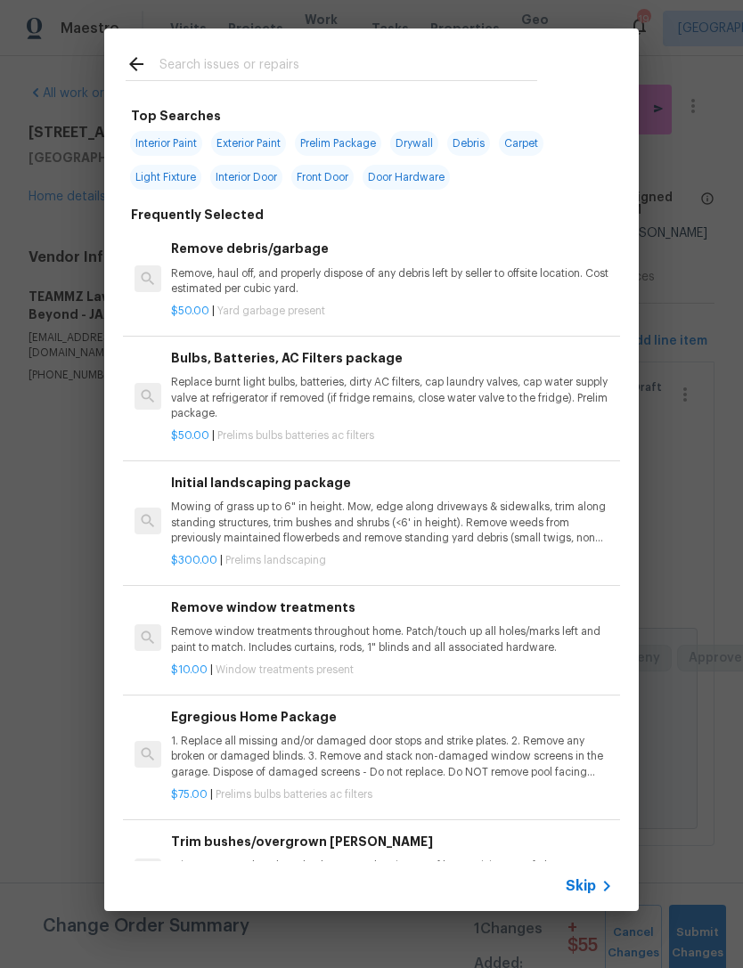
click at [450, 60] on input "text" at bounding box center [348, 66] width 378 height 27
type input "Mulch"
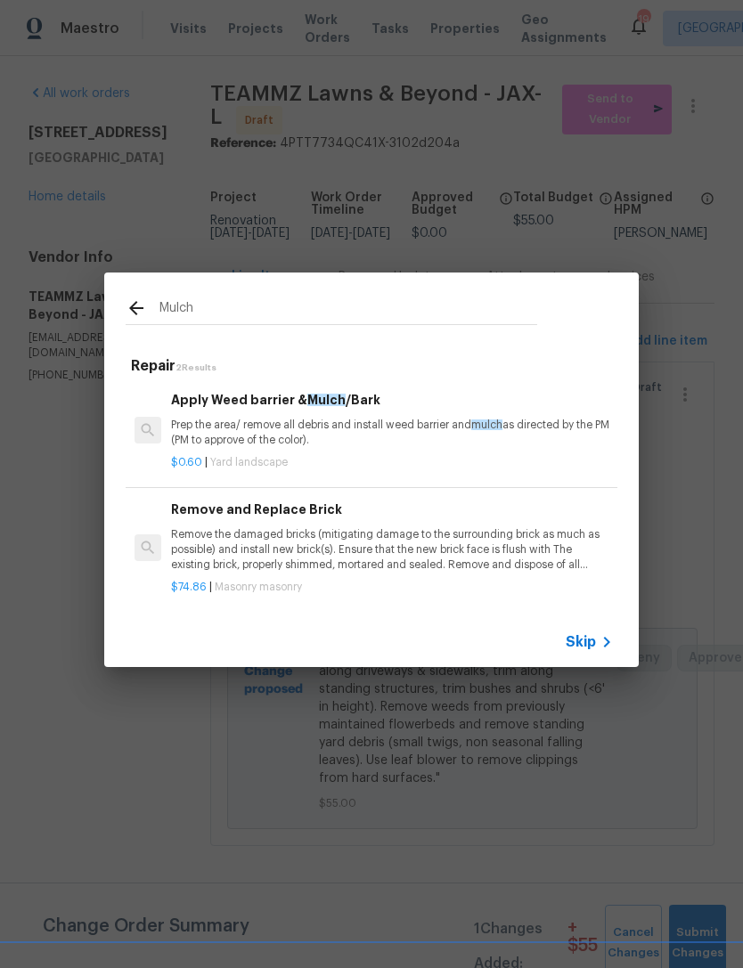
click at [356, 435] on p "Prep the area/ remove all debris and install weed barrier and mulch as directed…" at bounding box center [392, 433] width 442 height 30
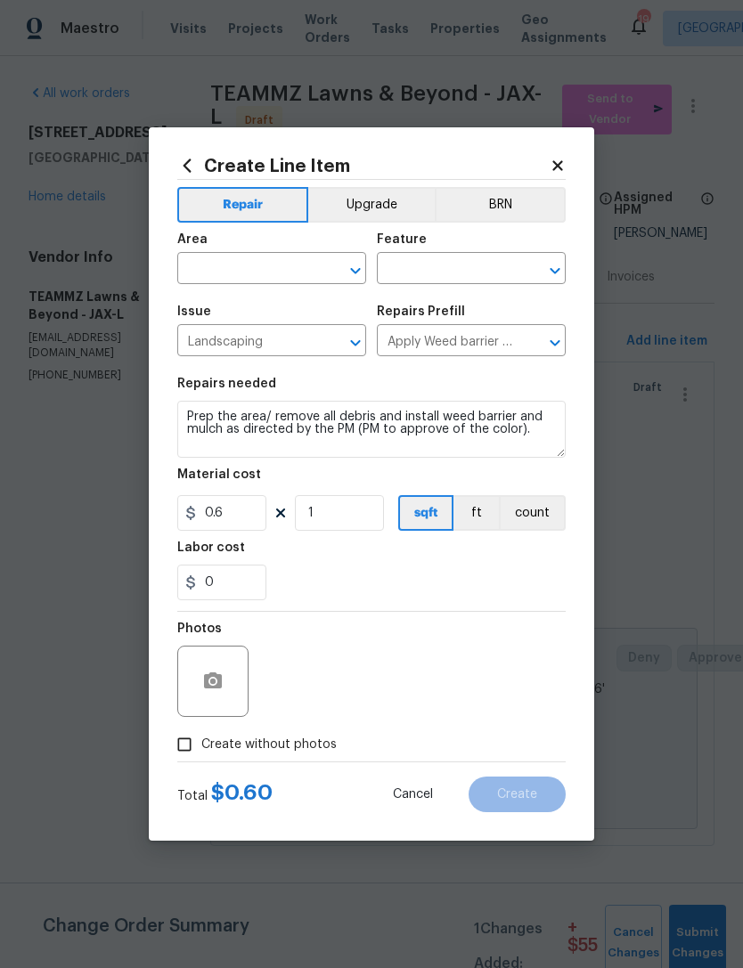
click at [300, 264] on input "text" at bounding box center [246, 270] width 139 height 28
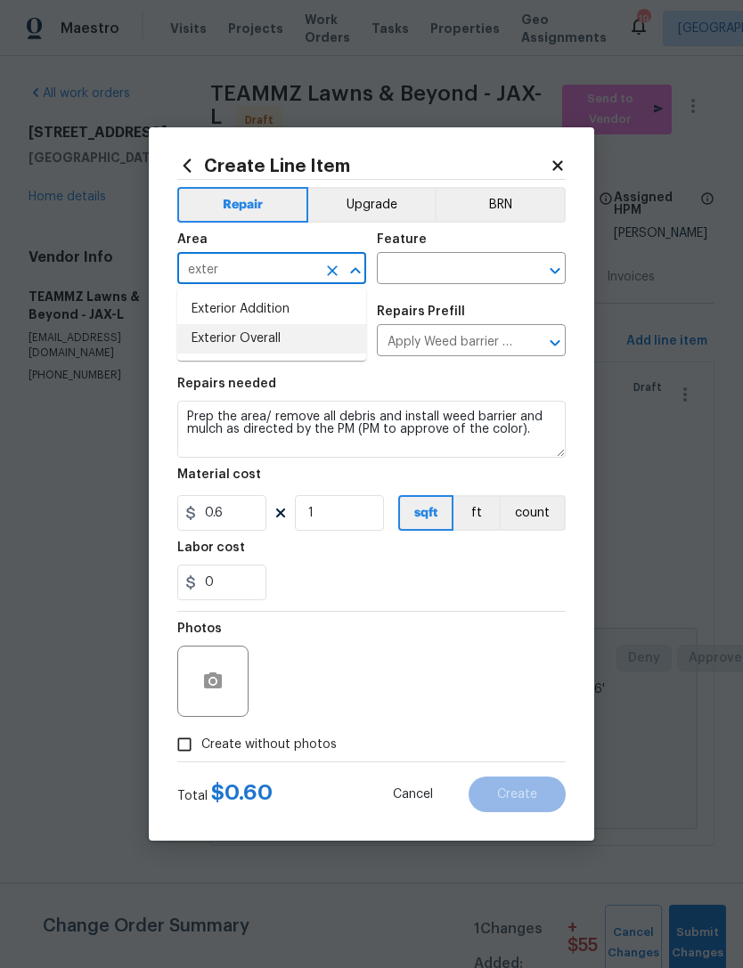
click at [257, 337] on li "Exterior Overall" at bounding box center [271, 338] width 189 height 29
type input "Exterior Overall"
click at [482, 259] on input "text" at bounding box center [446, 270] width 139 height 28
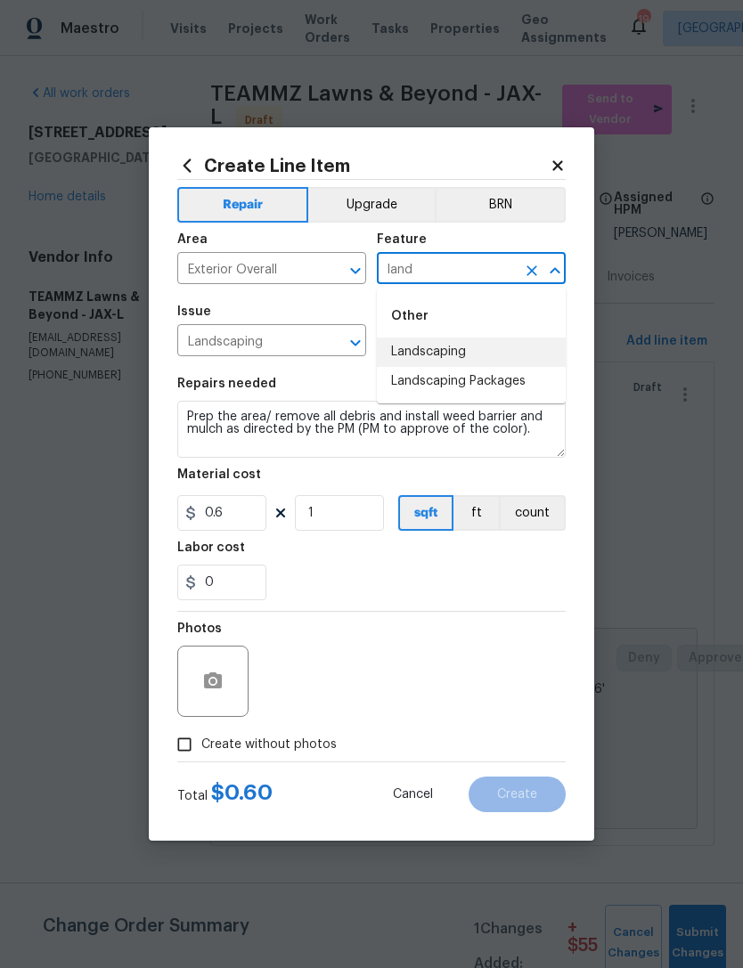
click at [448, 351] on li "Landscaping" at bounding box center [471, 351] width 189 height 29
type input "Landscaping"
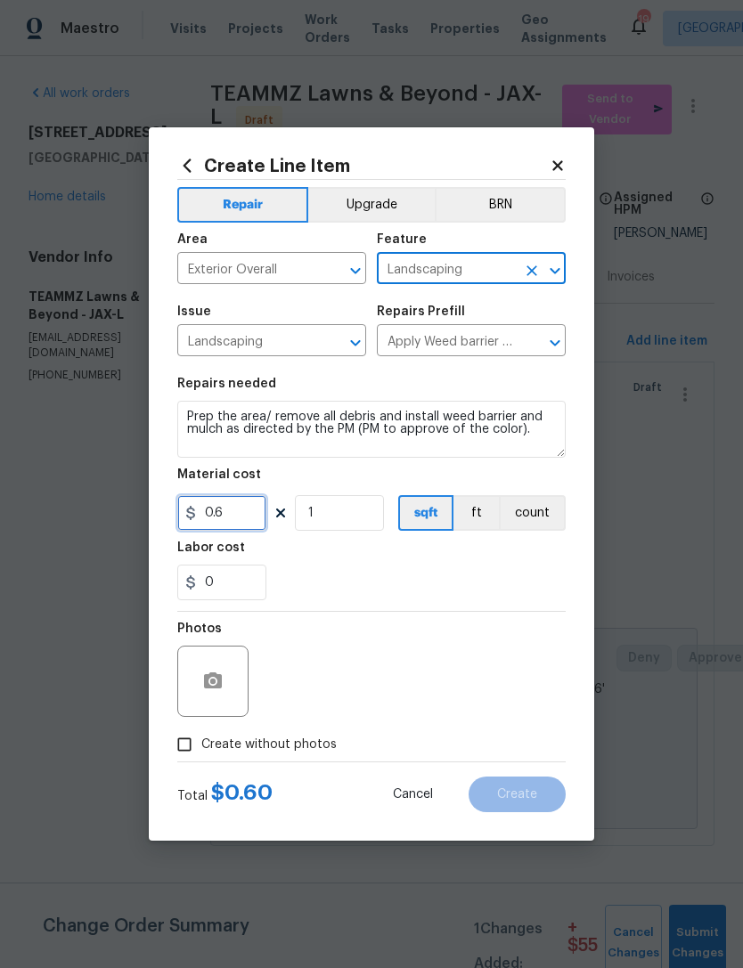
click at [246, 512] on input "0.6" at bounding box center [221, 513] width 89 height 36
type input "170"
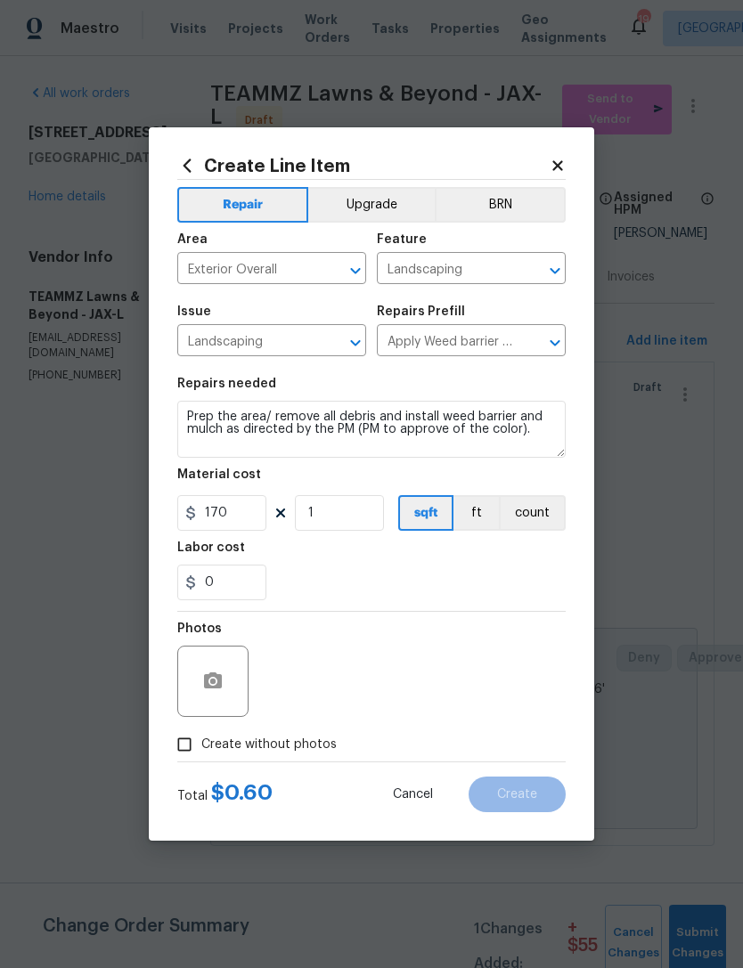
click at [370, 603] on section "Repairs needed Prep the area/ remove all debris and install weed barrier and mu…" at bounding box center [371, 489] width 388 height 244
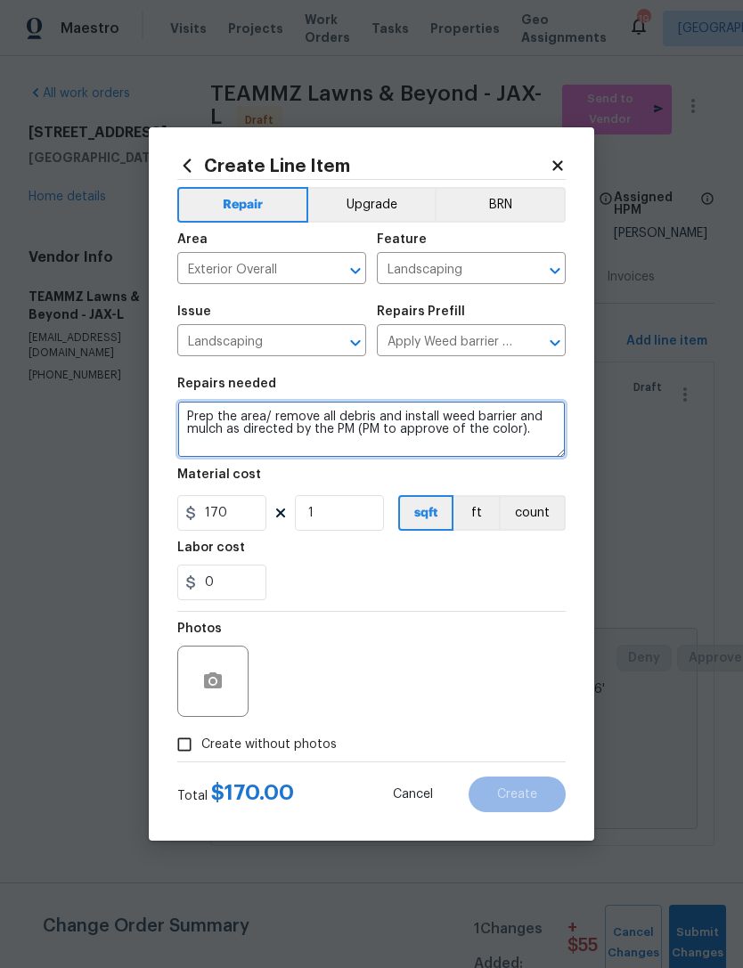
click at [189, 411] on textarea "Prep the area/ remove all debris and install weed barrier and mulch as directed…" at bounding box center [371, 429] width 388 height 57
type textarea "ADD MULCH TO BEDS AT FRONT OF THE HOUSE. Prep the area/ remove all debris and i…"
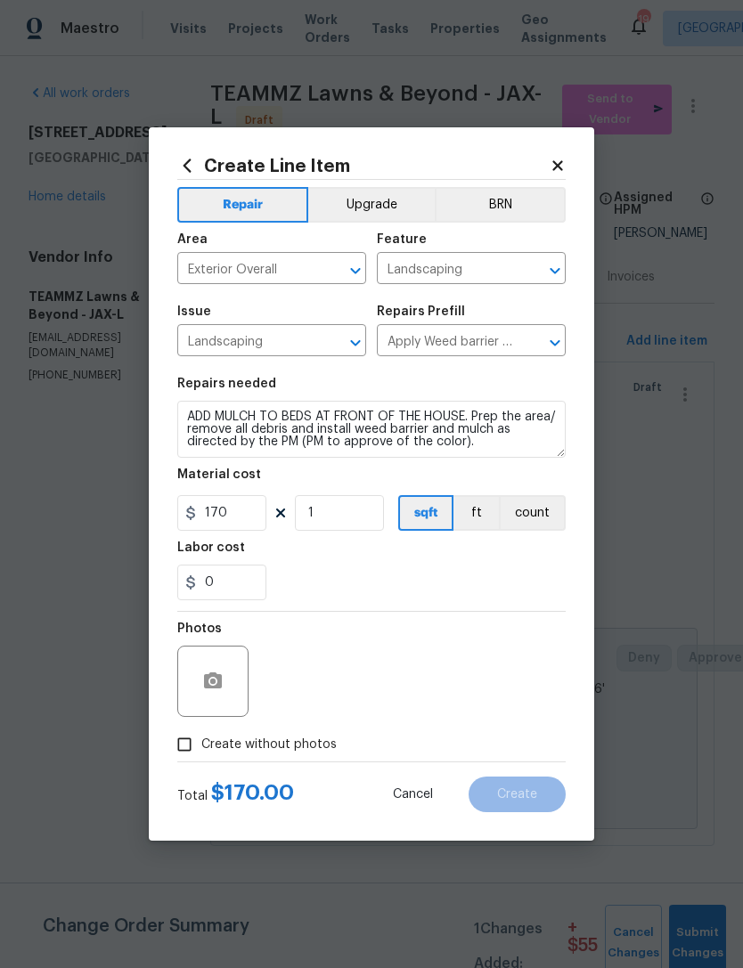
click at [356, 588] on div "0" at bounding box center [371, 582] width 388 height 36
click at [230, 686] on button "button" at bounding box center [212, 681] width 43 height 43
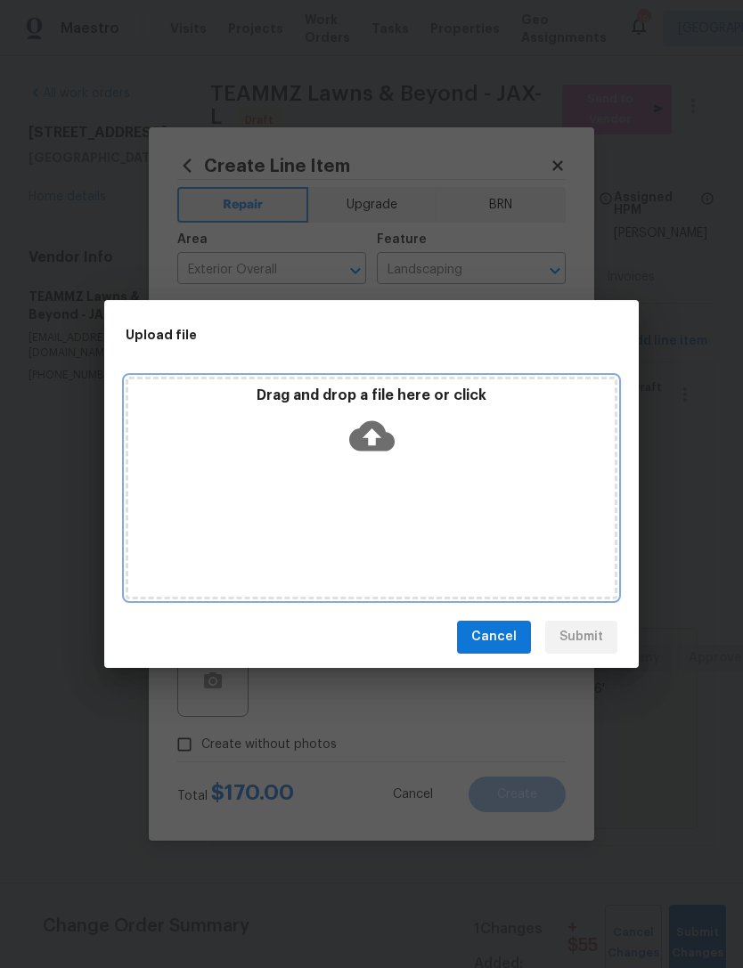
click at [373, 433] on icon at bounding box center [371, 435] width 45 height 45
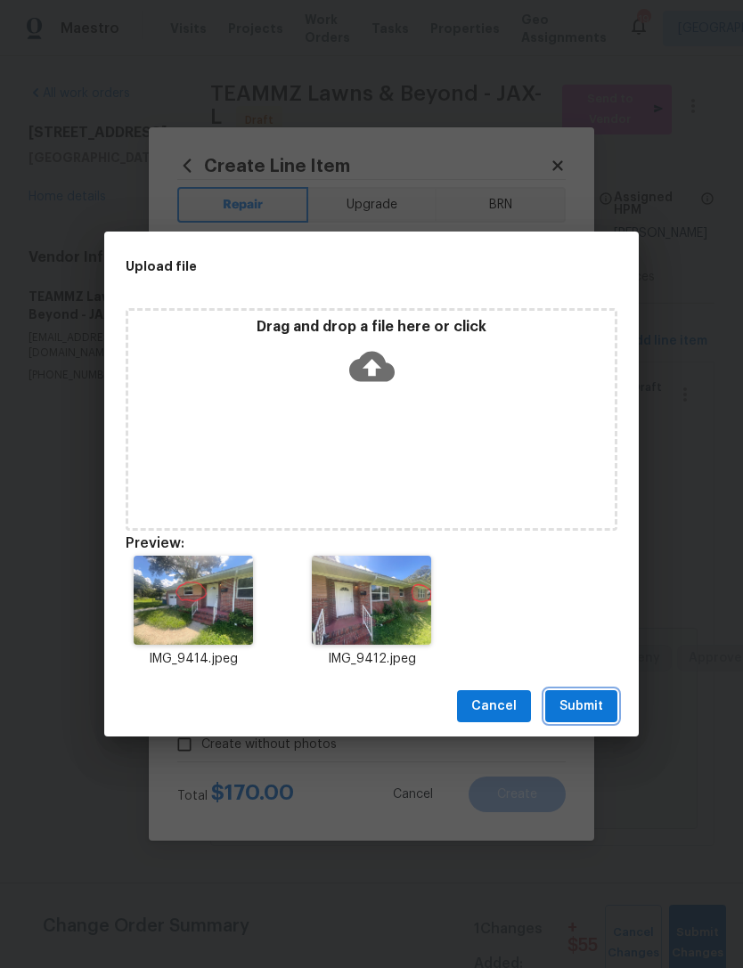
click at [585, 697] on span "Submit" at bounding box center [581, 706] width 44 height 22
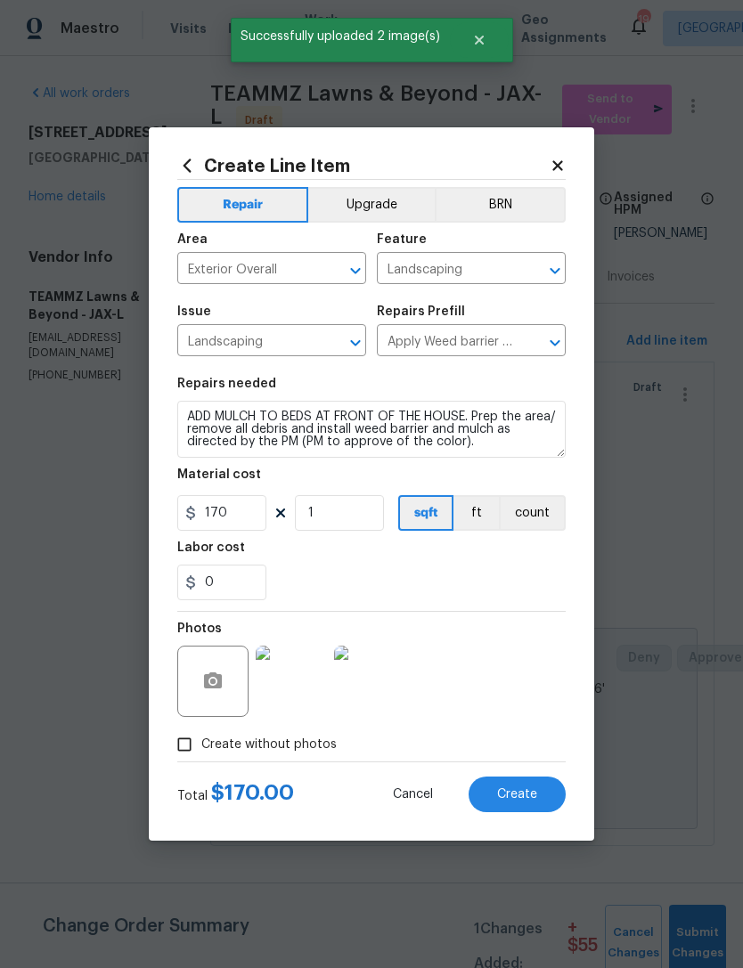
click at [531, 806] on button "Create" at bounding box center [516, 794] width 97 height 36
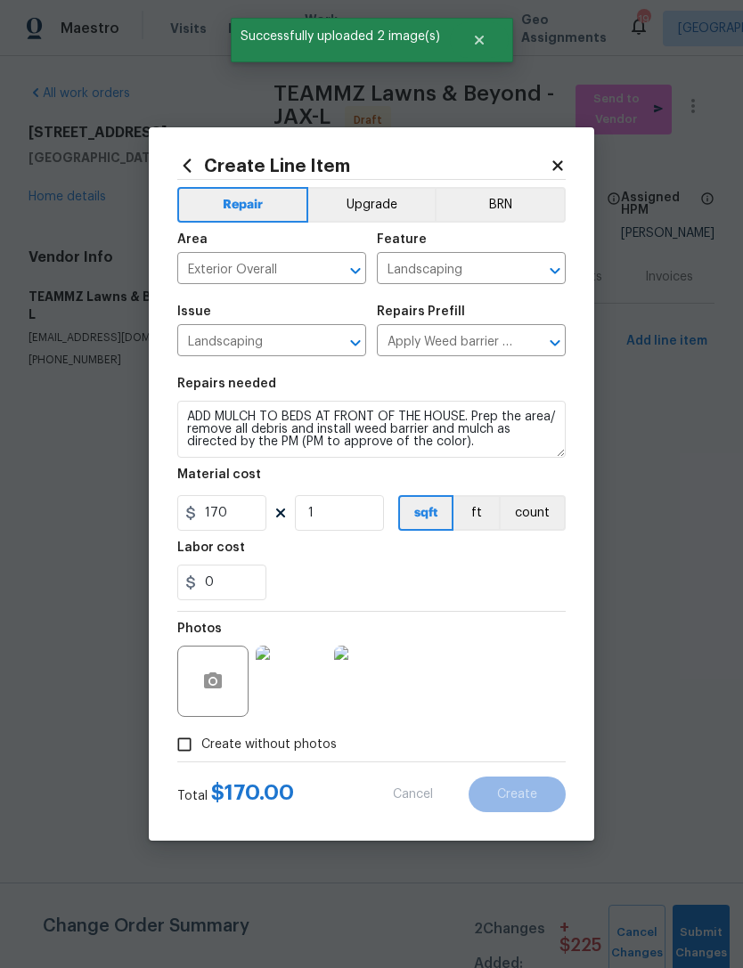
type input "0"
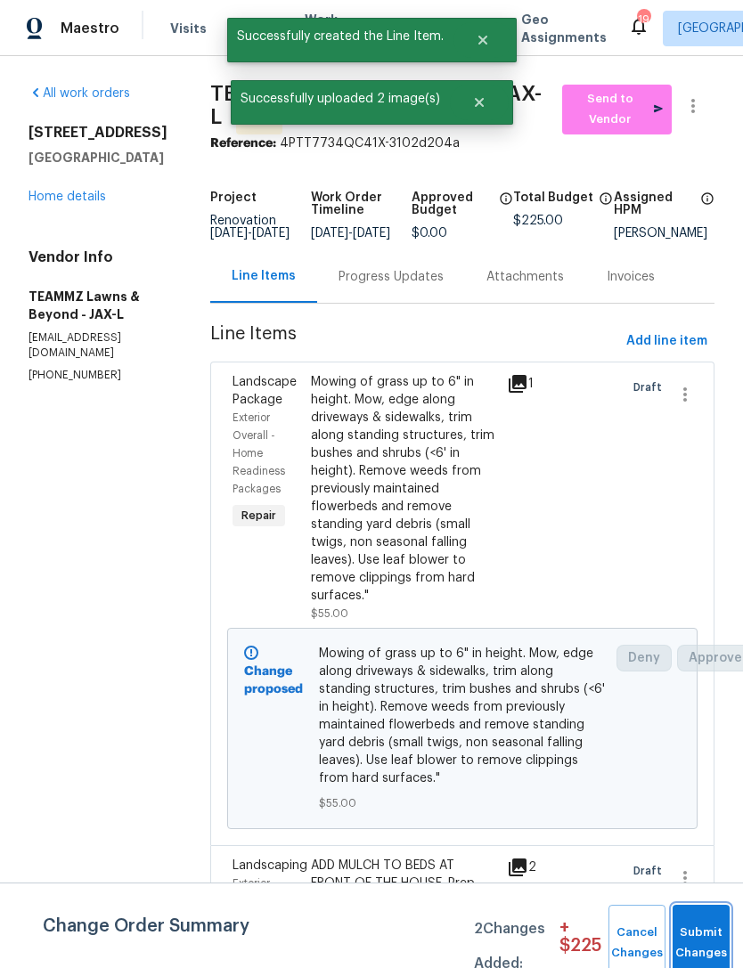
click at [698, 937] on button "Submit Changes" at bounding box center [700, 943] width 57 height 77
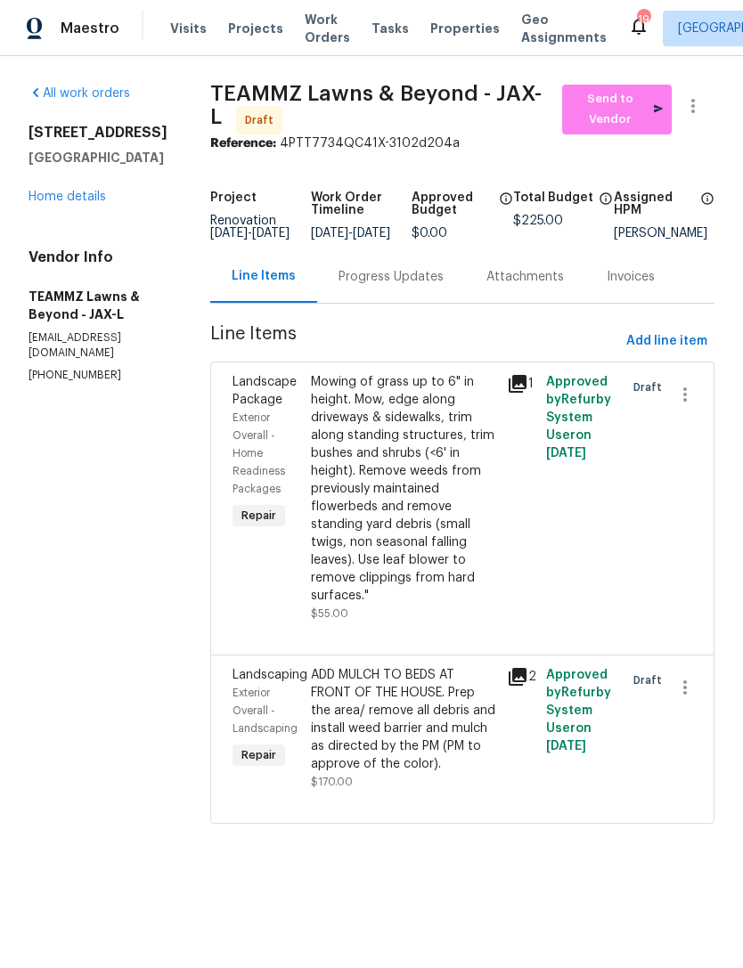
click at [72, 202] on link "Home details" at bounding box center [66, 197] width 77 height 12
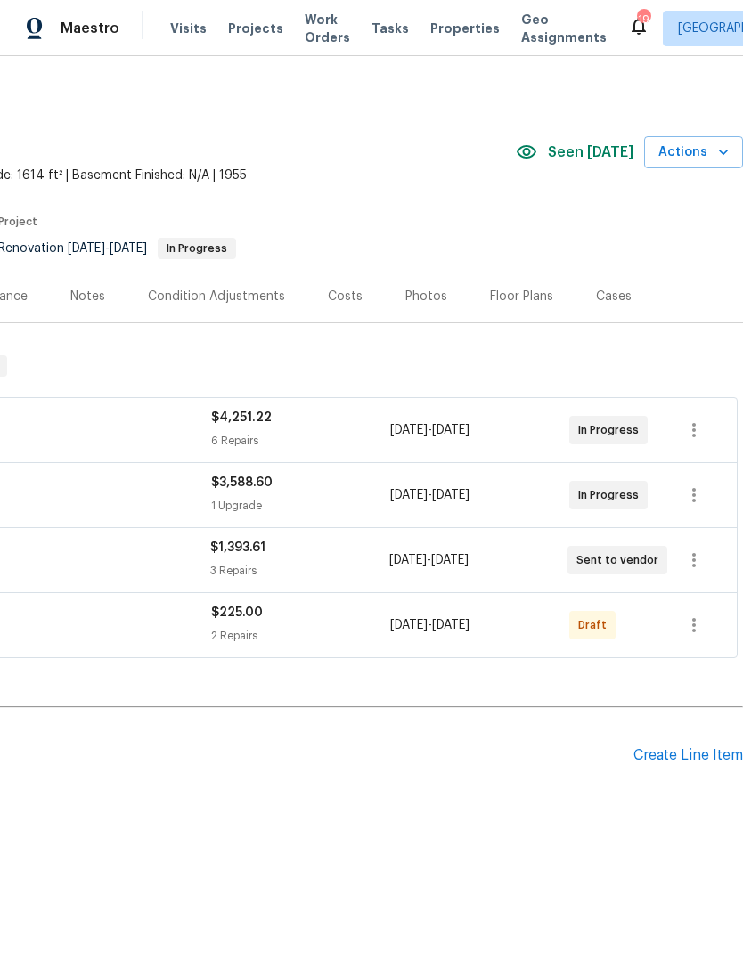
scroll to position [0, 264]
click at [697, 624] on icon "button" at bounding box center [693, 624] width 21 height 21
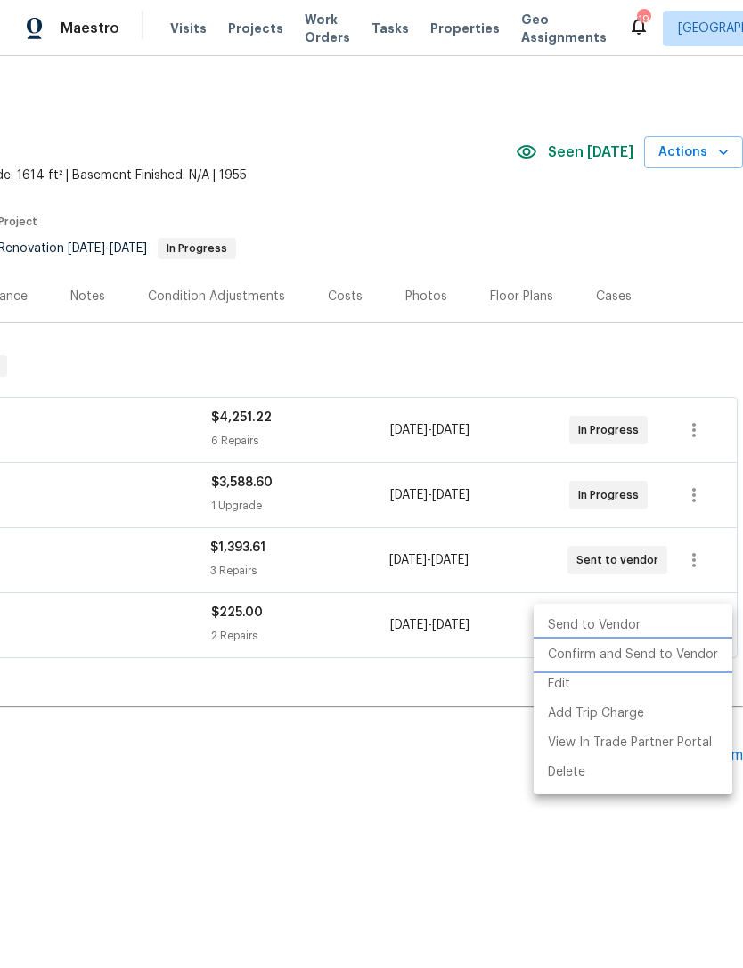
click at [694, 653] on li "Confirm and Send to Vendor" at bounding box center [632, 654] width 199 height 29
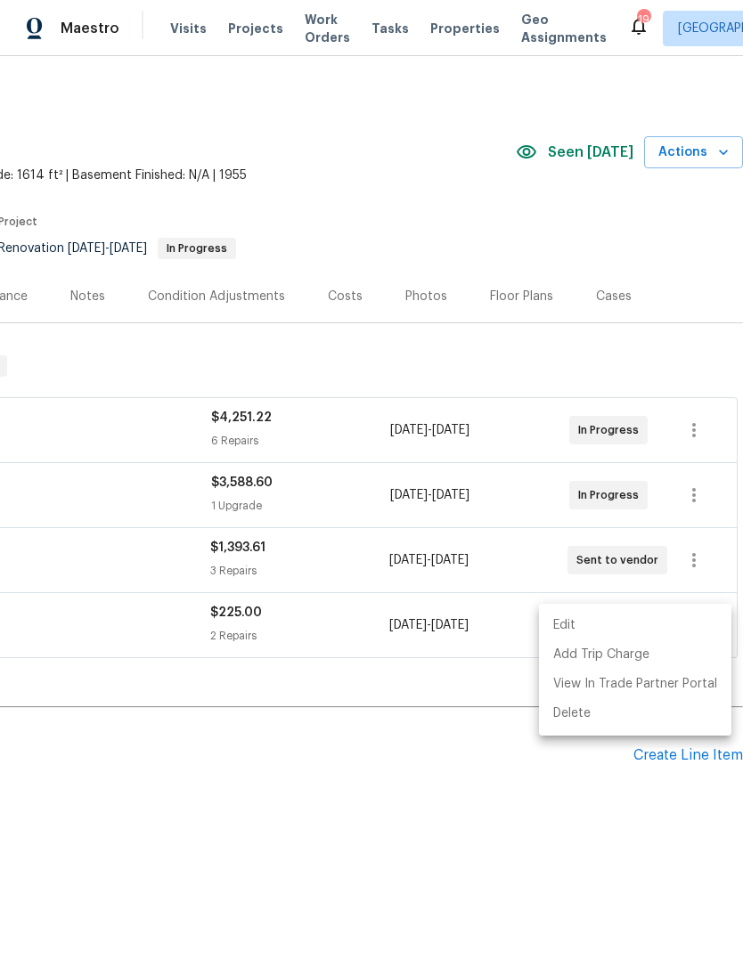
click at [475, 791] on div at bounding box center [371, 484] width 743 height 968
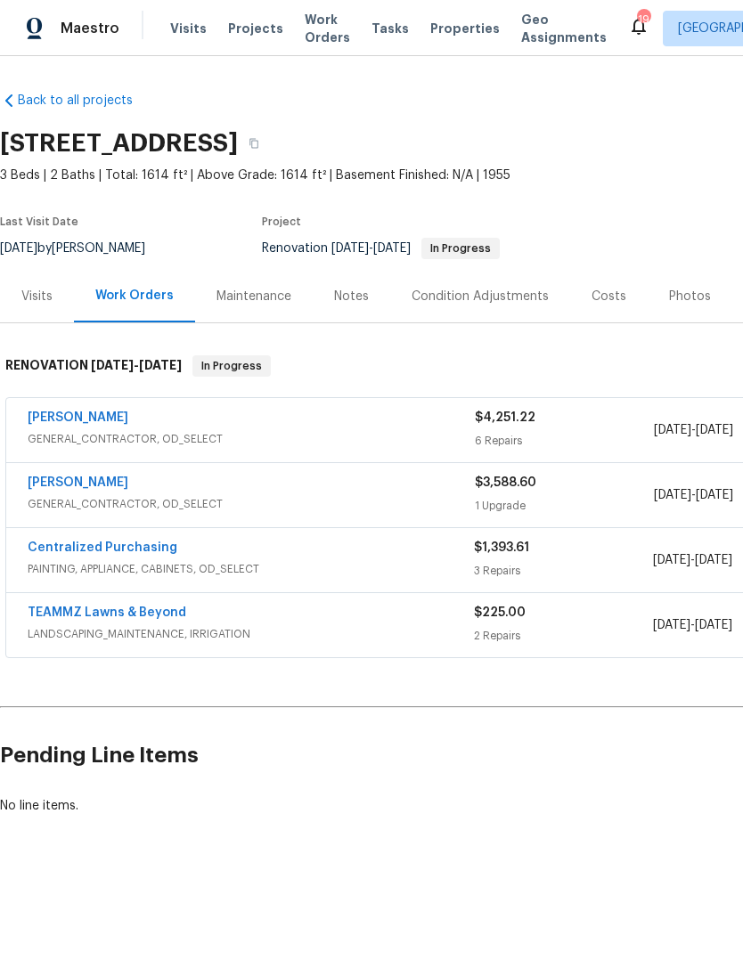
scroll to position [0, -1]
